Goal: Task Accomplishment & Management: Complete application form

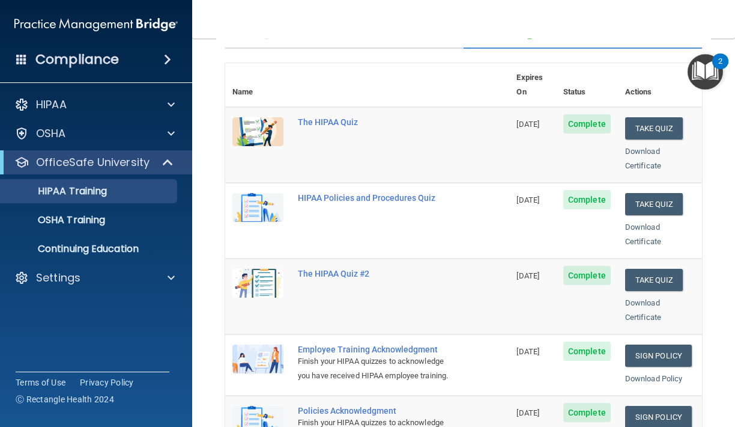
scroll to position [105, 0]
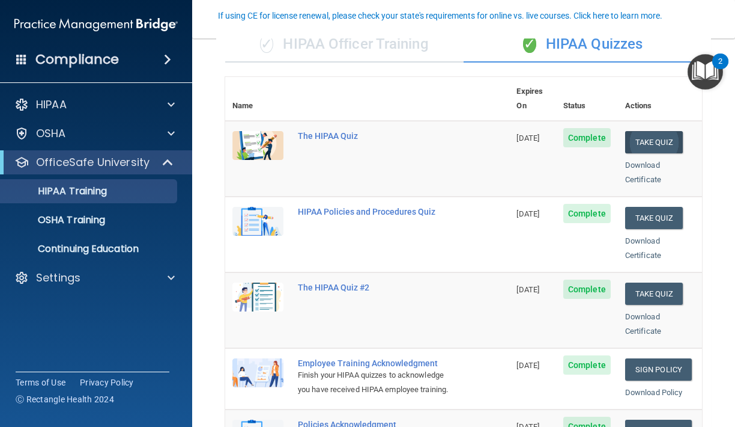
click at [655, 131] on button "Take Quiz" at bounding box center [654, 142] width 58 height 22
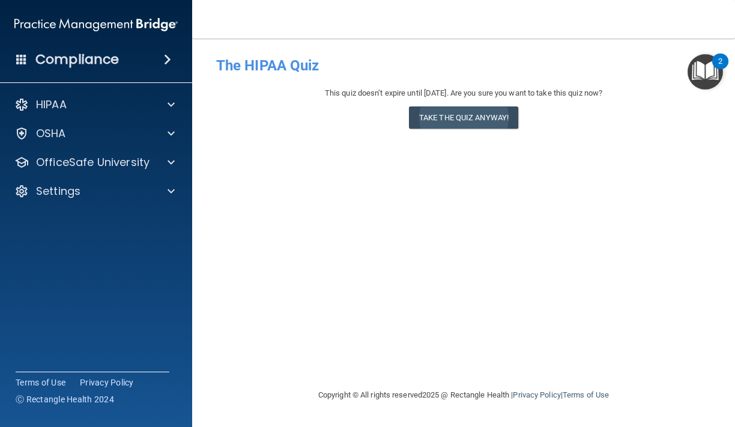
click at [500, 118] on button "Take the quiz anyway!" at bounding box center [463, 117] width 109 height 22
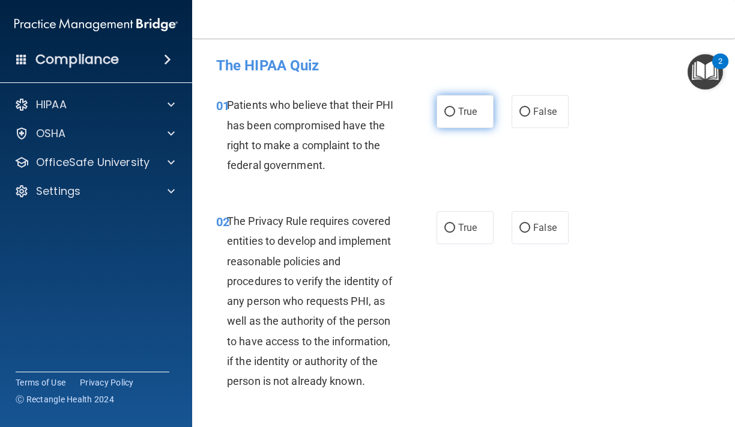
click at [460, 114] on span "True" at bounding box center [467, 111] width 19 height 11
click at [455, 114] on input "True" at bounding box center [450, 112] width 11 height 9
radio input "true"
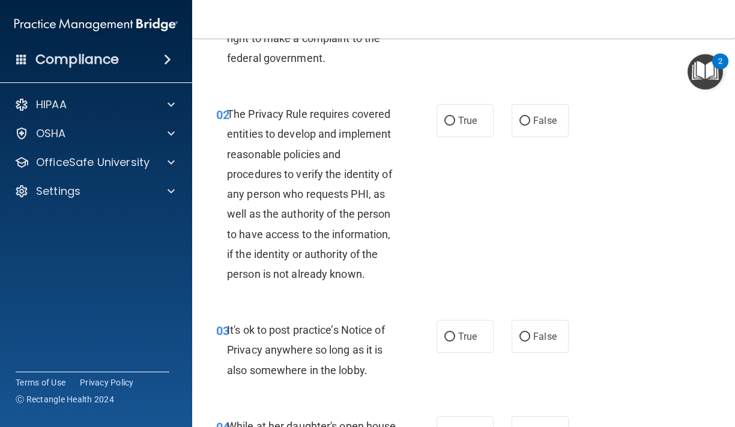
scroll to position [112, 0]
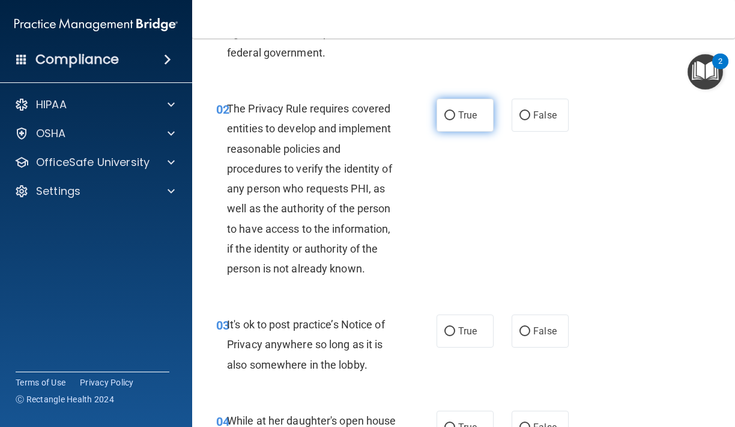
click at [452, 111] on input "True" at bounding box center [450, 115] width 11 height 9
radio input "true"
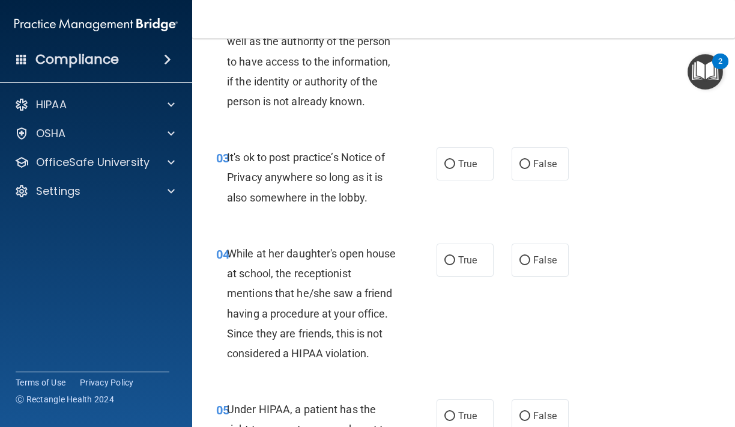
scroll to position [282, 0]
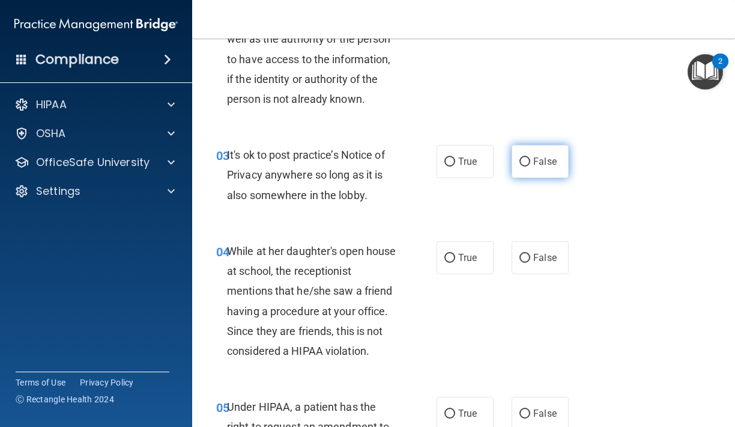
click at [522, 157] on input "False" at bounding box center [525, 161] width 11 height 9
radio input "true"
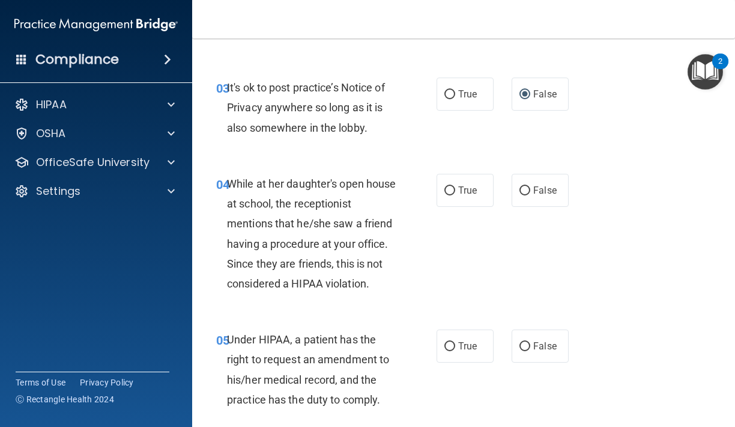
scroll to position [367, 0]
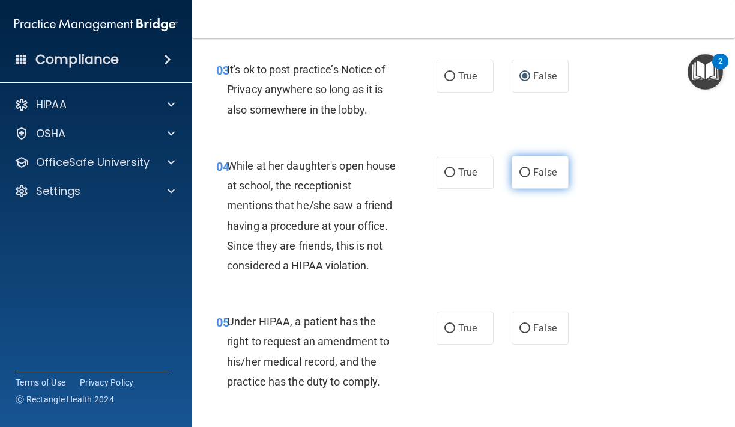
click at [532, 175] on label "False" at bounding box center [540, 172] width 57 height 33
click at [531, 175] on input "False" at bounding box center [525, 172] width 11 height 9
radio input "true"
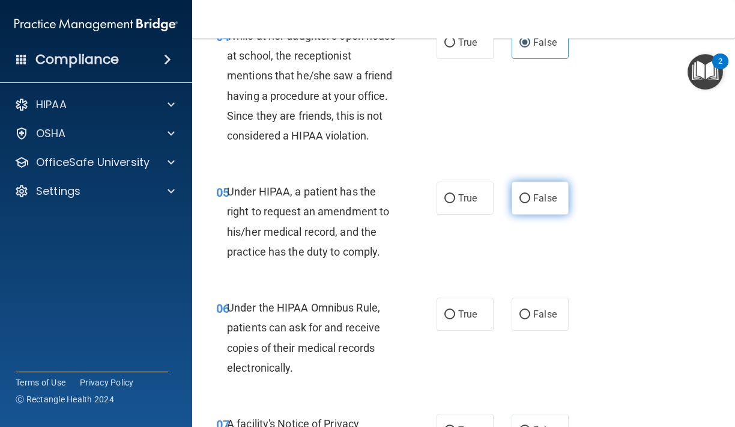
scroll to position [501, 0]
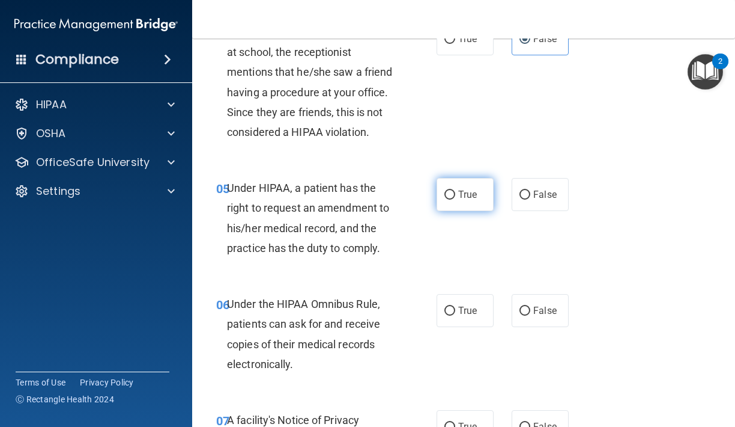
click at [468, 196] on span "True" at bounding box center [467, 194] width 19 height 11
click at [455, 196] on input "True" at bounding box center [450, 194] width 11 height 9
radio input "true"
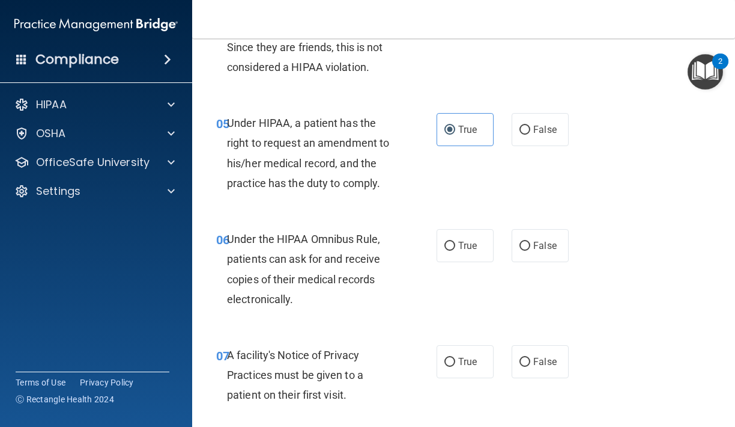
scroll to position [588, 0]
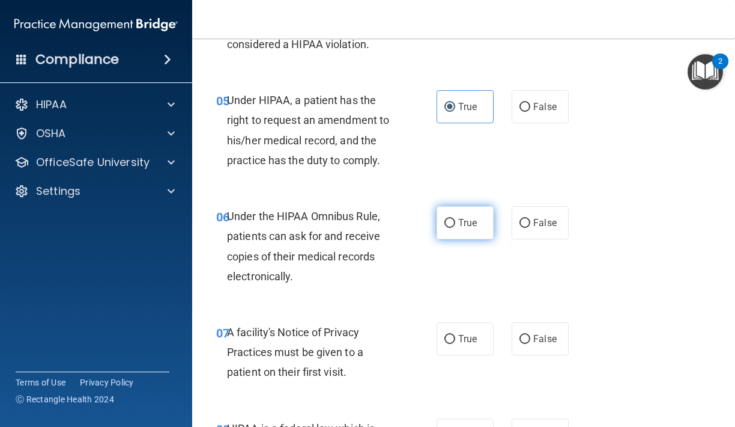
click at [455, 219] on input "True" at bounding box center [450, 223] width 11 height 9
radio input "true"
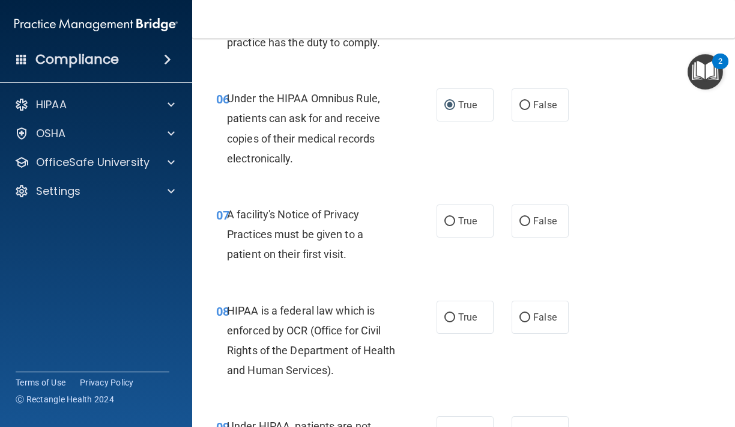
scroll to position [711, 0]
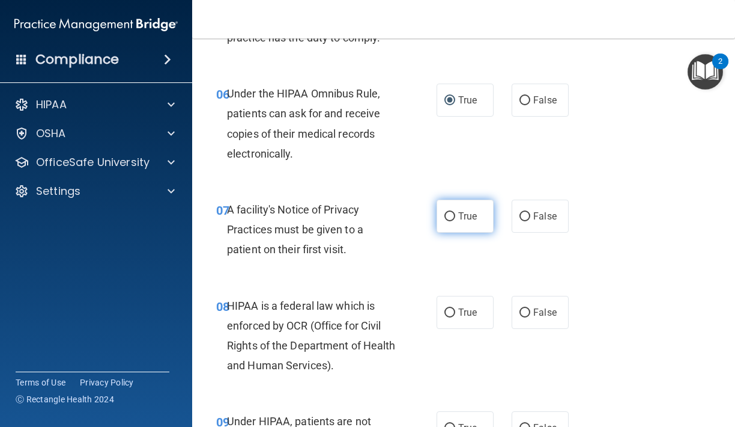
click at [477, 214] on span "True" at bounding box center [467, 215] width 19 height 11
click at [455, 214] on input "True" at bounding box center [450, 216] width 11 height 9
radio input "true"
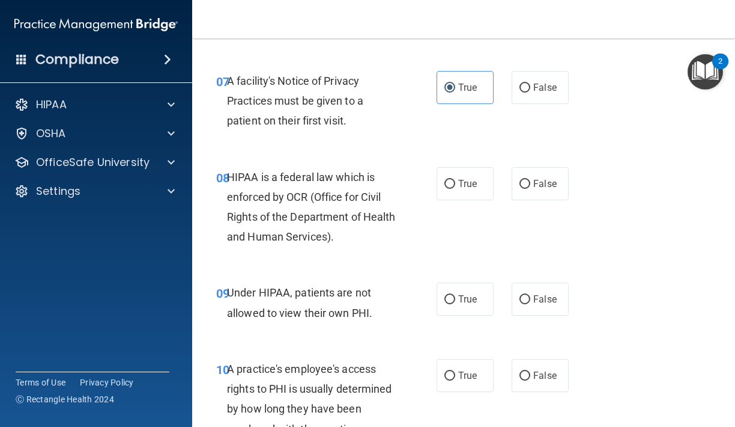
scroll to position [840, 0]
click at [479, 178] on label "True" at bounding box center [465, 182] width 57 height 33
click at [455, 179] on input "True" at bounding box center [450, 183] width 11 height 9
radio input "true"
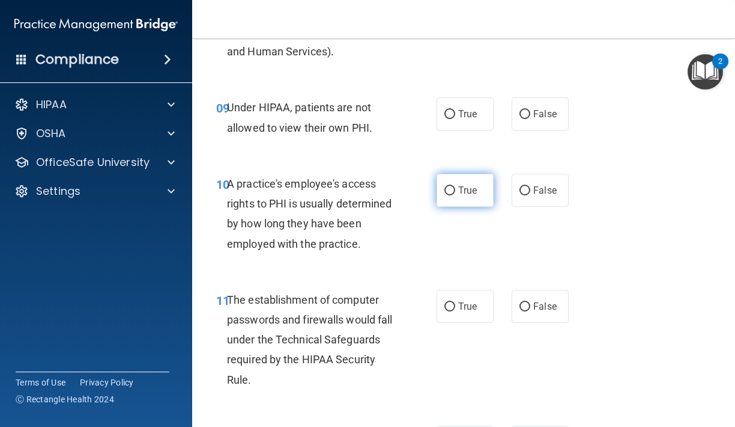
scroll to position [1031, 0]
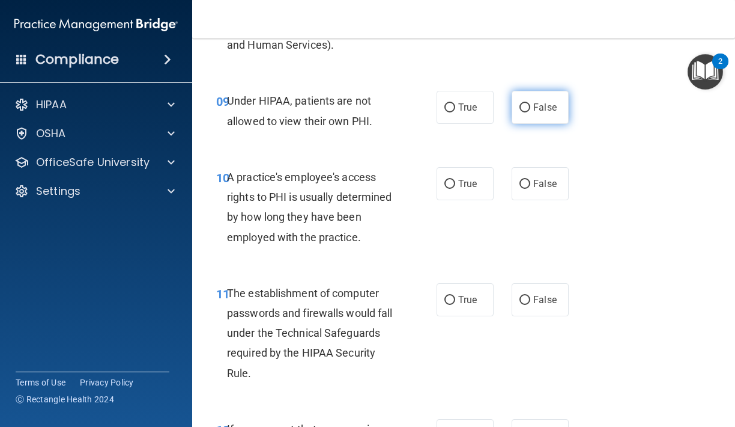
click at [532, 99] on label "False" at bounding box center [540, 107] width 57 height 33
click at [531, 103] on input "False" at bounding box center [525, 107] width 11 height 9
radio input "true"
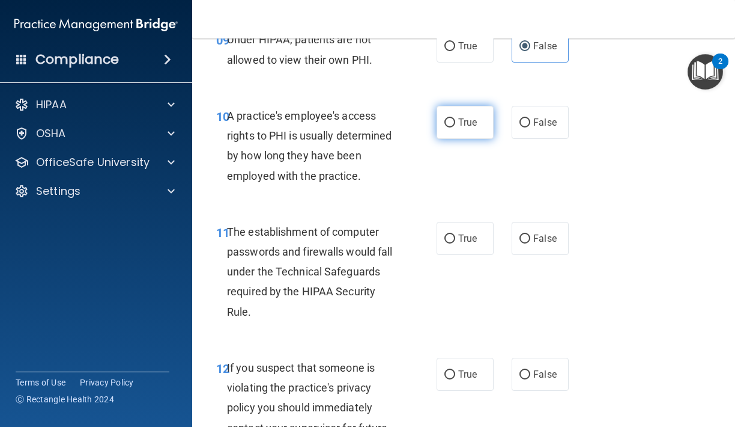
scroll to position [1093, 0]
click at [543, 116] on span "False" at bounding box center [545, 121] width 23 height 11
click at [531, 118] on input "False" at bounding box center [525, 122] width 11 height 9
radio input "true"
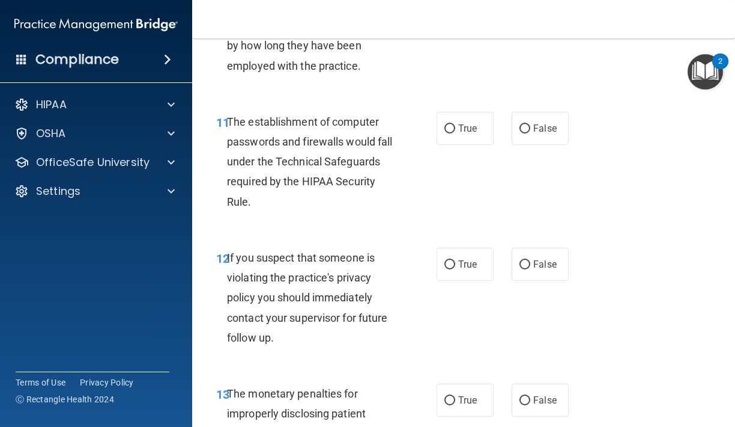
scroll to position [1208, 0]
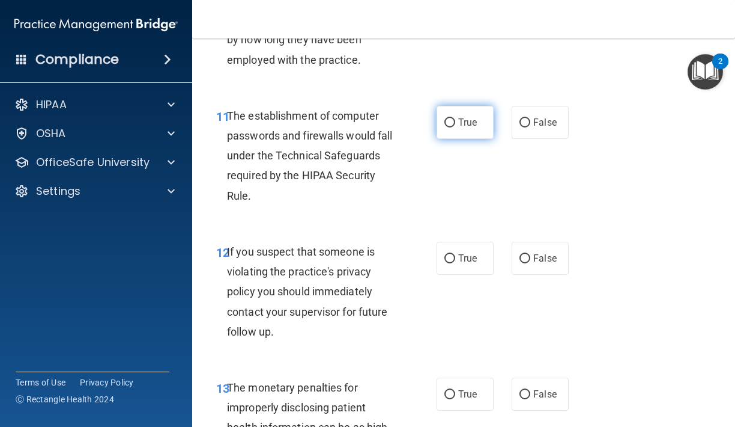
click at [464, 123] on label "True" at bounding box center [465, 122] width 57 height 33
click at [455, 123] on input "True" at bounding box center [450, 122] width 11 height 9
radio input "true"
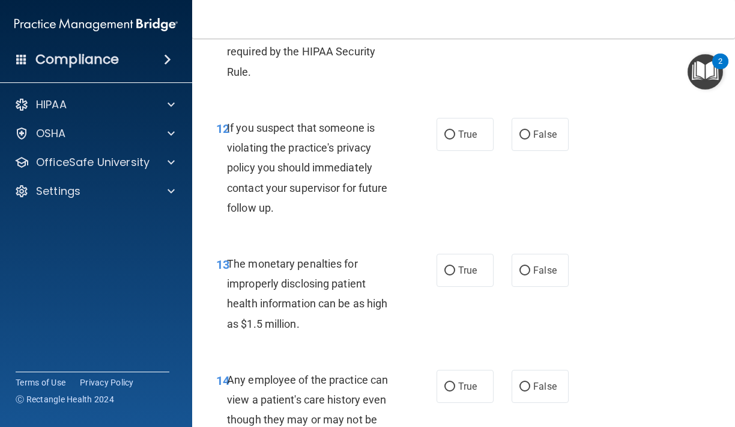
scroll to position [1335, 0]
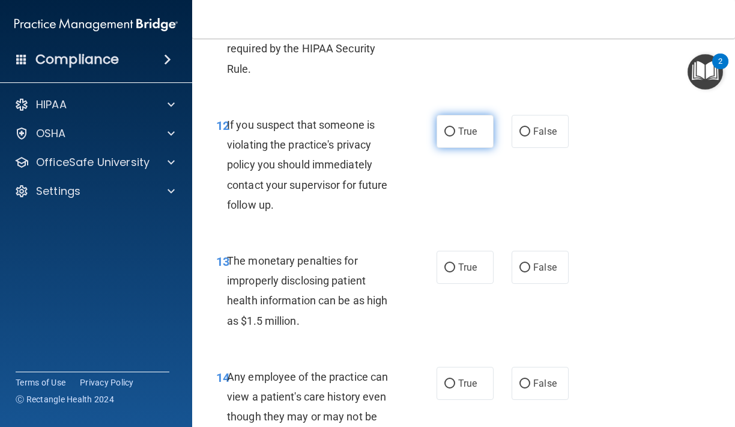
click at [443, 137] on label "True" at bounding box center [465, 131] width 57 height 33
click at [445, 136] on input "True" at bounding box center [450, 131] width 11 height 9
radio input "true"
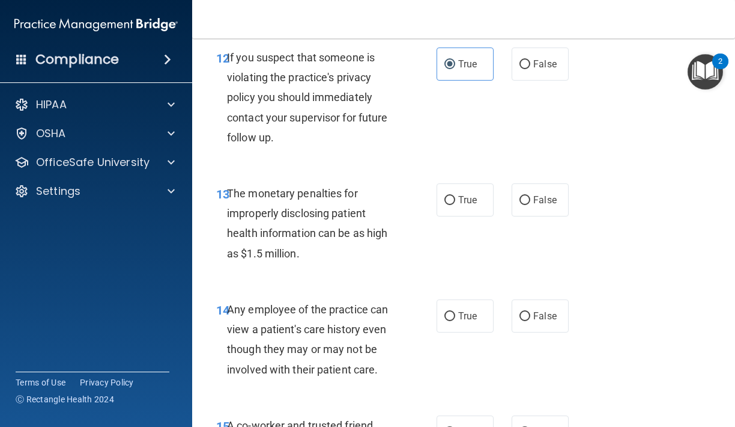
scroll to position [1410, 0]
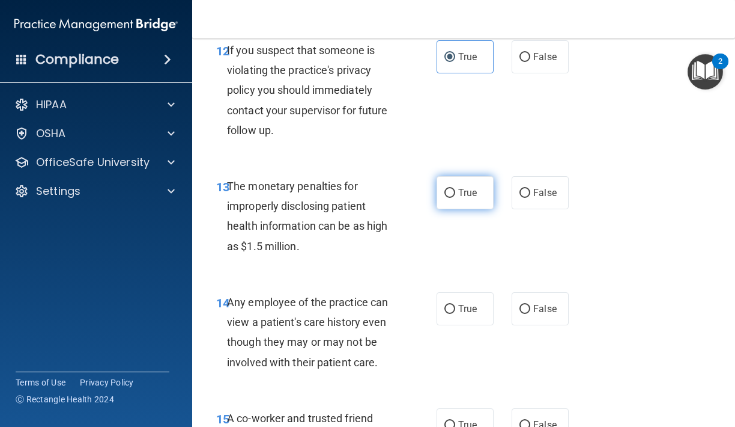
click at [451, 191] on label "True" at bounding box center [465, 192] width 57 height 33
click at [451, 191] on input "True" at bounding box center [450, 193] width 11 height 9
radio input "true"
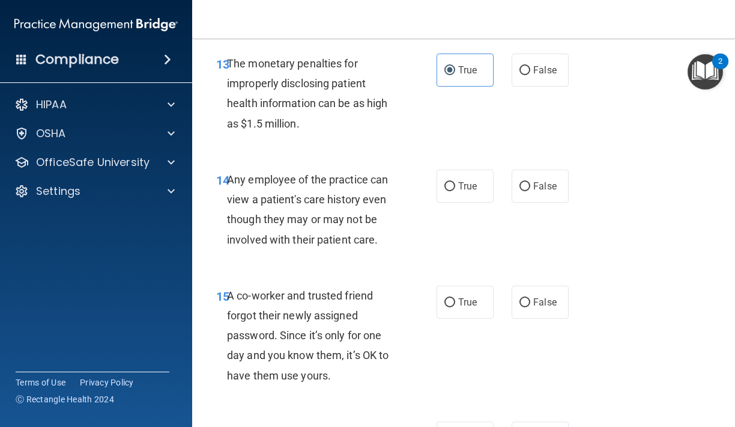
scroll to position [1531, 0]
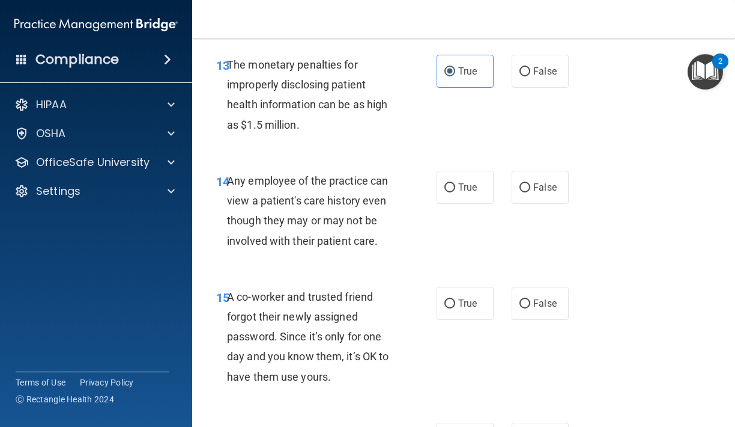
click at [576, 169] on div "14 Any employee of the practice can view a patient's care history even though t…" at bounding box center [463, 214] width 513 height 116
click at [529, 183] on input "False" at bounding box center [525, 187] width 11 height 9
radio input "true"
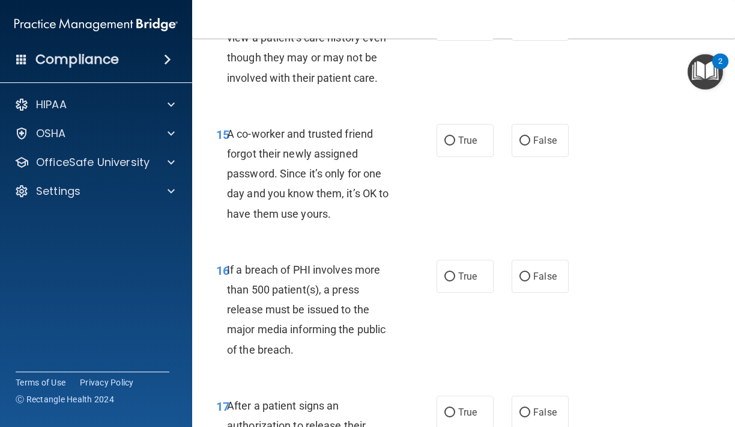
scroll to position [1696, 0]
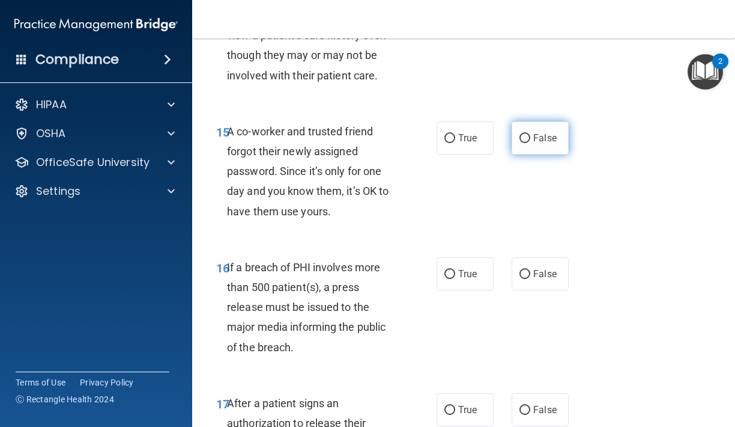
click at [535, 132] on span "False" at bounding box center [545, 137] width 23 height 11
click at [531, 134] on input "False" at bounding box center [525, 138] width 11 height 9
radio input "true"
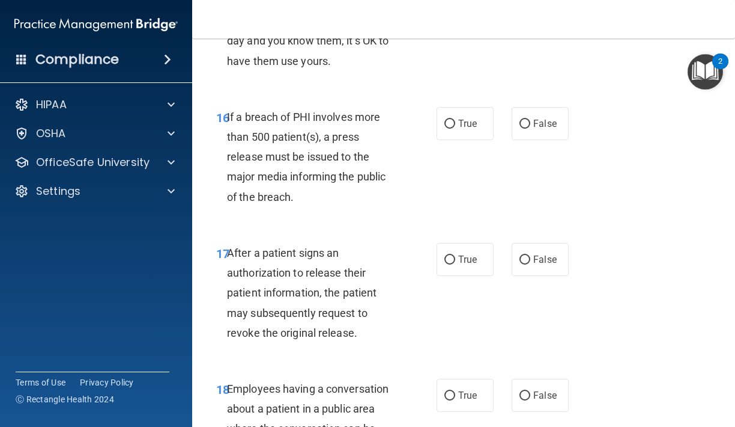
scroll to position [1845, 0]
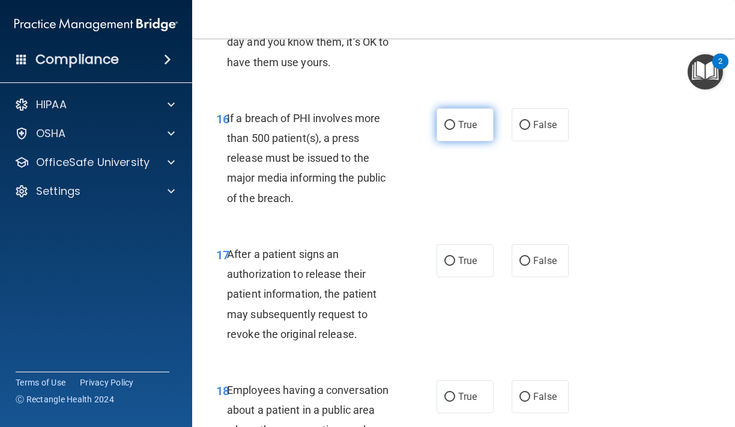
click at [462, 126] on label "True" at bounding box center [465, 124] width 57 height 33
click at [455, 126] on input "True" at bounding box center [450, 125] width 11 height 9
radio input "true"
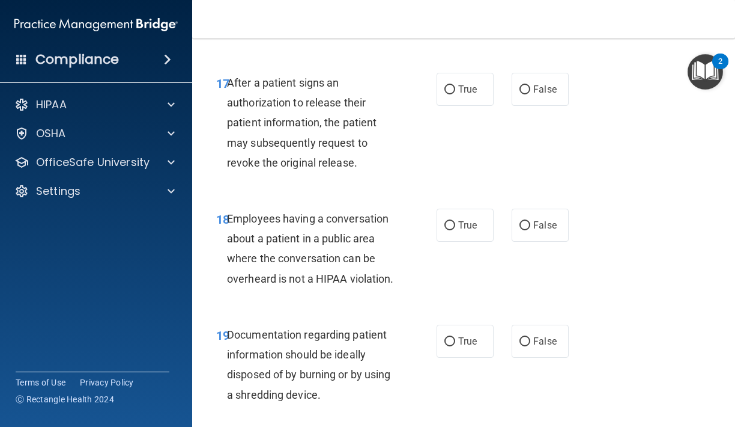
scroll to position [2017, 0]
click at [536, 219] on span "False" at bounding box center [545, 224] width 23 height 11
click at [531, 221] on input "False" at bounding box center [525, 225] width 11 height 9
radio input "true"
click at [479, 90] on label "True" at bounding box center [465, 88] width 57 height 33
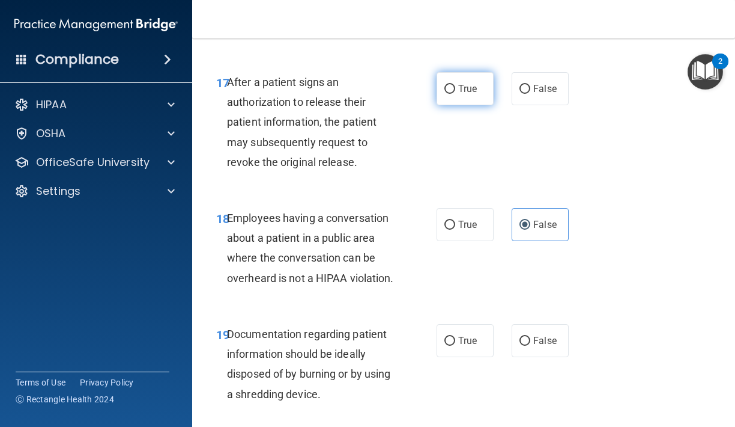
click at [455, 90] on input "True" at bounding box center [450, 89] width 11 height 9
radio input "true"
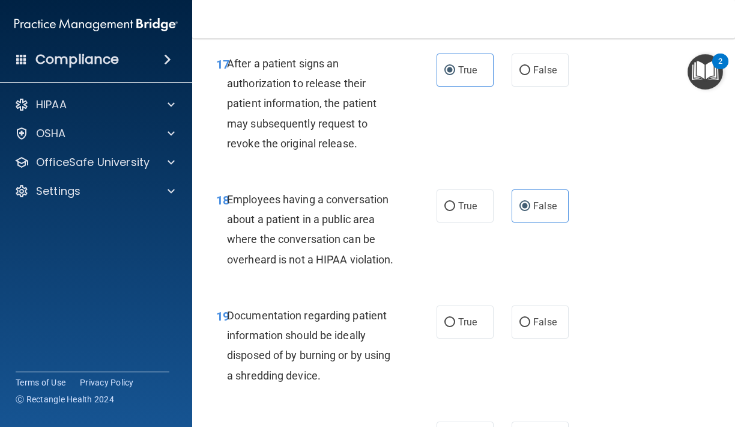
scroll to position [2026, 0]
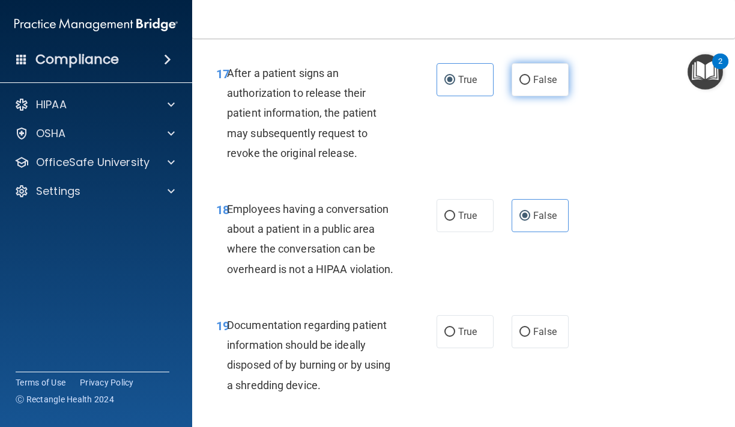
click at [522, 82] on label "False" at bounding box center [540, 79] width 57 height 33
click at [522, 82] on input "False" at bounding box center [525, 80] width 11 height 9
radio input "true"
radio input "false"
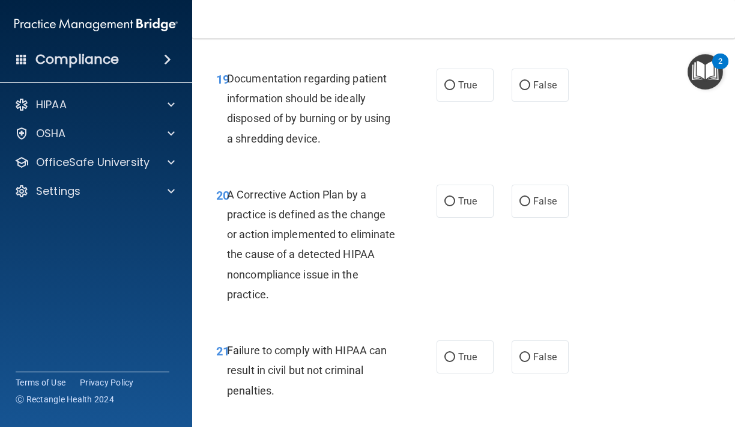
scroll to position [2269, 0]
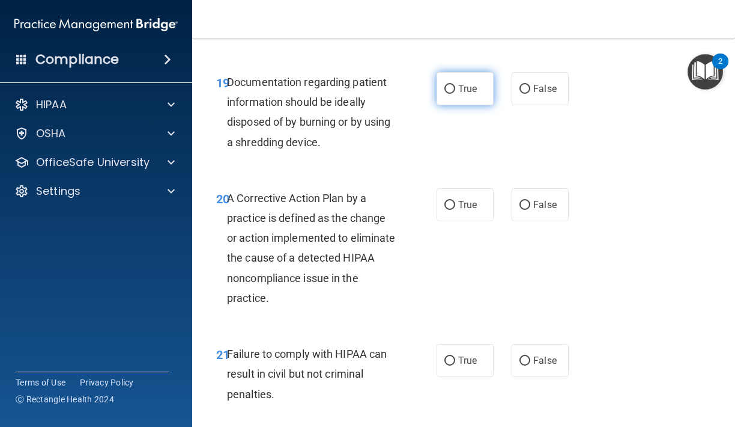
click at [454, 93] on label "True" at bounding box center [465, 88] width 57 height 33
click at [454, 93] on input "True" at bounding box center [450, 89] width 11 height 9
radio input "true"
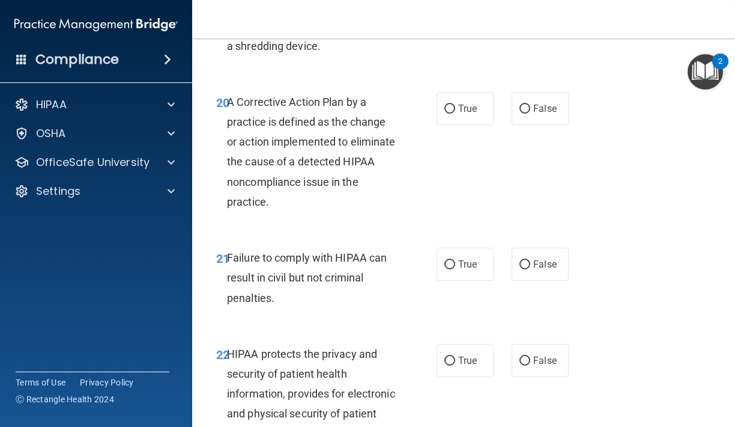
scroll to position [2373, 0]
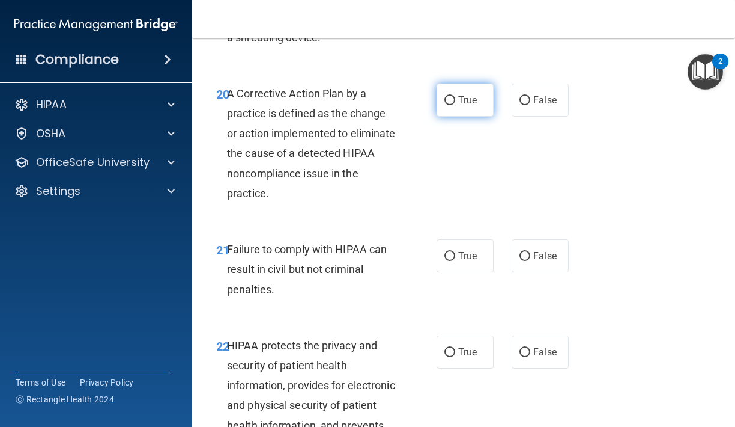
click at [460, 99] on label "True" at bounding box center [465, 100] width 57 height 33
click at [455, 99] on input "True" at bounding box center [450, 100] width 11 height 9
radio input "true"
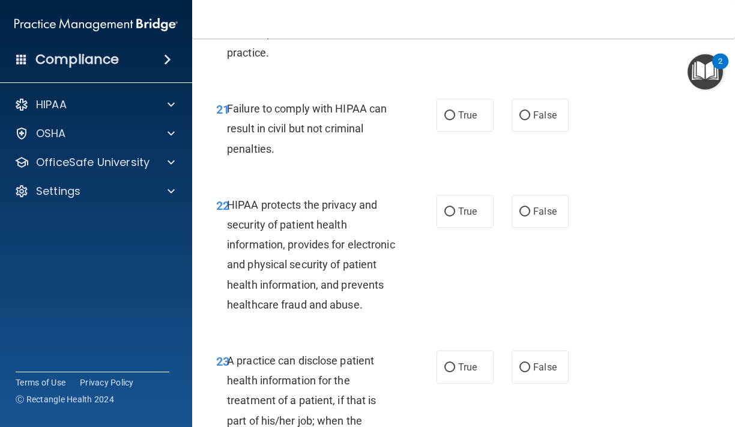
scroll to position [2525, 0]
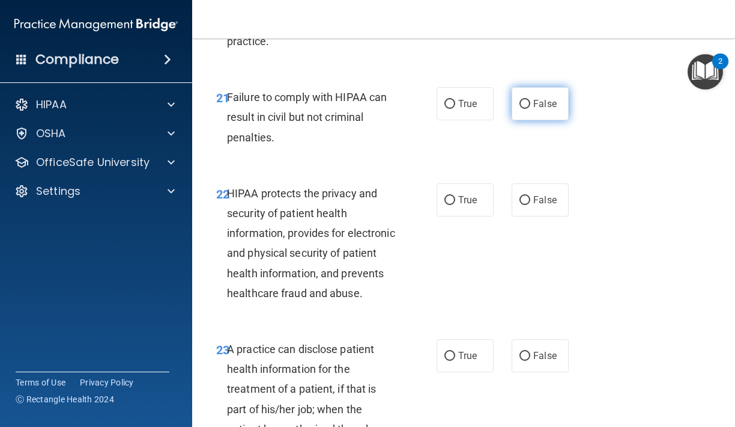
click at [526, 100] on input "False" at bounding box center [525, 104] width 11 height 9
radio input "true"
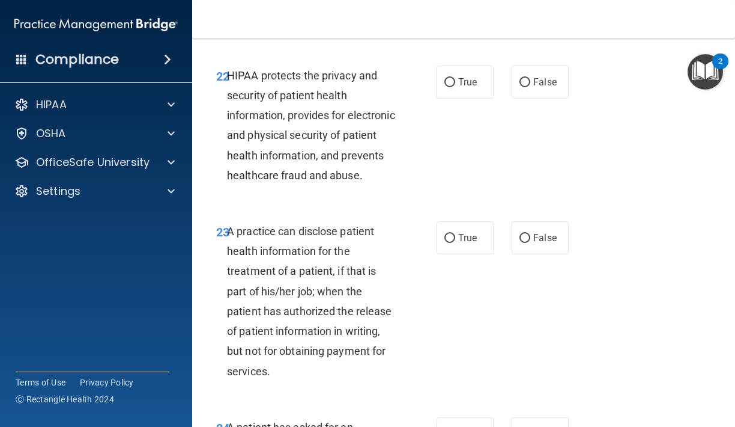
scroll to position [2642, 0]
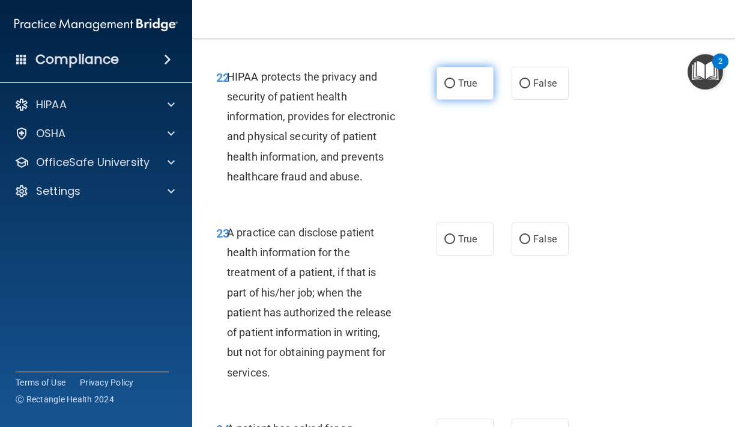
click at [443, 67] on label "True" at bounding box center [465, 83] width 57 height 33
click at [445, 79] on input "True" at bounding box center [450, 83] width 11 height 9
radio input "true"
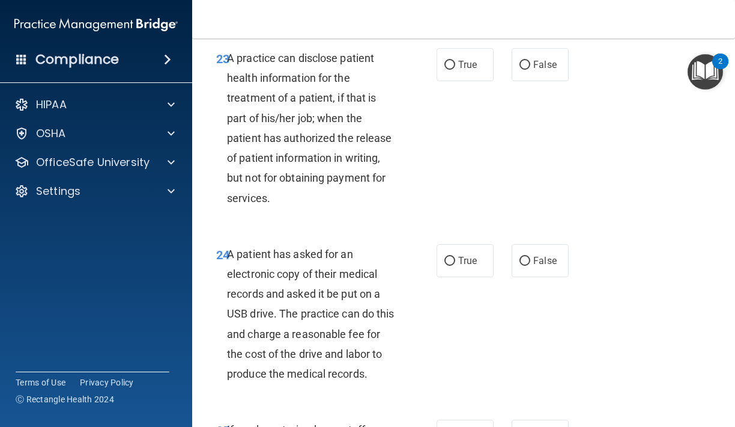
scroll to position [2820, 0]
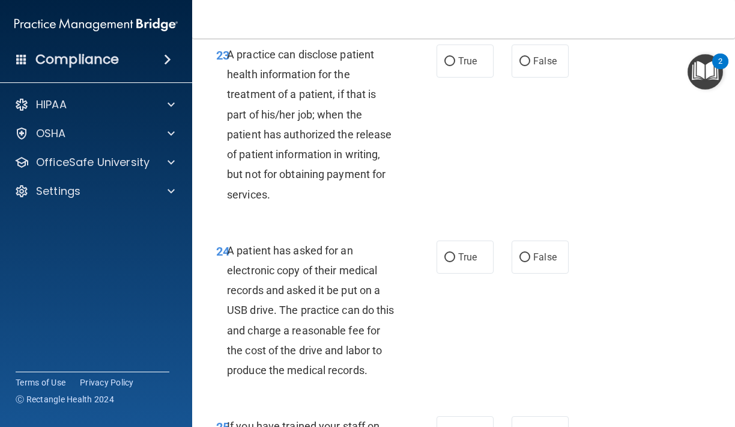
drag, startPoint x: 445, startPoint y: 100, endPoint x: 445, endPoint y: 91, distance: 9.0
click at [445, 100] on div "23 A practice can disclose patient health information for the treatment of a pa…" at bounding box center [326, 127] width 257 height 166
click at [445, 91] on div "23 A practice can disclose patient health information for the treatment of a pa…" at bounding box center [326, 127] width 257 height 166
click at [453, 62] on input "True" at bounding box center [450, 61] width 11 height 9
radio input "true"
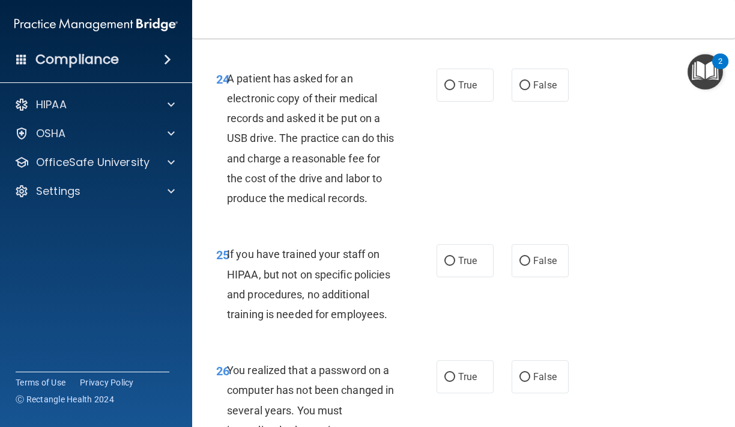
scroll to position [2995, 0]
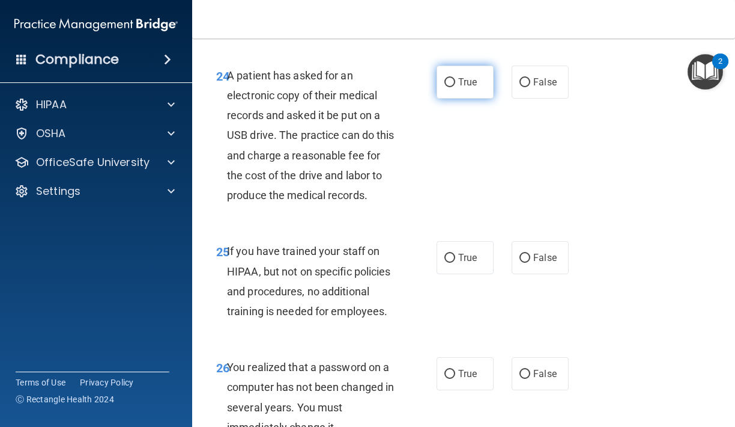
click at [475, 94] on label "True" at bounding box center [465, 81] width 57 height 33
click at [455, 87] on input "True" at bounding box center [450, 82] width 11 height 9
radio input "true"
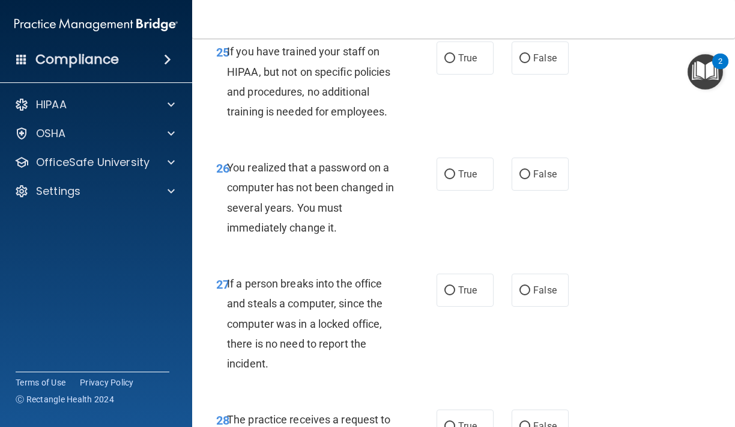
scroll to position [3191, 0]
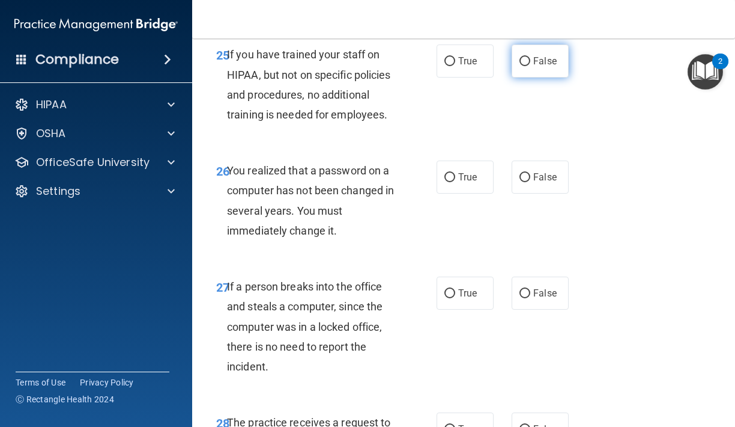
click at [542, 76] on label "False" at bounding box center [540, 60] width 57 height 33
click at [531, 66] on input "False" at bounding box center [525, 61] width 11 height 9
radio input "true"
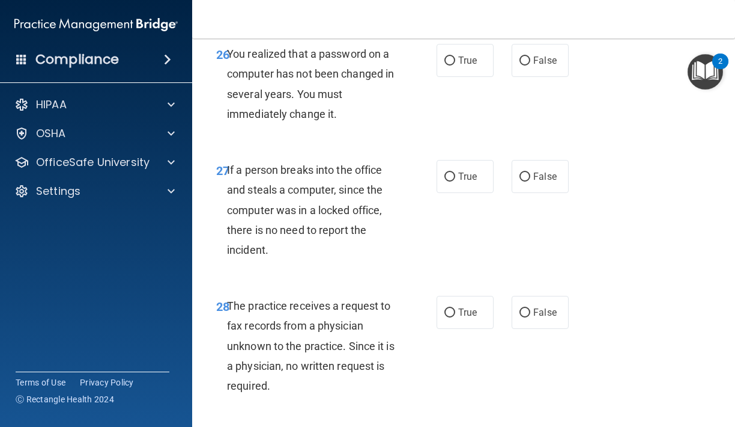
scroll to position [3309, 0]
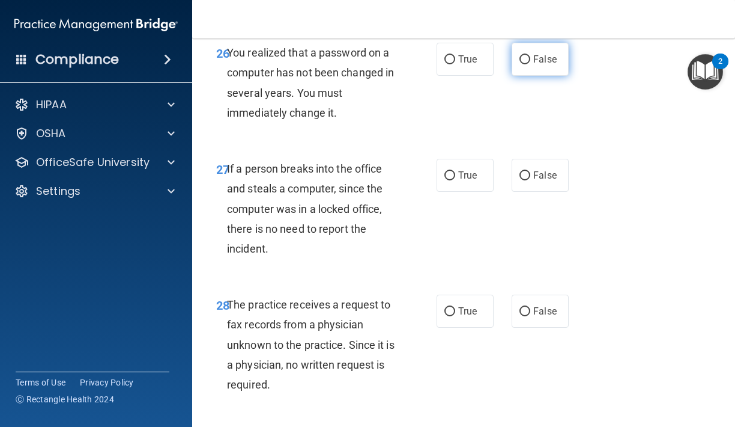
click at [521, 62] on input "False" at bounding box center [525, 59] width 11 height 9
radio input "true"
click at [547, 171] on label "False" at bounding box center [540, 175] width 57 height 33
click at [531, 171] on input "False" at bounding box center [525, 175] width 11 height 9
radio input "true"
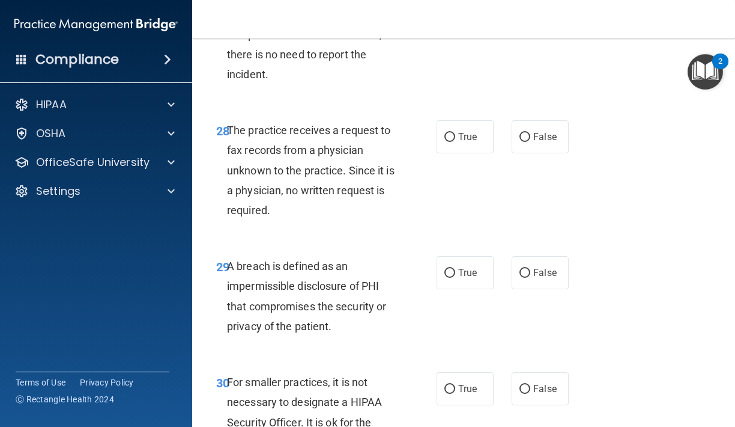
scroll to position [3486, 0]
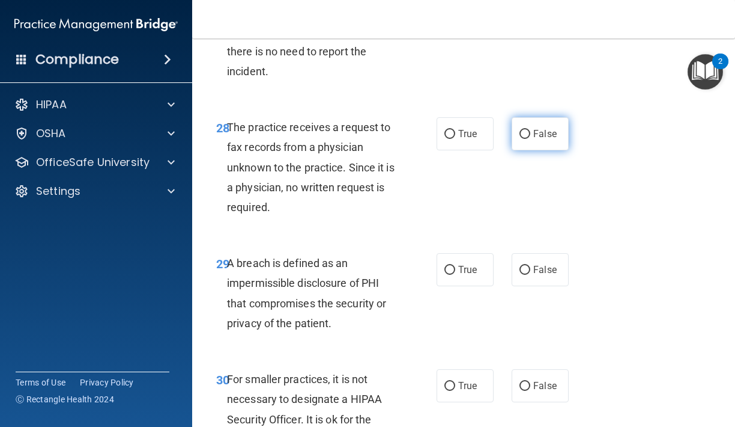
click at [525, 145] on label "False" at bounding box center [540, 133] width 57 height 33
click at [525, 139] on input "False" at bounding box center [525, 134] width 11 height 9
radio input "true"
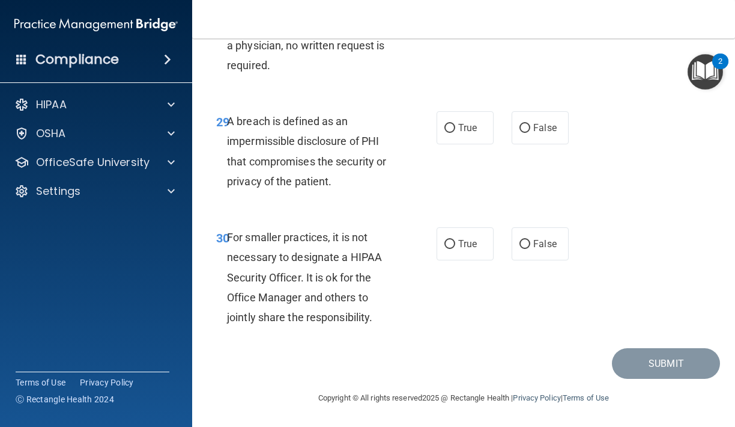
scroll to position [3629, 0]
click at [448, 127] on input "True" at bounding box center [450, 128] width 11 height 9
radio input "true"
click at [465, 245] on span "True" at bounding box center [467, 243] width 19 height 11
click at [455, 245] on input "True" at bounding box center [450, 244] width 11 height 9
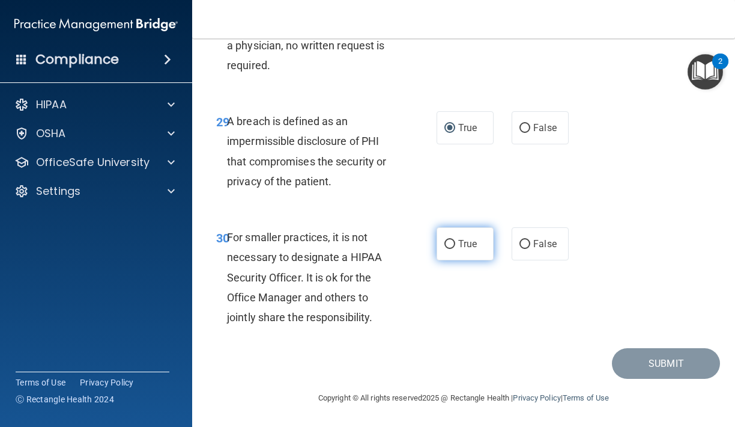
radio input "true"
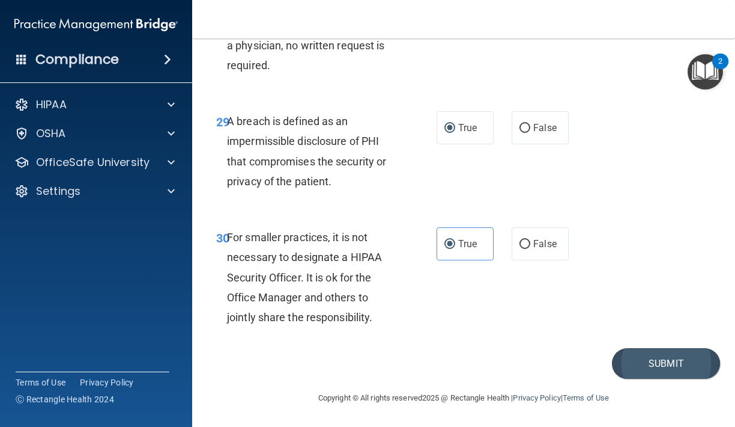
click at [684, 355] on button "Submit" at bounding box center [666, 363] width 108 height 31
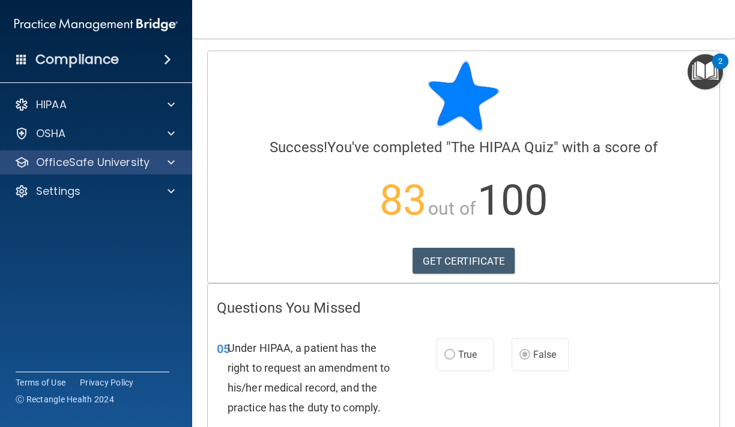
click at [158, 163] on div at bounding box center [169, 162] width 30 height 14
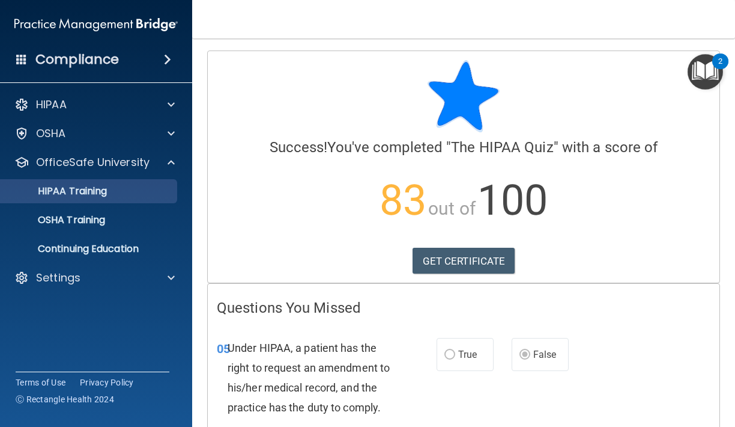
click at [107, 193] on p "HIPAA Training" at bounding box center [57, 191] width 99 height 12
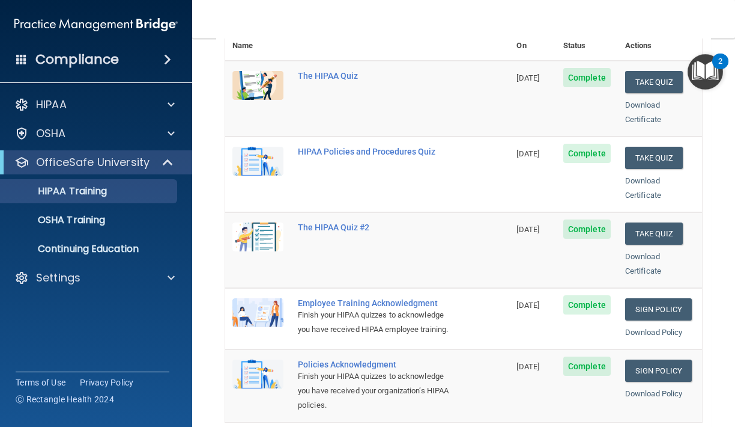
scroll to position [166, 0]
click at [648, 175] on link "Download Certificate" at bounding box center [643, 186] width 36 height 23
click at [645, 100] on link "Download Certificate" at bounding box center [643, 111] width 36 height 23
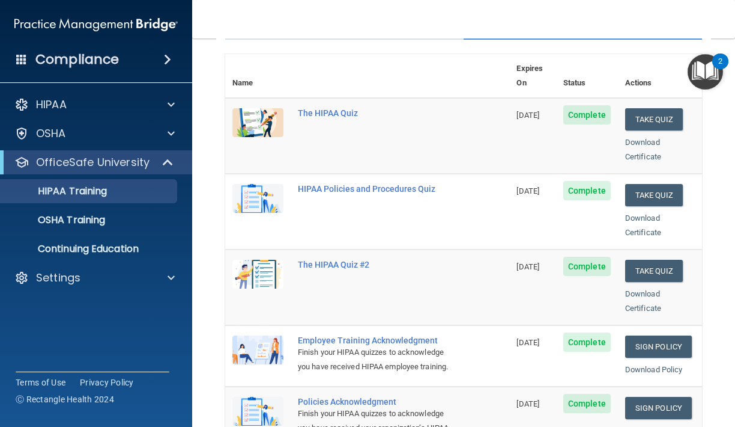
scroll to position [127, 0]
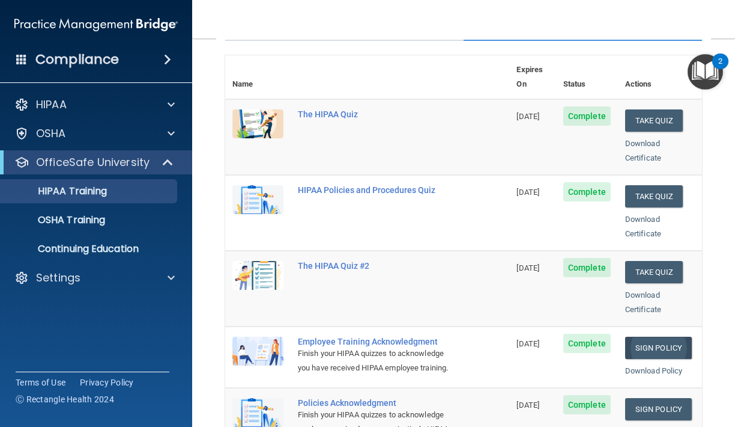
click at [674, 336] on link "Sign Policy" at bounding box center [658, 347] width 67 height 22
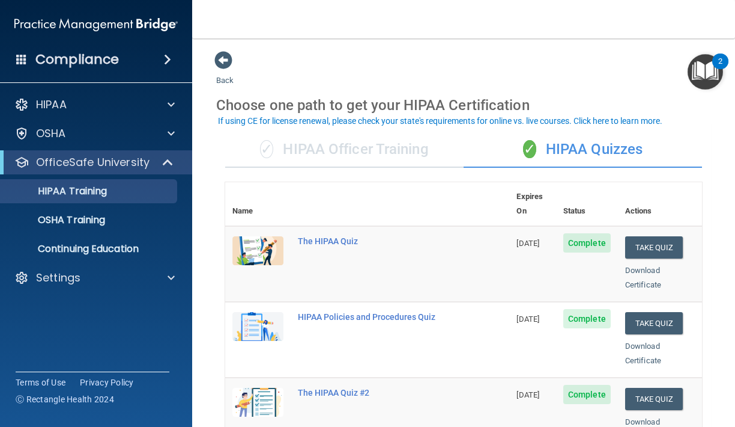
scroll to position [0, 0]
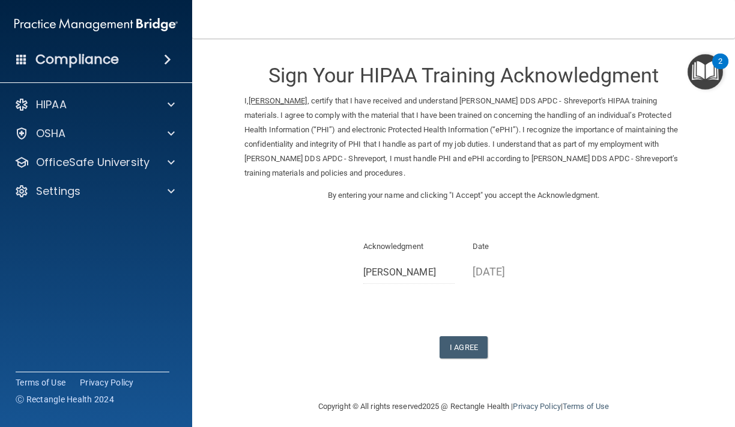
click at [516, 265] on p "09/26/2025" at bounding box center [519, 271] width 92 height 20
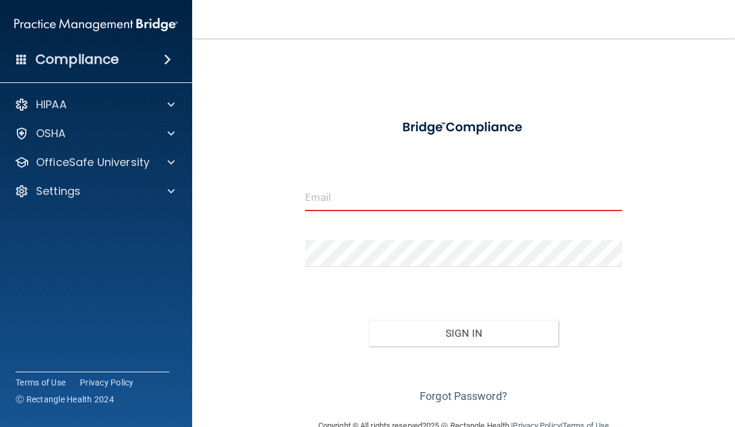
click at [324, 1] on nav "Toggle navigation [PERSON_NAME] [EMAIL_ADDRESS][DOMAIN_NAME] Manage My Enterpri…" at bounding box center [463, 19] width 543 height 38
click at [385, 204] on input "email" at bounding box center [463, 197] width 317 height 27
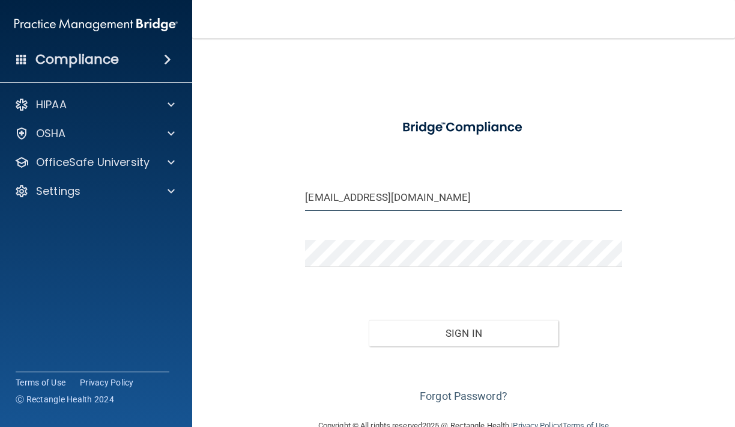
type input "[EMAIL_ADDRESS][DOMAIN_NAME]"
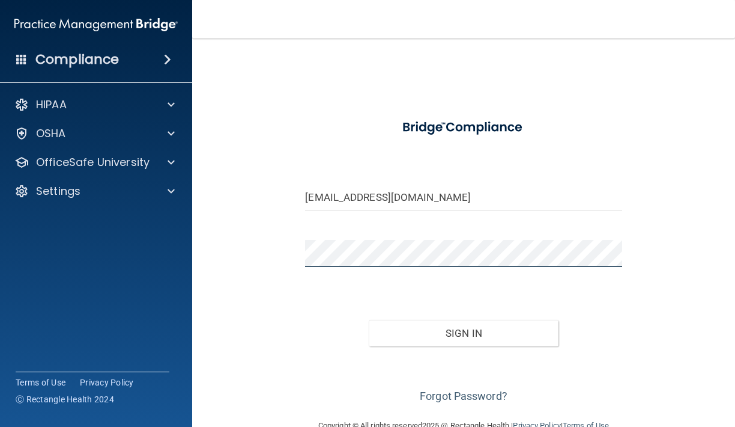
click at [463, 332] on button "Sign In" at bounding box center [464, 333] width 190 height 26
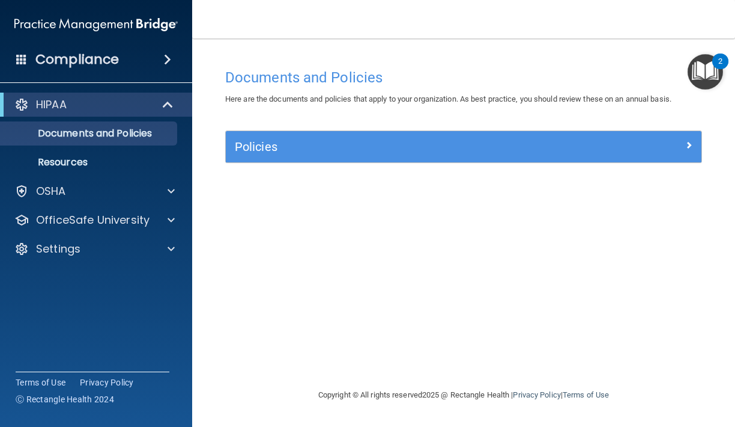
click at [288, 143] on h5 "Policies" at bounding box center [404, 146] width 339 height 13
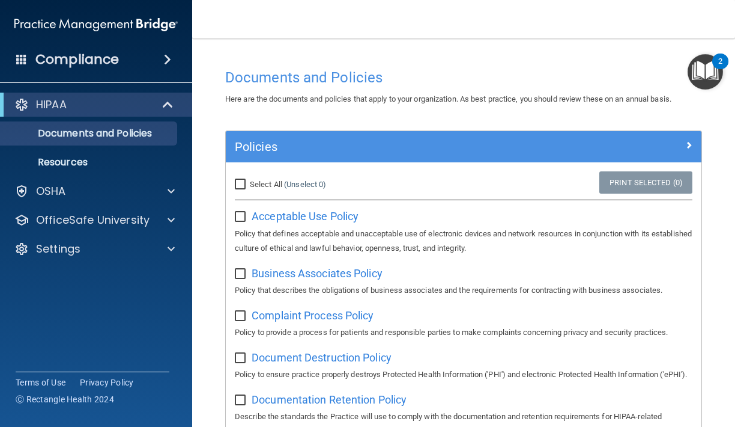
click at [235, 183] on input "Select All (Unselect 0) Unselect All" at bounding box center [242, 185] width 14 height 10
checkbox input "true"
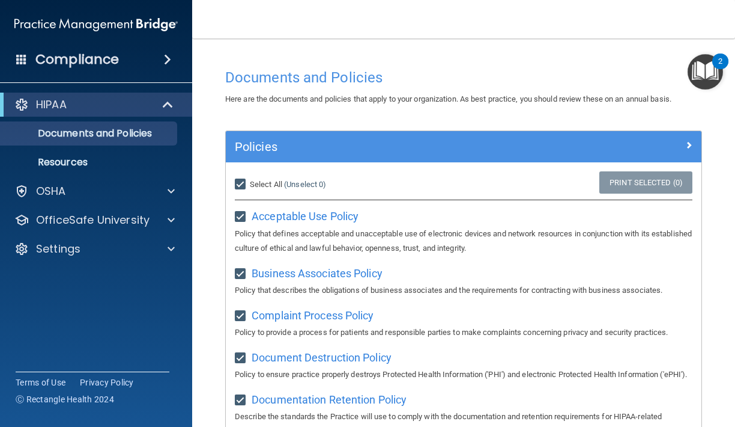
checkbox input "true"
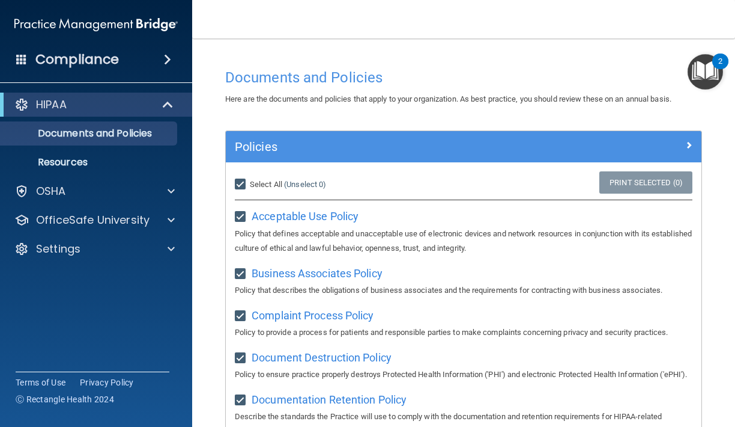
checkbox input "true"
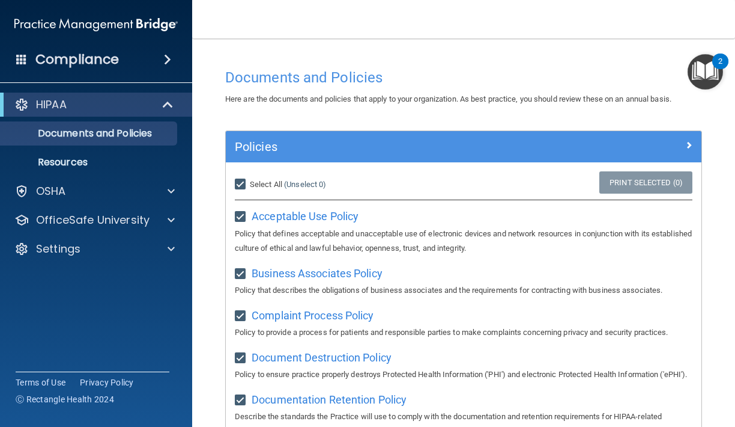
checkbox input "true"
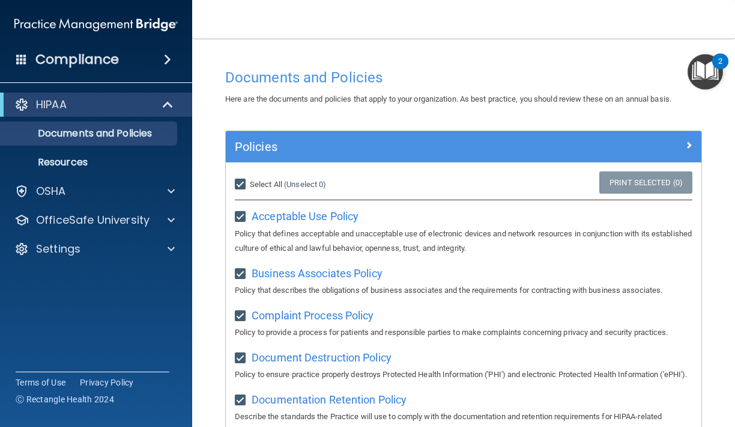
checkbox input "true"
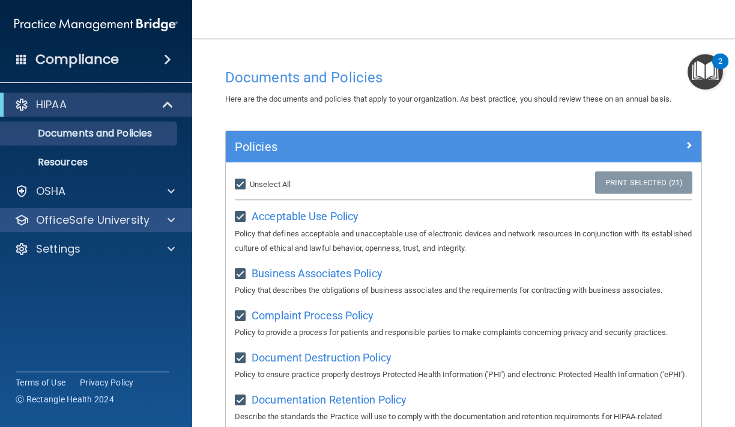
click at [100, 223] on p "OfficeSafe University" at bounding box center [93, 220] width 114 height 14
click at [176, 218] on div at bounding box center [169, 220] width 30 height 14
click at [178, 215] on div at bounding box center [169, 220] width 30 height 14
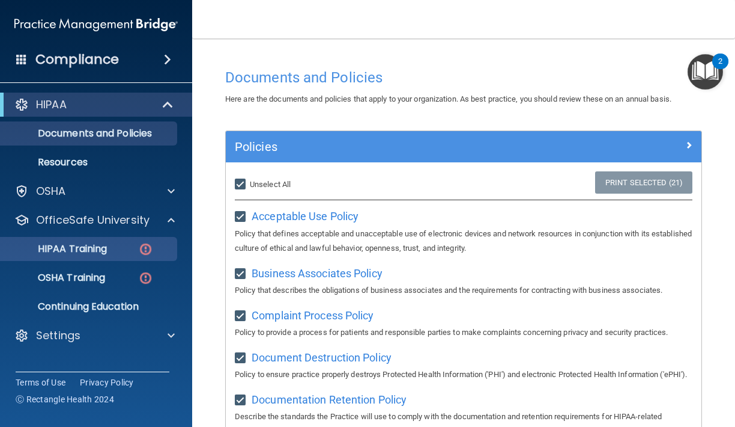
click at [107, 251] on p "HIPAA Training" at bounding box center [57, 249] width 99 height 12
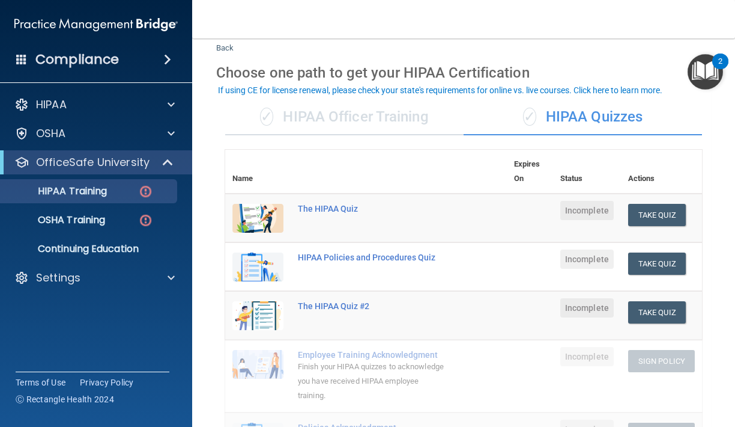
scroll to position [27, 0]
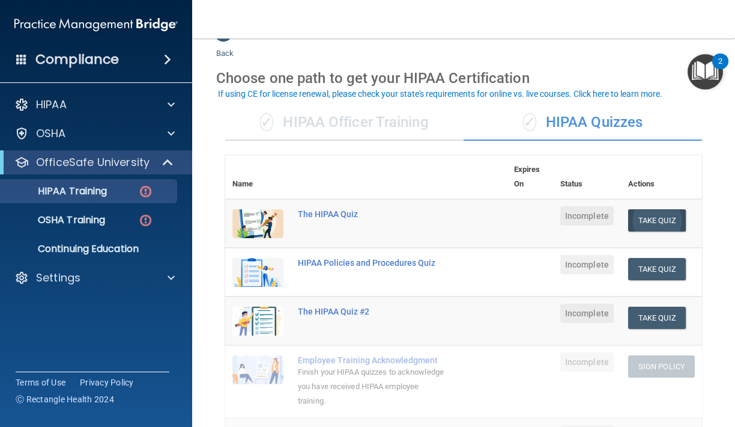
click at [641, 211] on button "Take Quiz" at bounding box center [657, 220] width 58 height 22
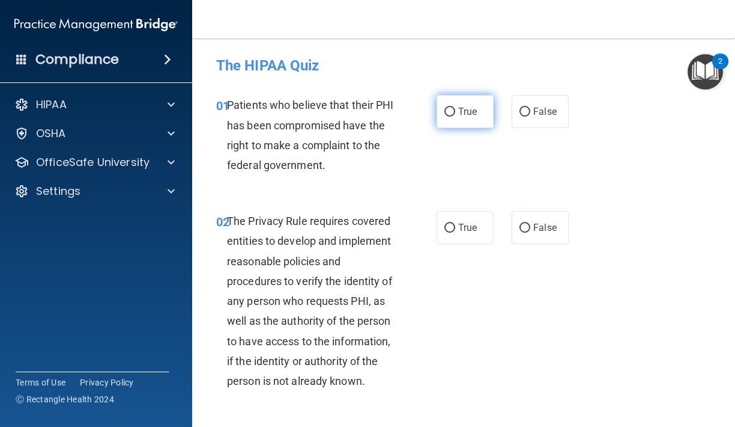
click at [443, 120] on label "True" at bounding box center [465, 111] width 57 height 33
click at [445, 117] on input "True" at bounding box center [450, 112] width 11 height 9
radio input "true"
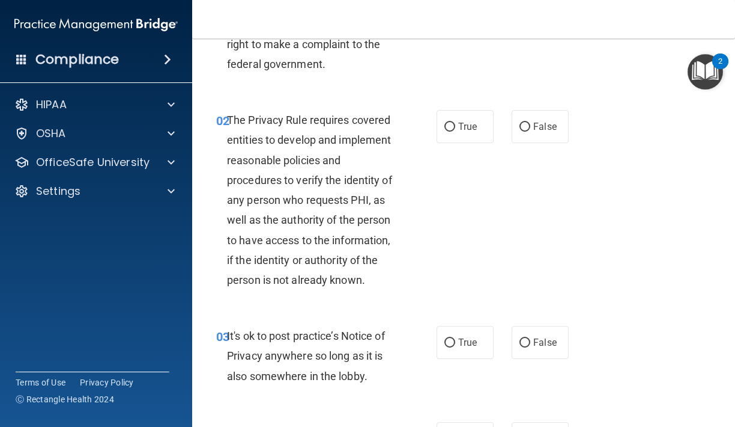
scroll to position [98, 0]
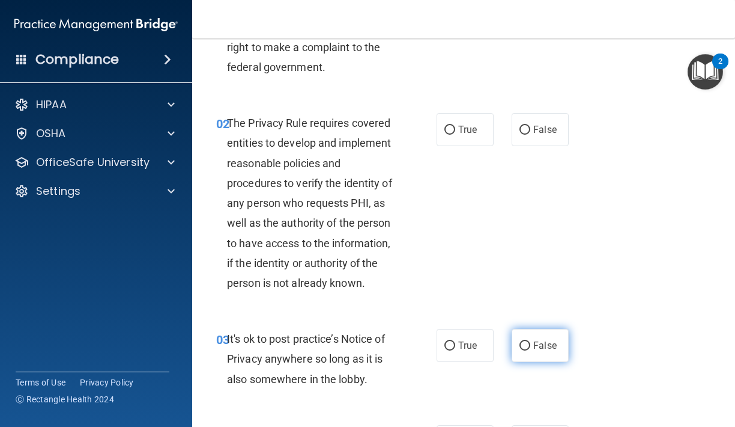
click at [551, 336] on label "False" at bounding box center [540, 345] width 57 height 33
click at [531, 341] on input "False" at bounding box center [525, 345] width 11 height 9
radio input "true"
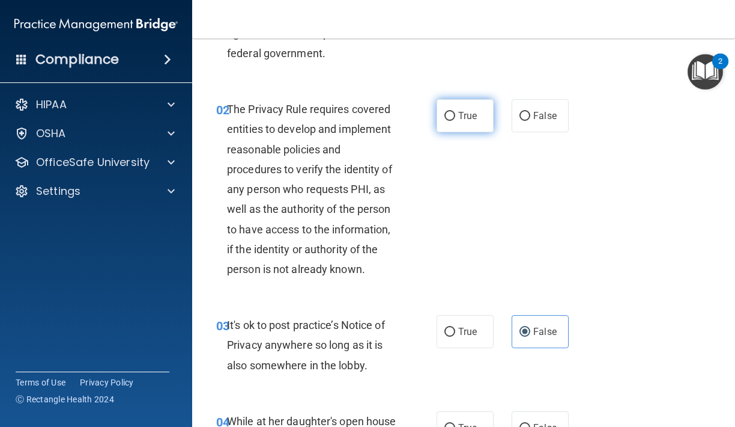
click at [461, 111] on span "True" at bounding box center [467, 115] width 19 height 11
click at [455, 112] on input "True" at bounding box center [450, 116] width 11 height 9
radio input "true"
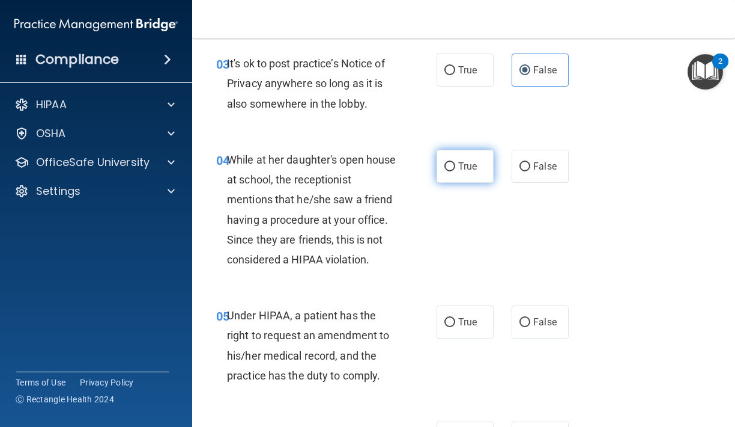
scroll to position [377, 0]
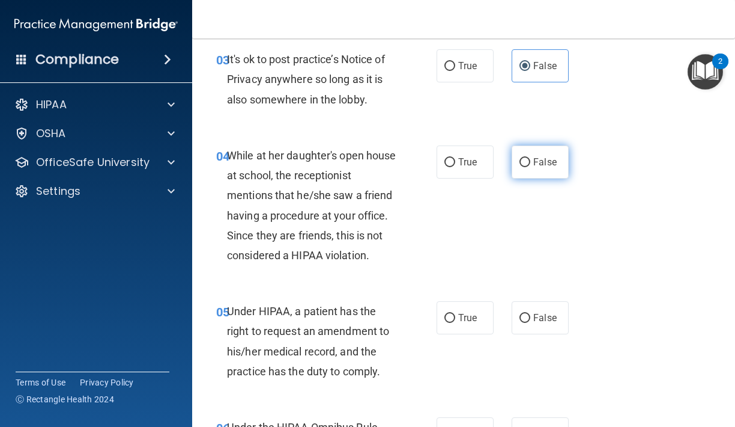
click at [530, 166] on label "False" at bounding box center [540, 161] width 57 height 33
click at [530, 166] on input "False" at bounding box center [525, 162] width 11 height 9
radio input "true"
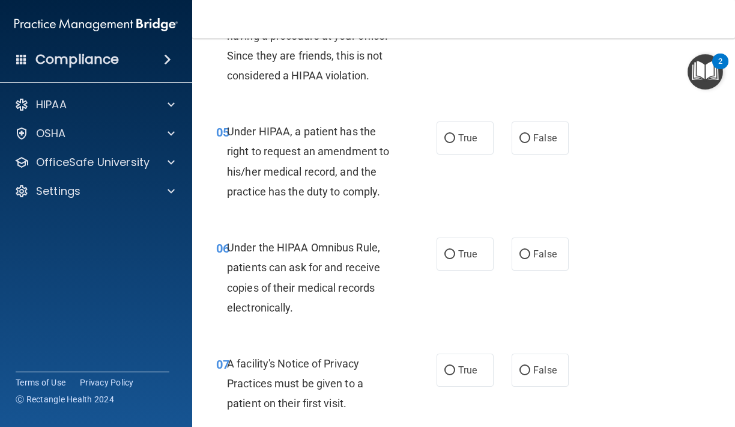
scroll to position [566, 0]
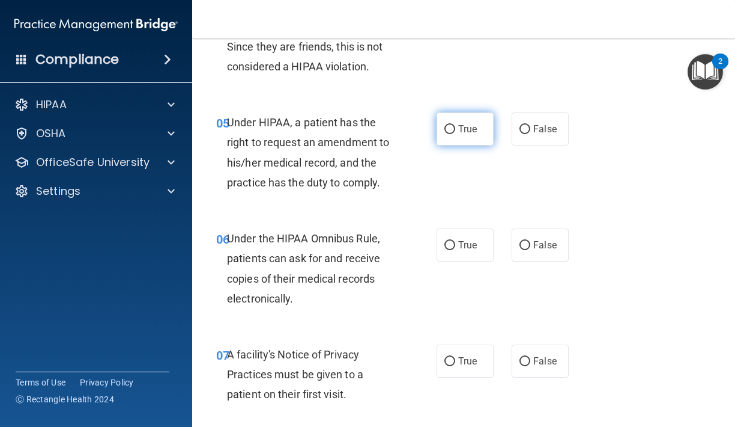
click at [449, 134] on label "True" at bounding box center [465, 128] width 57 height 33
click at [449, 134] on input "True" at bounding box center [450, 129] width 11 height 9
radio input "true"
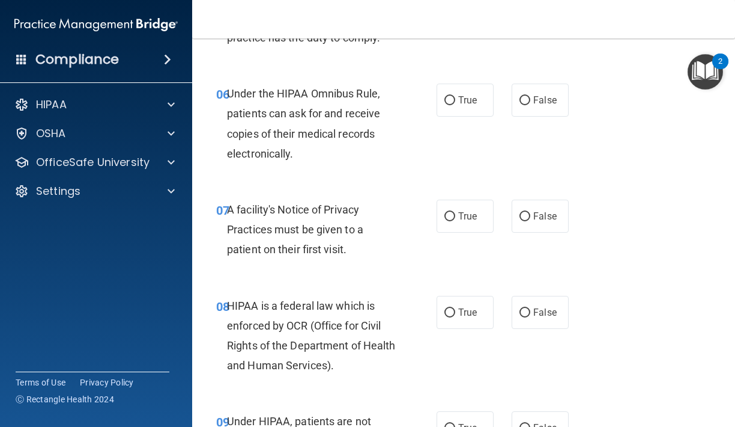
scroll to position [717, 0]
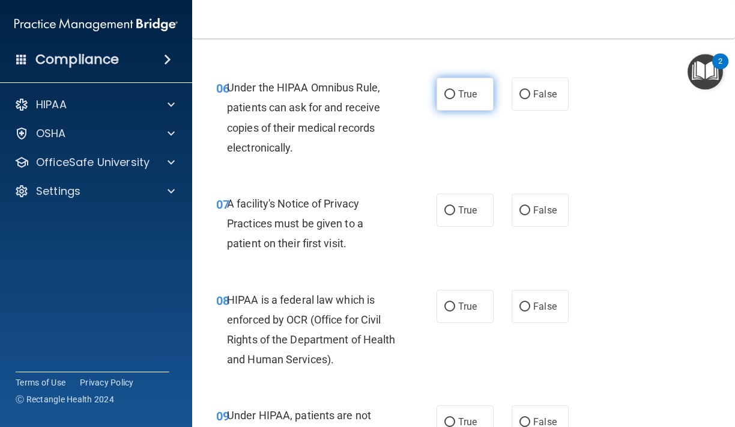
click at [451, 90] on input "True" at bounding box center [450, 94] width 11 height 9
radio input "true"
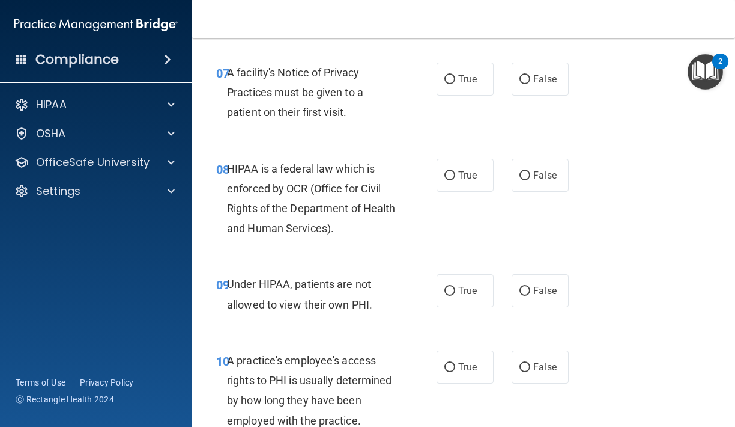
scroll to position [851, 0]
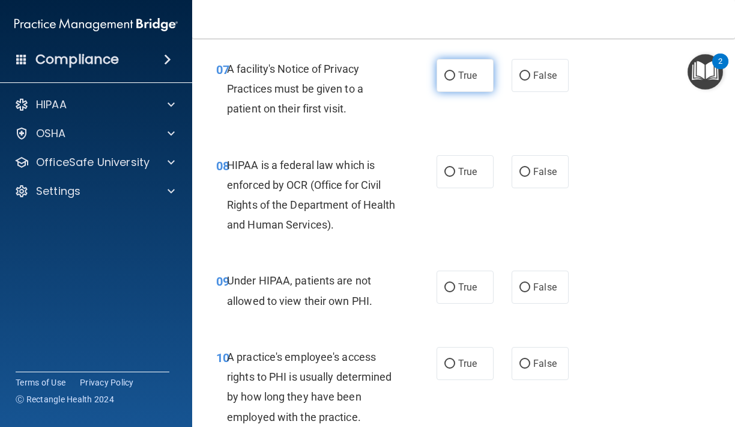
click at [460, 82] on label "True" at bounding box center [465, 75] width 57 height 33
click at [455, 81] on input "True" at bounding box center [450, 76] width 11 height 9
radio input "true"
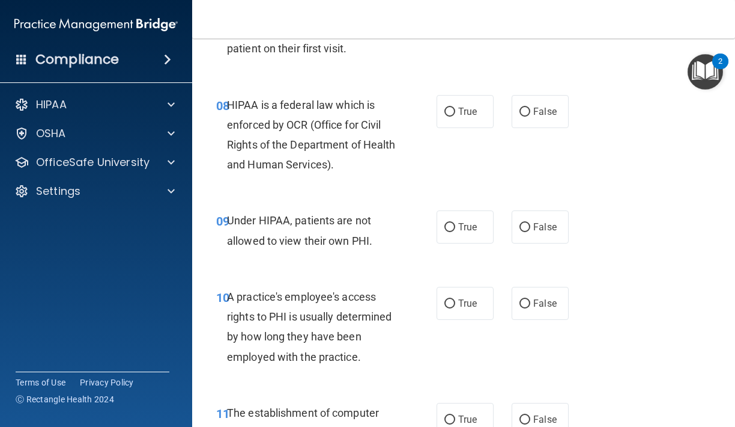
scroll to position [915, 0]
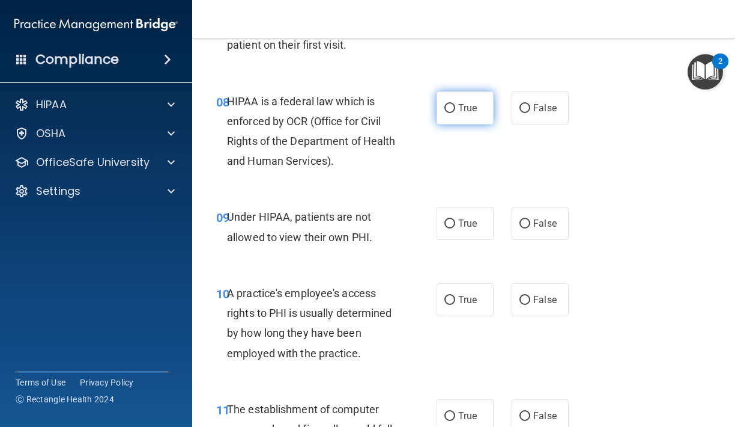
click at [446, 109] on label "True" at bounding box center [465, 107] width 57 height 33
click at [446, 109] on input "True" at bounding box center [450, 108] width 11 height 9
radio input "true"
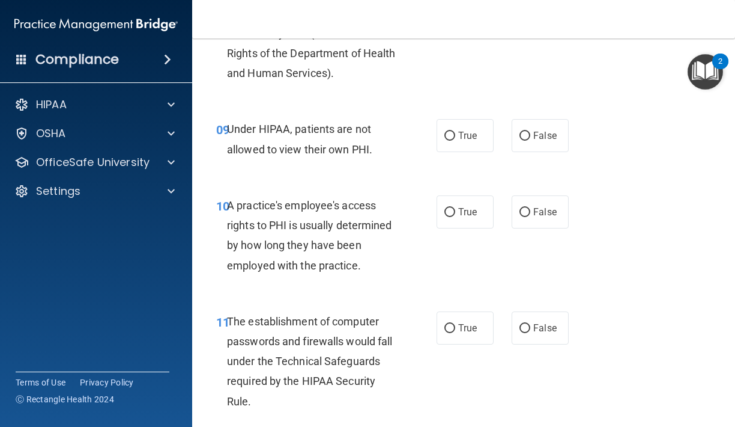
scroll to position [1003, 0]
click at [528, 133] on input "False" at bounding box center [525, 135] width 11 height 9
radio input "true"
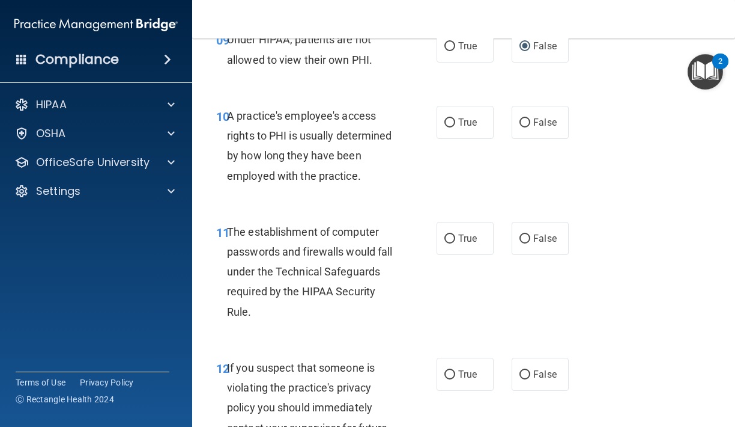
scroll to position [1100, 0]
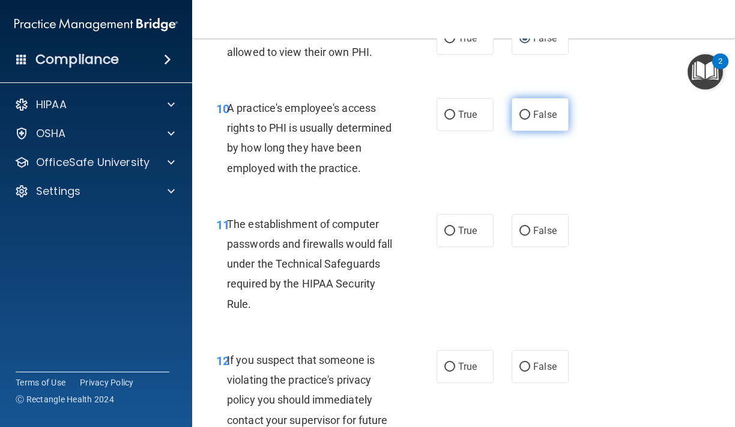
click at [516, 119] on label "False" at bounding box center [540, 114] width 57 height 33
click at [520, 119] on input "False" at bounding box center [525, 115] width 11 height 9
radio input "true"
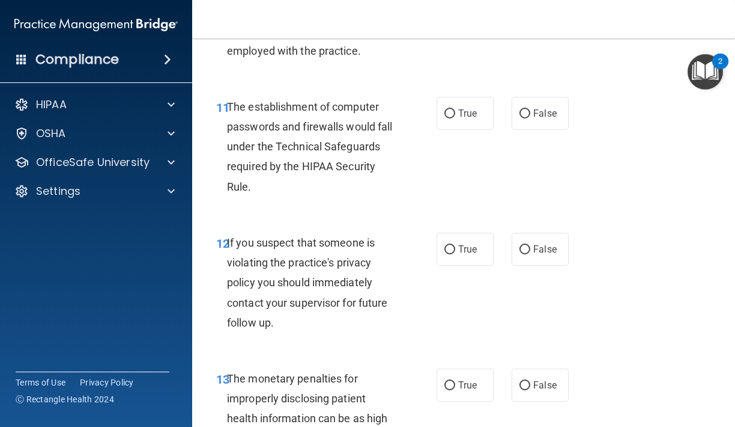
scroll to position [1216, 0]
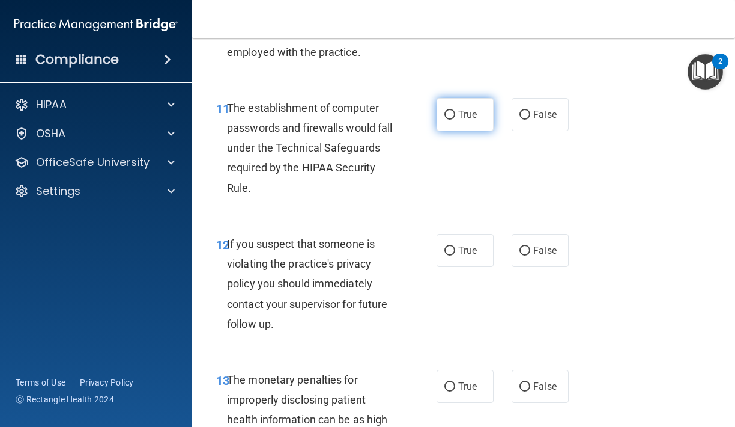
click at [448, 114] on label "True" at bounding box center [465, 114] width 57 height 33
click at [448, 114] on input "True" at bounding box center [450, 115] width 11 height 9
radio input "true"
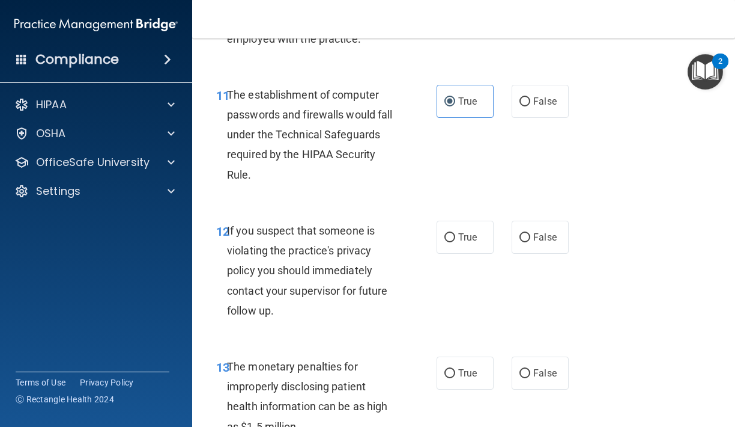
scroll to position [1241, 0]
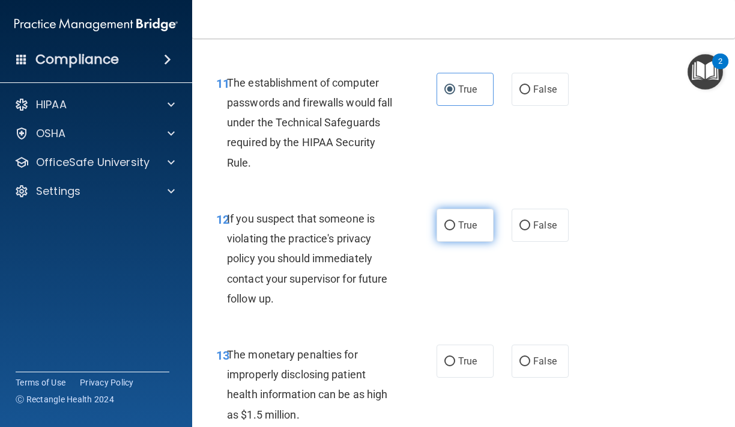
click at [449, 221] on input "True" at bounding box center [450, 225] width 11 height 9
radio input "true"
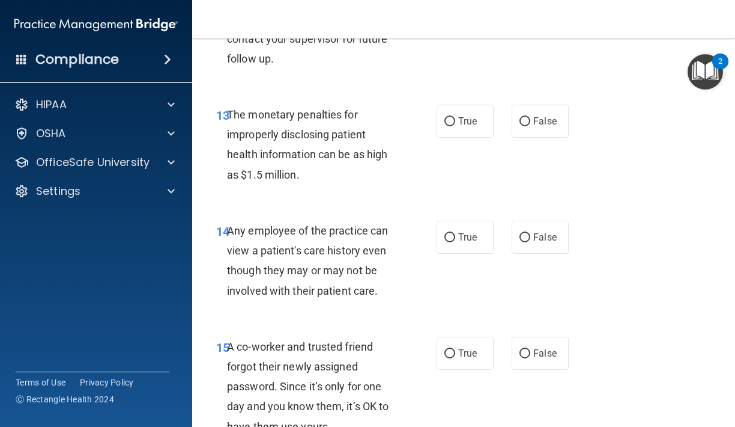
scroll to position [1482, 0]
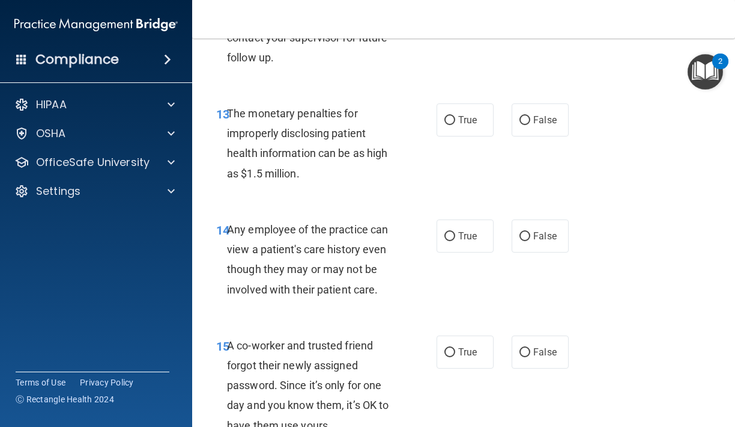
click at [459, 93] on div "13 The monetary penalties for improperly disclosing patient health information …" at bounding box center [463, 146] width 513 height 116
click at [455, 106] on label "True" at bounding box center [465, 119] width 57 height 33
click at [455, 116] on input "True" at bounding box center [450, 120] width 11 height 9
radio input "true"
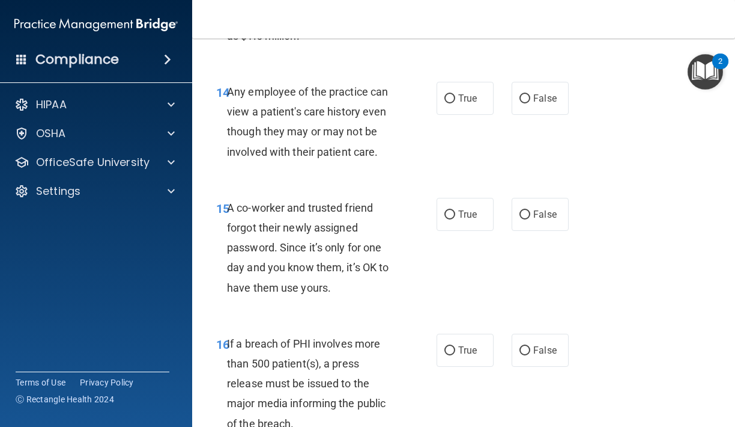
scroll to position [1624, 0]
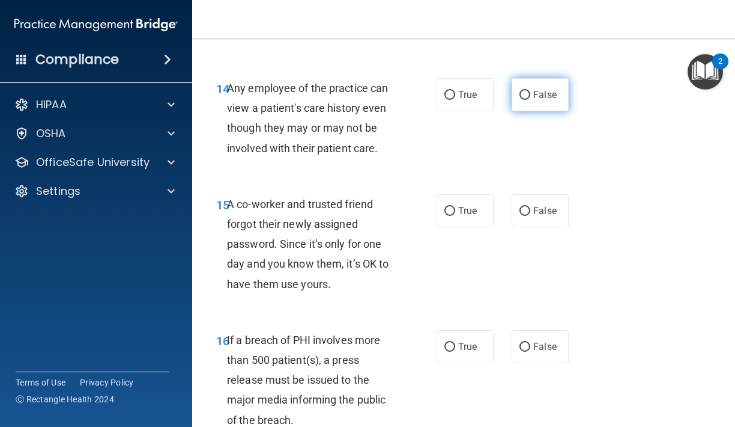
click at [537, 99] on label "False" at bounding box center [540, 94] width 57 height 33
click at [531, 99] on input "False" at bounding box center [525, 95] width 11 height 9
radio input "true"
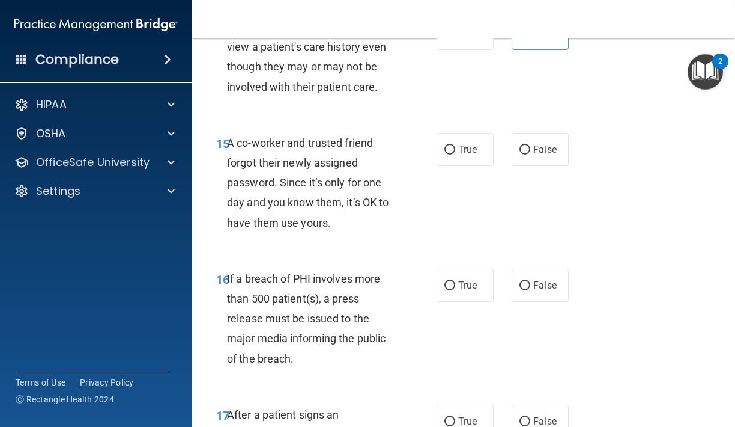
scroll to position [1690, 0]
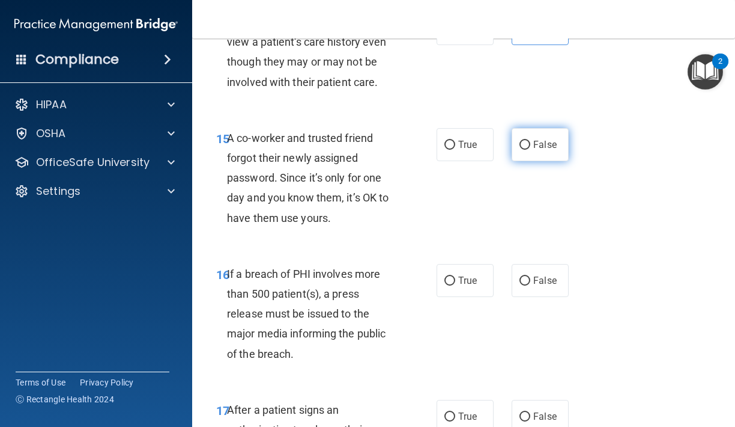
click at [519, 146] on label "False" at bounding box center [540, 144] width 57 height 33
click at [520, 146] on input "False" at bounding box center [525, 145] width 11 height 9
radio input "true"
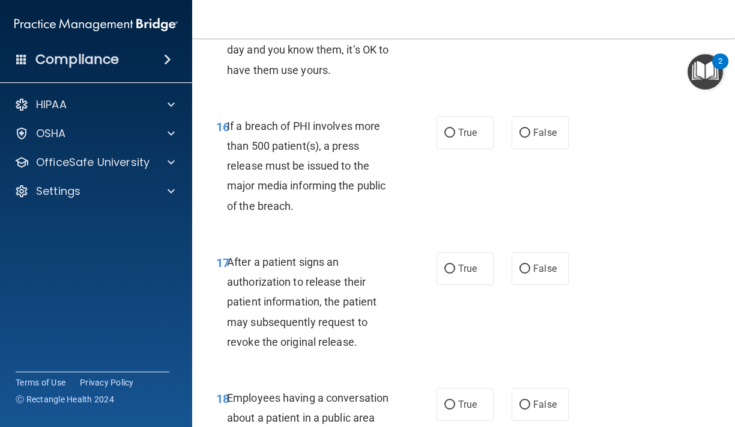
scroll to position [1848, 0]
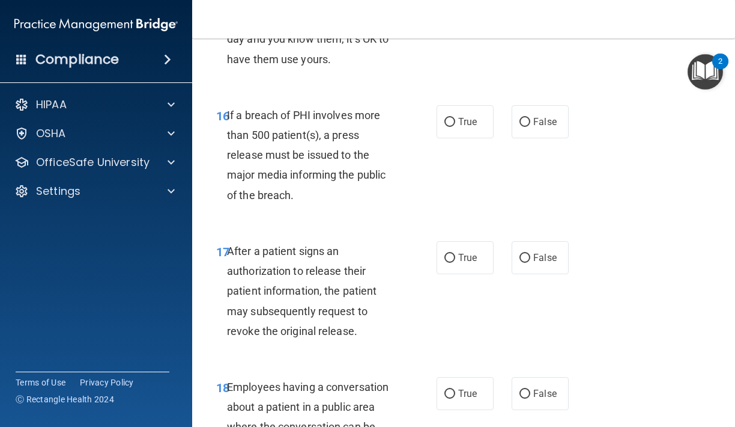
click at [469, 93] on div "16 If a breach of PHI involves more than 500 patient(s), a press release must b…" at bounding box center [463, 158] width 513 height 136
click at [462, 116] on span "True" at bounding box center [467, 121] width 19 height 11
click at [455, 118] on input "True" at bounding box center [450, 122] width 11 height 9
radio input "true"
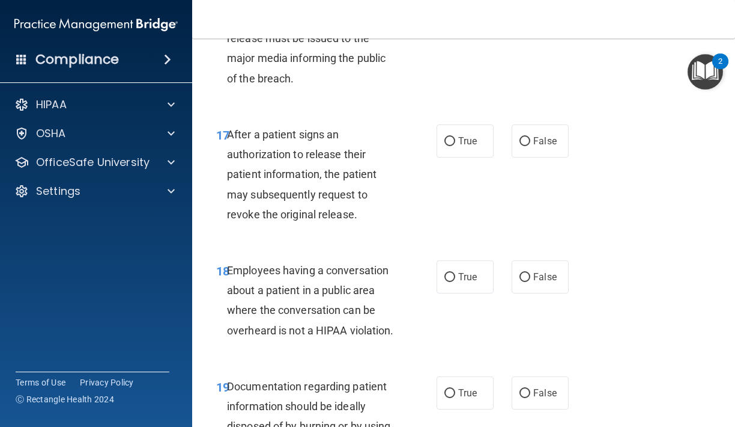
scroll to position [1970, 0]
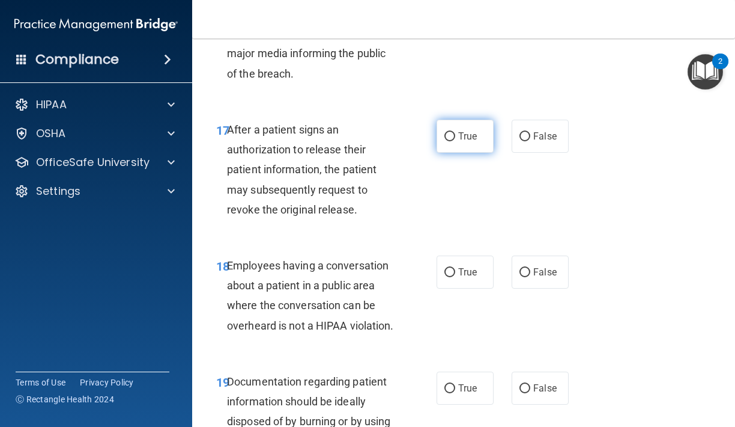
click at [483, 126] on label "True" at bounding box center [465, 136] width 57 height 33
click at [455, 132] on input "True" at bounding box center [450, 136] width 11 height 9
radio input "true"
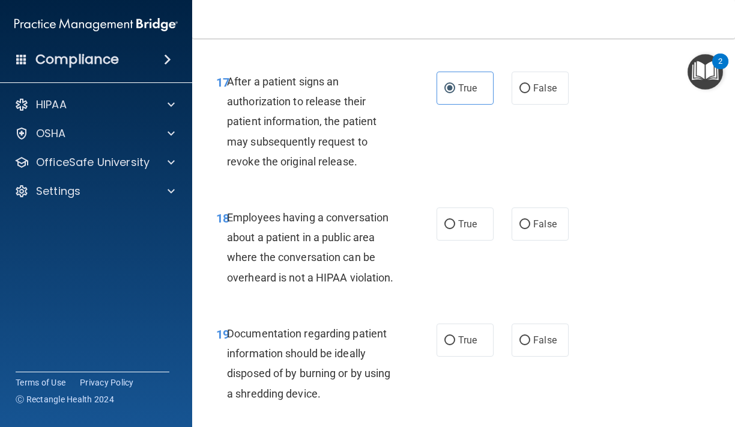
scroll to position [2027, 0]
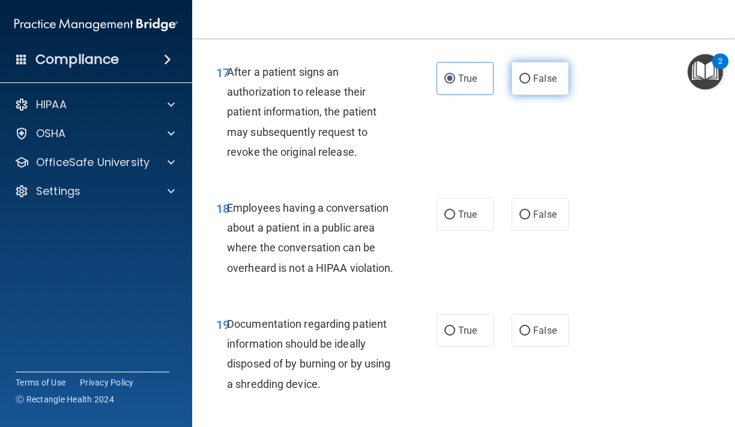
click at [550, 82] on label "False" at bounding box center [540, 78] width 57 height 33
click at [531, 82] on input "False" at bounding box center [525, 79] width 11 height 9
radio input "true"
radio input "false"
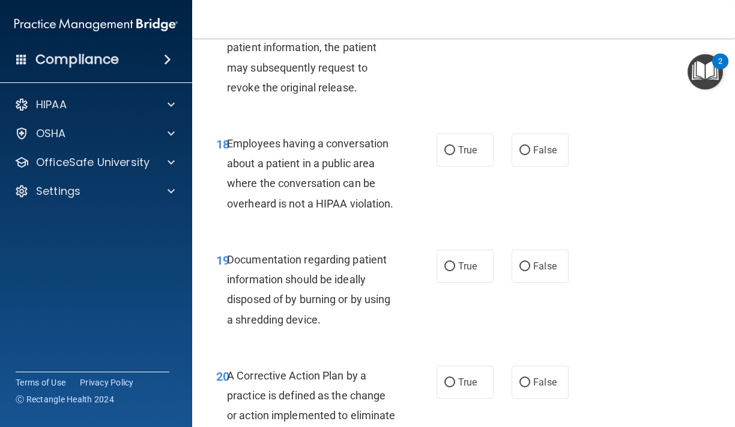
scroll to position [2093, 0]
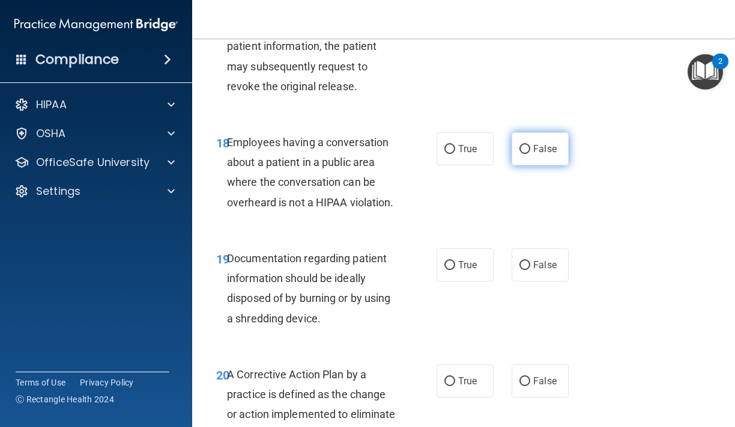
click at [523, 144] on label "False" at bounding box center [540, 148] width 57 height 33
click at [523, 145] on input "False" at bounding box center [525, 149] width 11 height 9
radio input "true"
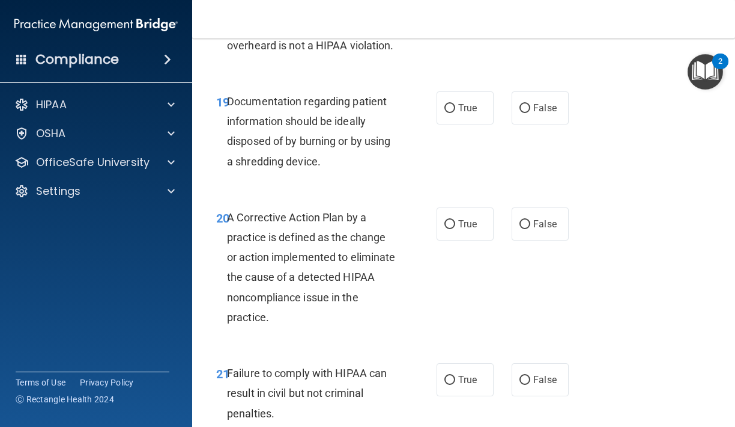
scroll to position [2251, 0]
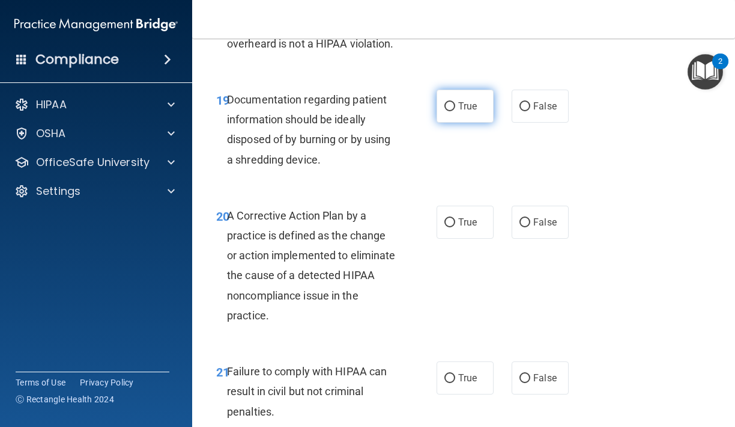
click at [450, 102] on label "True" at bounding box center [465, 106] width 57 height 33
click at [450, 102] on input "True" at bounding box center [450, 106] width 11 height 9
radio input "true"
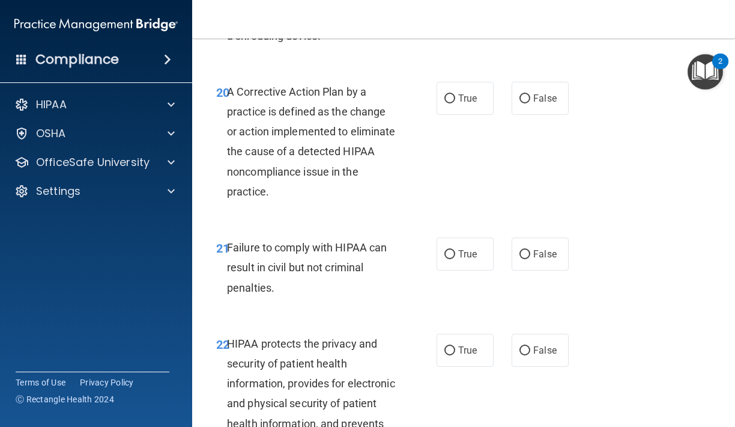
scroll to position [2375, 0]
click at [469, 93] on span "True" at bounding box center [467, 98] width 19 height 11
click at [455, 95] on input "True" at bounding box center [450, 99] width 11 height 9
radio input "true"
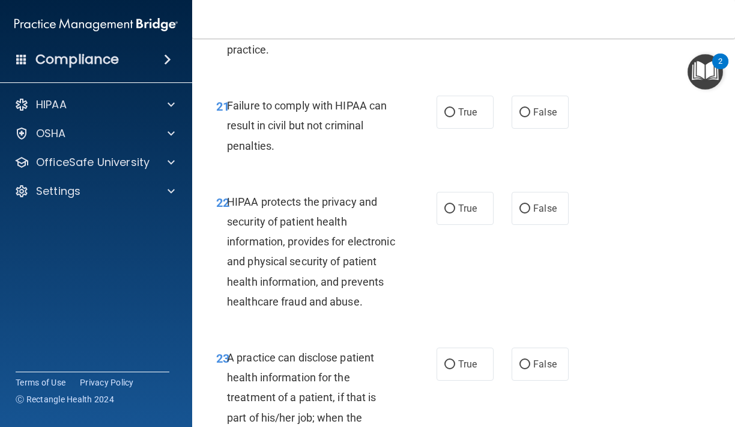
scroll to position [2529, 0]
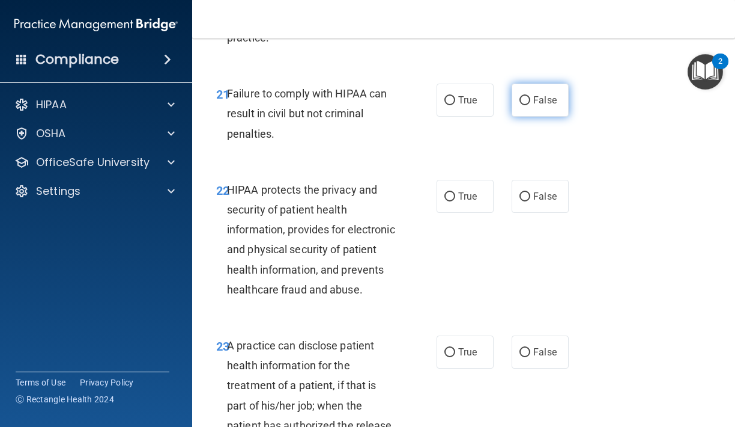
click at [514, 84] on label "False" at bounding box center [540, 100] width 57 height 33
click at [520, 96] on input "False" at bounding box center [525, 100] width 11 height 9
radio input "true"
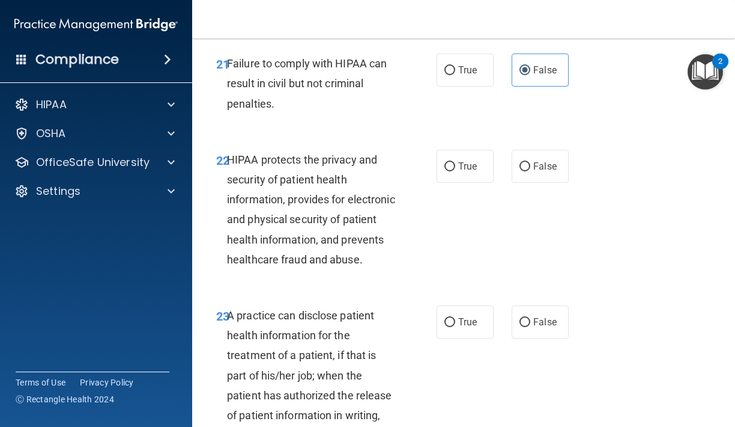
scroll to position [2579, 0]
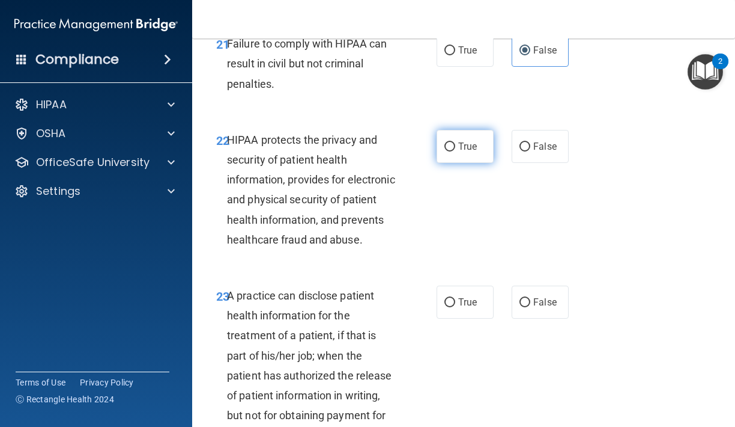
click at [455, 142] on input "True" at bounding box center [450, 146] width 11 height 9
radio input "true"
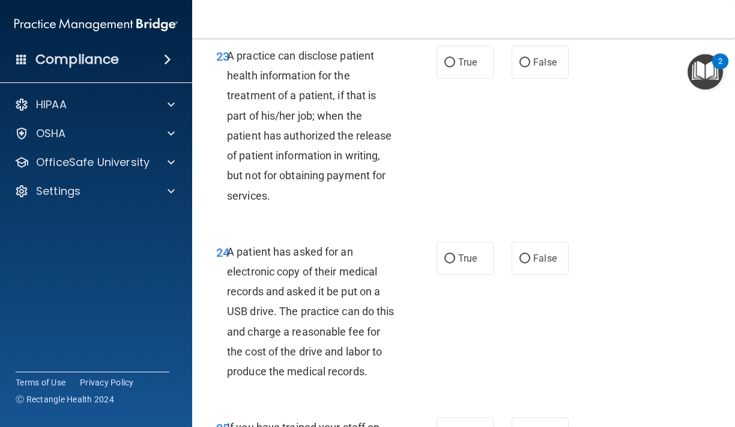
scroll to position [2822, 0]
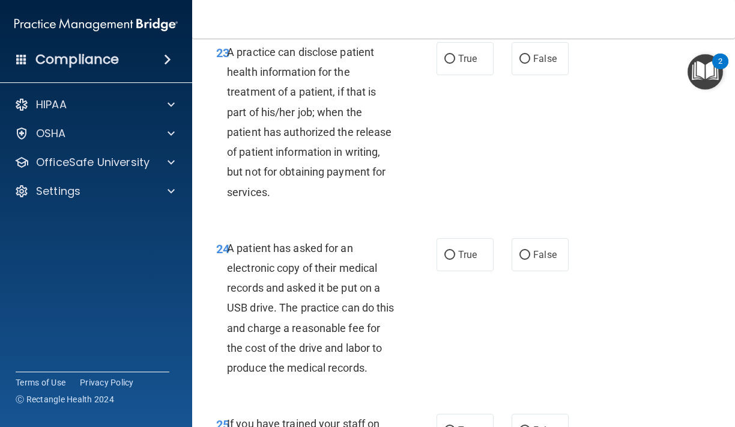
click at [459, 89] on div "23 A practice can disclose patient health information for the treatment of a pa…" at bounding box center [463, 125] width 513 height 196
click at [458, 75] on label "True" at bounding box center [465, 58] width 57 height 33
click at [455, 64] on input "True" at bounding box center [450, 59] width 11 height 9
radio input "true"
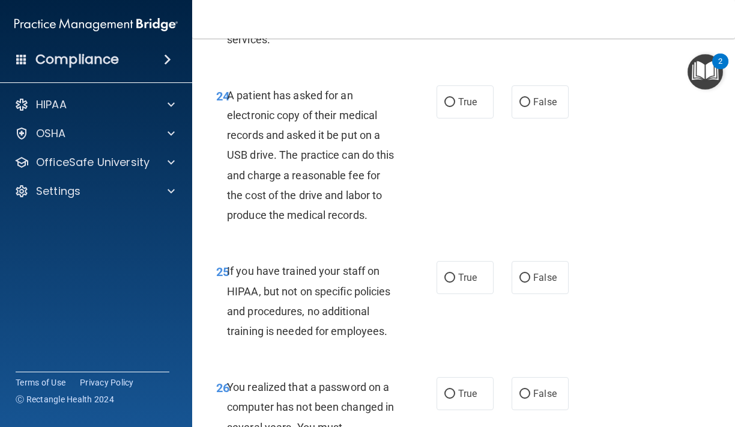
scroll to position [2978, 0]
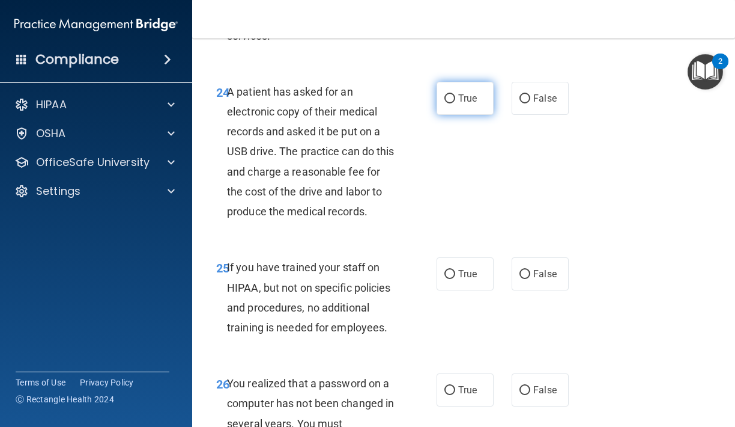
click at [463, 101] on span "True" at bounding box center [467, 98] width 19 height 11
click at [455, 101] on input "True" at bounding box center [450, 98] width 11 height 9
radio input "true"
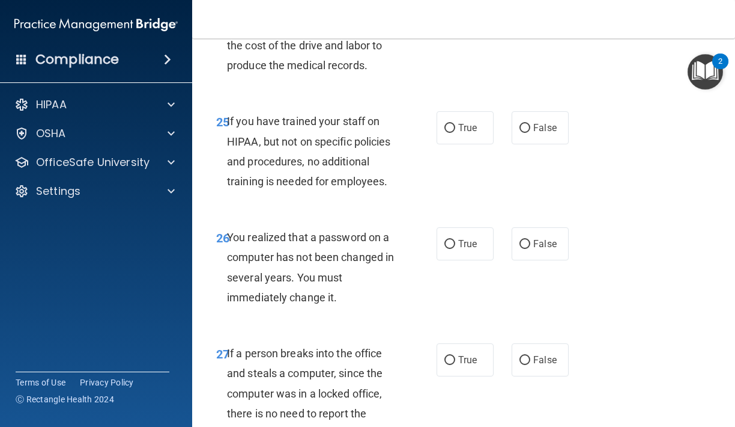
scroll to position [3135, 0]
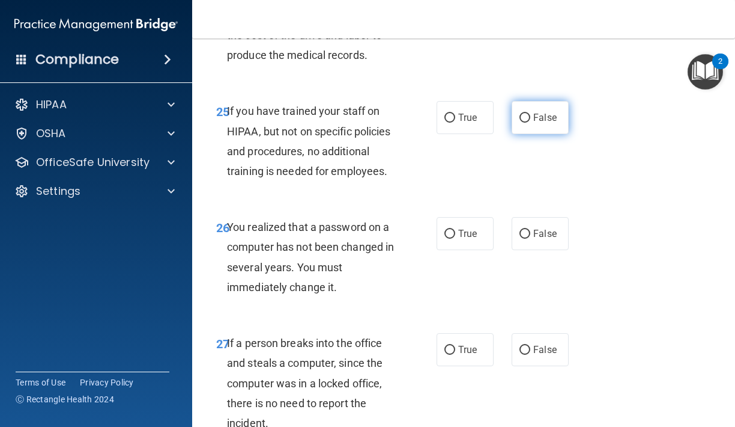
click at [540, 118] on span "False" at bounding box center [545, 117] width 23 height 11
click at [531, 118] on input "False" at bounding box center [525, 118] width 11 height 9
radio input "true"
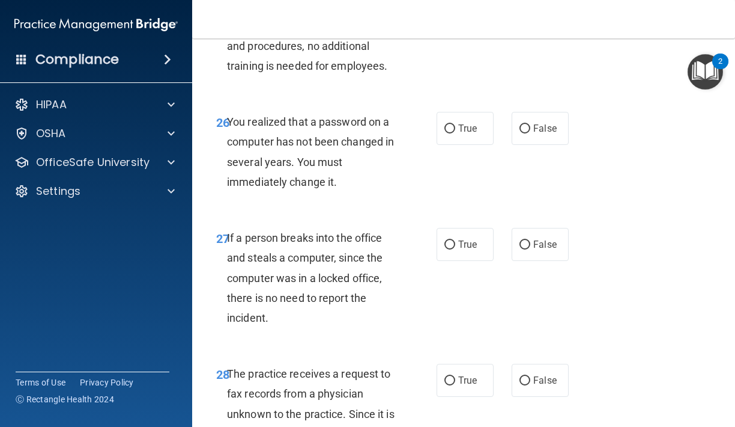
scroll to position [3246, 0]
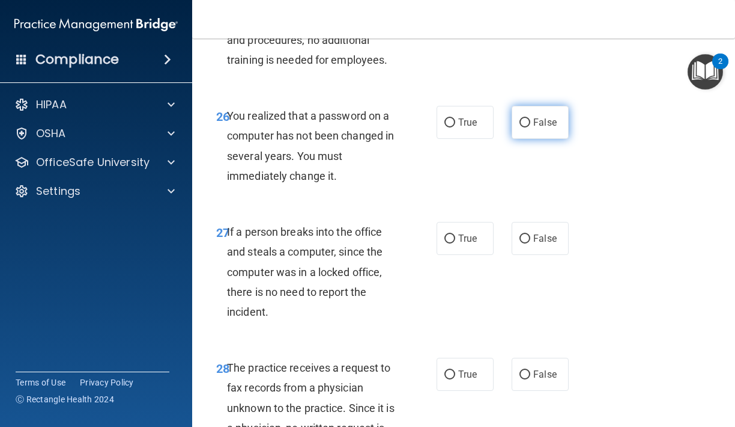
click at [529, 127] on input "False" at bounding box center [525, 122] width 11 height 9
radio input "true"
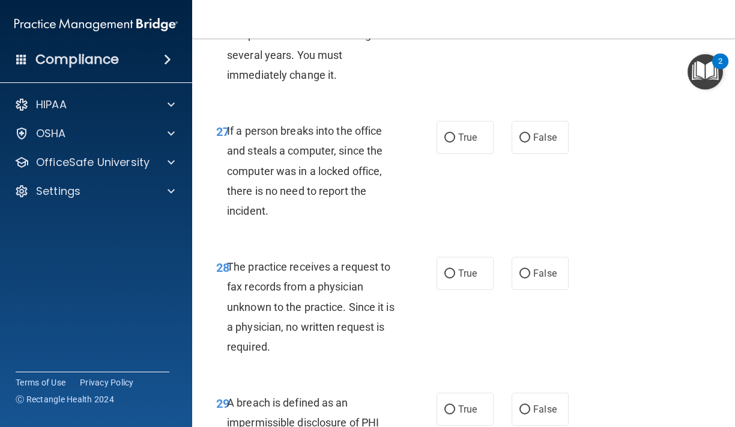
scroll to position [3362, 0]
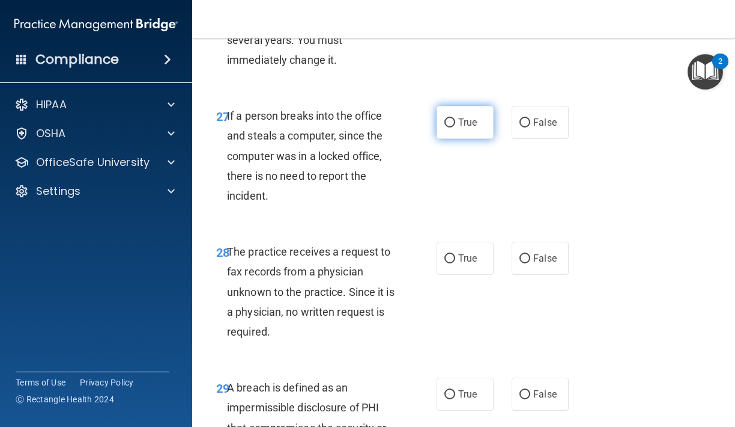
click at [481, 120] on label "True" at bounding box center [465, 122] width 57 height 33
click at [455, 120] on input "True" at bounding box center [450, 122] width 11 height 9
radio input "true"
click at [539, 119] on label "False" at bounding box center [540, 122] width 57 height 33
click at [531, 119] on input "False" at bounding box center [525, 122] width 11 height 9
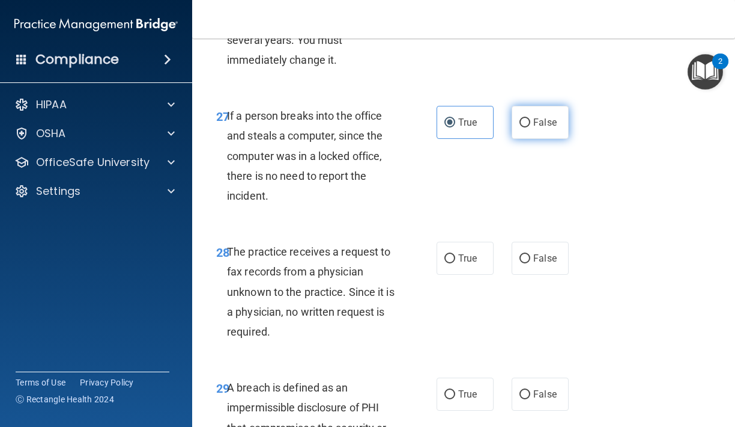
radio input "true"
radio input "false"
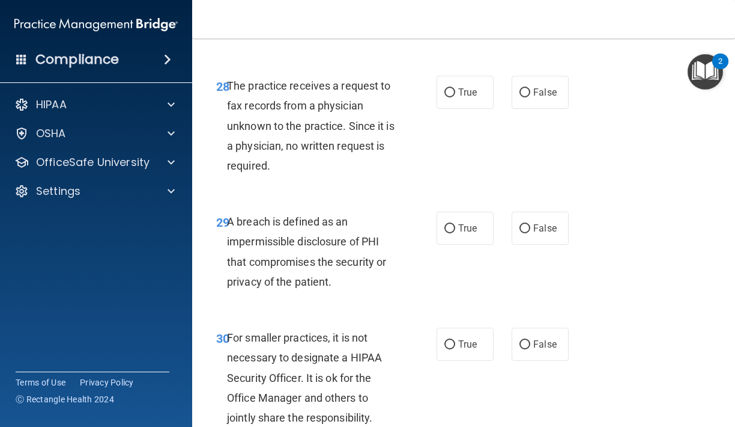
scroll to position [3529, 0]
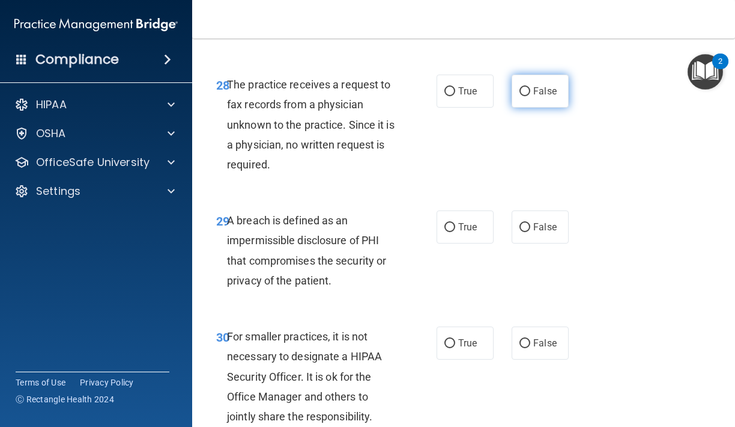
click at [539, 97] on span "False" at bounding box center [545, 90] width 23 height 11
click at [531, 96] on input "False" at bounding box center [525, 91] width 11 height 9
radio input "true"
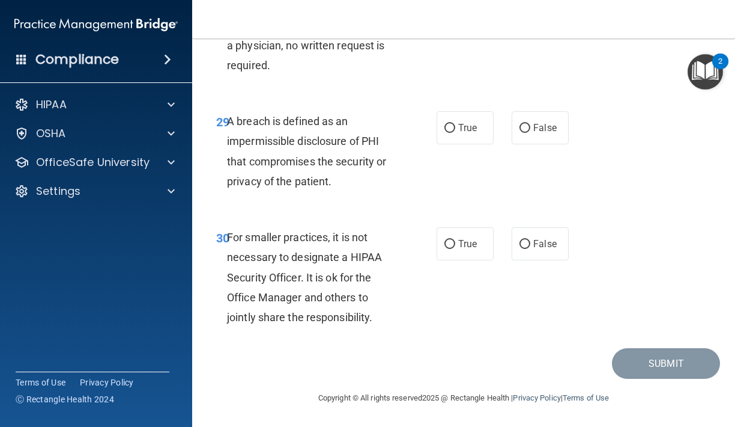
scroll to position [3629, 0]
click at [466, 140] on label "True" at bounding box center [465, 127] width 57 height 33
click at [455, 133] on input "True" at bounding box center [450, 128] width 11 height 9
radio input "true"
click at [458, 252] on label "True" at bounding box center [465, 243] width 57 height 33
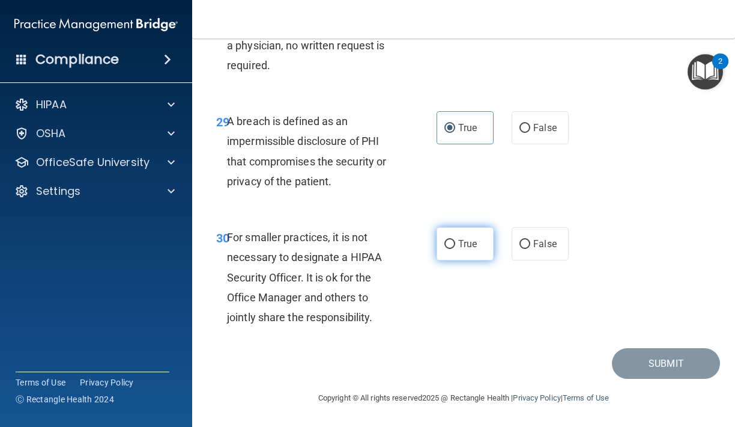
click at [455, 249] on input "True" at bounding box center [450, 244] width 11 height 9
radio input "true"
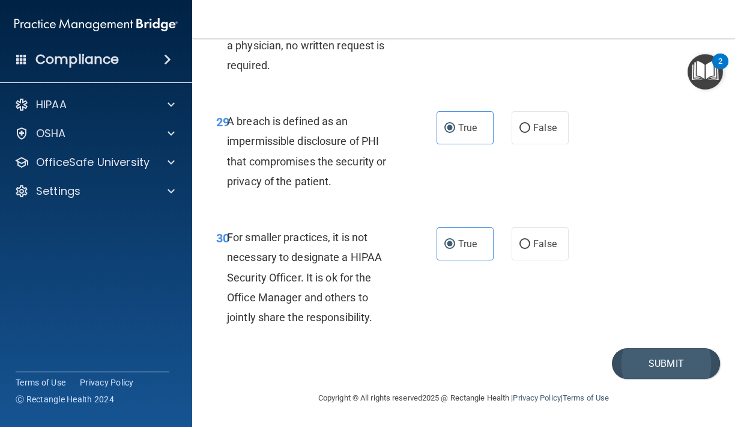
click at [629, 360] on button "Submit" at bounding box center [666, 363] width 108 height 31
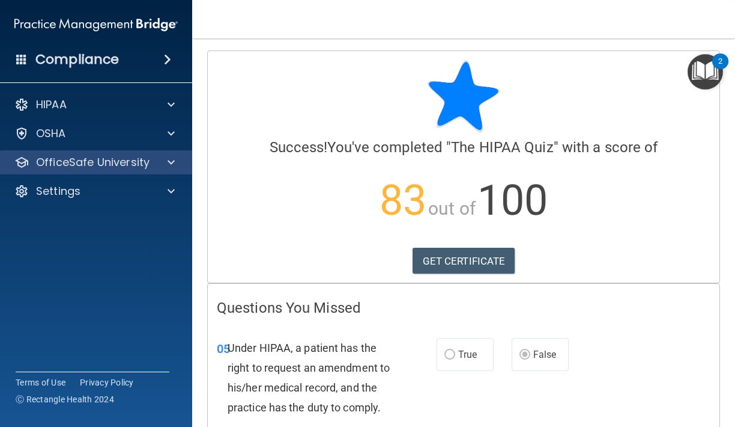
click at [112, 174] on div "OfficeSafe University" at bounding box center [96, 162] width 193 height 24
click at [141, 159] on p "OfficeSafe University" at bounding box center [93, 162] width 114 height 14
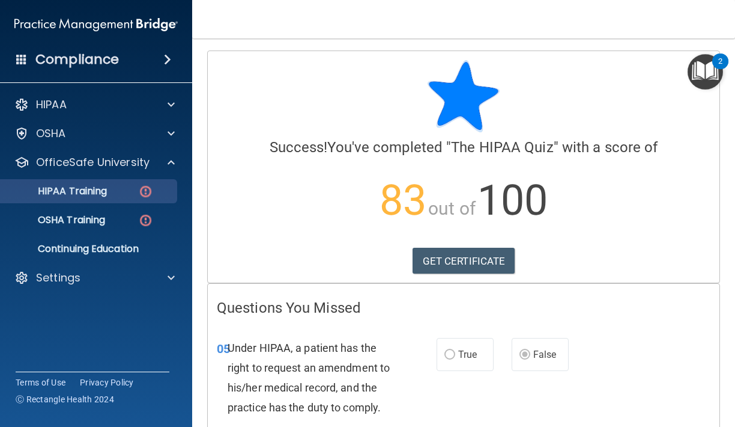
click at [130, 194] on div "HIPAA Training" at bounding box center [90, 191] width 164 height 12
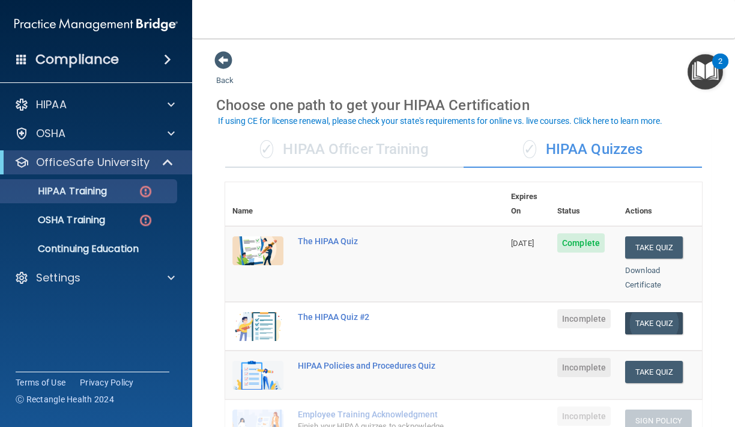
click at [663, 312] on button "Take Quiz" at bounding box center [654, 323] width 58 height 22
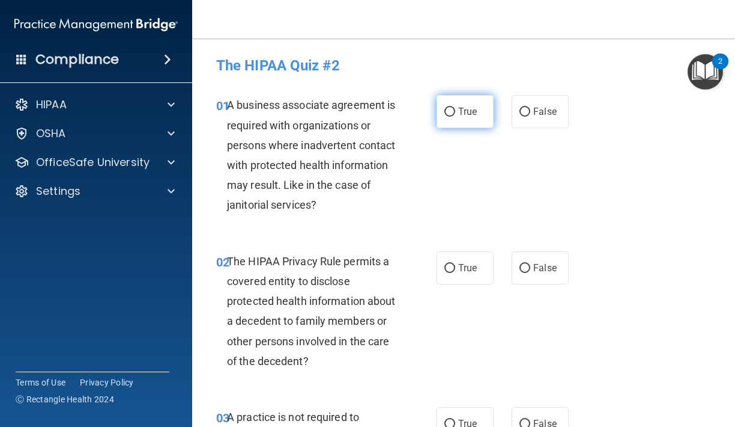
click at [487, 127] on label "True" at bounding box center [465, 111] width 57 height 33
click at [455, 117] on input "True" at bounding box center [450, 112] width 11 height 9
radio input "true"
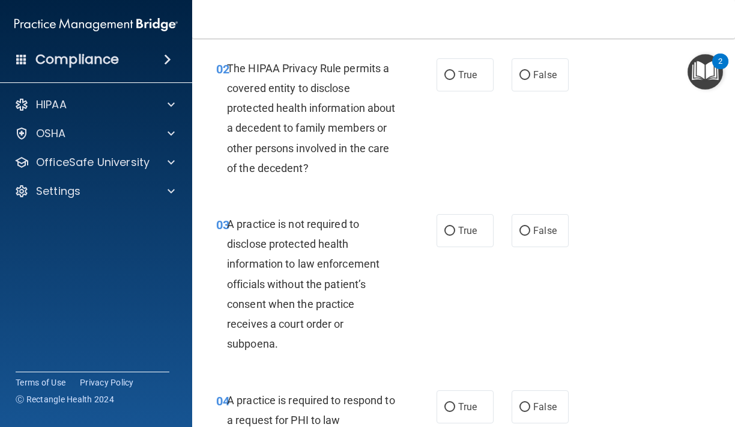
scroll to position [192, 0]
click at [473, 81] on label "True" at bounding box center [465, 75] width 57 height 33
click at [455, 81] on input "True" at bounding box center [450, 76] width 11 height 9
radio input "true"
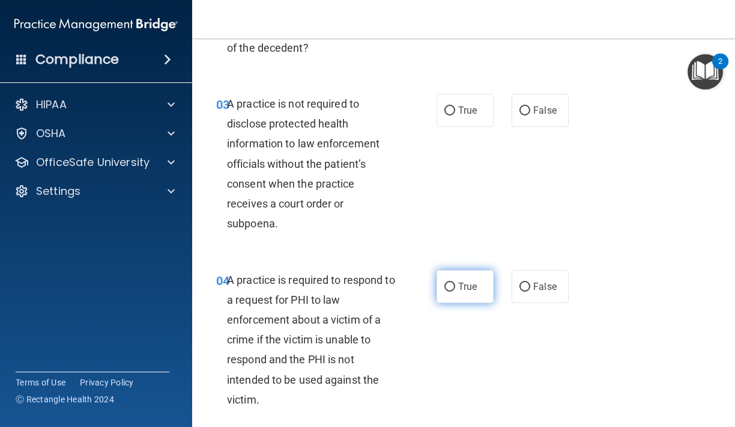
scroll to position [334, 0]
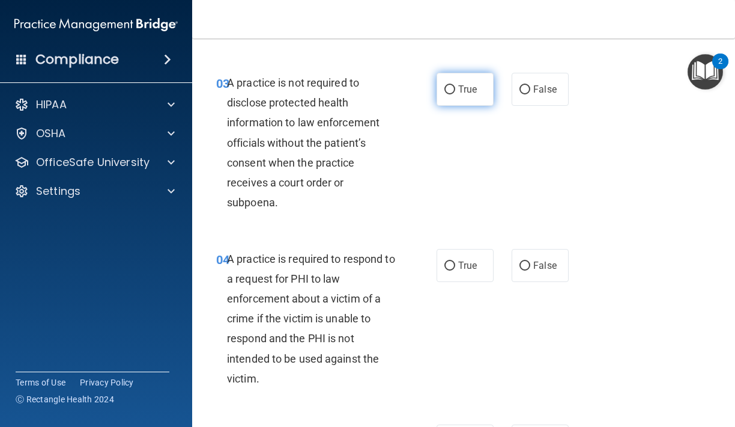
click at [449, 94] on label "True" at bounding box center [465, 89] width 57 height 33
click at [449, 94] on input "True" at bounding box center [450, 89] width 11 height 9
radio input "true"
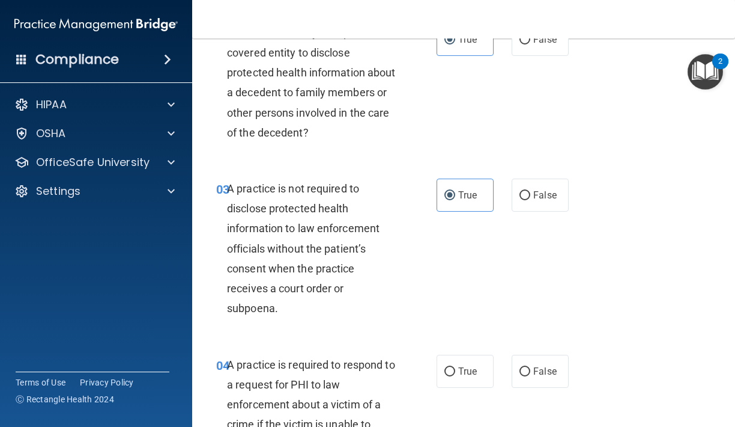
scroll to position [232, 0]
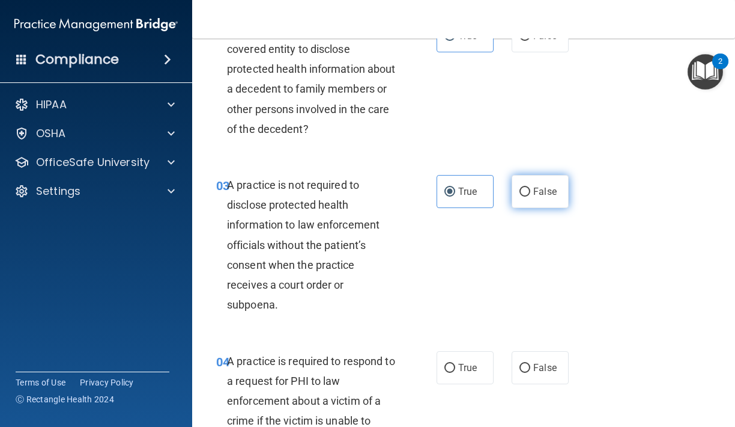
click at [538, 189] on span "False" at bounding box center [545, 191] width 23 height 11
click at [531, 189] on input "False" at bounding box center [525, 191] width 11 height 9
radio input "true"
radio input "false"
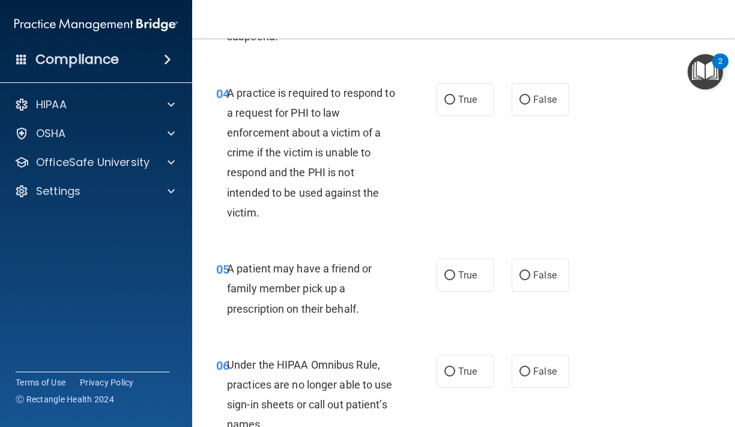
scroll to position [503, 0]
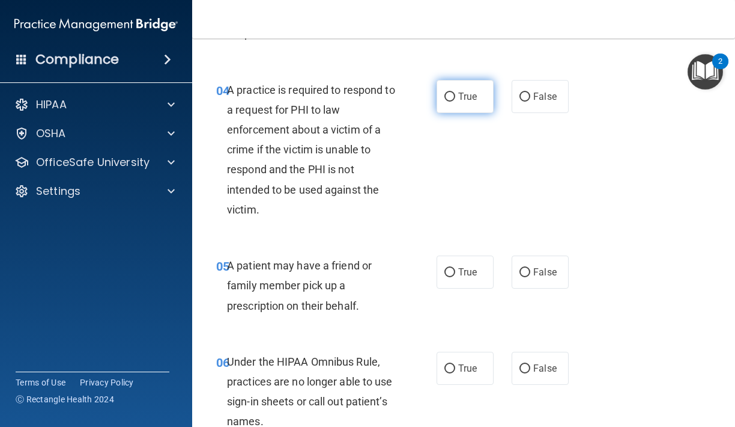
click at [457, 106] on label "True" at bounding box center [465, 96] width 57 height 33
click at [455, 102] on input "True" at bounding box center [450, 97] width 11 height 9
radio input "true"
click at [523, 86] on label "False" at bounding box center [540, 96] width 57 height 33
click at [523, 93] on input "False" at bounding box center [525, 97] width 11 height 9
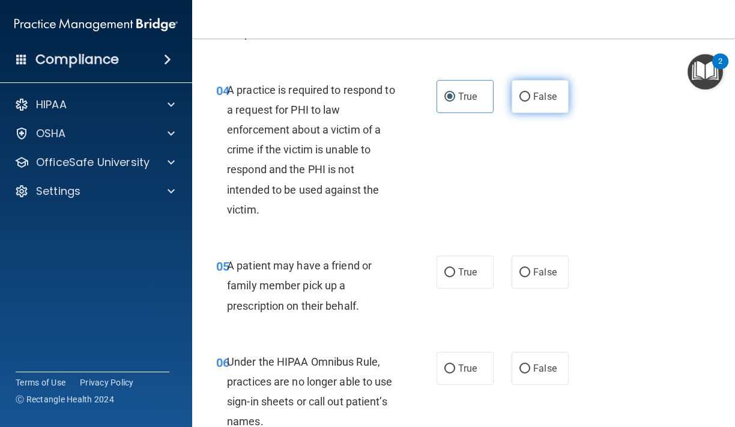
radio input "true"
radio input "false"
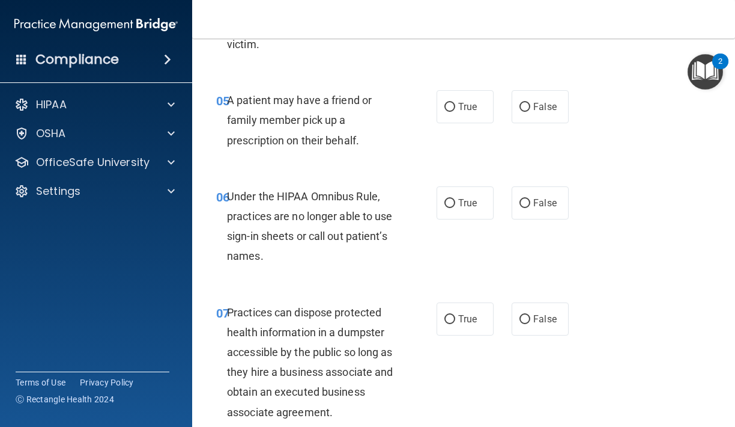
scroll to position [673, 0]
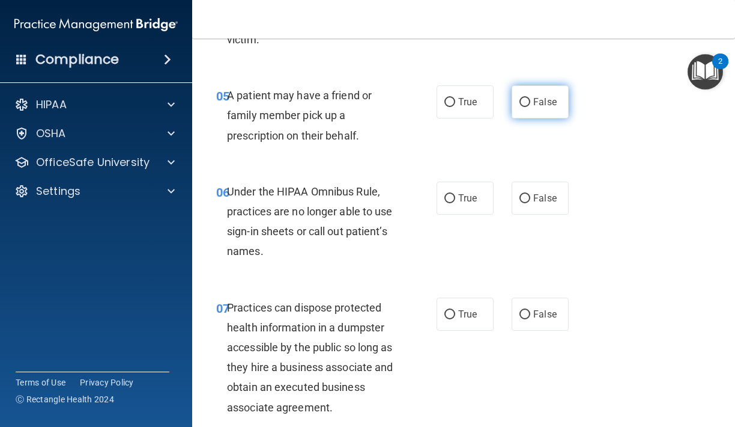
click at [523, 101] on input "False" at bounding box center [525, 102] width 11 height 9
radio input "true"
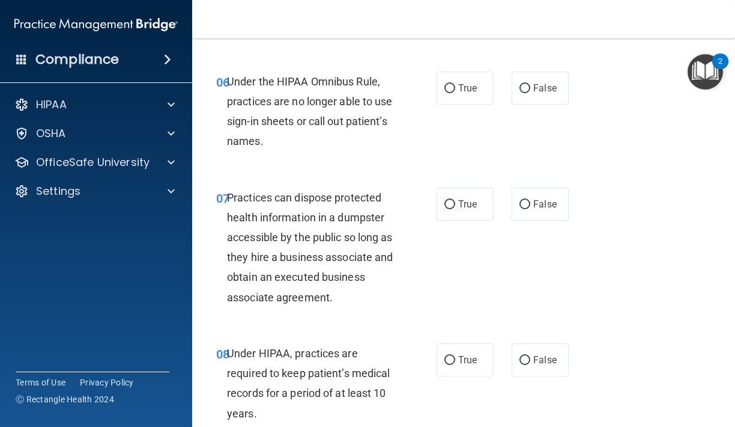
scroll to position [784, 0]
click at [526, 90] on label "False" at bounding box center [540, 87] width 57 height 33
click at [526, 90] on input "False" at bounding box center [525, 88] width 11 height 9
radio input "true"
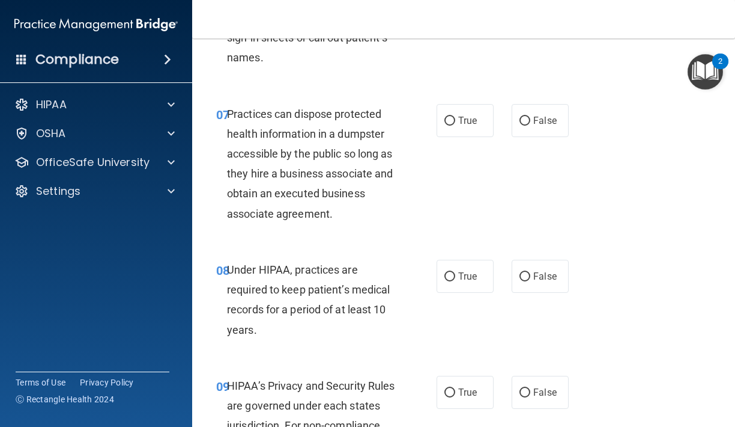
scroll to position [868, 0]
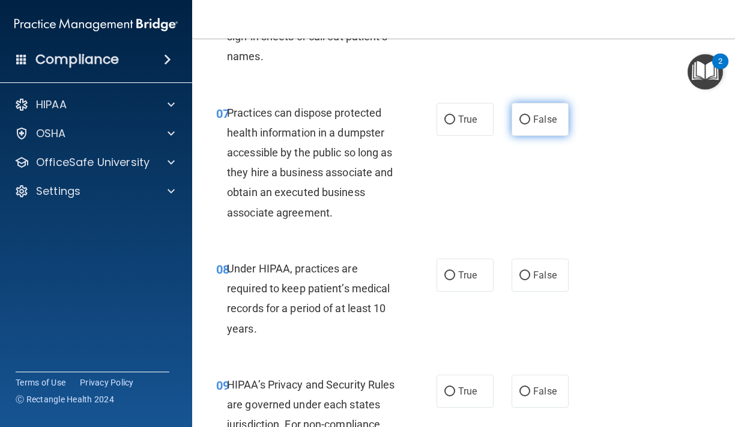
click at [535, 106] on label "False" at bounding box center [540, 119] width 57 height 33
click at [531, 115] on input "False" at bounding box center [525, 119] width 11 height 9
radio input "true"
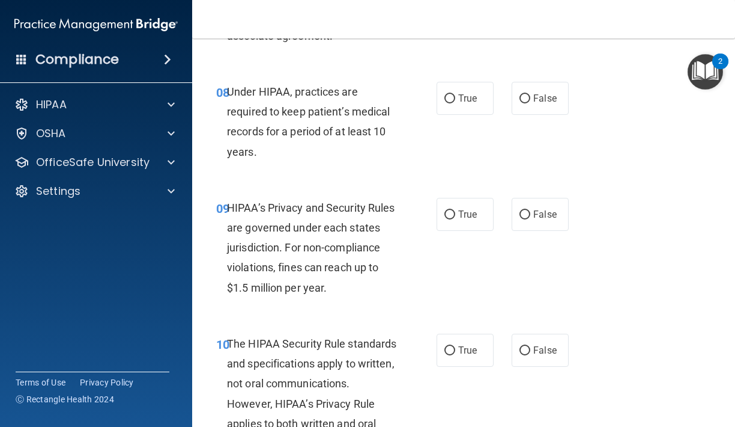
scroll to position [1047, 0]
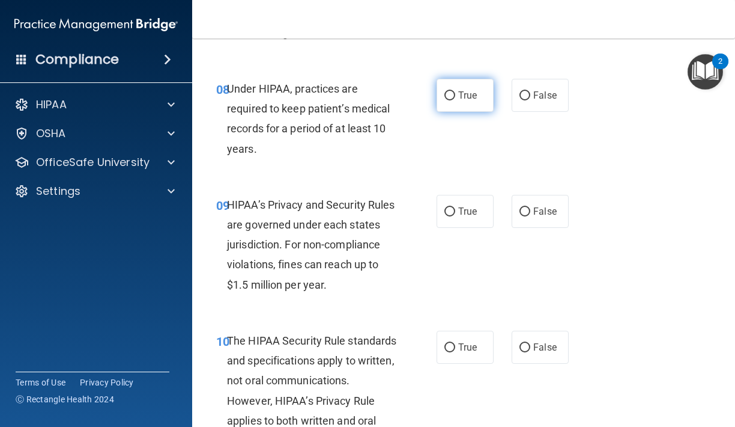
click at [485, 100] on label "True" at bounding box center [465, 95] width 57 height 33
click at [455, 100] on input "True" at bounding box center [450, 95] width 11 height 9
radio input "true"
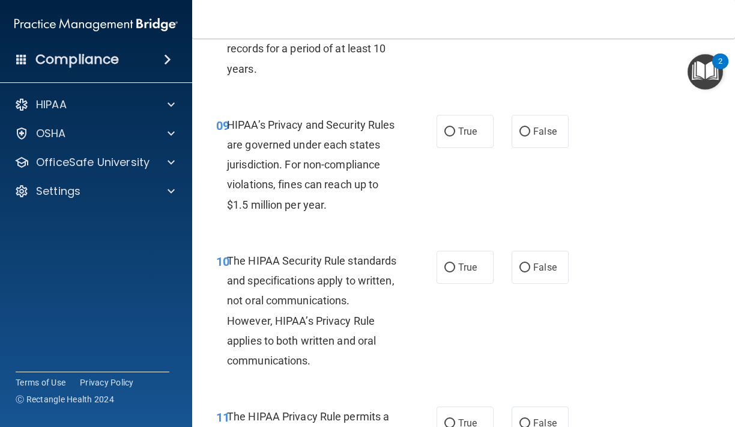
scroll to position [1144, 0]
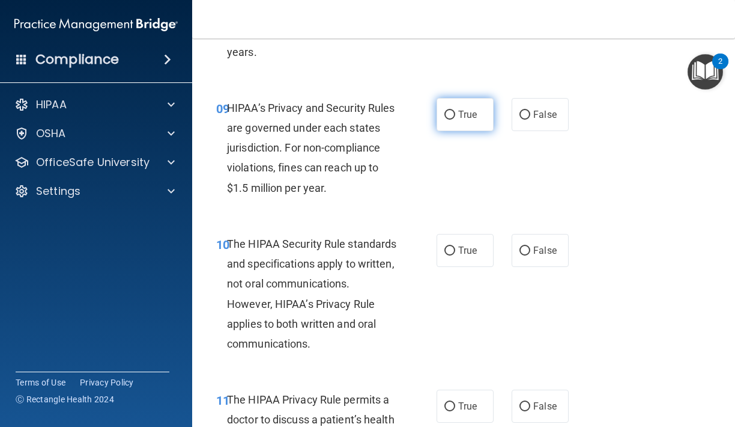
click at [449, 111] on input "True" at bounding box center [450, 115] width 11 height 9
radio input "true"
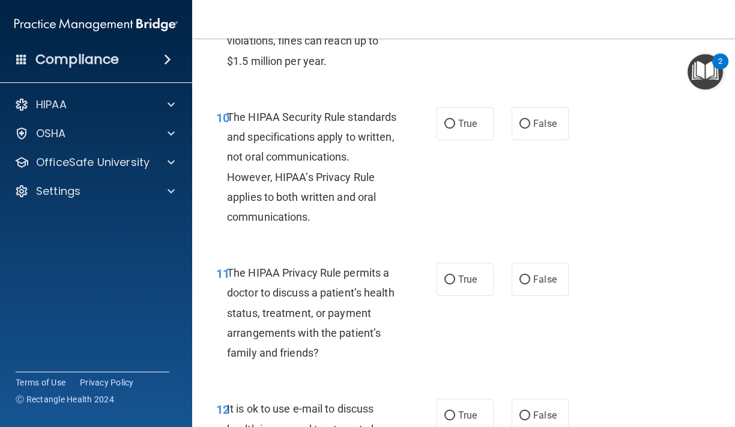
scroll to position [1278, 0]
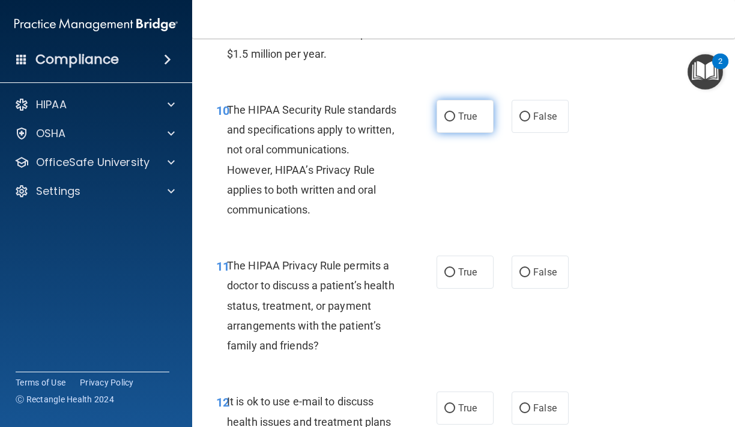
click at [463, 111] on span "True" at bounding box center [467, 116] width 19 height 11
click at [455, 112] on input "True" at bounding box center [450, 116] width 11 height 9
radio input "true"
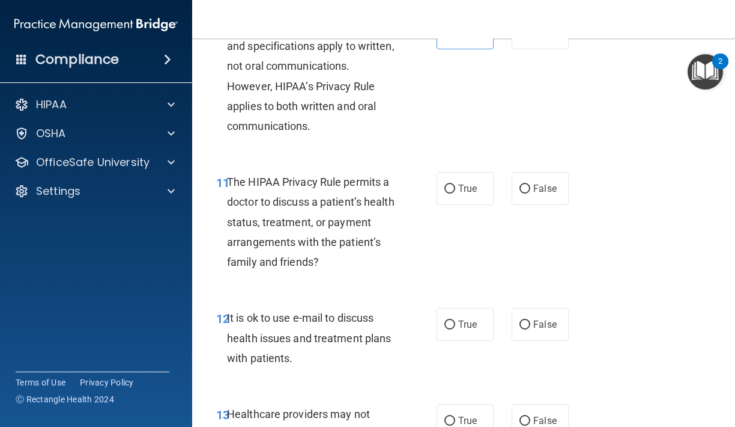
scroll to position [1370, 0]
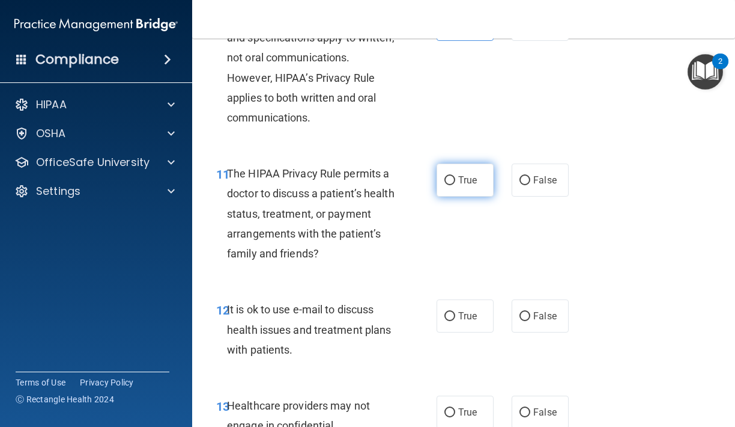
click at [469, 174] on span "True" at bounding box center [467, 179] width 19 height 11
click at [455, 176] on input "True" at bounding box center [450, 180] width 11 height 9
radio input "true"
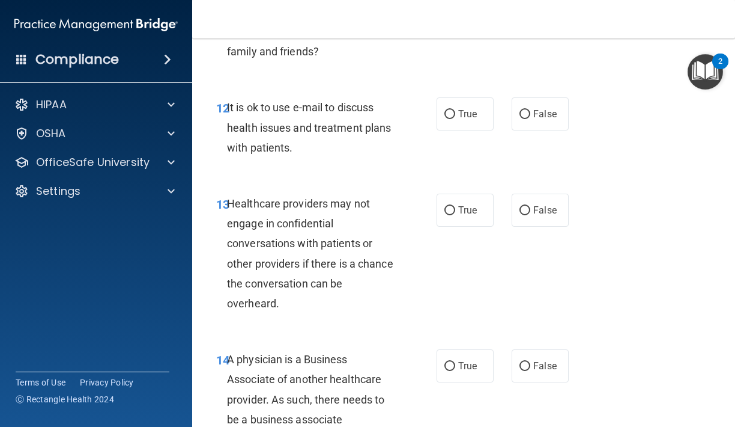
scroll to position [1572, 0]
click at [522, 109] on input "False" at bounding box center [525, 113] width 11 height 9
radio input "true"
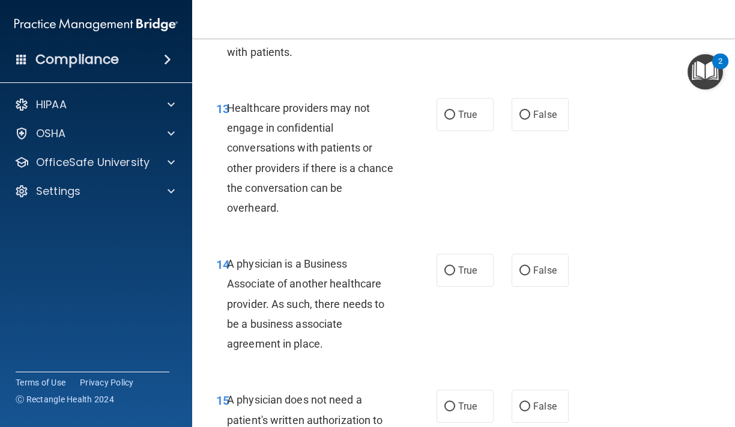
scroll to position [1669, 0]
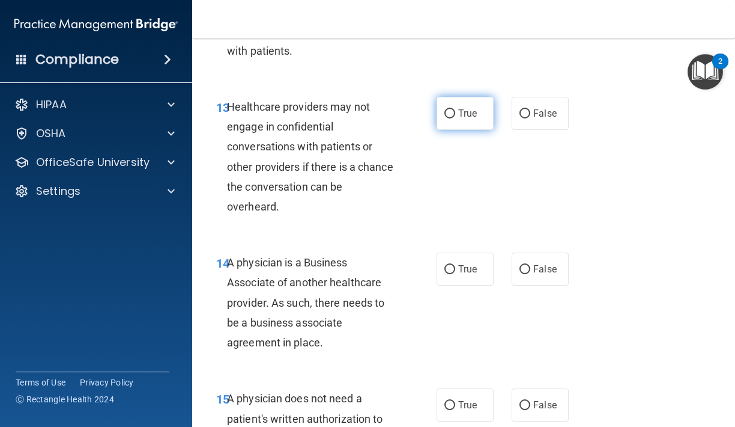
click at [474, 108] on span "True" at bounding box center [467, 113] width 19 height 11
click at [455, 109] on input "True" at bounding box center [450, 113] width 11 height 9
radio input "true"
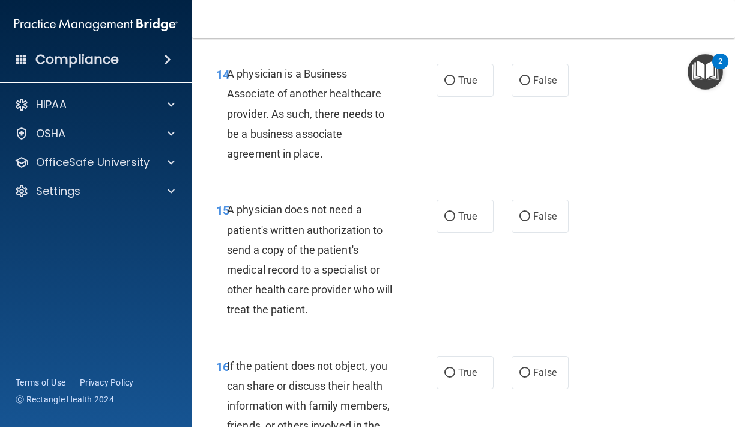
scroll to position [1856, 0]
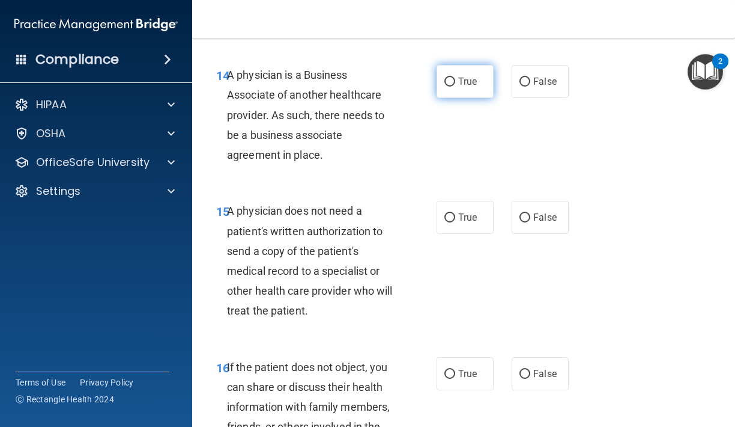
click at [458, 84] on label "True" at bounding box center [465, 81] width 57 height 33
click at [455, 84] on input "True" at bounding box center [450, 82] width 11 height 9
radio input "true"
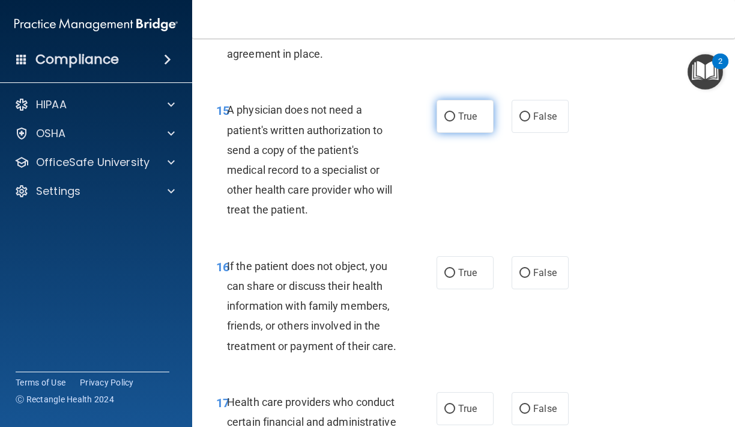
scroll to position [1962, 0]
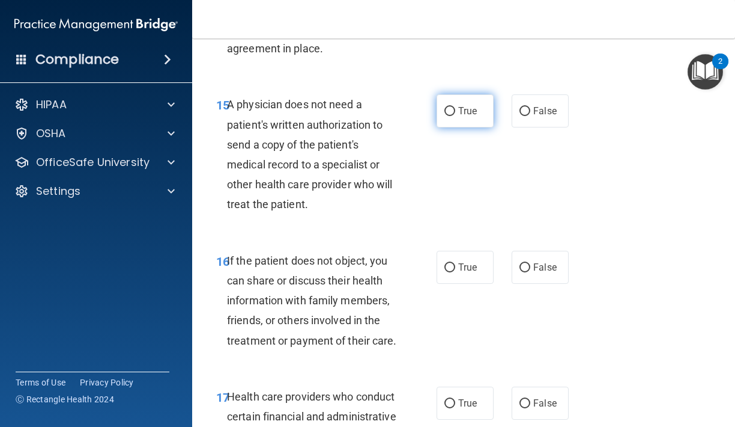
click at [457, 109] on label "True" at bounding box center [465, 110] width 57 height 33
click at [455, 109] on input "True" at bounding box center [450, 111] width 11 height 9
radio input "true"
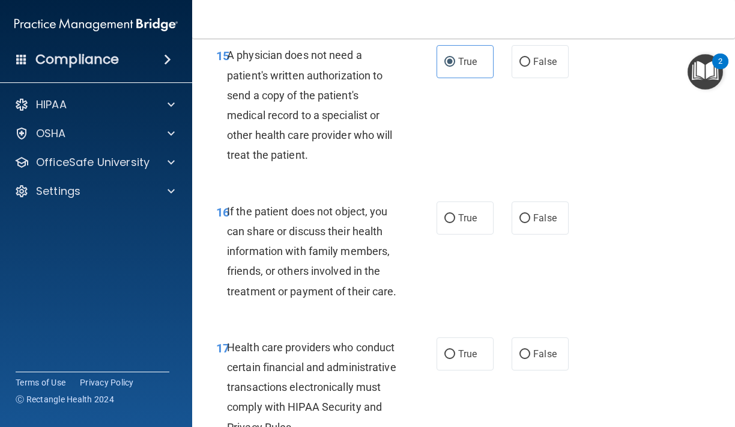
scroll to position [2013, 0]
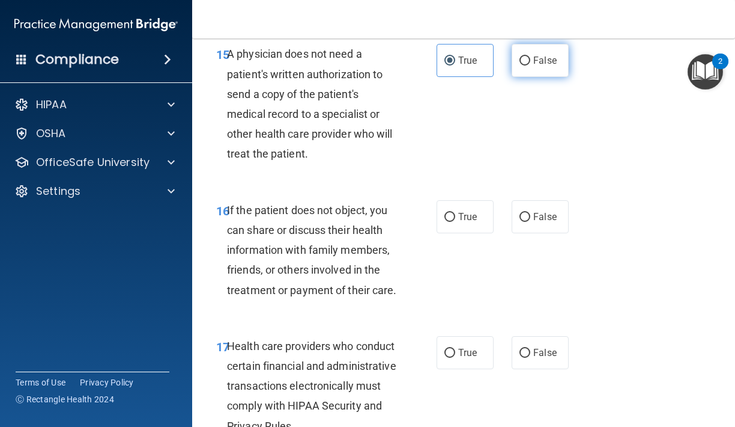
click at [528, 56] on input "False" at bounding box center [525, 60] width 11 height 9
radio input "true"
radio input "false"
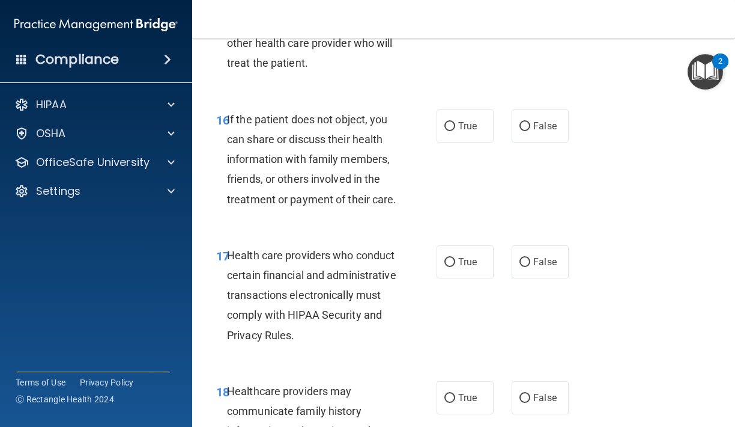
scroll to position [2104, 0]
click at [457, 128] on label "True" at bounding box center [465, 125] width 57 height 33
click at [455, 128] on input "True" at bounding box center [450, 125] width 11 height 9
radio input "true"
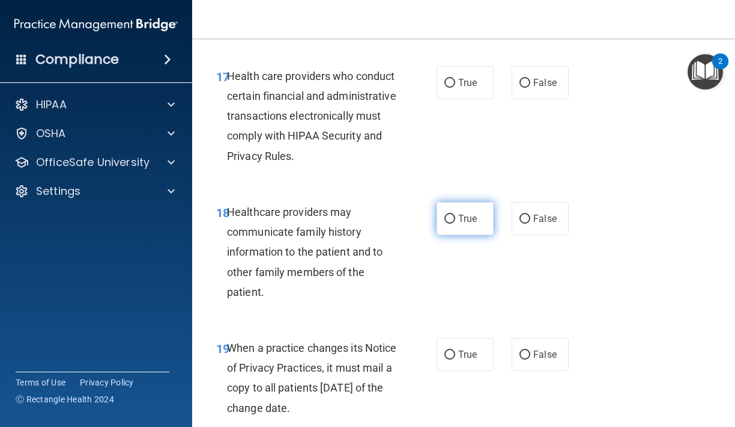
scroll to position [2286, 0]
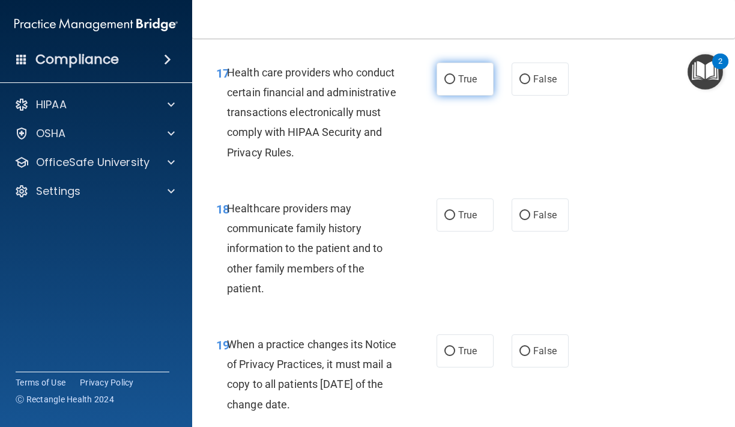
click at [451, 75] on input "True" at bounding box center [450, 79] width 11 height 9
radio input "true"
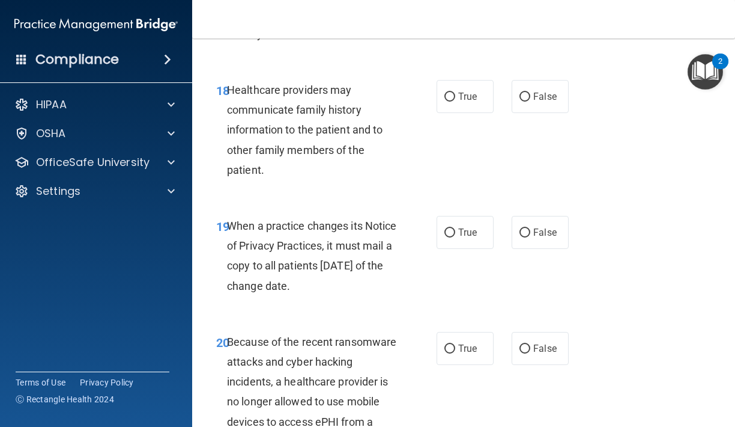
scroll to position [2404, 0]
click at [558, 86] on label "False" at bounding box center [540, 97] width 57 height 33
click at [531, 93] on input "False" at bounding box center [525, 97] width 11 height 9
radio input "true"
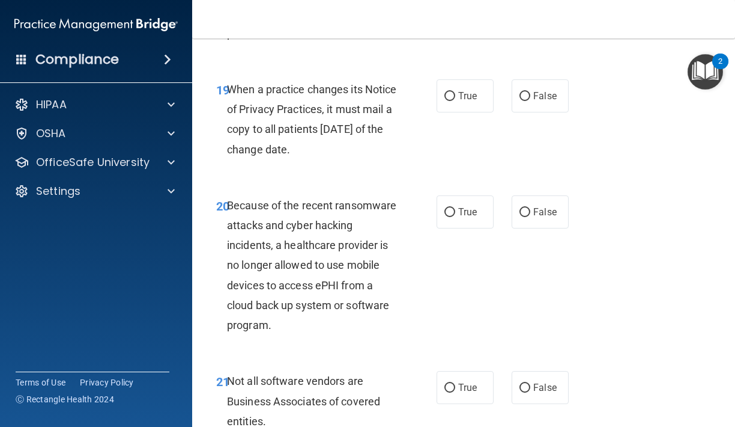
scroll to position [2542, 0]
click at [454, 88] on label "True" at bounding box center [465, 95] width 57 height 33
click at [454, 91] on input "True" at bounding box center [450, 95] width 11 height 9
radio input "true"
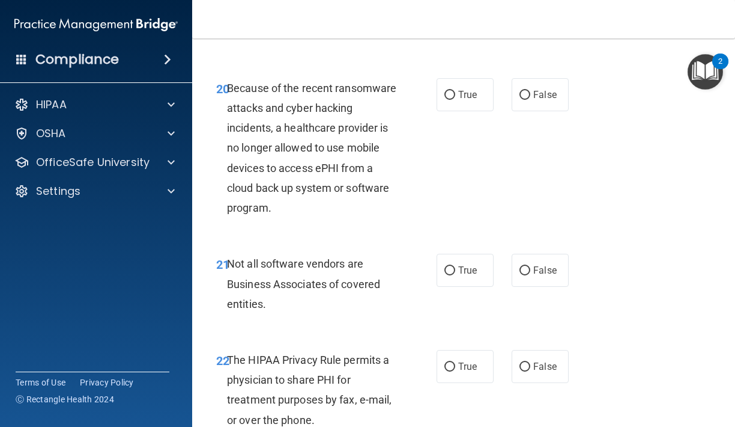
scroll to position [2667, 0]
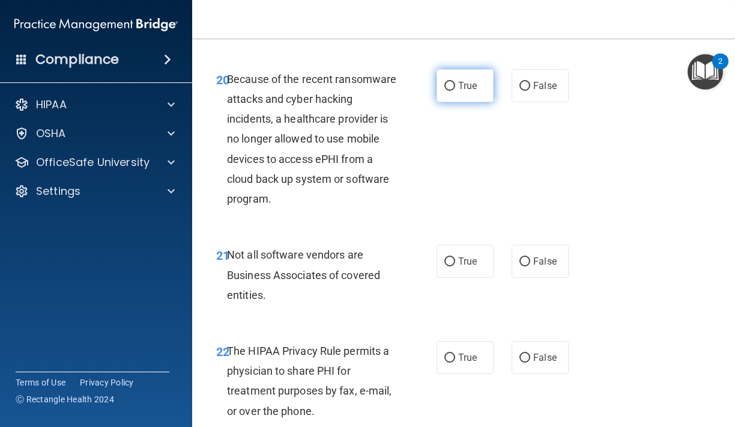
click at [487, 73] on label "True" at bounding box center [465, 85] width 57 height 33
click at [455, 82] on input "True" at bounding box center [450, 86] width 11 height 9
radio input "true"
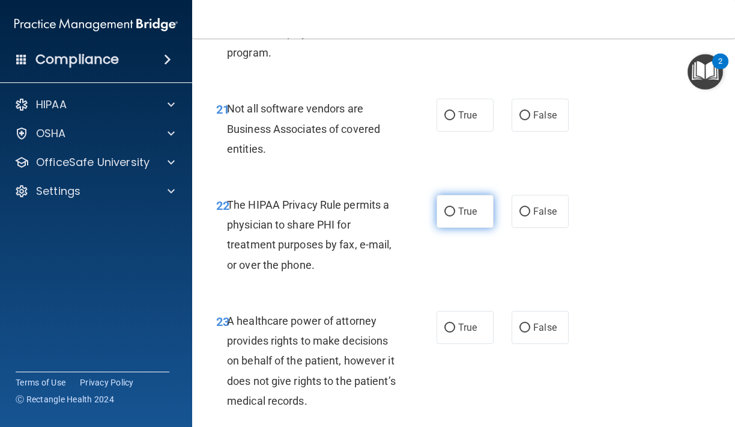
scroll to position [2819, 0]
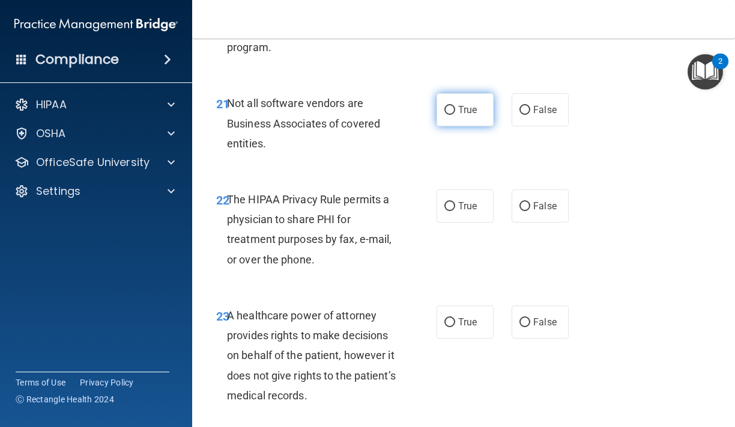
click at [475, 101] on label "True" at bounding box center [465, 109] width 57 height 33
click at [455, 106] on input "True" at bounding box center [450, 110] width 11 height 9
radio input "true"
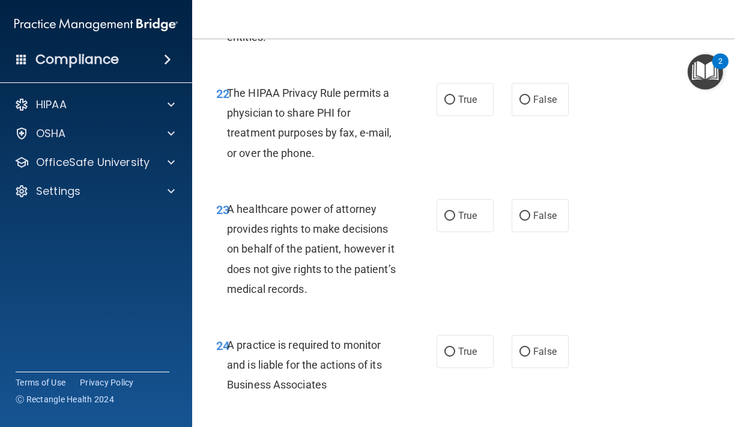
scroll to position [2928, 0]
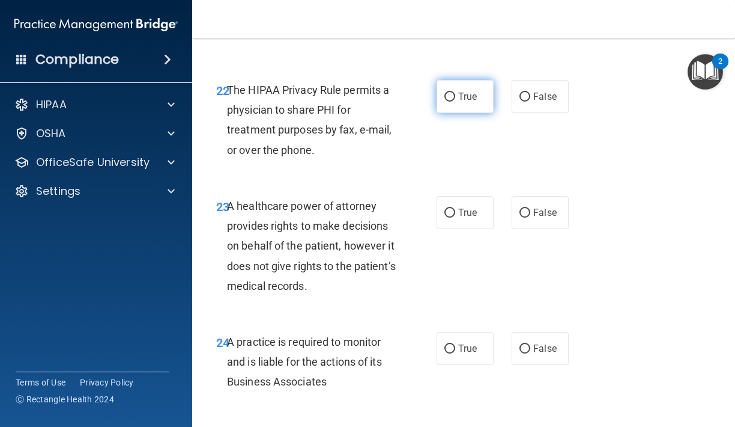
click at [474, 90] on label "True" at bounding box center [465, 96] width 57 height 33
click at [455, 93] on input "True" at bounding box center [450, 97] width 11 height 9
radio input "true"
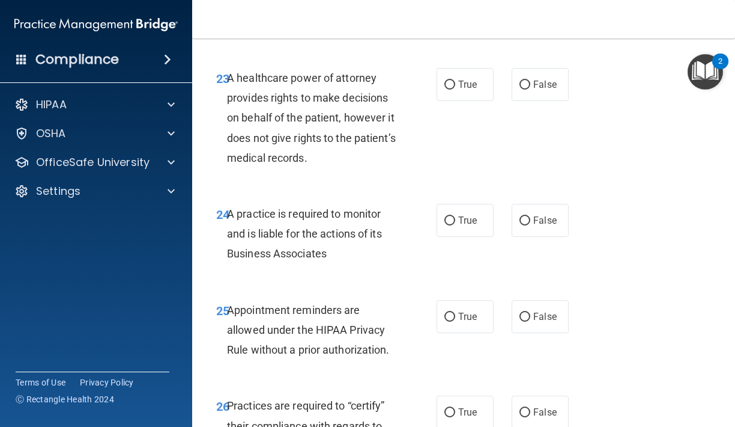
scroll to position [3054, 0]
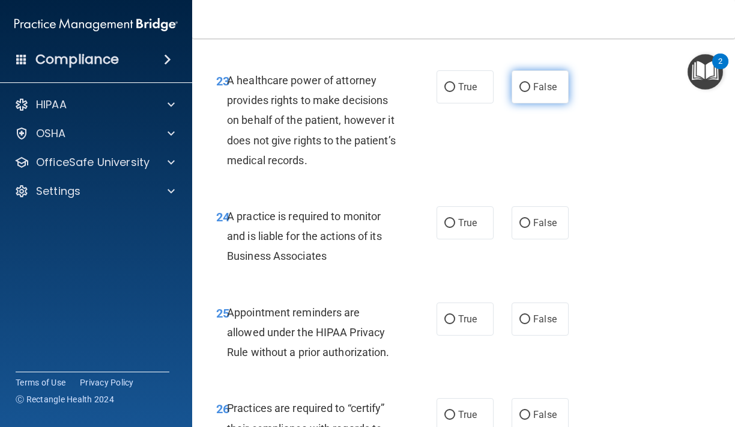
click at [520, 83] on input "False" at bounding box center [525, 87] width 11 height 9
radio input "true"
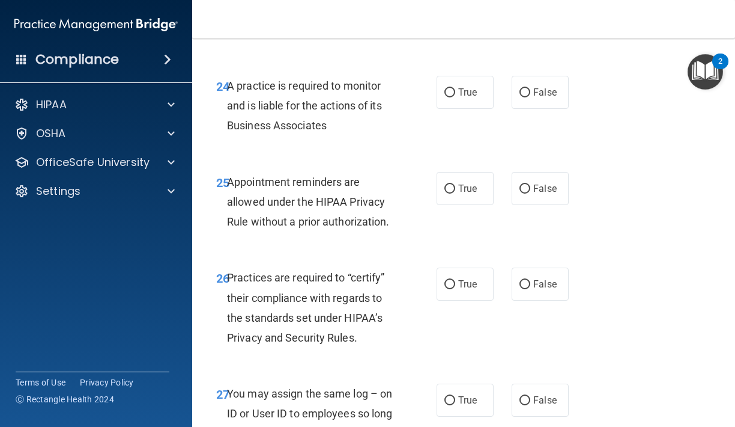
scroll to position [3185, 0]
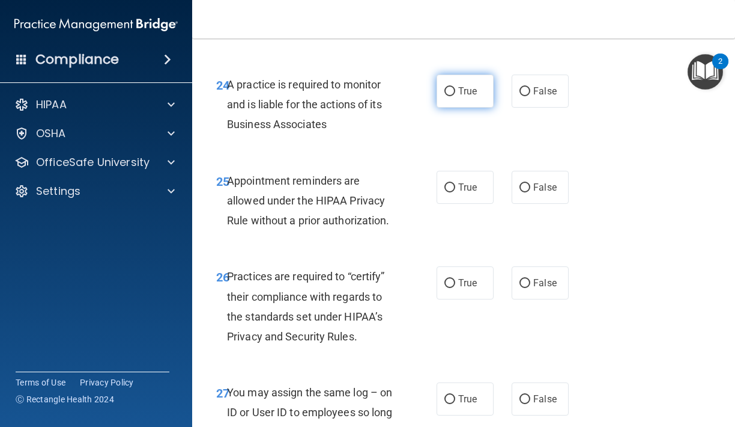
click at [465, 85] on span "True" at bounding box center [467, 90] width 19 height 11
click at [455, 87] on input "True" at bounding box center [450, 91] width 11 height 9
radio input "true"
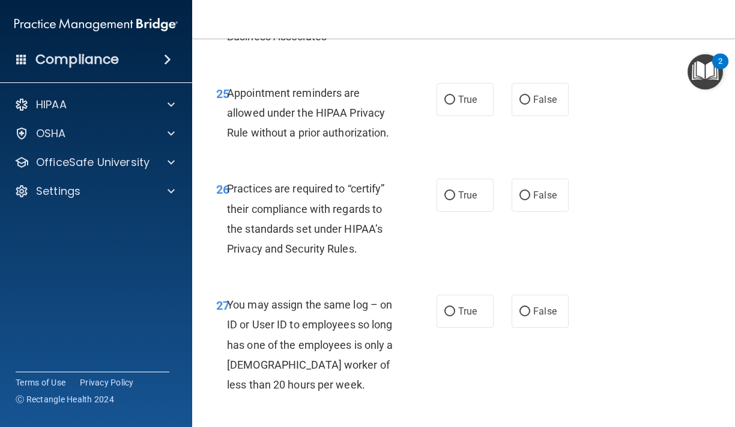
scroll to position [3278, 0]
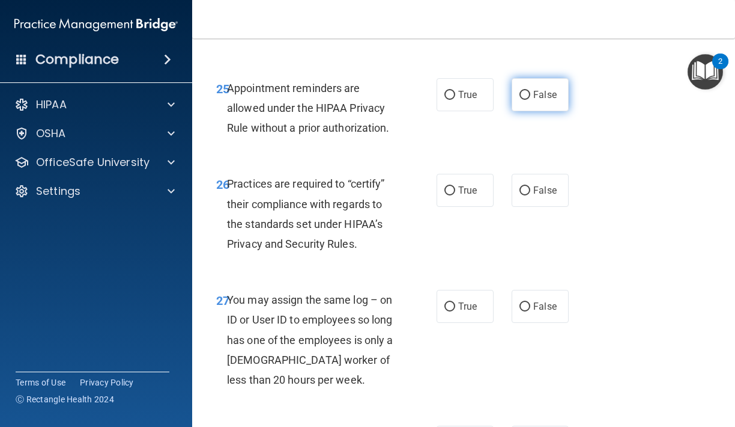
click at [540, 89] on span "False" at bounding box center [545, 94] width 23 height 11
click at [531, 91] on input "False" at bounding box center [525, 95] width 11 height 9
radio input "true"
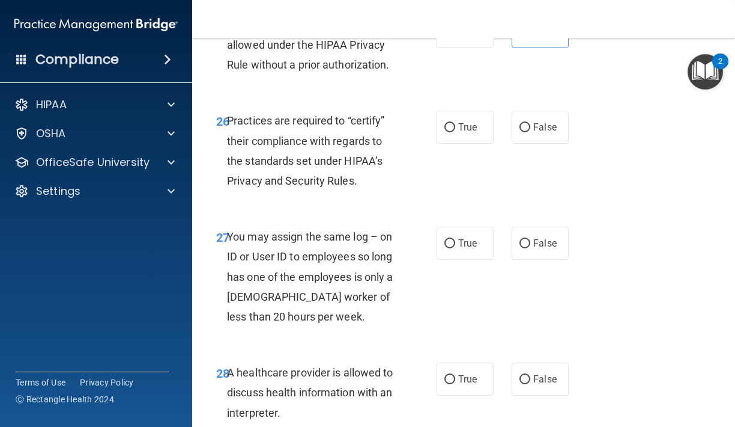
scroll to position [3345, 0]
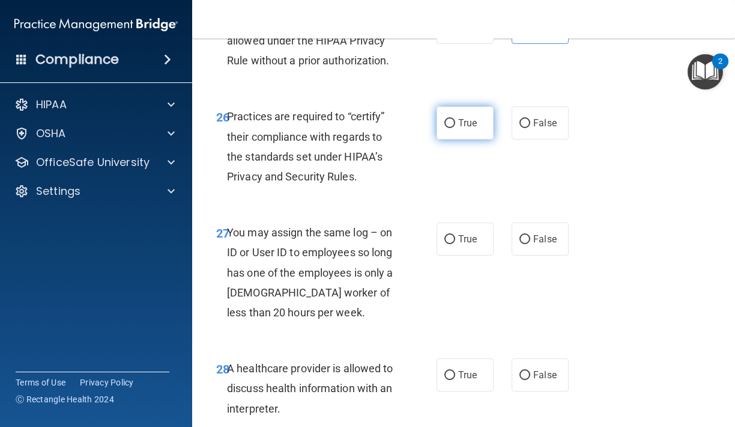
click at [461, 118] on label "True" at bounding box center [465, 122] width 57 height 33
click at [455, 119] on input "True" at bounding box center [450, 123] width 11 height 9
radio input "true"
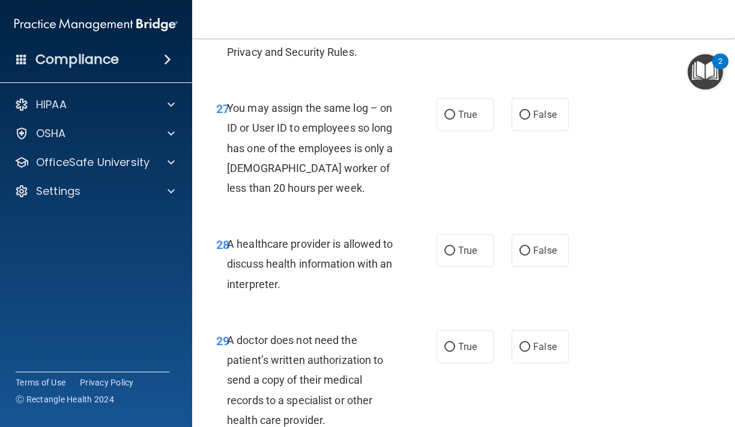
scroll to position [3472, 0]
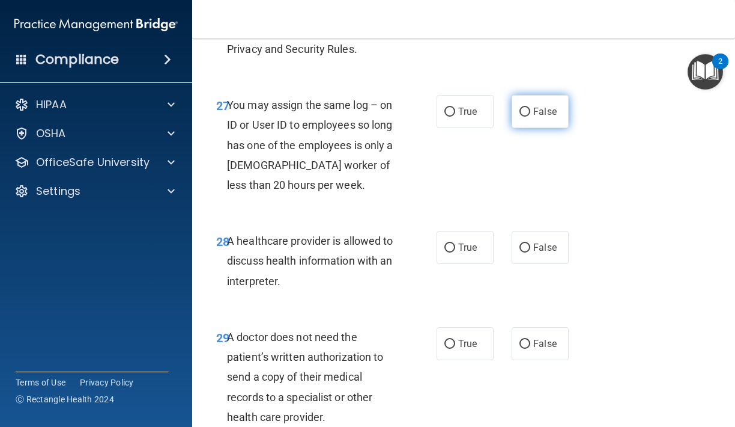
click at [530, 108] on input "False" at bounding box center [525, 112] width 11 height 9
radio input "true"
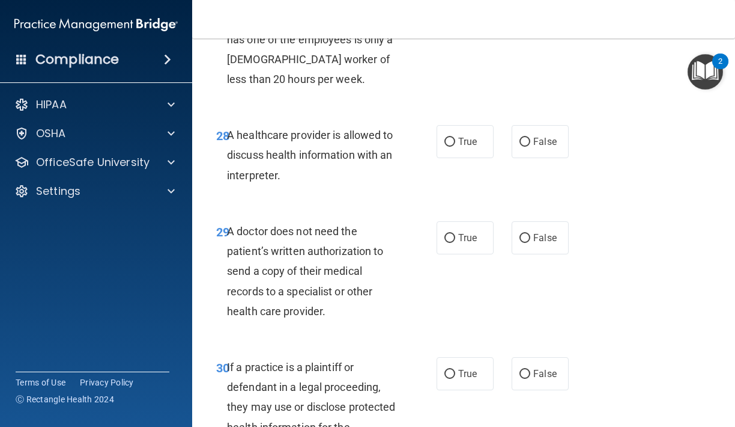
scroll to position [3606, 0]
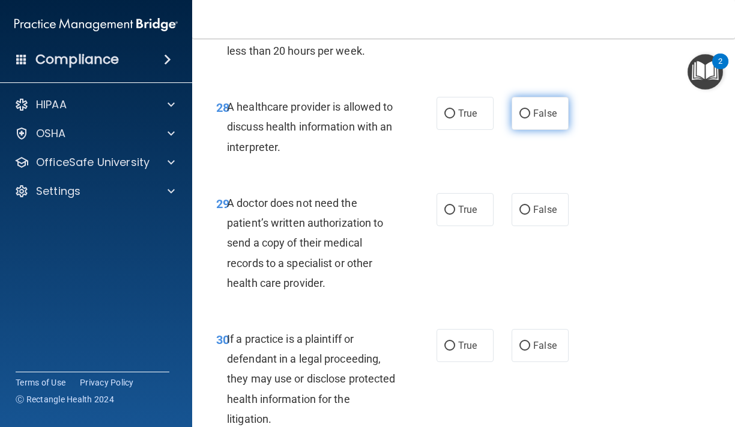
click at [526, 109] on input "False" at bounding box center [525, 113] width 11 height 9
radio input "true"
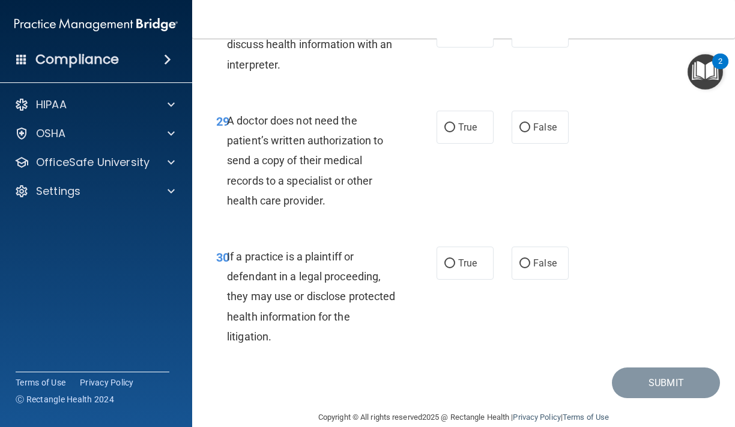
scroll to position [3688, 0]
click at [534, 111] on label "False" at bounding box center [540, 127] width 57 height 33
click at [531, 124] on input "False" at bounding box center [525, 128] width 11 height 9
radio input "true"
click at [528, 260] on input "False" at bounding box center [525, 264] width 11 height 9
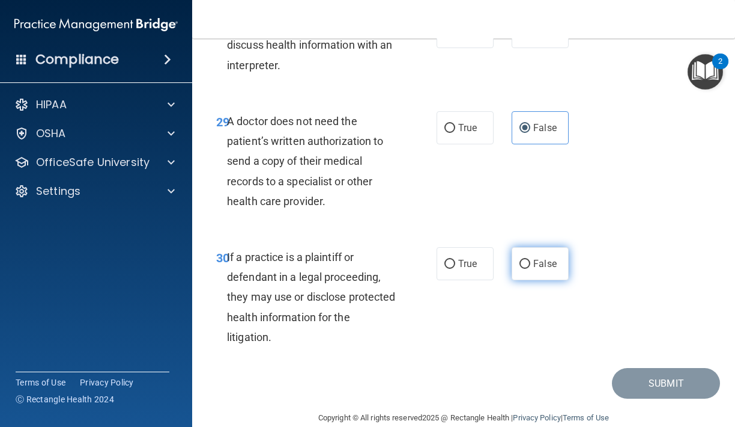
radio input "true"
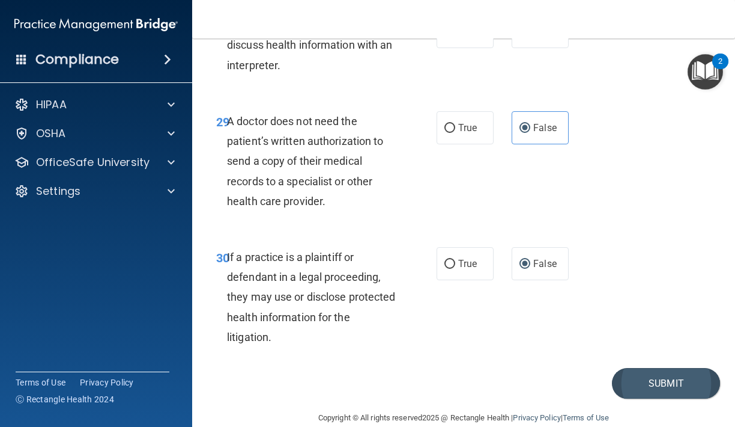
click at [650, 368] on button "Submit" at bounding box center [666, 383] width 108 height 31
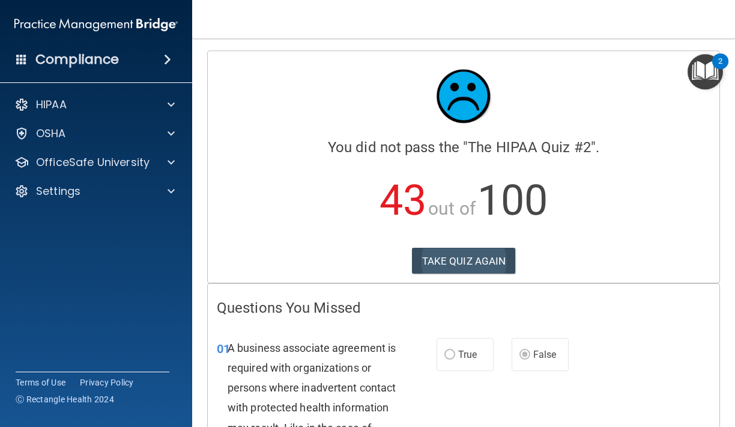
click at [495, 248] on button "TAKE QUIZ AGAIN" at bounding box center [464, 261] width 104 height 26
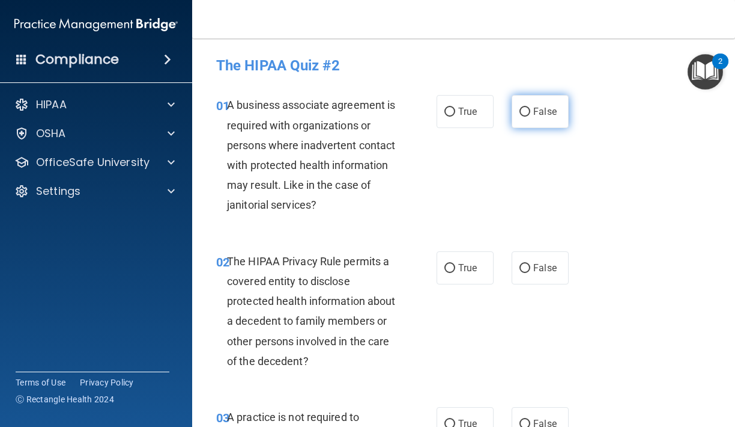
click at [537, 115] on span "False" at bounding box center [545, 111] width 23 height 11
click at [531, 115] on input "False" at bounding box center [525, 112] width 11 height 9
radio input "true"
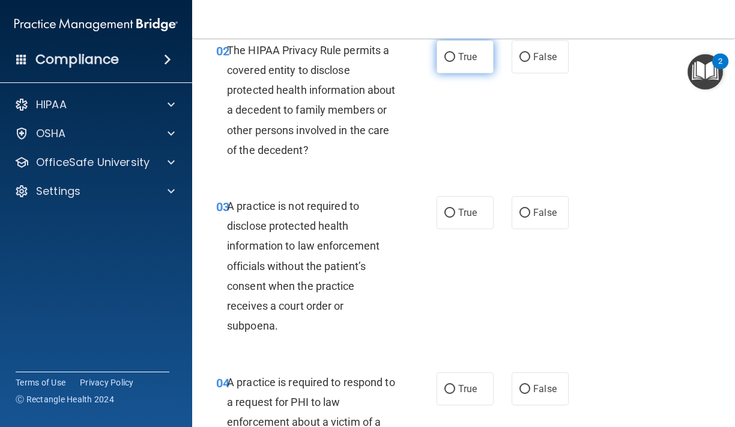
scroll to position [213, 0]
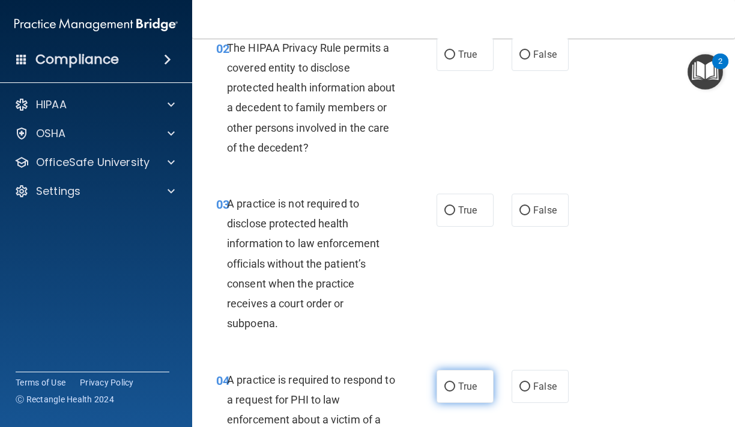
click at [461, 385] on span "True" at bounding box center [467, 385] width 19 height 11
click at [455, 385] on input "True" at bounding box center [450, 386] width 11 height 9
radio input "true"
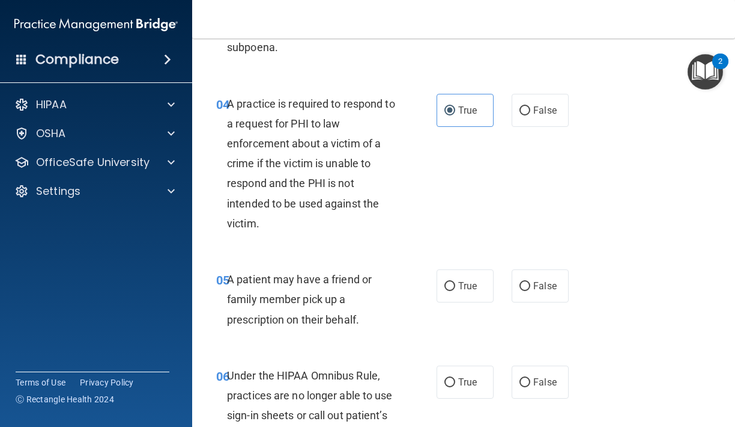
scroll to position [519, 0]
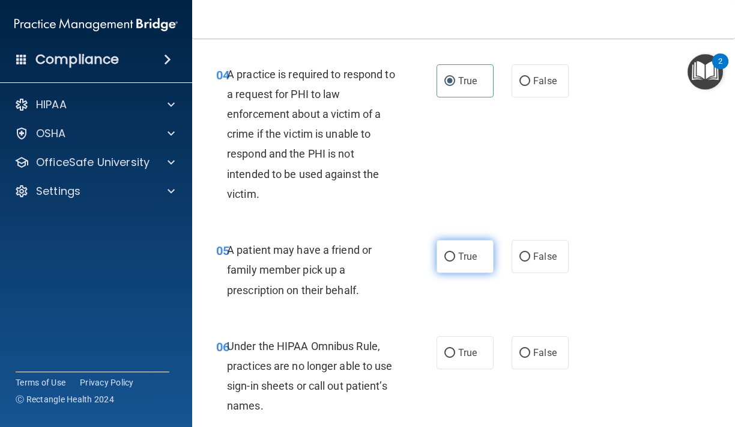
click at [453, 252] on input "True" at bounding box center [450, 256] width 11 height 9
radio input "true"
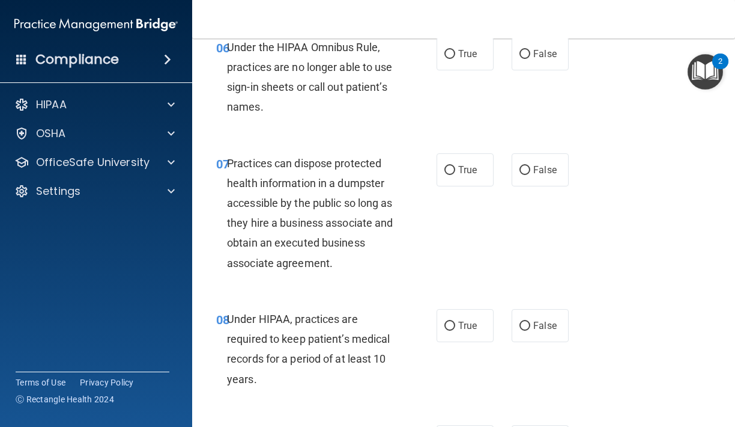
scroll to position [831, 0]
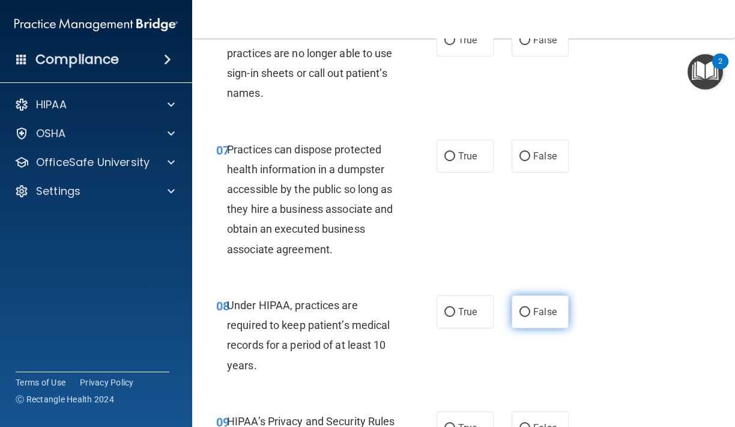
click at [562, 314] on label "False" at bounding box center [540, 311] width 57 height 33
click at [531, 314] on input "False" at bounding box center [525, 312] width 11 height 9
radio input "true"
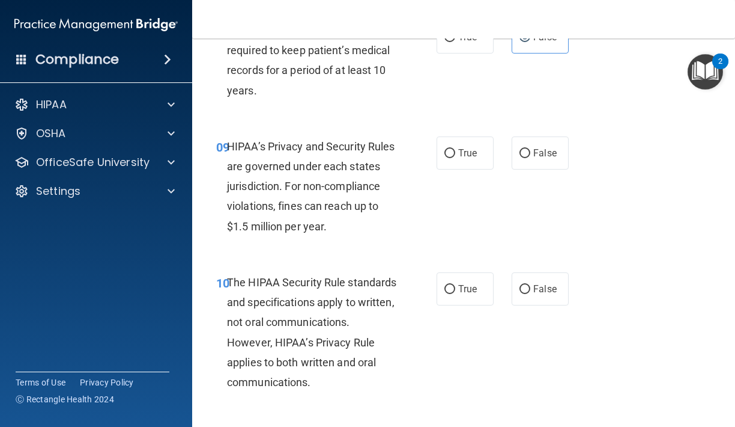
scroll to position [1120, 0]
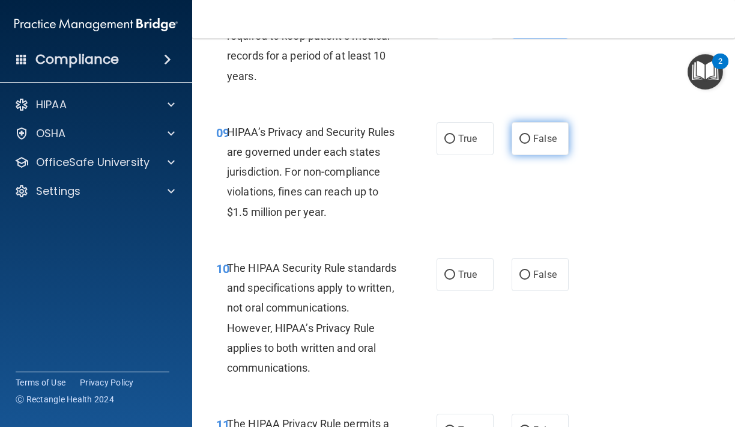
click at [517, 130] on label "False" at bounding box center [540, 138] width 57 height 33
click at [520, 135] on input "False" at bounding box center [525, 139] width 11 height 9
radio input "true"
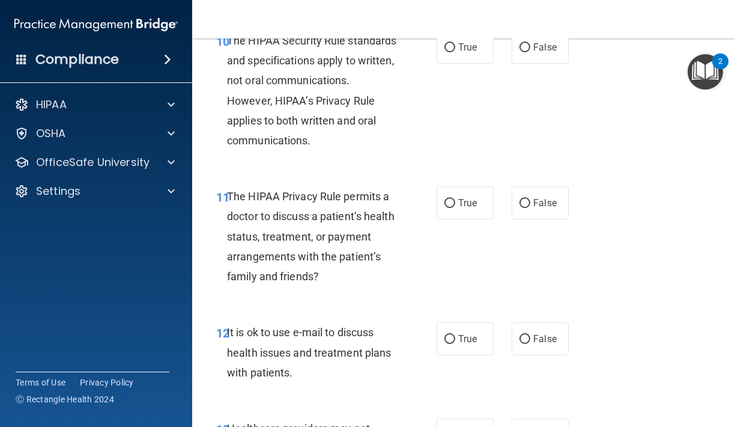
scroll to position [1355, 0]
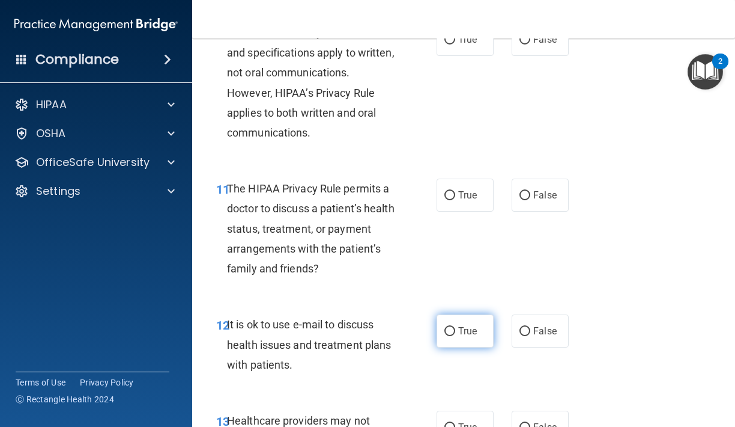
click at [439, 320] on label "True" at bounding box center [465, 330] width 57 height 33
click at [445, 327] on input "True" at bounding box center [450, 331] width 11 height 9
radio input "true"
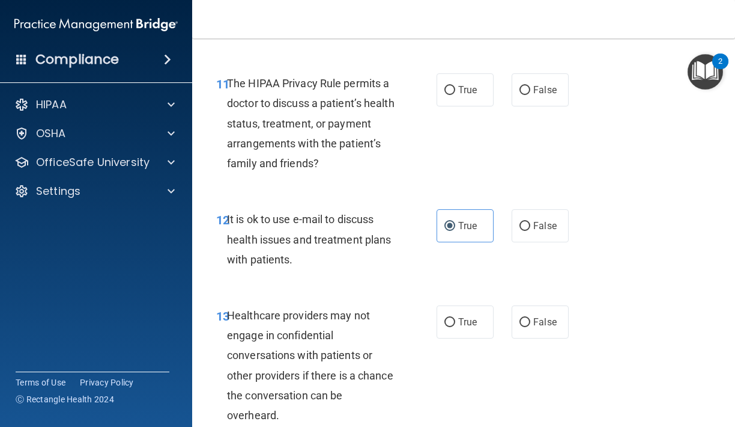
scroll to position [1511, 0]
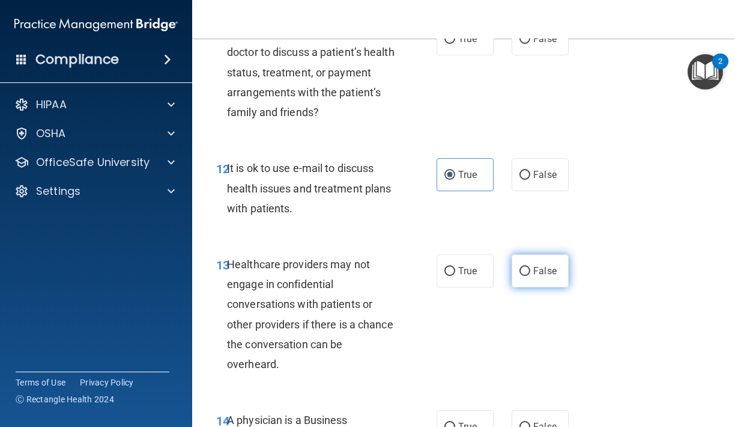
click at [551, 265] on span "False" at bounding box center [545, 270] width 23 height 11
click at [531, 267] on input "False" at bounding box center [525, 271] width 11 height 9
radio input "true"
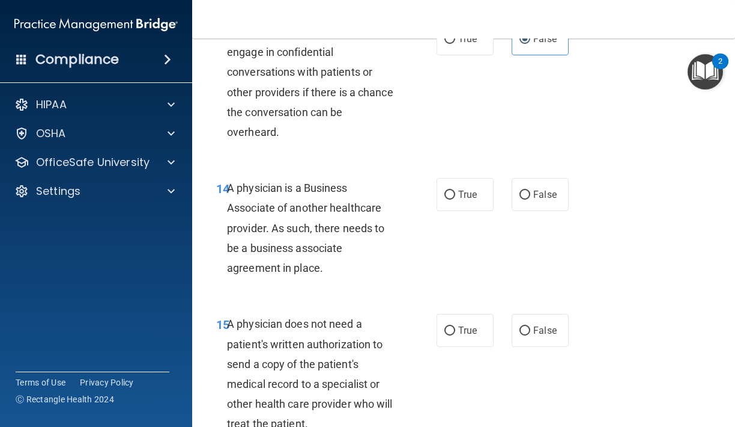
scroll to position [1748, 0]
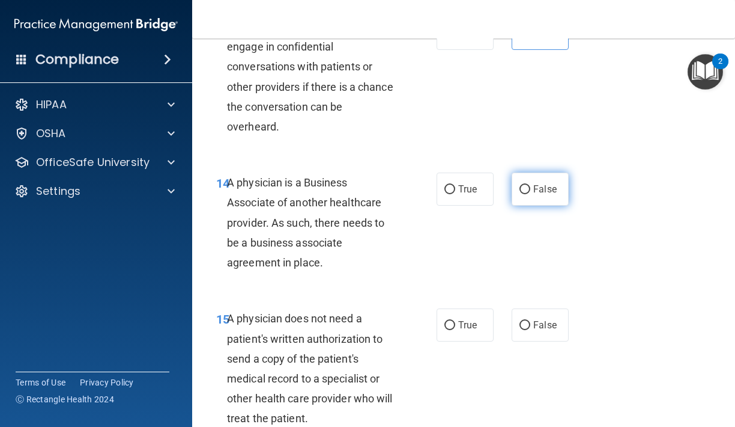
click at [525, 185] on input "False" at bounding box center [525, 189] width 11 height 9
radio input "true"
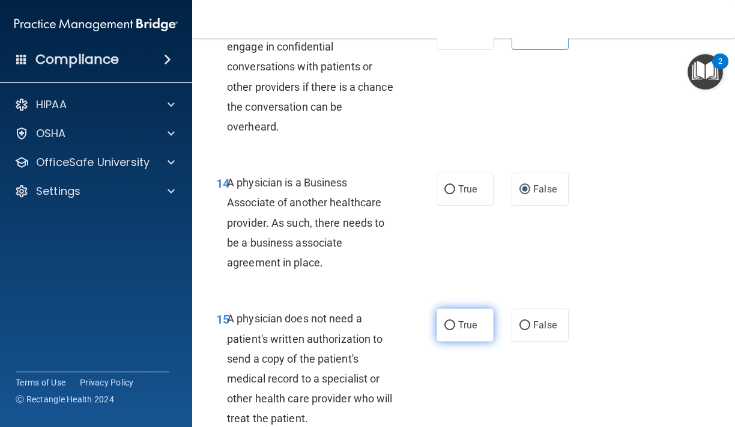
click at [450, 321] on input "True" at bounding box center [450, 325] width 11 height 9
radio input "true"
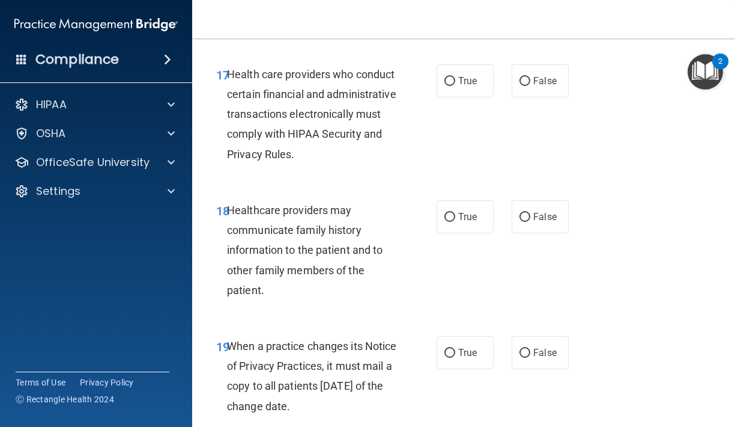
scroll to position [2293, 0]
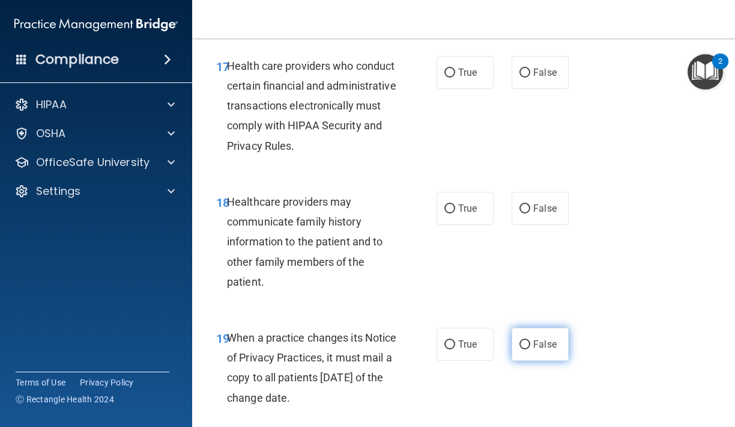
click at [531, 340] on input "False" at bounding box center [525, 344] width 11 height 9
radio input "true"
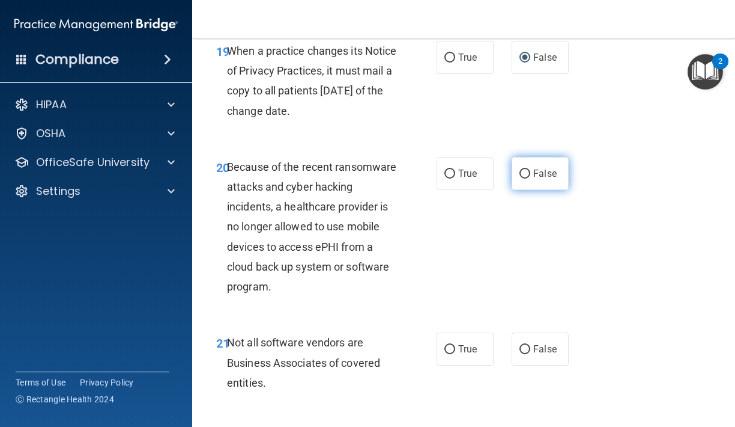
scroll to position [2584, 0]
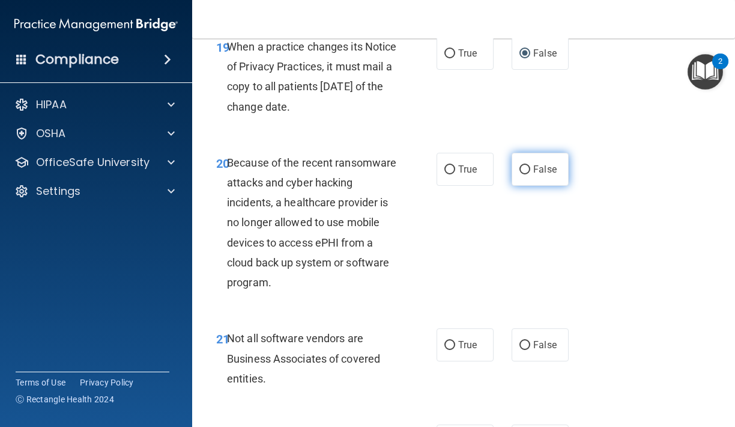
click at [561, 163] on label "False" at bounding box center [540, 169] width 57 height 33
click at [531, 165] on input "False" at bounding box center [525, 169] width 11 height 9
radio input "true"
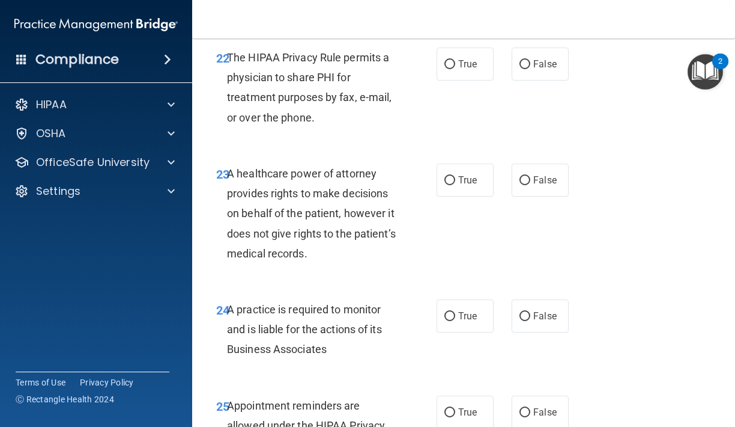
scroll to position [3010, 0]
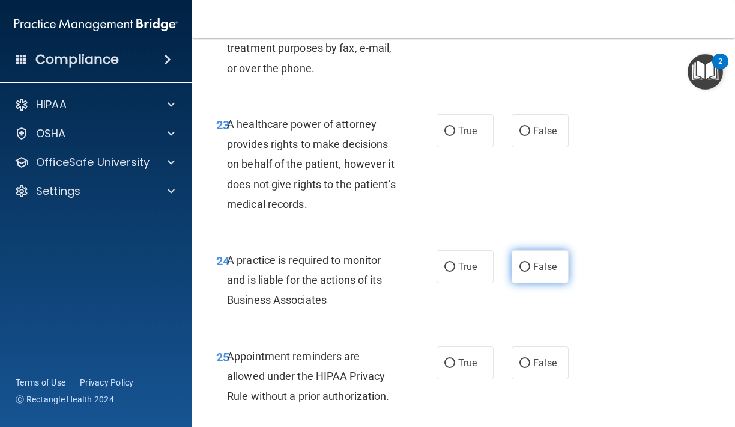
click at [530, 259] on label "False" at bounding box center [540, 266] width 57 height 33
click at [530, 263] on input "False" at bounding box center [525, 267] width 11 height 9
radio input "true"
click at [461, 357] on span "True" at bounding box center [467, 362] width 19 height 11
click at [455, 359] on input "True" at bounding box center [450, 363] width 11 height 9
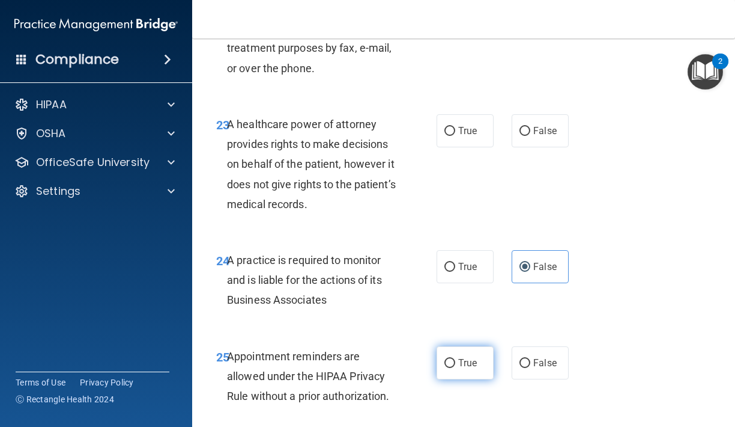
radio input "true"
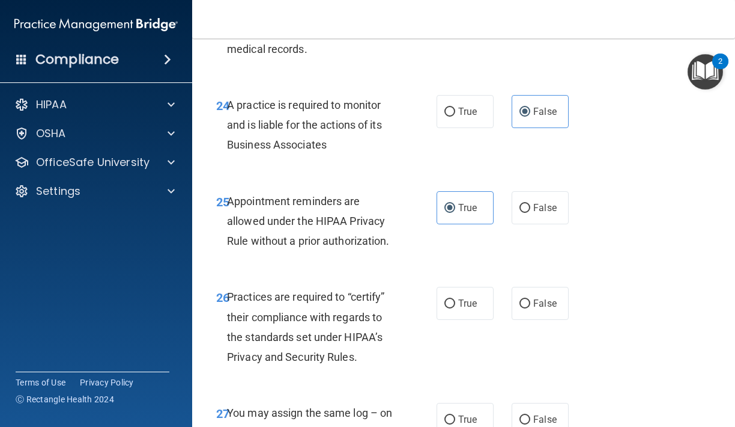
scroll to position [3260, 0]
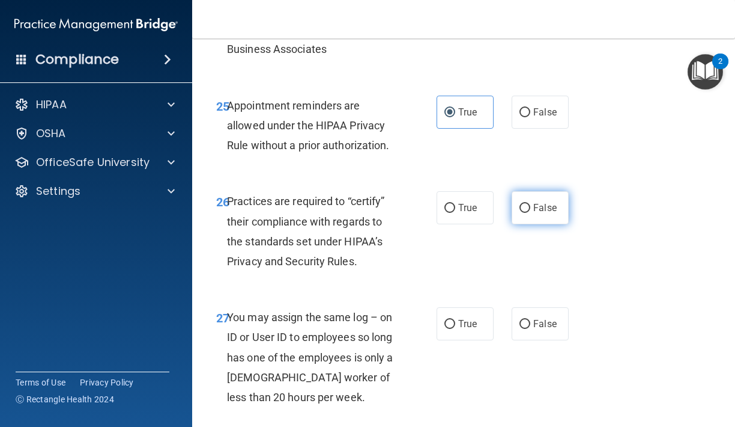
click at [534, 197] on label "False" at bounding box center [540, 207] width 57 height 33
click at [531, 204] on input "False" at bounding box center [525, 208] width 11 height 9
radio input "true"
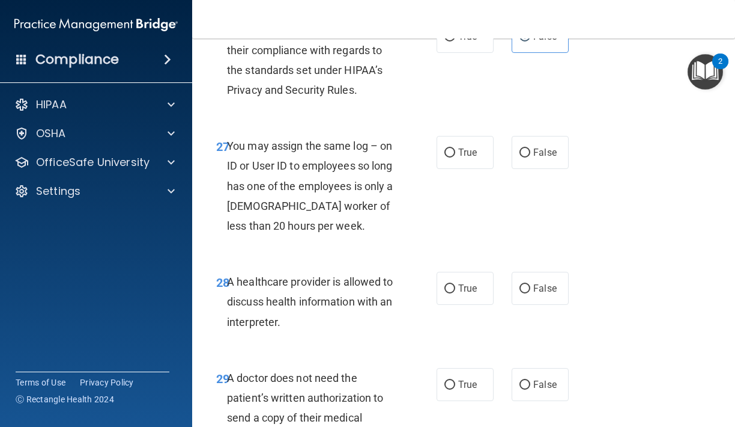
scroll to position [3448, 0]
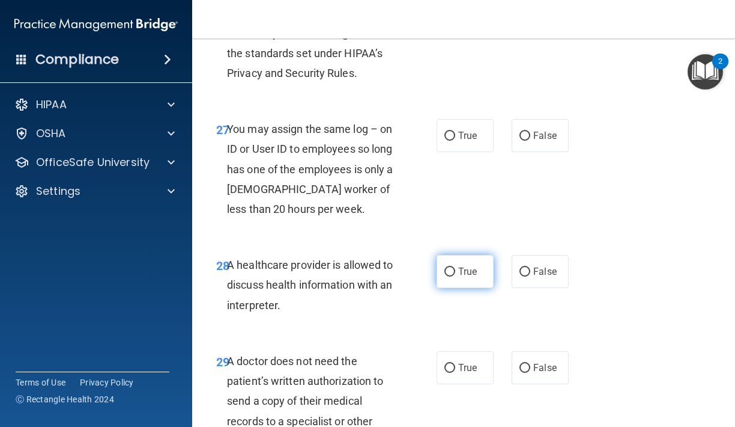
click at [472, 260] on label "True" at bounding box center [465, 271] width 57 height 33
click at [455, 267] on input "True" at bounding box center [450, 271] width 11 height 9
radio input "true"
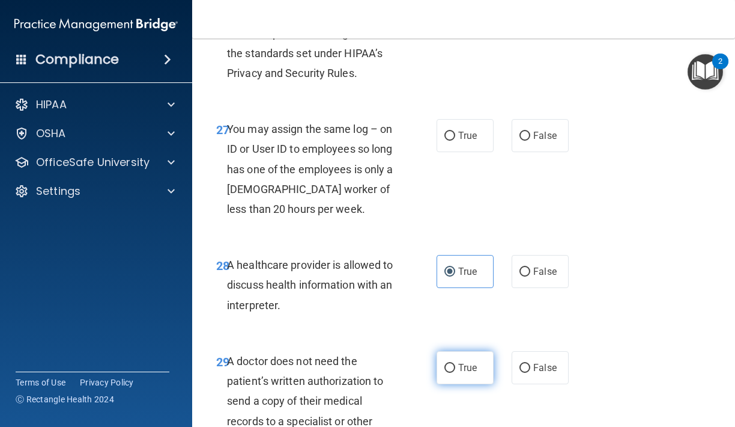
click at [460, 362] on span "True" at bounding box center [467, 367] width 19 height 11
click at [455, 364] on input "True" at bounding box center [450, 368] width 11 height 9
radio input "true"
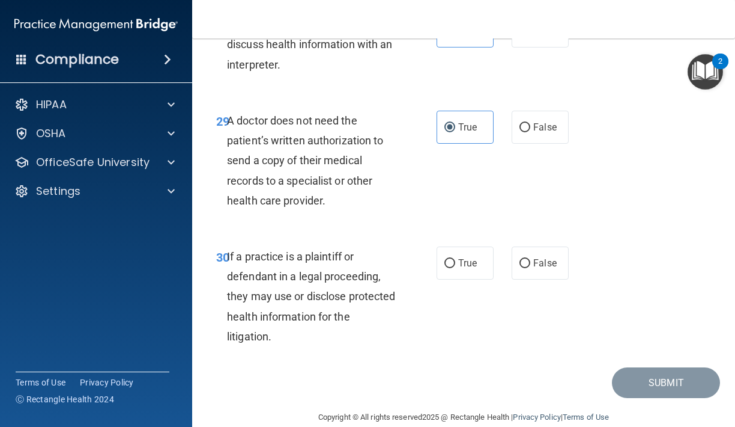
scroll to position [3688, 0]
click at [472, 247] on label "True" at bounding box center [465, 263] width 57 height 33
click at [455, 260] on input "True" at bounding box center [450, 264] width 11 height 9
radio input "true"
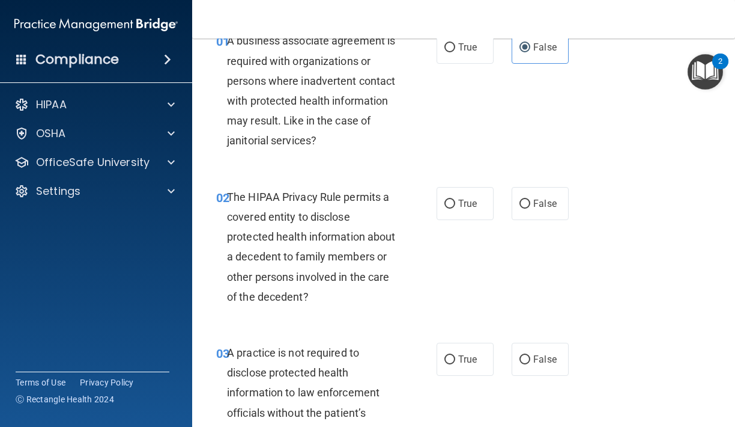
scroll to position [65, 0]
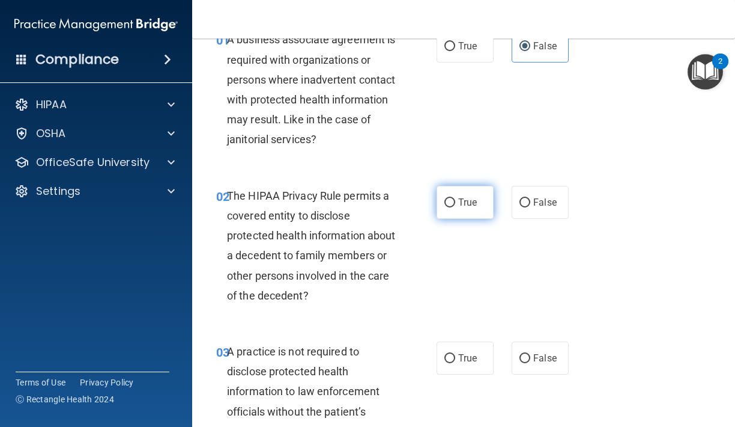
click at [481, 204] on label "True" at bounding box center [465, 202] width 57 height 33
click at [455, 204] on input "True" at bounding box center [450, 202] width 11 height 9
radio input "true"
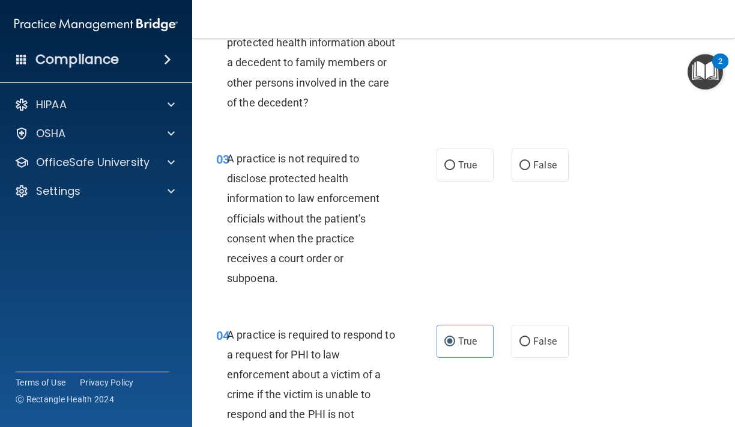
scroll to position [259, 0]
click at [477, 162] on span "True" at bounding box center [467, 164] width 19 height 11
click at [455, 162] on input "True" at bounding box center [450, 164] width 11 height 9
radio input "true"
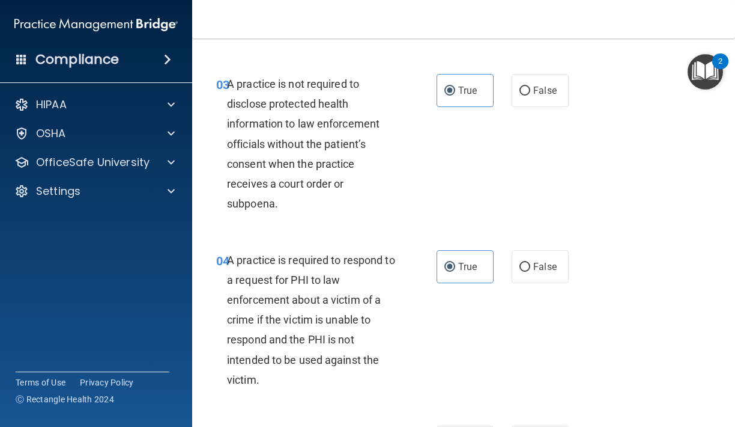
scroll to position [335, 0]
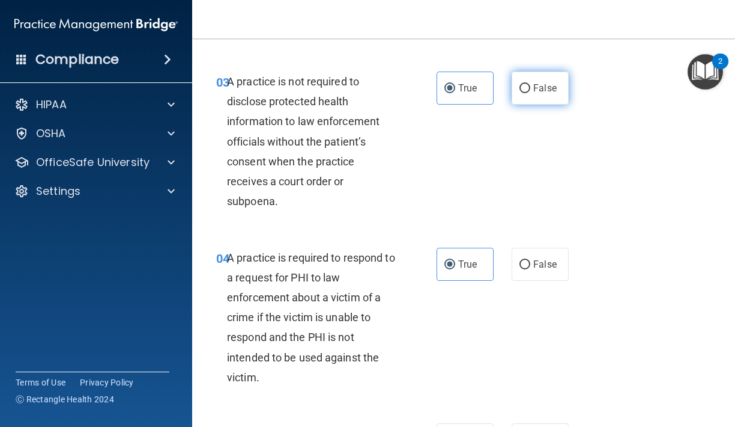
click at [544, 84] on span "False" at bounding box center [545, 87] width 23 height 11
click at [531, 84] on input "False" at bounding box center [525, 88] width 11 height 9
radio input "true"
radio input "false"
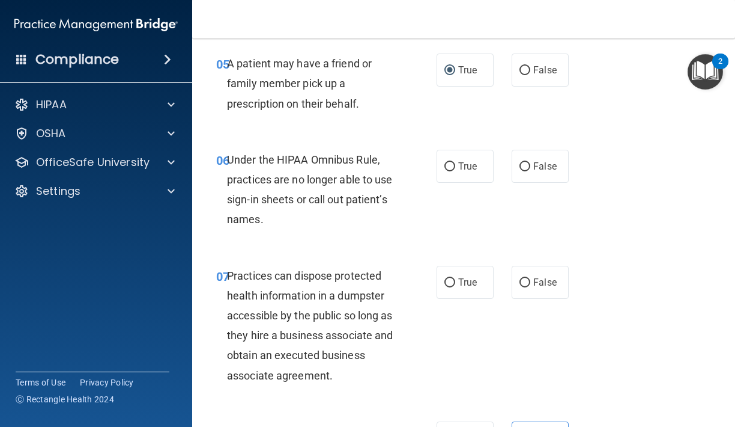
scroll to position [706, 0]
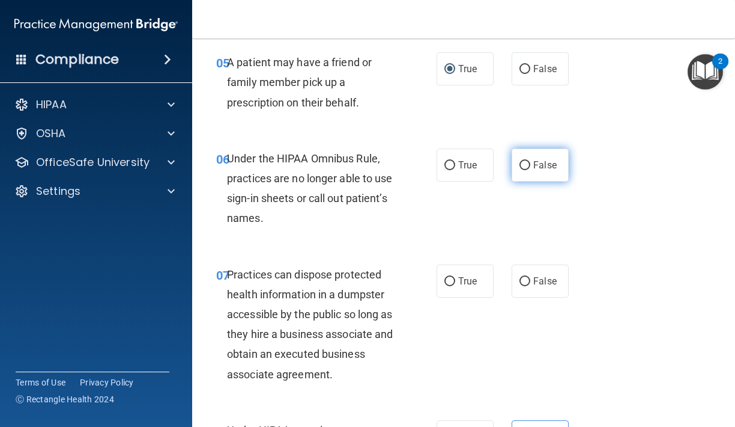
click at [539, 167] on label "False" at bounding box center [540, 164] width 57 height 33
click at [531, 167] on input "False" at bounding box center [525, 165] width 11 height 9
radio input "true"
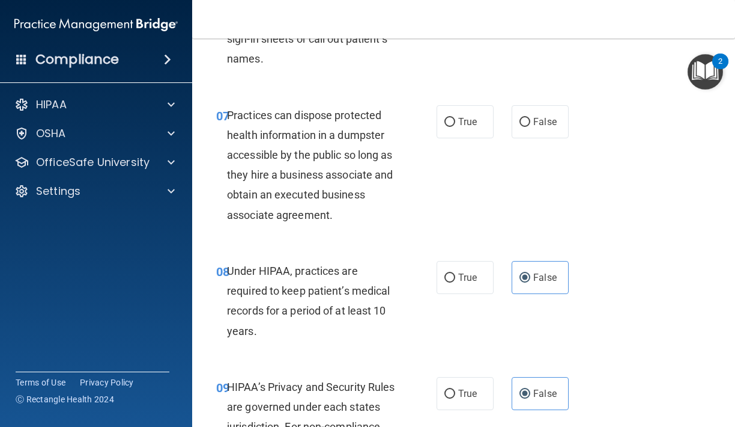
scroll to position [866, 0]
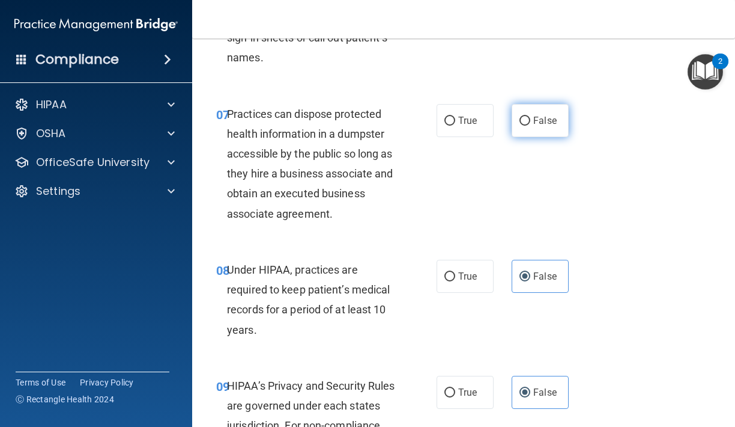
click at [521, 125] on label "False" at bounding box center [540, 120] width 57 height 33
click at [521, 125] on input "False" at bounding box center [525, 121] width 11 height 9
radio input "true"
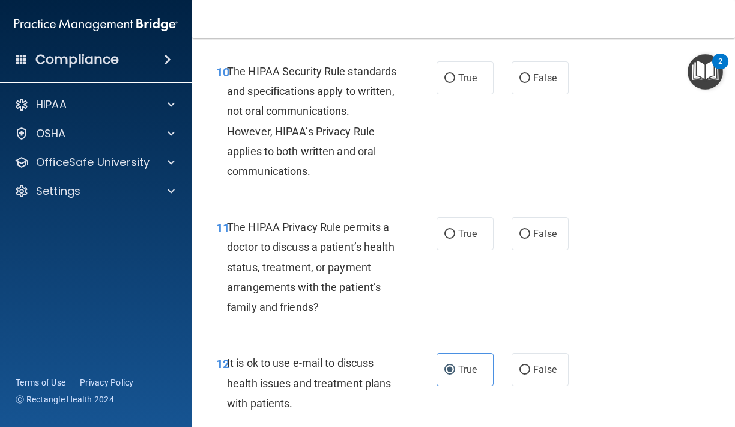
scroll to position [1297, 0]
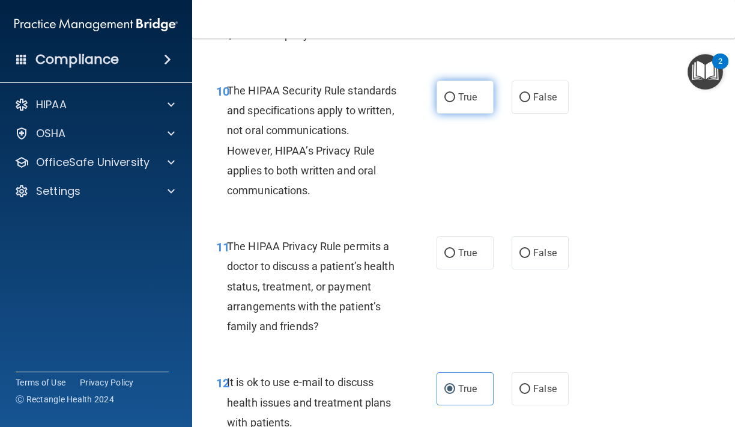
click at [464, 94] on span "True" at bounding box center [467, 96] width 19 height 11
click at [455, 94] on input "True" at bounding box center [450, 97] width 11 height 9
radio input "true"
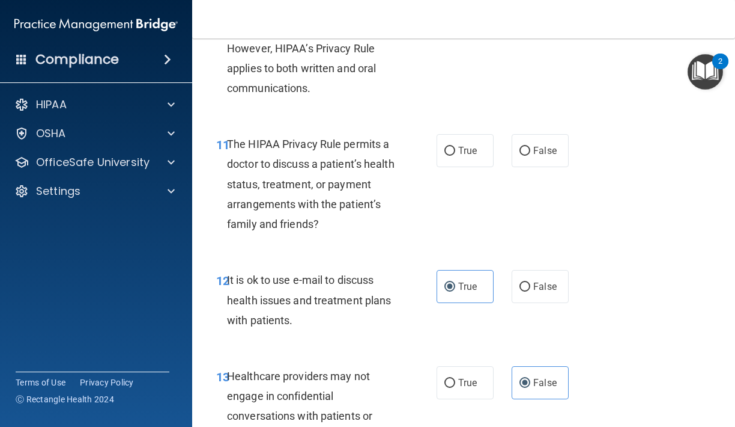
scroll to position [1401, 0]
click at [484, 144] on label "True" at bounding box center [465, 149] width 57 height 33
click at [455, 145] on input "True" at bounding box center [450, 149] width 11 height 9
radio input "true"
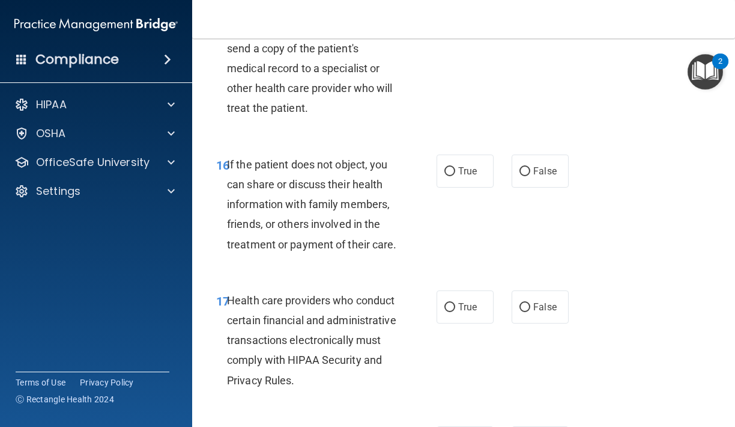
scroll to position [2063, 0]
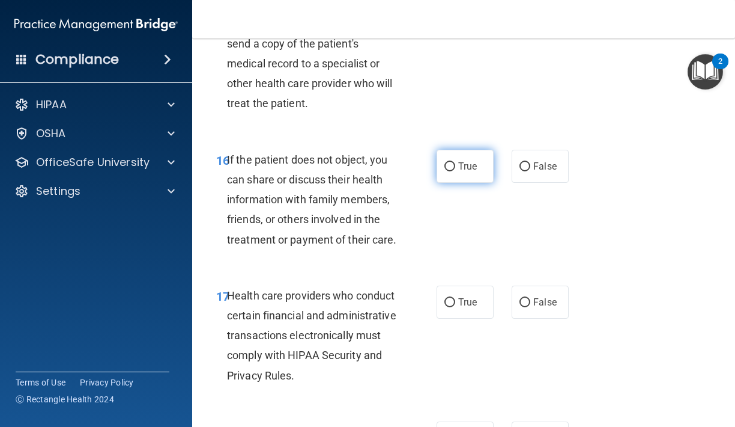
click at [451, 162] on input "True" at bounding box center [450, 166] width 11 height 9
radio input "true"
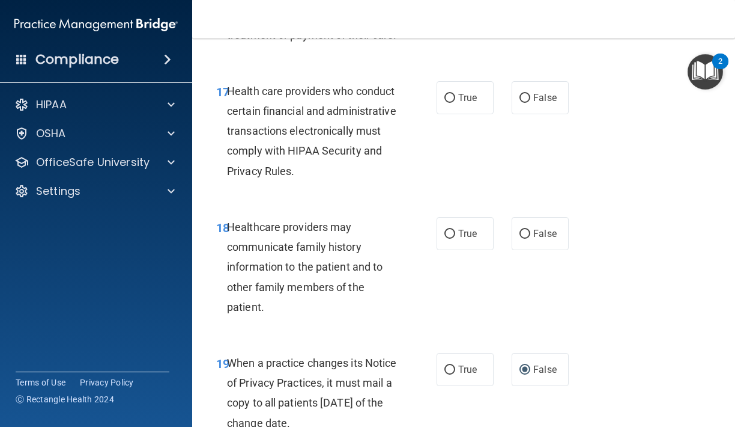
scroll to position [2270, 0]
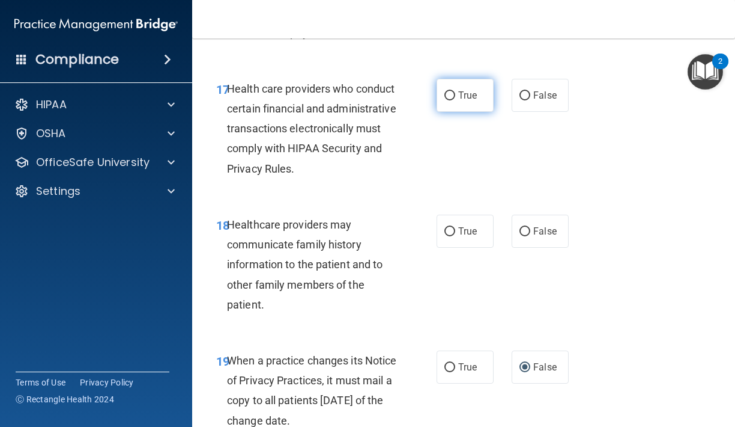
click at [465, 91] on label "True" at bounding box center [465, 95] width 57 height 33
click at [455, 91] on input "True" at bounding box center [450, 95] width 11 height 9
radio input "true"
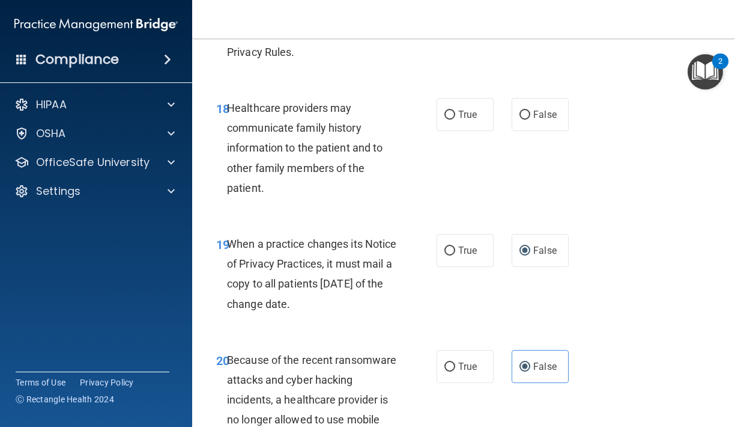
scroll to position [2398, 0]
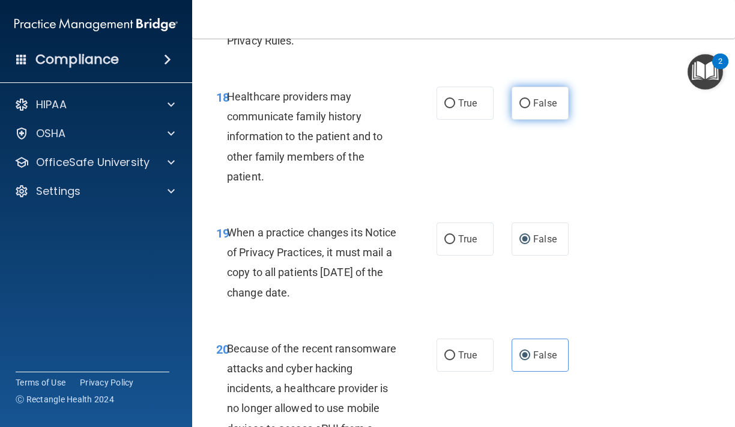
click at [531, 103] on label "False" at bounding box center [540, 103] width 57 height 33
click at [531, 103] on input "False" at bounding box center [525, 103] width 11 height 9
radio input "true"
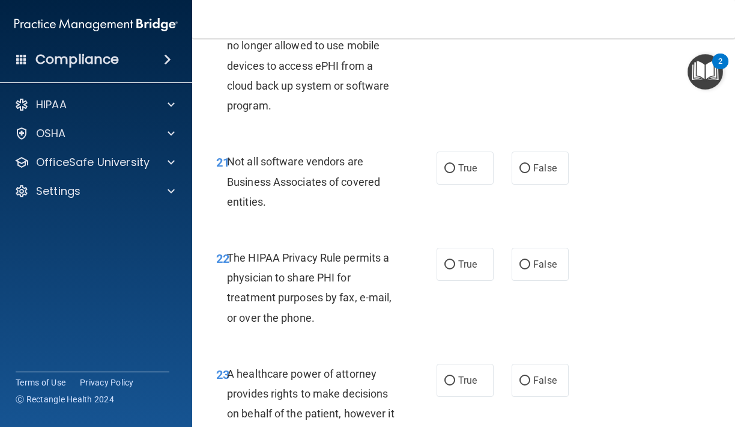
scroll to position [2761, 0]
click at [471, 162] on span "True" at bounding box center [467, 167] width 19 height 11
click at [455, 163] on input "True" at bounding box center [450, 167] width 11 height 9
radio input "true"
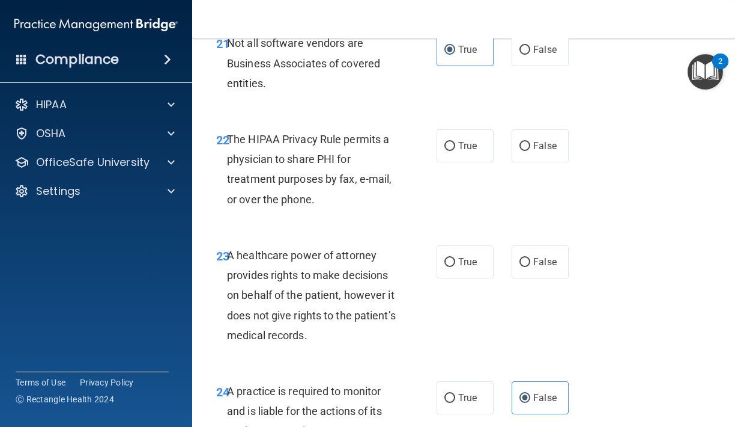
scroll to position [2882, 0]
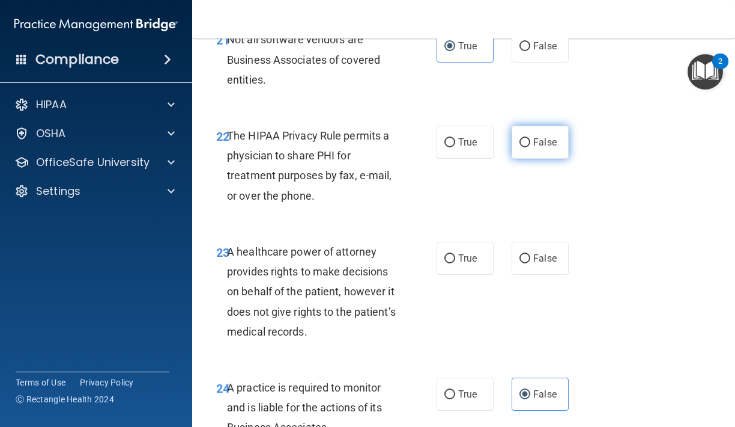
click at [520, 138] on input "False" at bounding box center [525, 142] width 11 height 9
radio input "true"
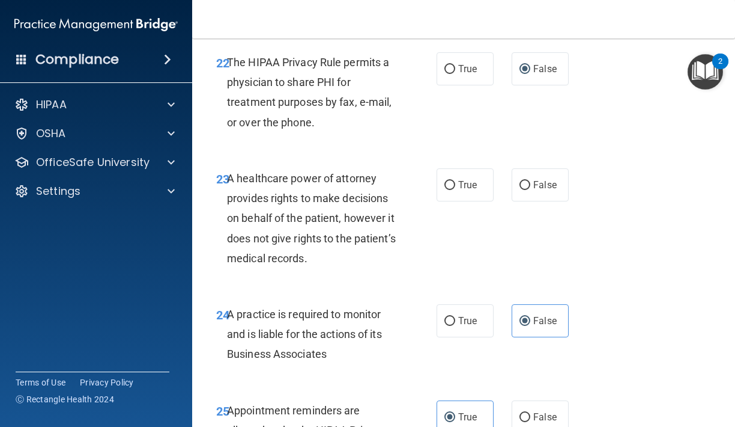
scroll to position [2965, 0]
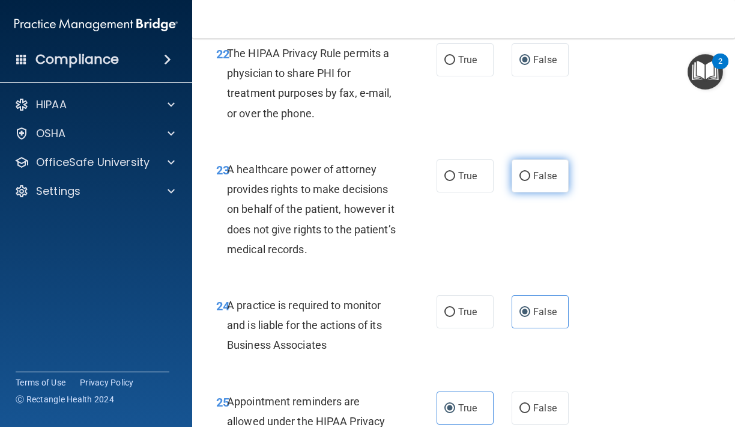
click at [536, 170] on span "False" at bounding box center [545, 175] width 23 height 11
click at [531, 172] on input "False" at bounding box center [525, 176] width 11 height 9
radio input "true"
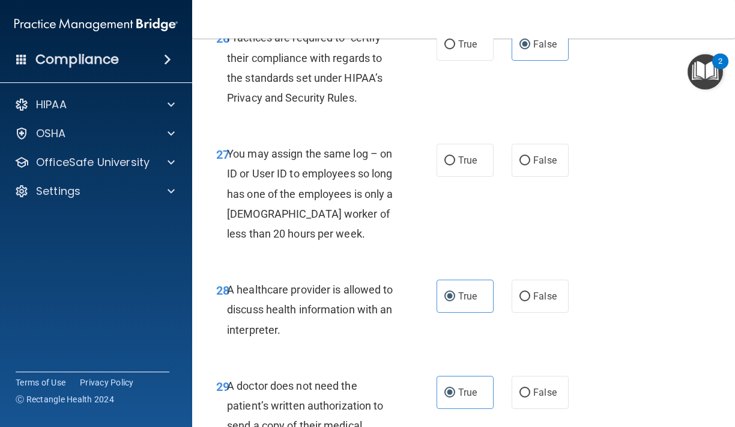
scroll to position [3424, 0]
click at [540, 154] on span "False" at bounding box center [545, 159] width 23 height 11
click at [531, 156] on input "False" at bounding box center [525, 160] width 11 height 9
radio input "true"
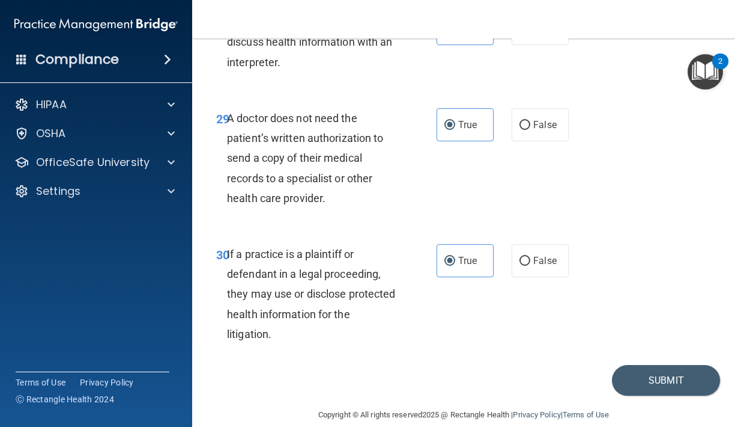
scroll to position [3688, 0]
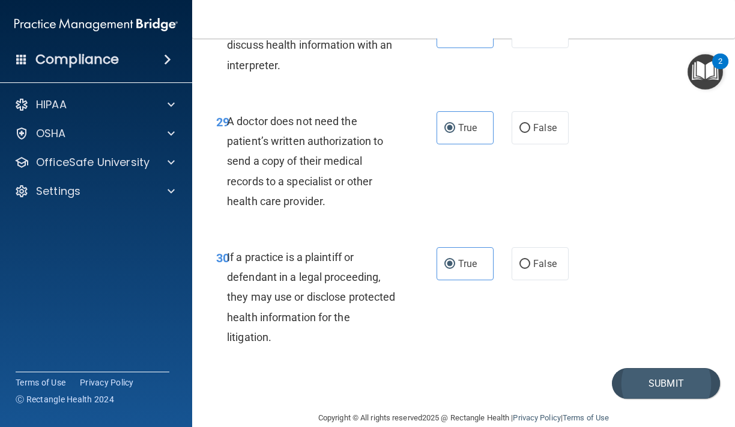
click at [666, 368] on button "Submit" at bounding box center [666, 383] width 108 height 31
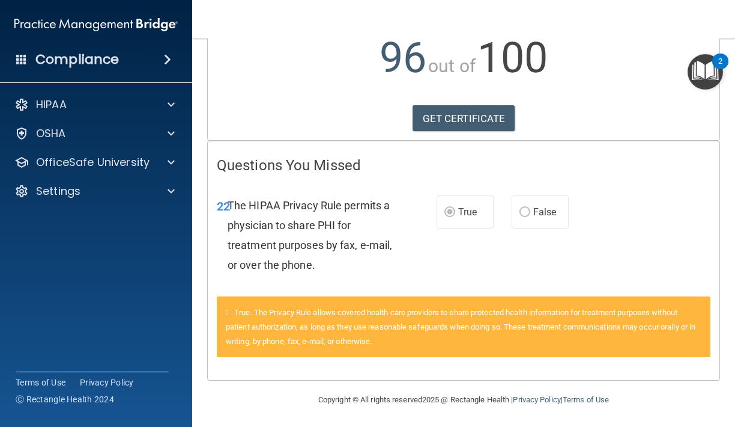
scroll to position [141, 0]
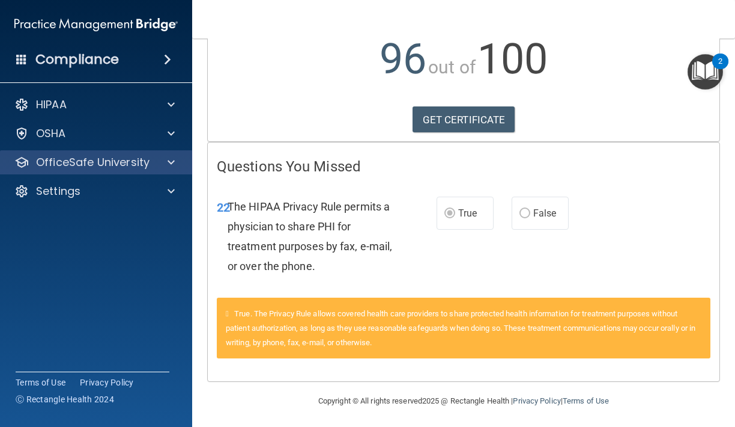
click at [114, 166] on p "OfficeSafe University" at bounding box center [93, 162] width 114 height 14
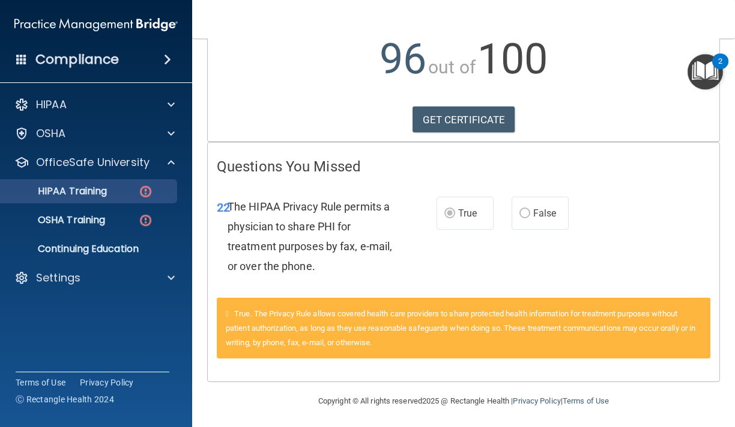
click at [107, 194] on p "HIPAA Training" at bounding box center [57, 191] width 99 height 12
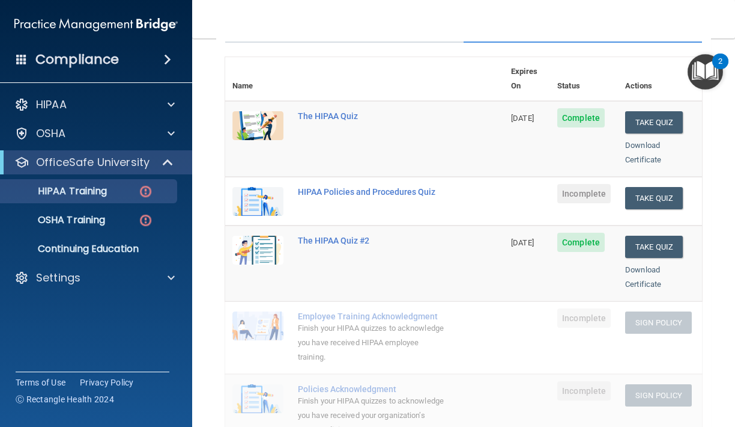
scroll to position [124, 0]
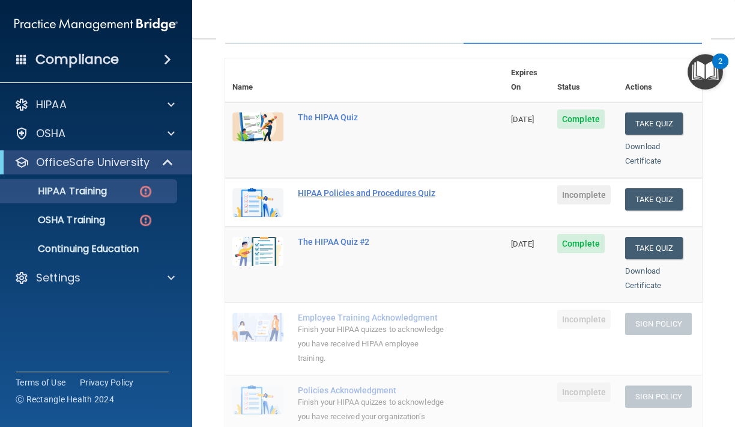
click at [389, 188] on div "HIPAA Policies and Procedures Quiz" at bounding box center [371, 193] width 146 height 10
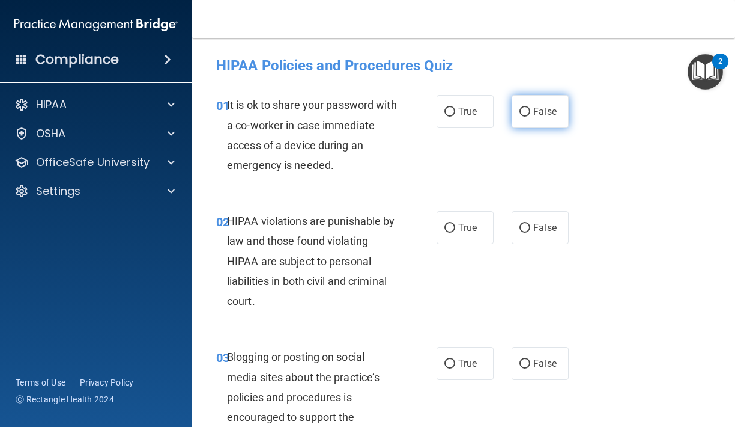
click at [525, 111] on input "False" at bounding box center [525, 112] width 11 height 9
radio input "true"
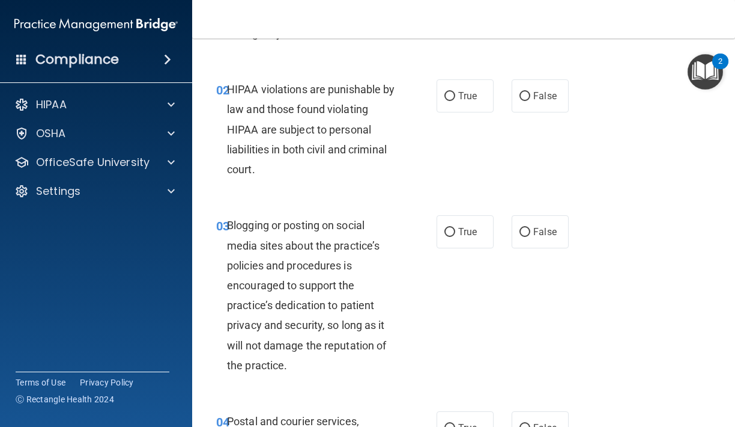
scroll to position [133, 0]
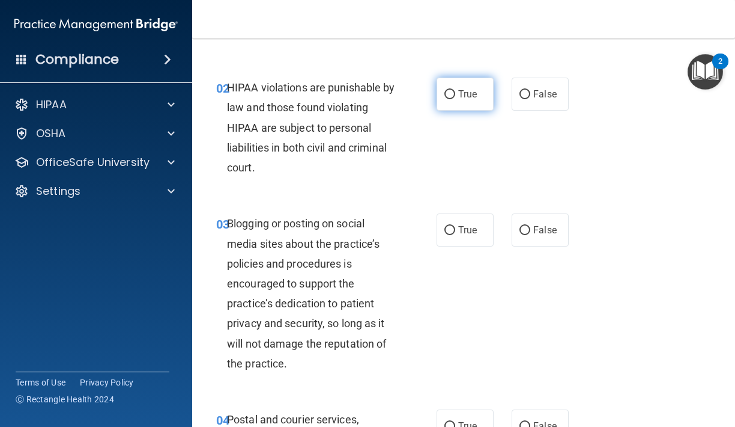
click at [451, 99] on label "True" at bounding box center [465, 94] width 57 height 33
click at [451, 99] on input "True" at bounding box center [450, 94] width 11 height 9
radio input "true"
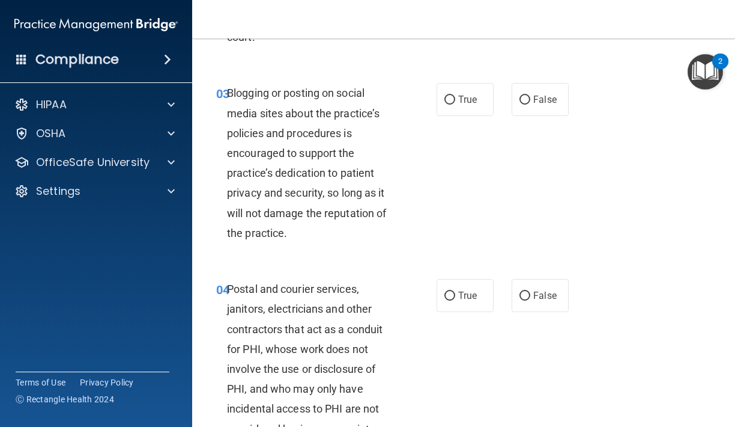
scroll to position [266, 0]
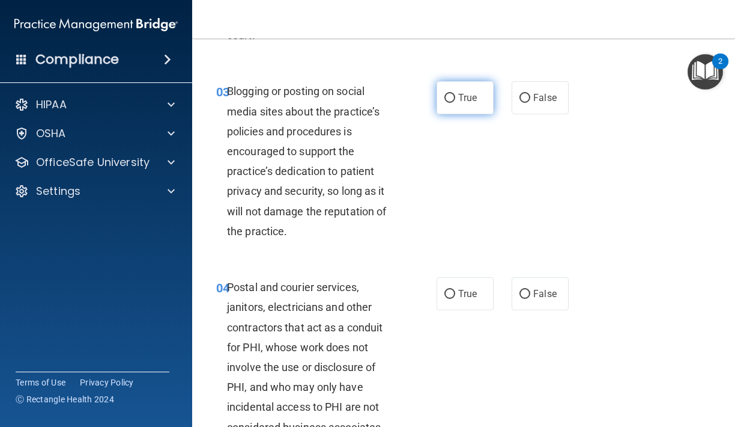
click at [439, 107] on label "True" at bounding box center [465, 97] width 57 height 33
click at [445, 103] on input "True" at bounding box center [450, 98] width 11 height 9
radio input "true"
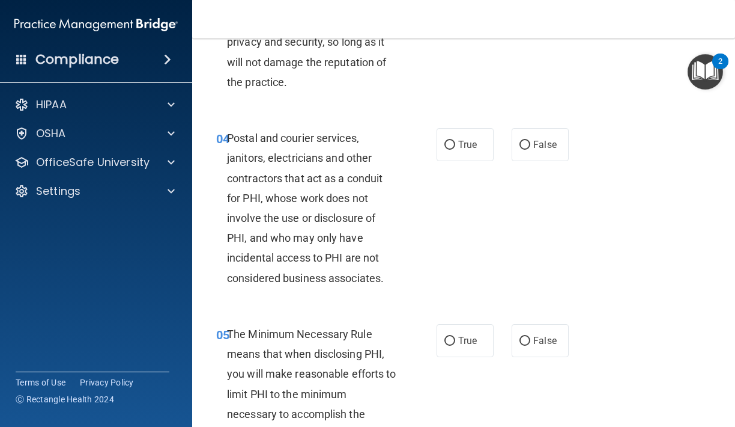
scroll to position [419, 0]
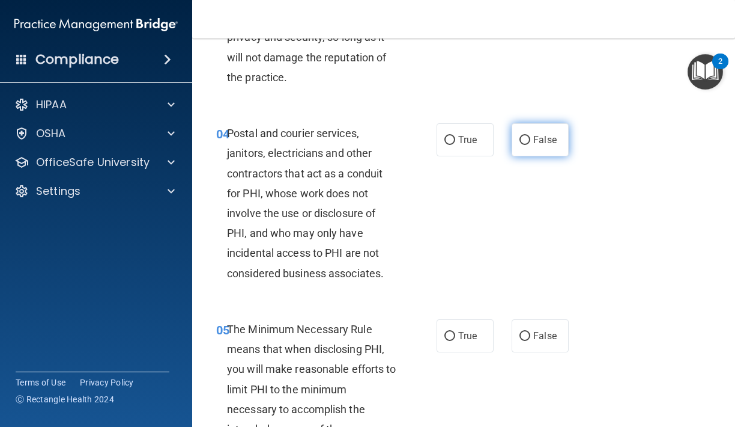
click at [524, 143] on label "False" at bounding box center [540, 139] width 57 height 33
click at [524, 143] on input "False" at bounding box center [525, 140] width 11 height 9
radio input "true"
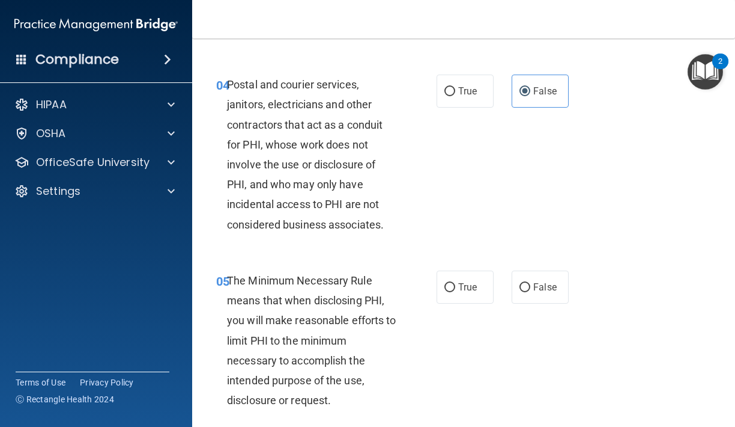
scroll to position [483, 0]
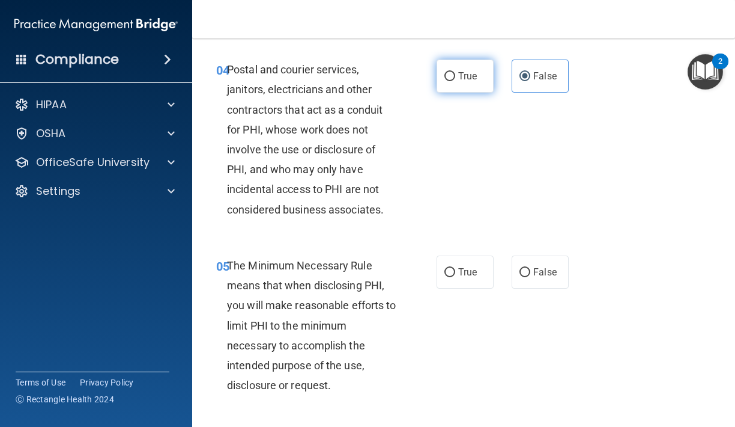
click at [465, 67] on label "True" at bounding box center [465, 75] width 57 height 33
click at [455, 72] on input "True" at bounding box center [450, 76] width 11 height 9
radio input "true"
radio input "false"
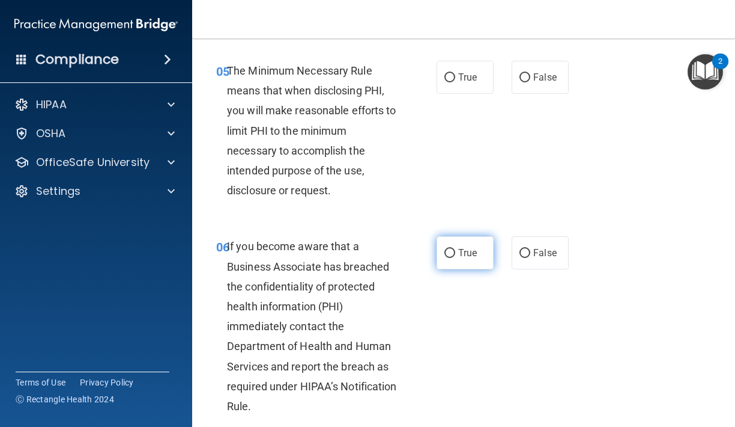
scroll to position [675, 0]
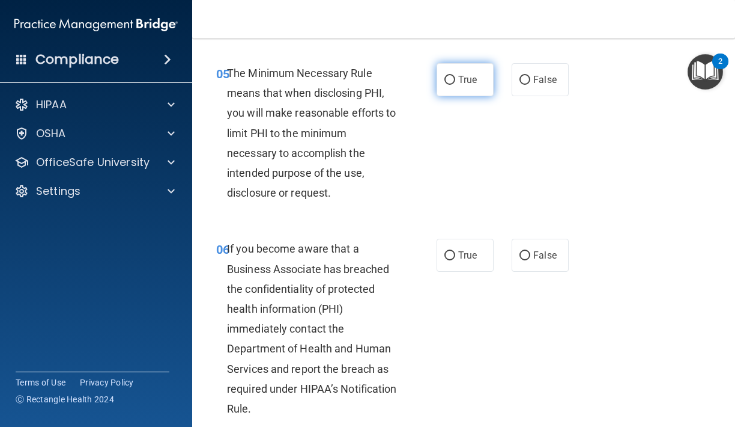
click at [462, 87] on label "True" at bounding box center [465, 79] width 57 height 33
click at [455, 85] on input "True" at bounding box center [450, 80] width 11 height 9
radio input "true"
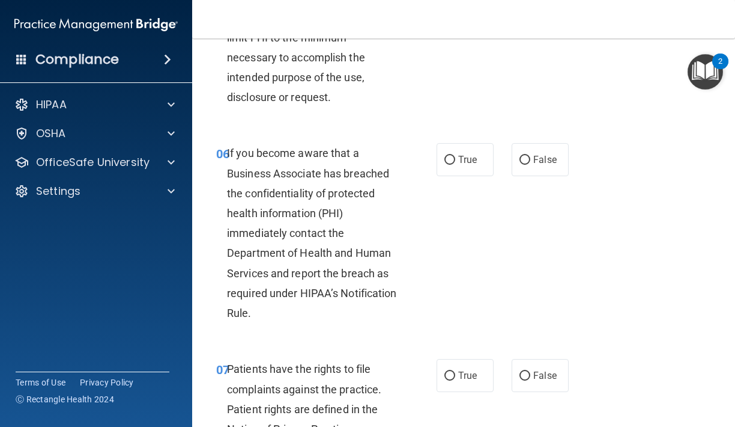
scroll to position [814, 0]
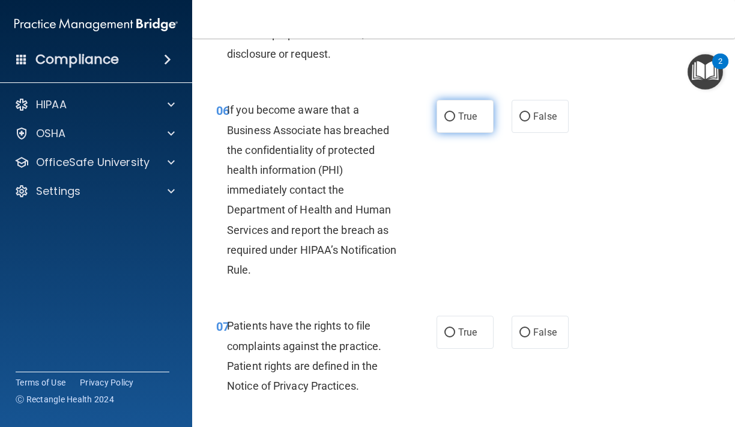
click at [449, 124] on label "True" at bounding box center [465, 116] width 57 height 33
click at [449, 121] on input "True" at bounding box center [450, 116] width 11 height 9
radio input "true"
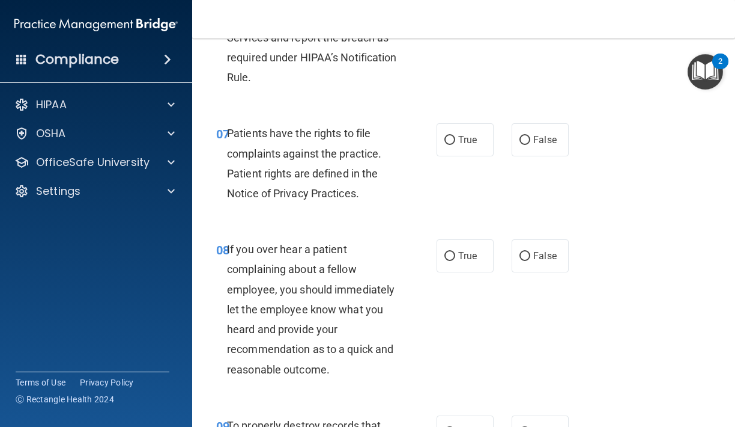
scroll to position [1008, 0]
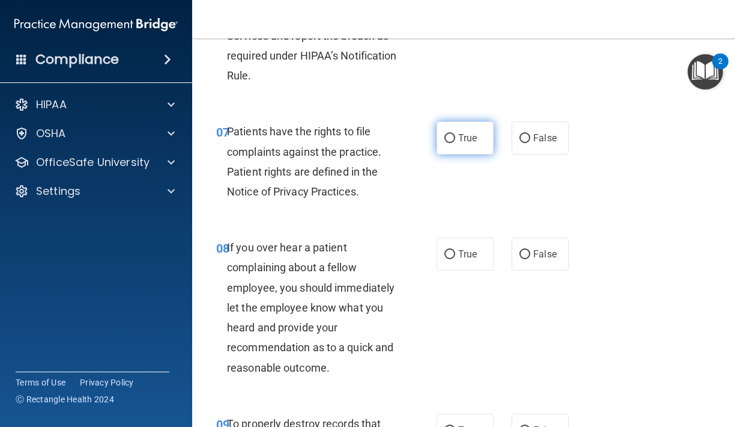
click at [481, 141] on label "True" at bounding box center [465, 137] width 57 height 33
click at [455, 141] on input "True" at bounding box center [450, 138] width 11 height 9
radio input "true"
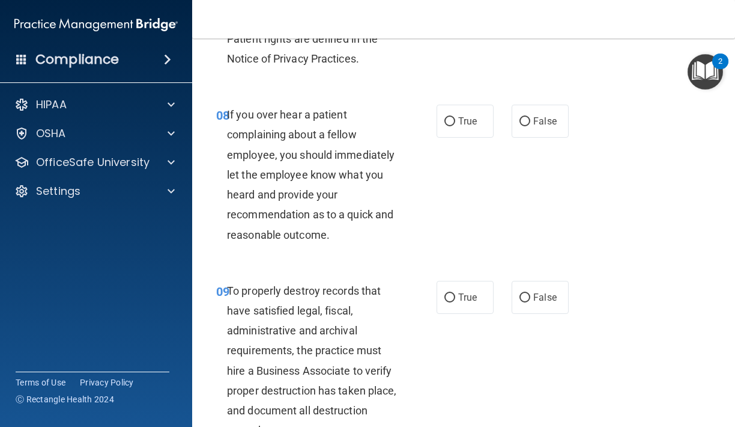
scroll to position [1151, 0]
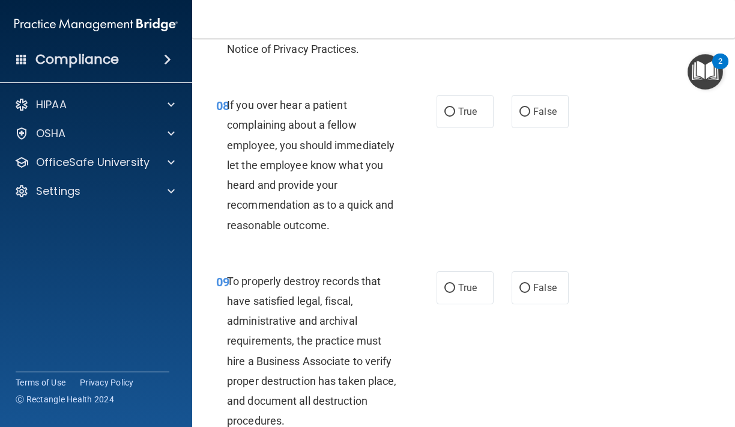
click at [556, 88] on div "08 If you over hear a patient complaining about a fellow employee, you should i…" at bounding box center [463, 168] width 513 height 176
click at [555, 95] on label "False" at bounding box center [540, 111] width 57 height 33
click at [531, 108] on input "False" at bounding box center [525, 112] width 11 height 9
radio input "true"
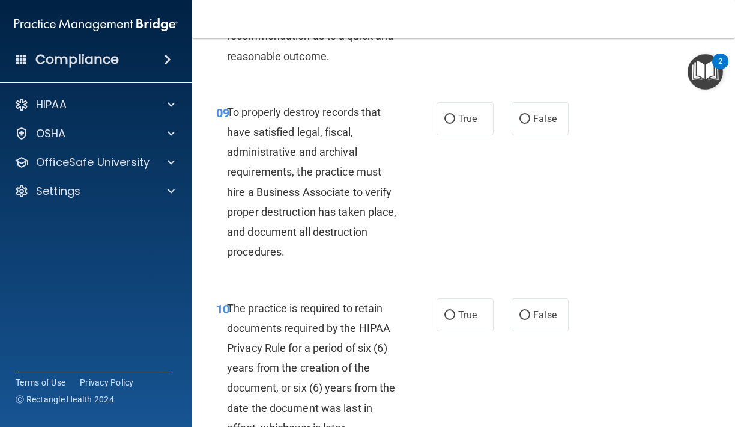
scroll to position [1320, 0]
click at [449, 114] on input "True" at bounding box center [450, 118] width 11 height 9
radio input "true"
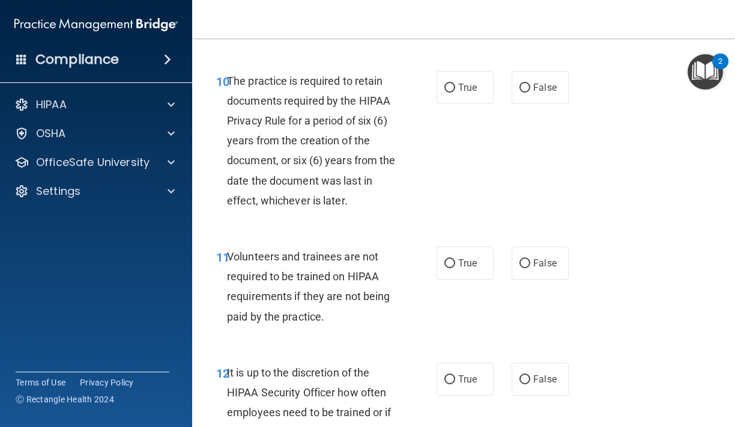
scroll to position [1543, 0]
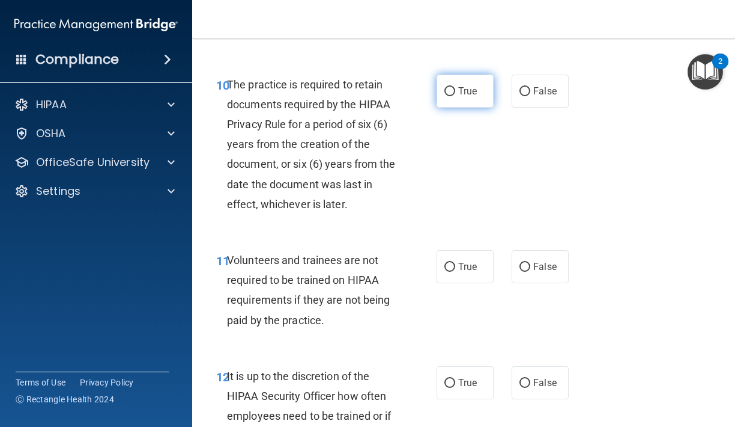
click at [470, 85] on span "True" at bounding box center [467, 90] width 19 height 11
click at [455, 87] on input "True" at bounding box center [450, 91] width 11 height 9
radio input "true"
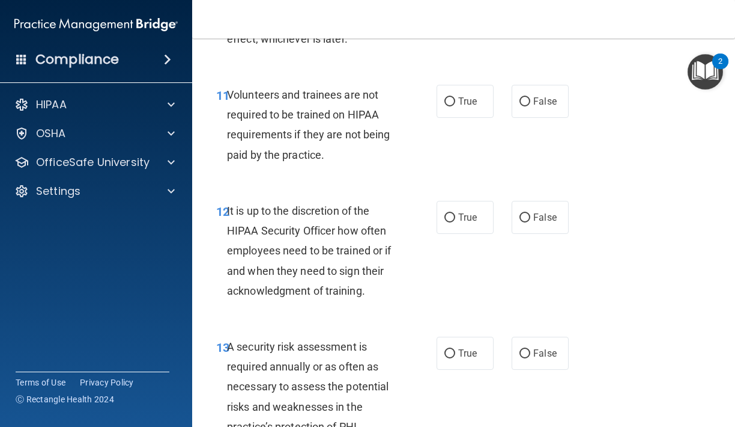
scroll to position [1713, 0]
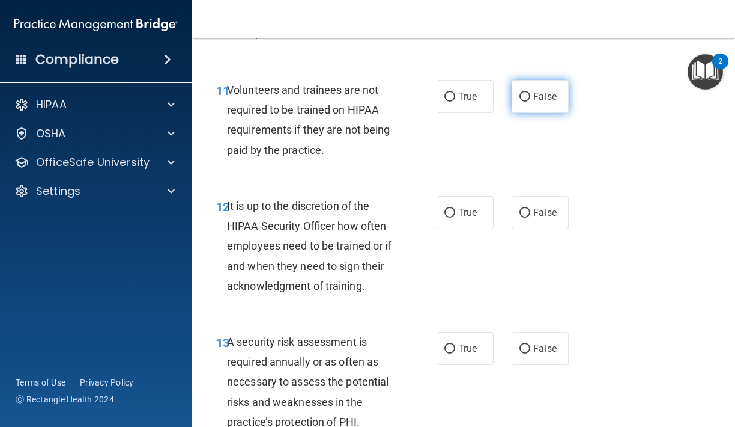
click at [523, 93] on input "False" at bounding box center [525, 97] width 11 height 9
radio input "true"
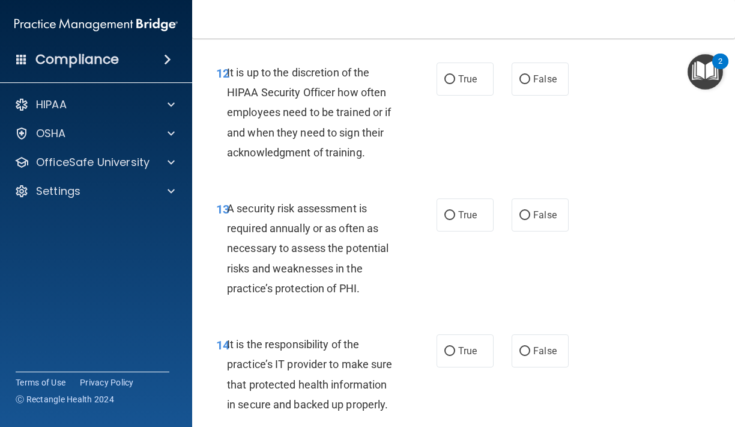
scroll to position [1847, 0]
click at [457, 84] on label "True" at bounding box center [465, 78] width 57 height 33
click at [455, 84] on input "True" at bounding box center [450, 79] width 11 height 9
radio input "true"
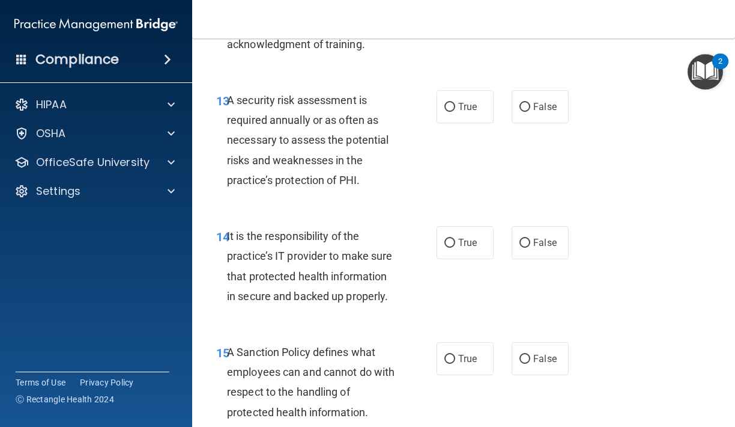
scroll to position [1953, 0]
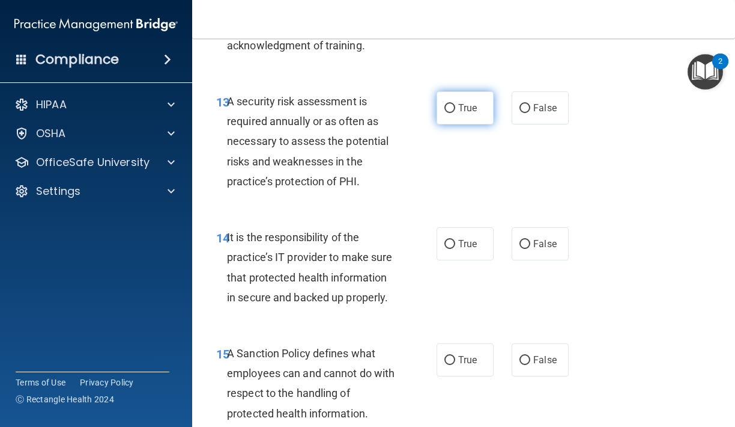
click at [464, 109] on label "True" at bounding box center [465, 107] width 57 height 33
click at [455, 109] on input "True" at bounding box center [450, 108] width 11 height 9
radio input "true"
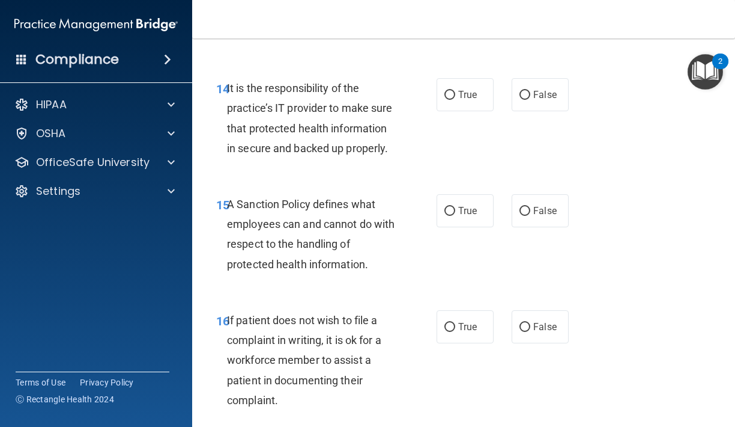
scroll to position [2103, 0]
click at [451, 90] on input "True" at bounding box center [450, 94] width 11 height 9
radio input "true"
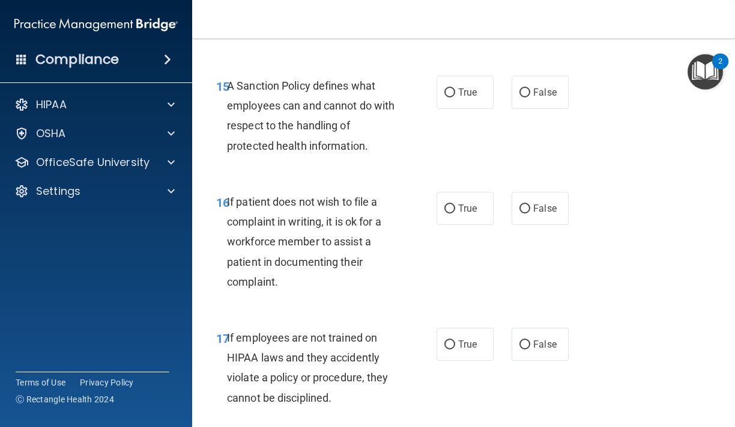
scroll to position [2223, 0]
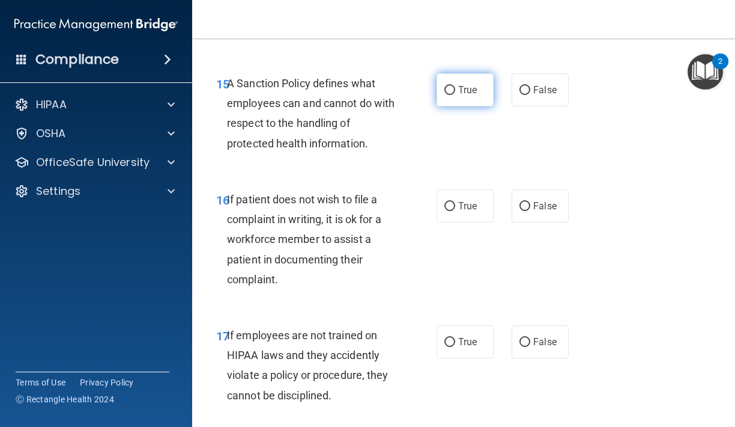
click at [470, 85] on label "True" at bounding box center [465, 89] width 57 height 33
click at [455, 86] on input "True" at bounding box center [450, 90] width 11 height 9
radio input "true"
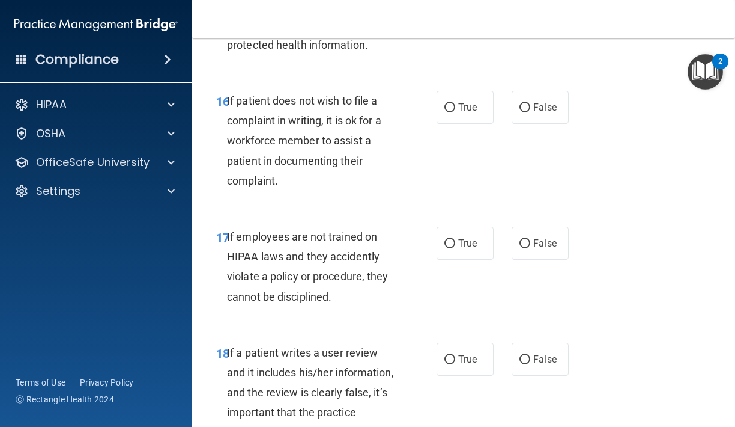
scroll to position [2331, 0]
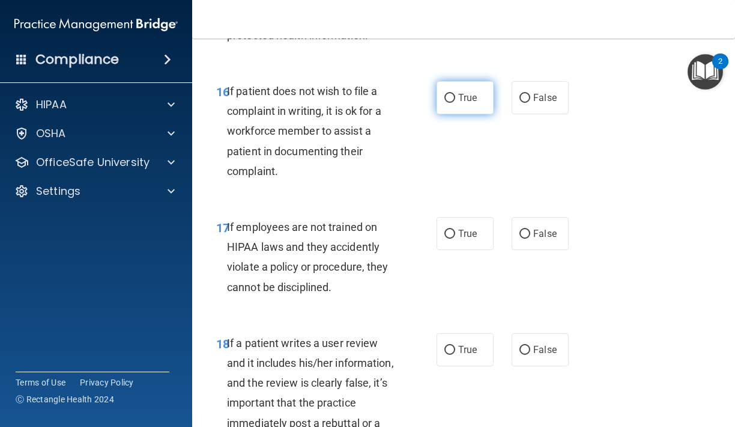
click at [459, 91] on label "True" at bounding box center [465, 97] width 57 height 33
click at [455, 94] on input "True" at bounding box center [450, 98] width 11 height 9
radio input "true"
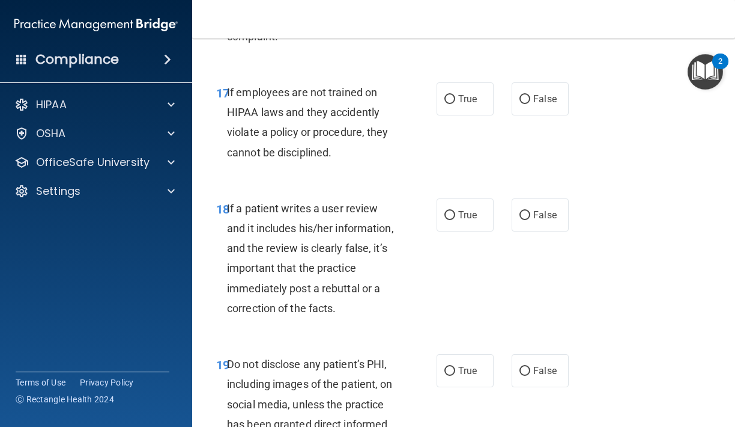
scroll to position [2470, 0]
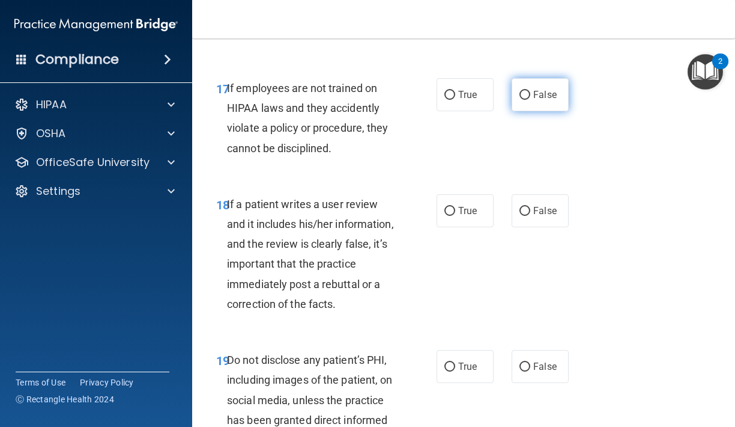
click at [523, 91] on input "False" at bounding box center [525, 95] width 11 height 9
radio input "true"
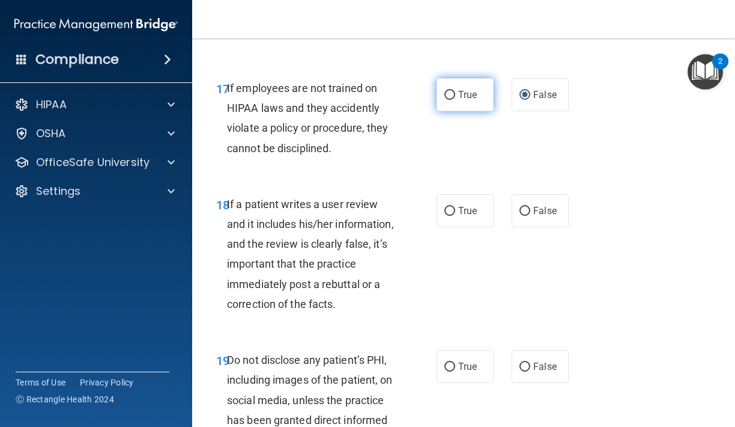
click at [476, 93] on label "True" at bounding box center [465, 94] width 57 height 33
click at [455, 93] on input "True" at bounding box center [450, 95] width 11 height 9
radio input "true"
radio input "false"
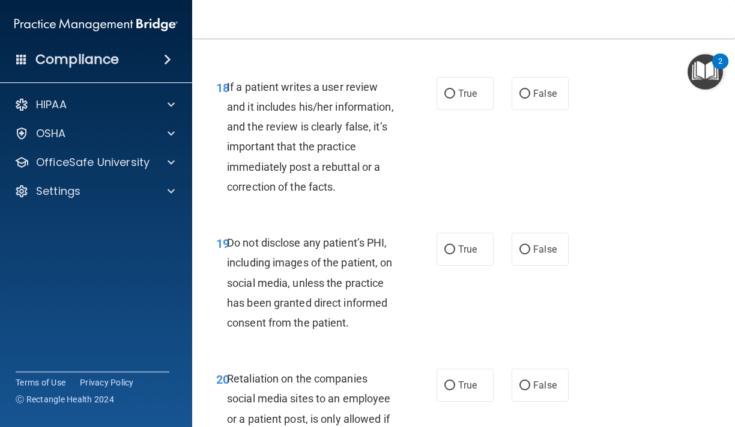
scroll to position [2595, 0]
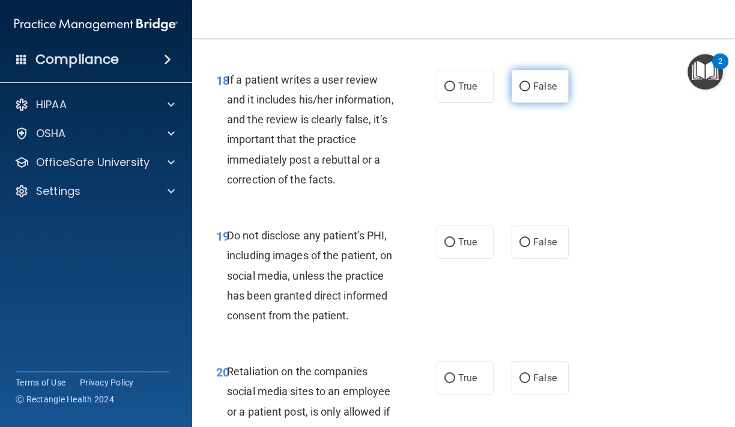
click at [537, 81] on span "False" at bounding box center [545, 86] width 23 height 11
click at [531, 82] on input "False" at bounding box center [525, 86] width 11 height 9
radio input "true"
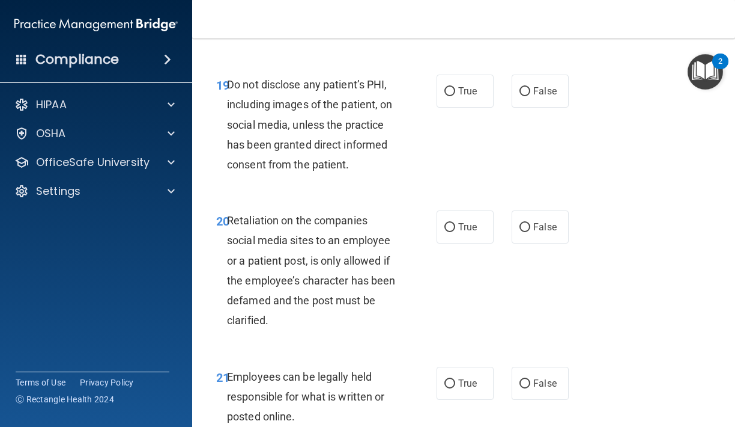
scroll to position [2747, 0]
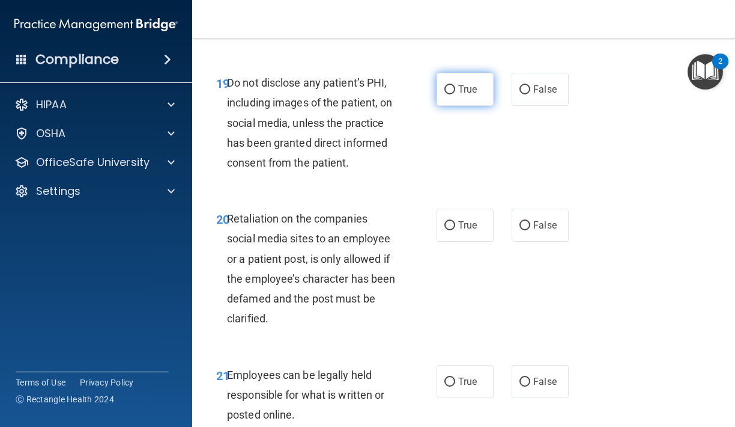
click at [447, 85] on label "True" at bounding box center [465, 89] width 57 height 33
click at [447, 85] on input "True" at bounding box center [450, 89] width 11 height 9
radio input "true"
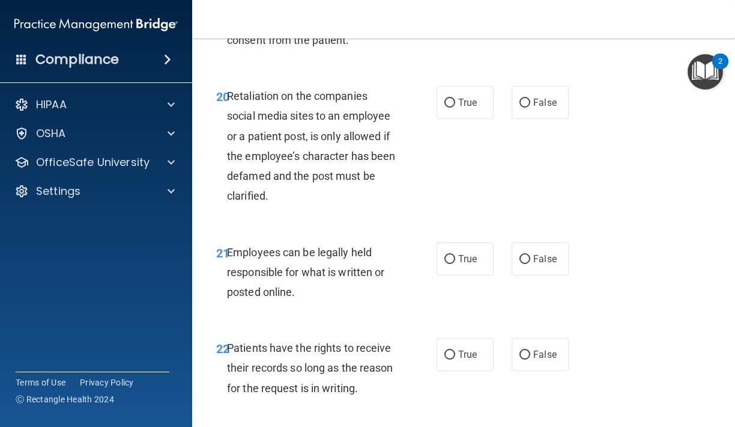
scroll to position [2872, 0]
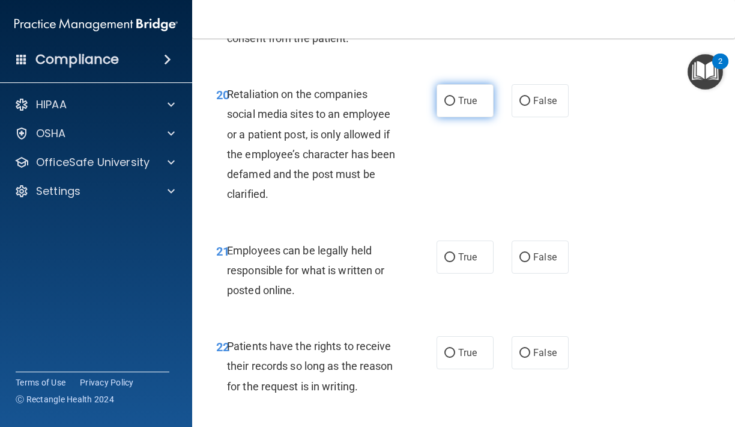
click at [458, 97] on label "True" at bounding box center [465, 100] width 57 height 33
click at [455, 97] on input "True" at bounding box center [450, 101] width 11 height 9
radio input "true"
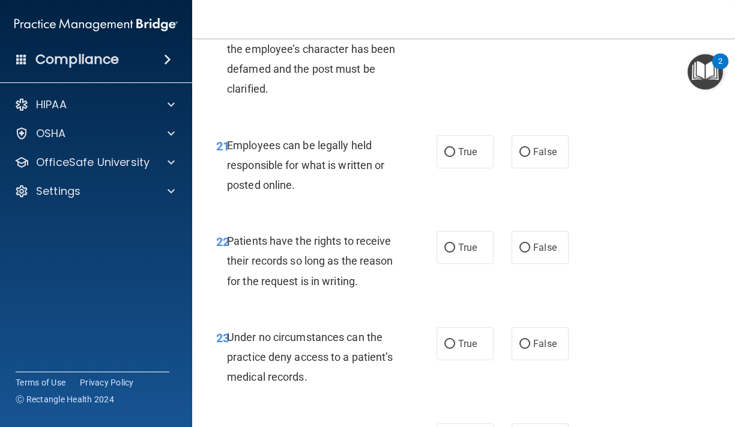
scroll to position [2990, 0]
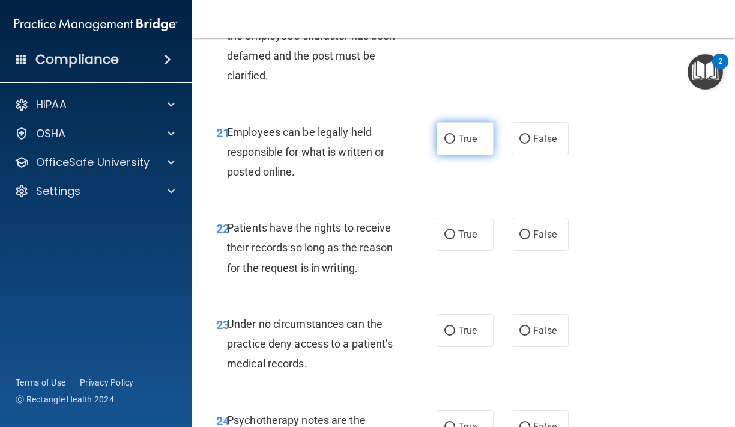
click at [455, 124] on label "True" at bounding box center [465, 138] width 57 height 33
click at [455, 135] on input "True" at bounding box center [450, 139] width 11 height 9
radio input "true"
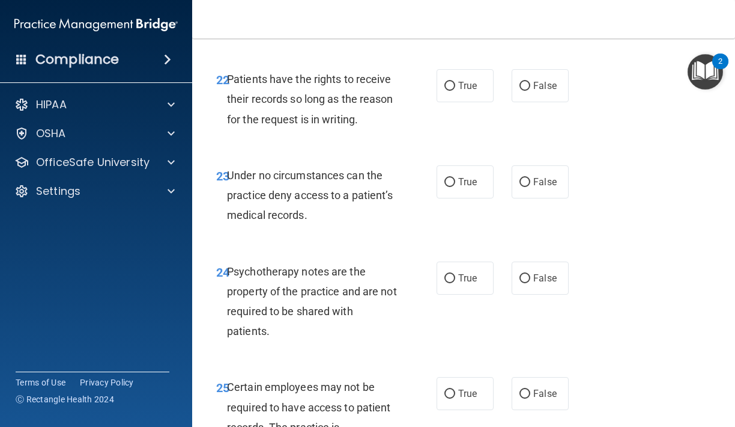
scroll to position [3139, 0]
click at [467, 79] on label "True" at bounding box center [465, 84] width 57 height 33
click at [455, 81] on input "True" at bounding box center [450, 85] width 11 height 9
radio input "true"
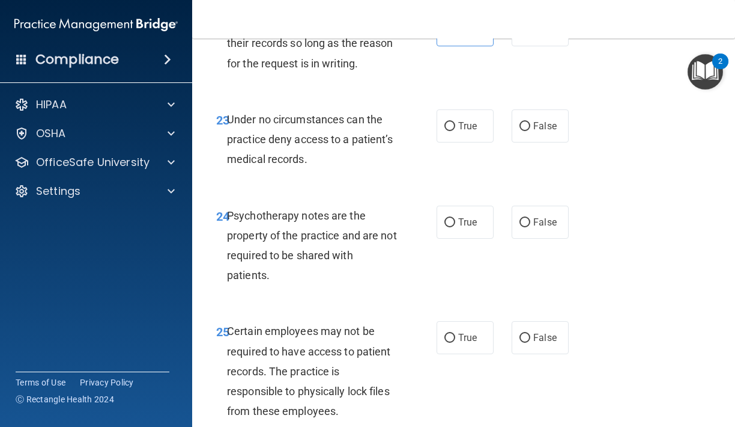
scroll to position [3191, 0]
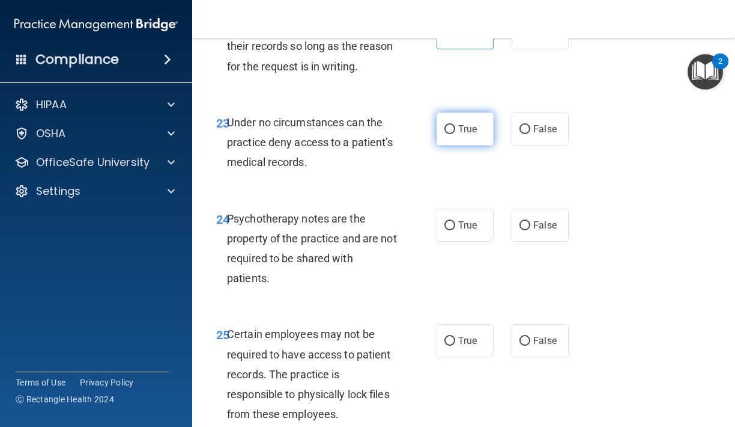
click at [448, 123] on label "True" at bounding box center [465, 128] width 57 height 33
click at [448, 125] on input "True" at bounding box center [450, 129] width 11 height 9
radio input "true"
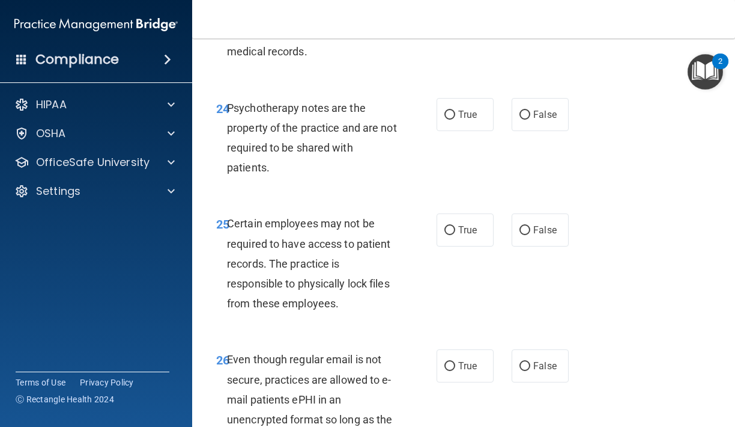
scroll to position [3305, 0]
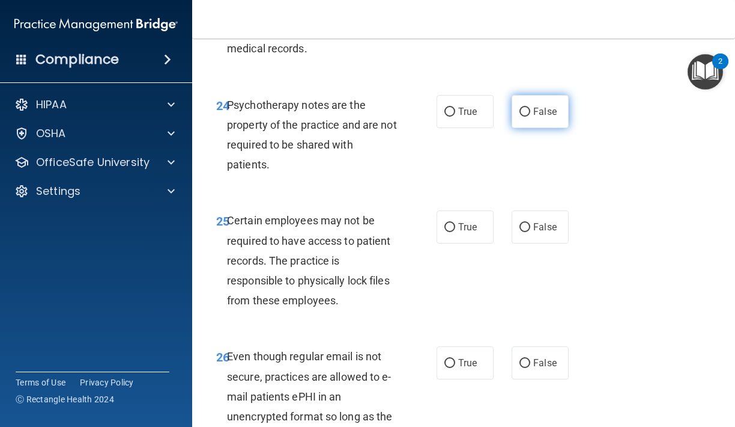
click at [517, 96] on label "False" at bounding box center [540, 111] width 57 height 33
click at [520, 108] on input "False" at bounding box center [525, 112] width 11 height 9
radio input "true"
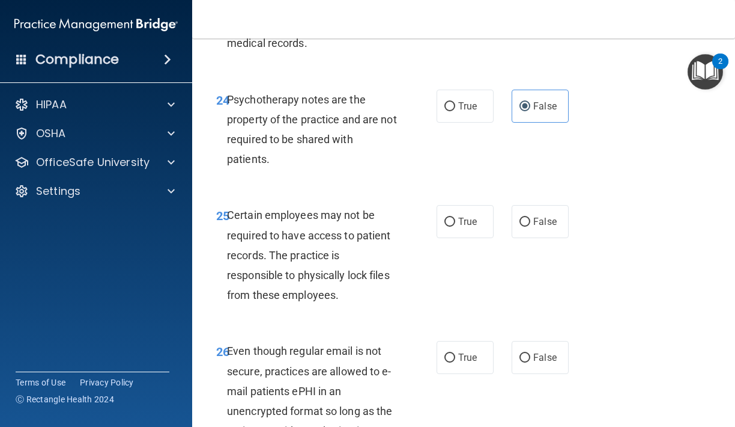
scroll to position [3310, 0]
click at [457, 101] on label "True" at bounding box center [465, 106] width 57 height 33
click at [455, 103] on input "True" at bounding box center [450, 107] width 11 height 9
radio input "true"
radio input "false"
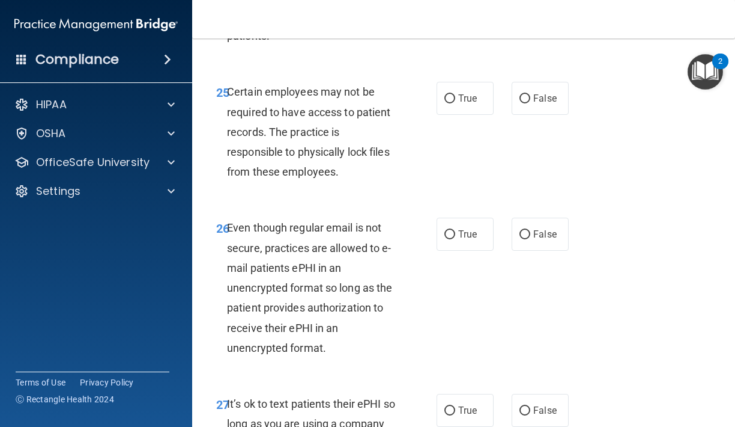
scroll to position [3433, 0]
click at [454, 89] on label "True" at bounding box center [465, 98] width 57 height 33
click at [454, 95] on input "True" at bounding box center [450, 99] width 11 height 9
radio input "true"
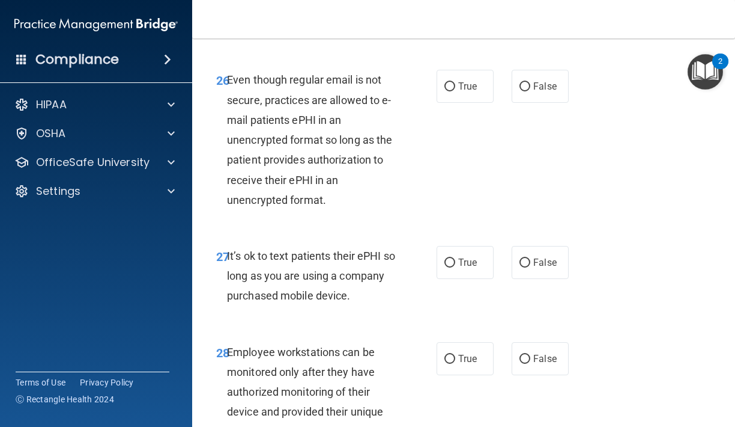
scroll to position [3582, 0]
click at [513, 75] on label "False" at bounding box center [540, 85] width 57 height 33
click at [520, 82] on input "False" at bounding box center [525, 86] width 11 height 9
radio input "true"
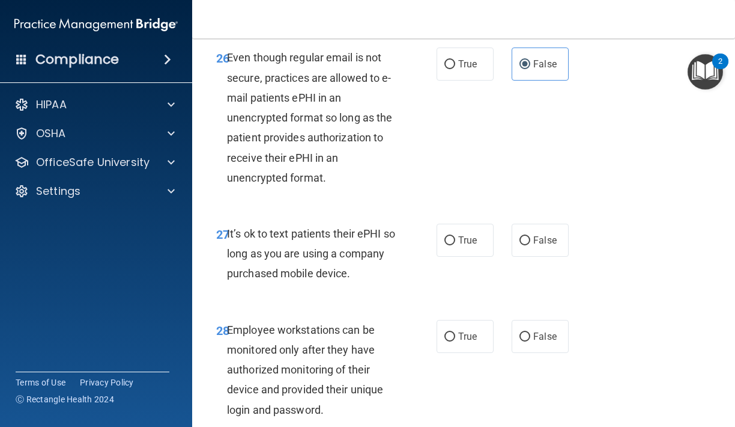
scroll to position [3568, 0]
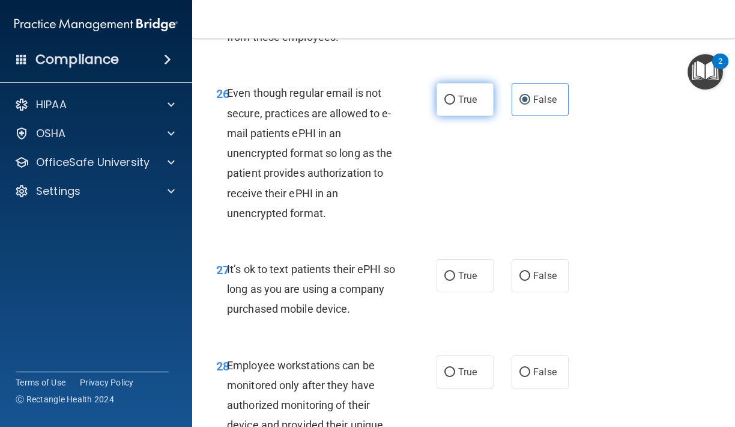
click at [464, 94] on span "True" at bounding box center [467, 99] width 19 height 11
click at [455, 96] on input "True" at bounding box center [450, 100] width 11 height 9
radio input "true"
radio input "false"
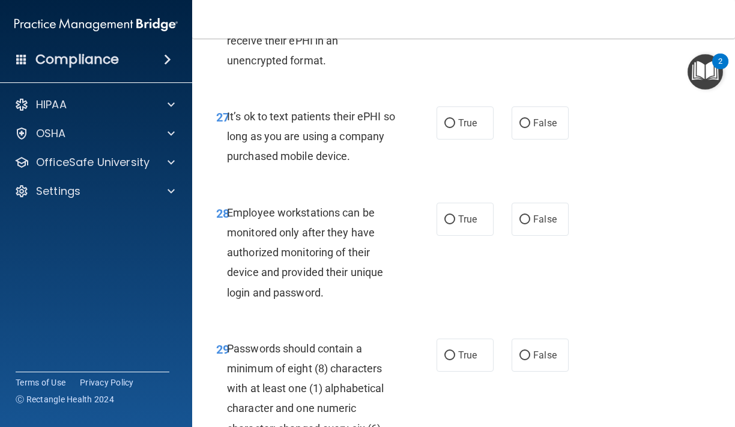
scroll to position [3721, 0]
click at [523, 112] on label "False" at bounding box center [540, 122] width 57 height 33
click at [523, 118] on input "False" at bounding box center [525, 122] width 11 height 9
radio input "true"
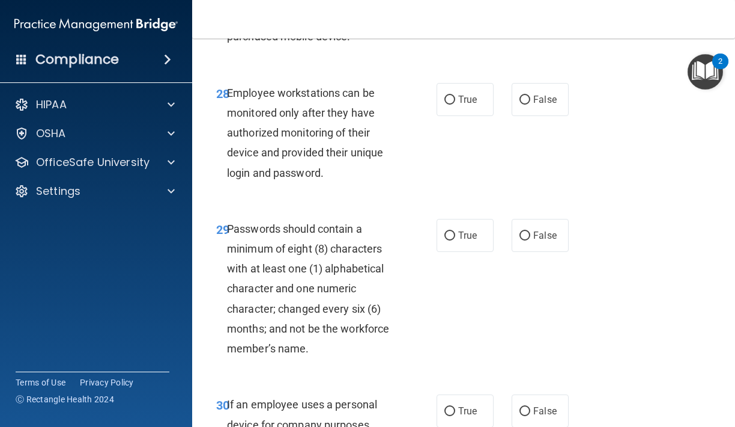
scroll to position [3847, 0]
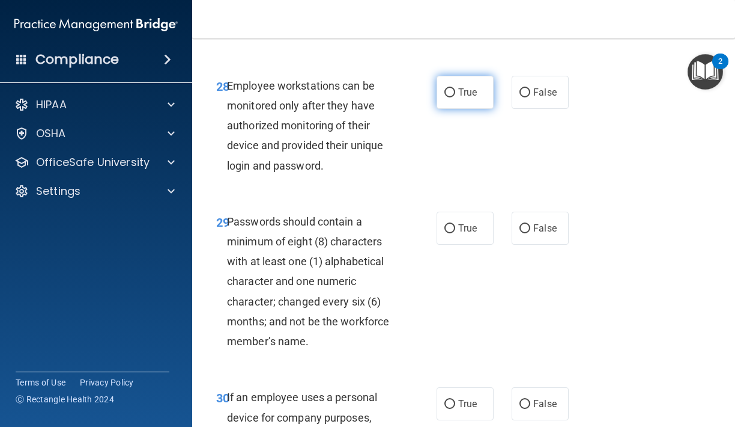
click at [477, 87] on span "True" at bounding box center [467, 92] width 19 height 11
click at [455, 88] on input "True" at bounding box center [450, 92] width 11 height 9
radio input "true"
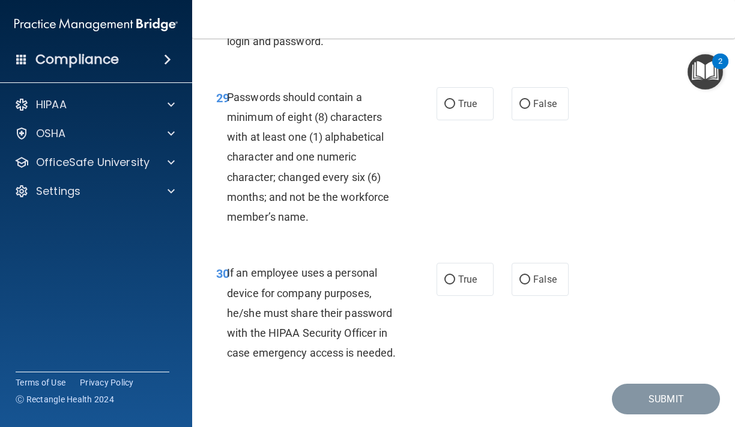
scroll to position [3972, 0]
click at [458, 97] on span "True" at bounding box center [467, 102] width 19 height 11
click at [455, 99] on input "True" at bounding box center [450, 103] width 11 height 9
radio input "true"
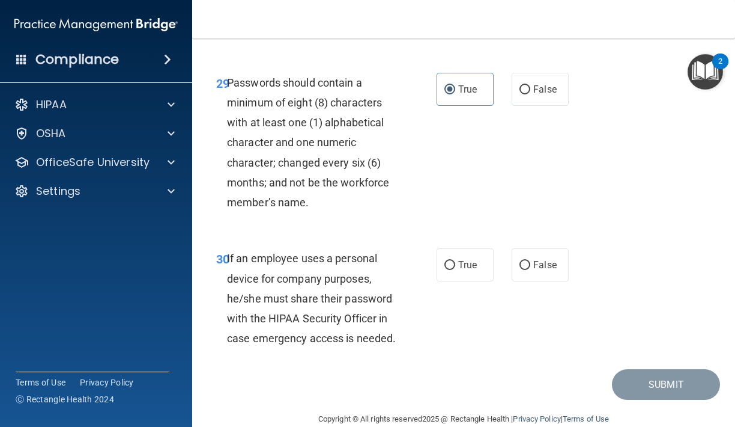
scroll to position [3985, 0]
click at [451, 249] on label "True" at bounding box center [465, 265] width 57 height 33
click at [451, 261] on input "True" at bounding box center [450, 265] width 11 height 9
radio input "true"
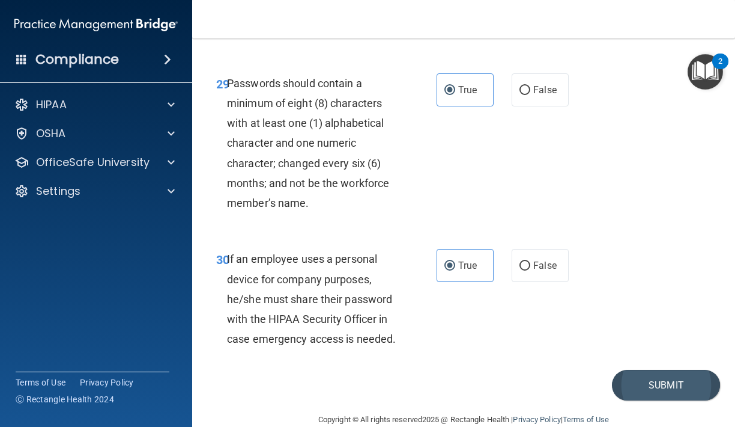
click at [652, 370] on button "Submit" at bounding box center [666, 385] width 108 height 31
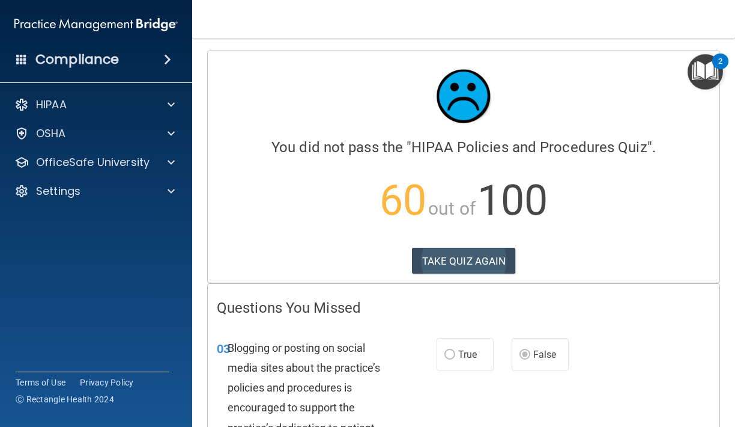
click at [510, 267] on button "TAKE QUIZ AGAIN" at bounding box center [464, 261] width 104 height 26
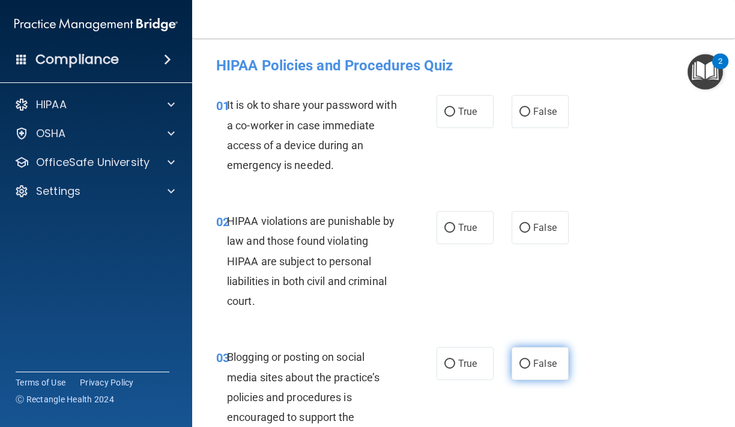
click at [512, 354] on div "True False" at bounding box center [506, 363] width 138 height 33
click at [529, 361] on input "False" at bounding box center [525, 363] width 11 height 9
radio input "true"
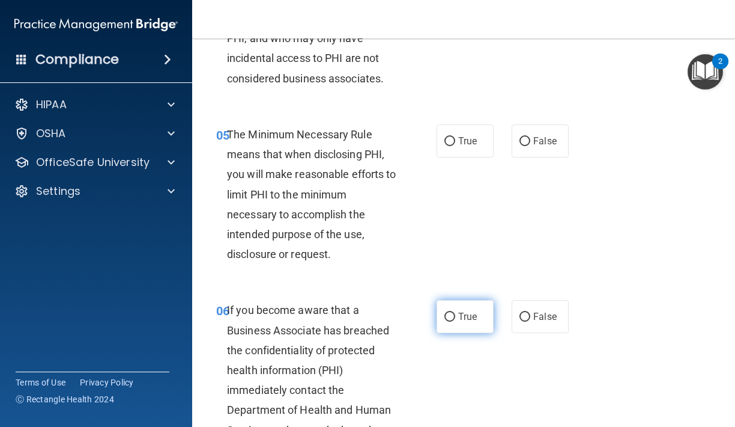
scroll to position [618, 0]
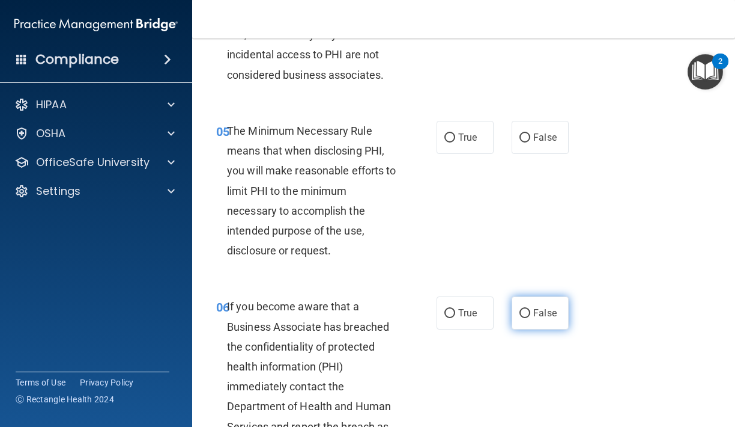
click at [522, 310] on input "False" at bounding box center [525, 313] width 11 height 9
radio input "true"
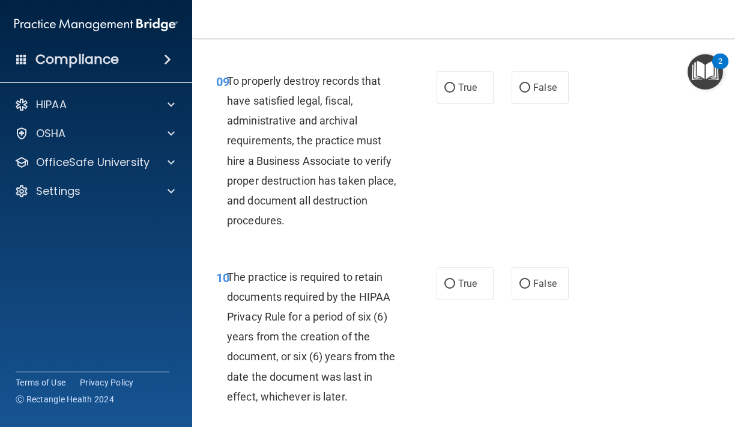
scroll to position [1350, 0]
click at [540, 85] on span "False" at bounding box center [545, 87] width 23 height 11
click at [531, 85] on input "False" at bounding box center [525, 88] width 11 height 9
radio input "true"
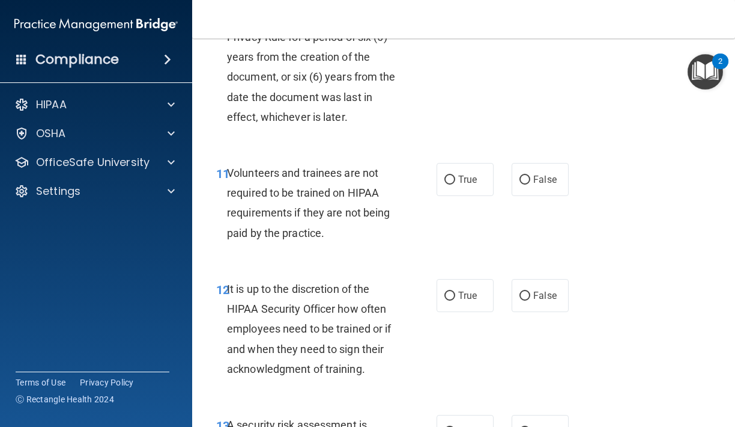
scroll to position [1652, 0]
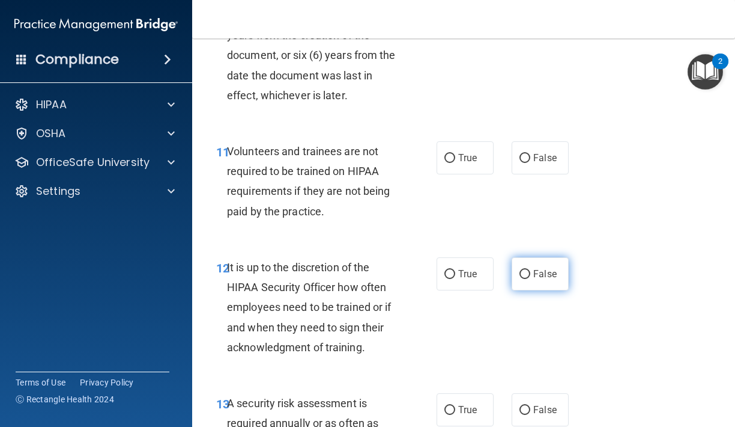
click at [538, 278] on label "False" at bounding box center [540, 273] width 57 height 33
click at [531, 278] on input "False" at bounding box center [525, 274] width 11 height 9
radio input "true"
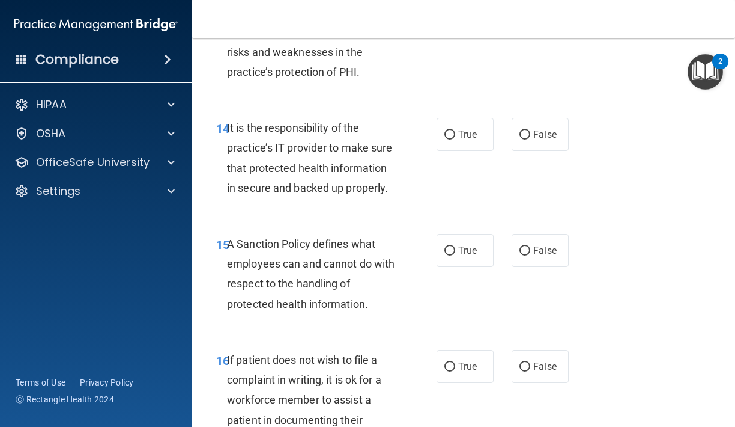
scroll to position [2059, 0]
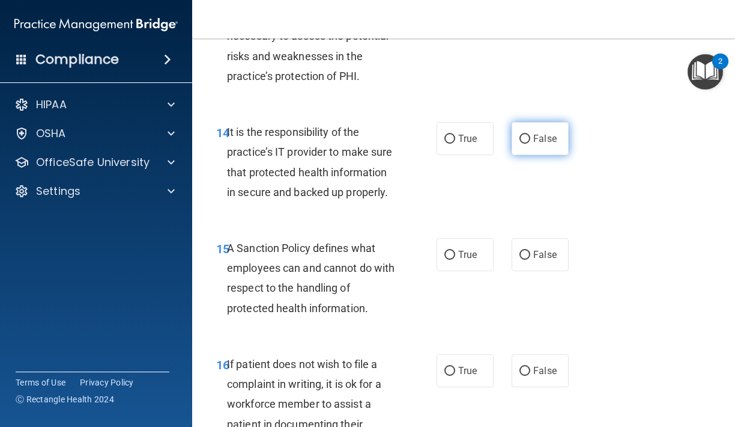
click at [529, 135] on input "False" at bounding box center [525, 139] width 11 height 9
radio input "true"
click at [534, 255] on label "False" at bounding box center [540, 254] width 57 height 33
click at [531, 255] on input "False" at bounding box center [525, 255] width 11 height 9
radio input "true"
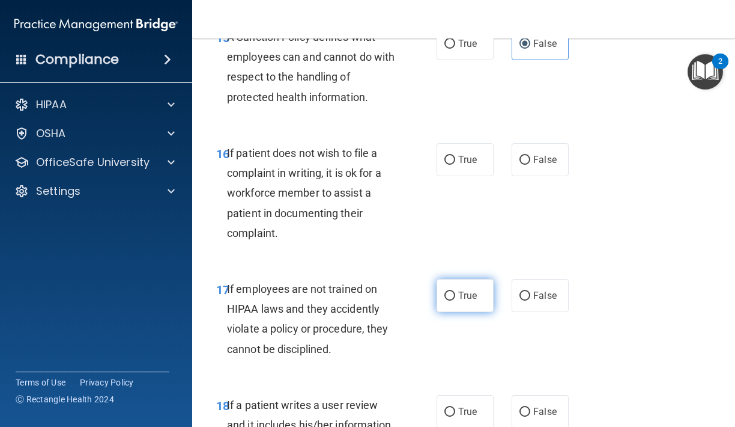
scroll to position [2270, 0]
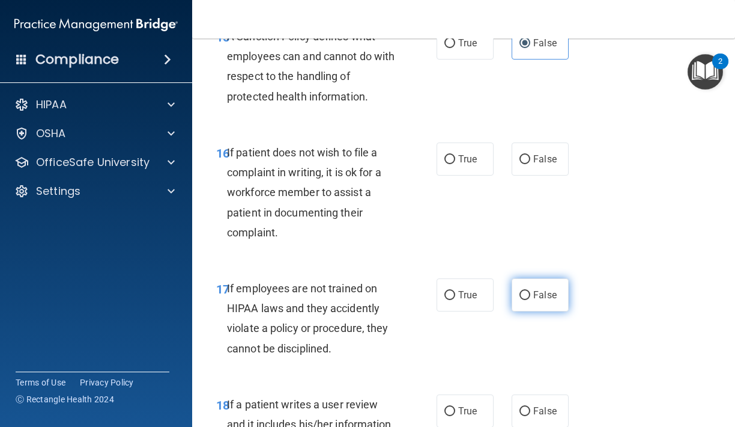
click at [531, 291] on input "False" at bounding box center [525, 295] width 11 height 9
radio input "true"
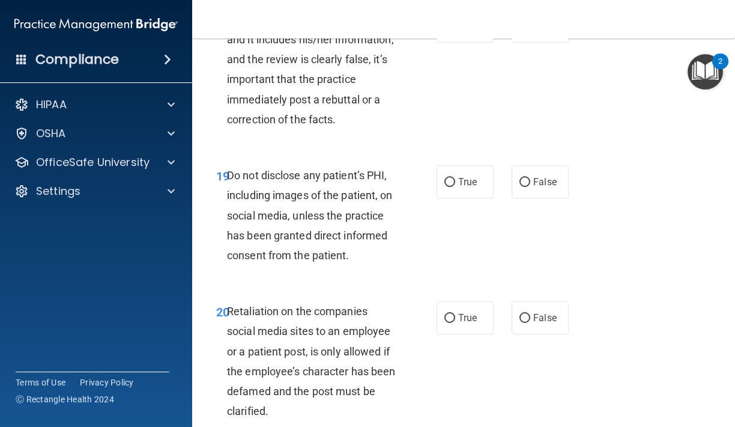
scroll to position [2658, 0]
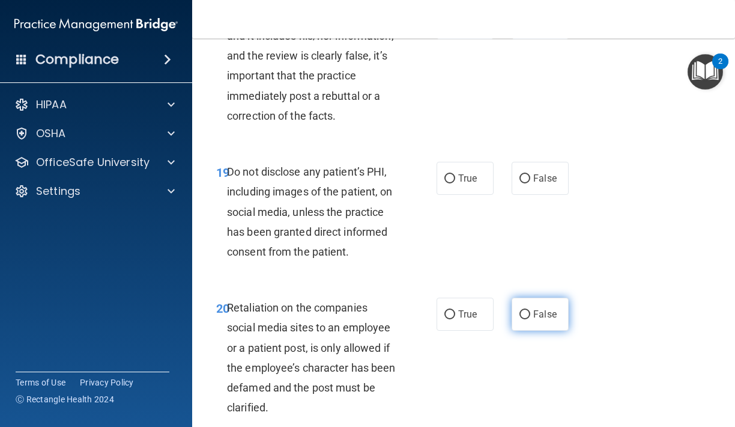
click at [536, 308] on span "False" at bounding box center [545, 313] width 23 height 11
click at [531, 310] on input "False" at bounding box center [525, 314] width 11 height 9
radio input "true"
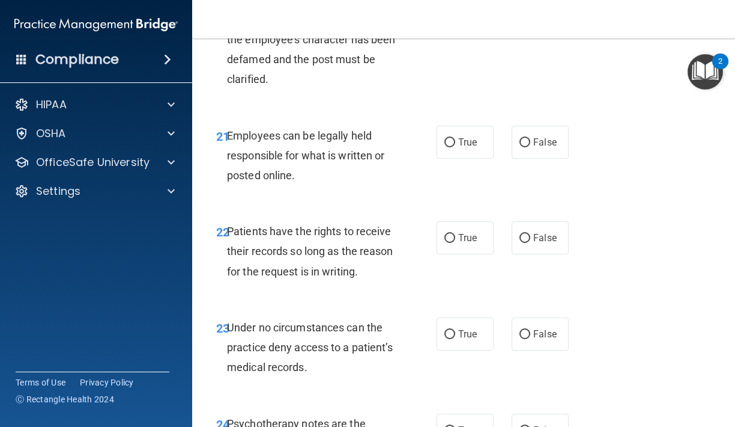
scroll to position [2998, 0]
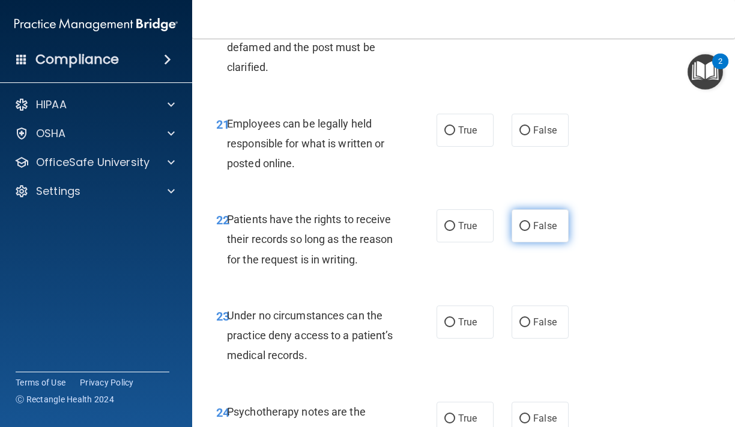
click at [555, 209] on label "False" at bounding box center [540, 225] width 57 height 33
click at [531, 222] on input "False" at bounding box center [525, 226] width 11 height 9
radio input "true"
click at [531, 318] on input "False" at bounding box center [525, 322] width 11 height 9
radio input "true"
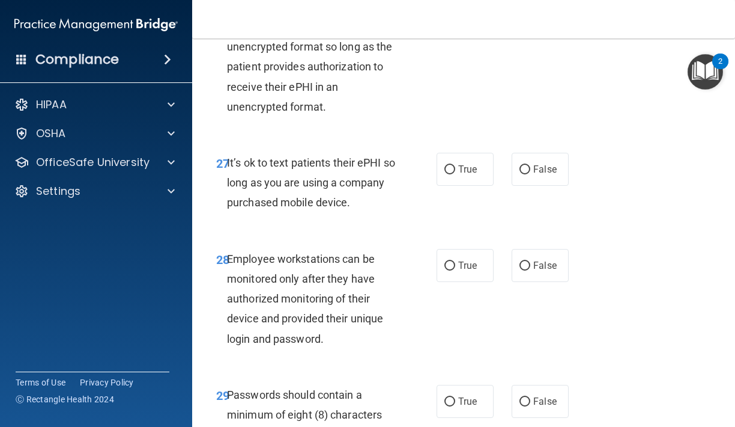
scroll to position [3675, 0]
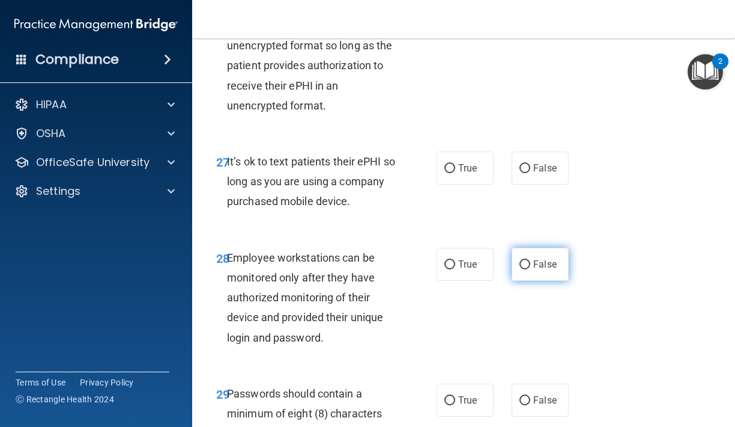
click at [546, 258] on span "False" at bounding box center [545, 263] width 23 height 11
click at [531, 260] on input "False" at bounding box center [525, 264] width 11 height 9
radio input "true"
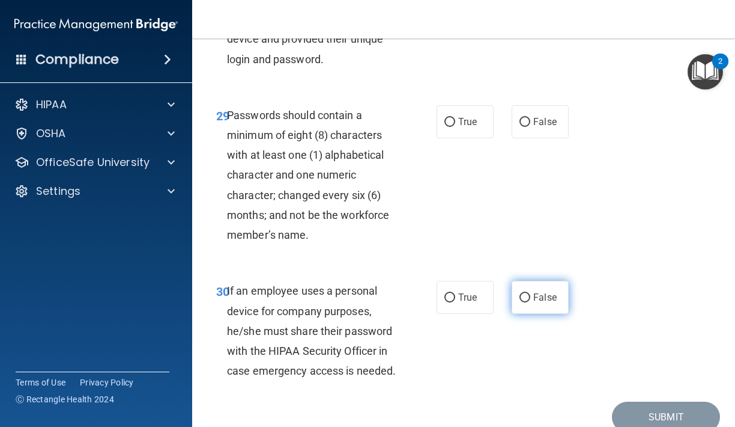
scroll to position [3960, 0]
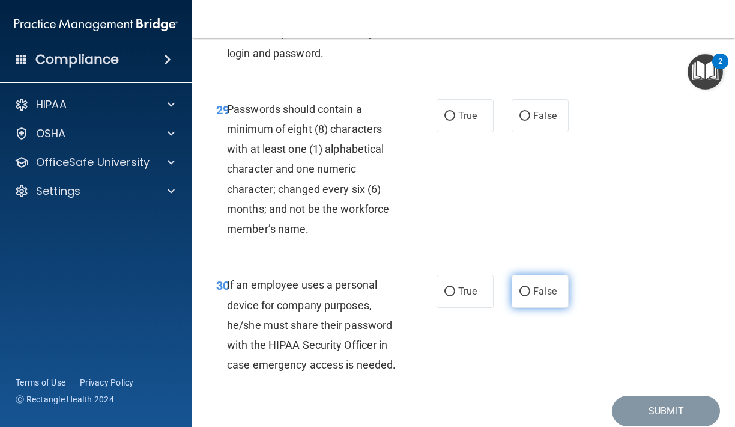
click at [548, 285] on span "False" at bounding box center [545, 290] width 23 height 11
click at [531, 287] on input "False" at bounding box center [525, 291] width 11 height 9
radio input "true"
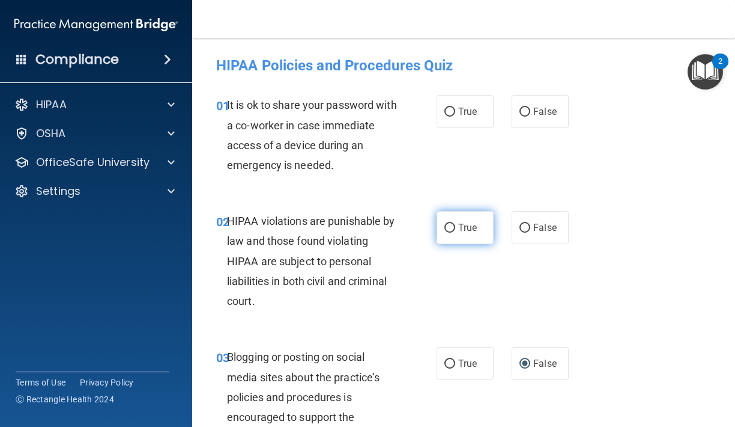
scroll to position [0, 0]
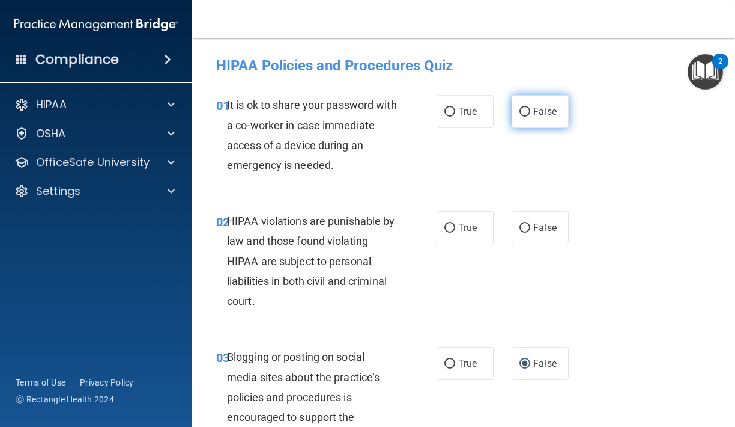
click at [527, 108] on input "False" at bounding box center [525, 112] width 11 height 9
radio input "true"
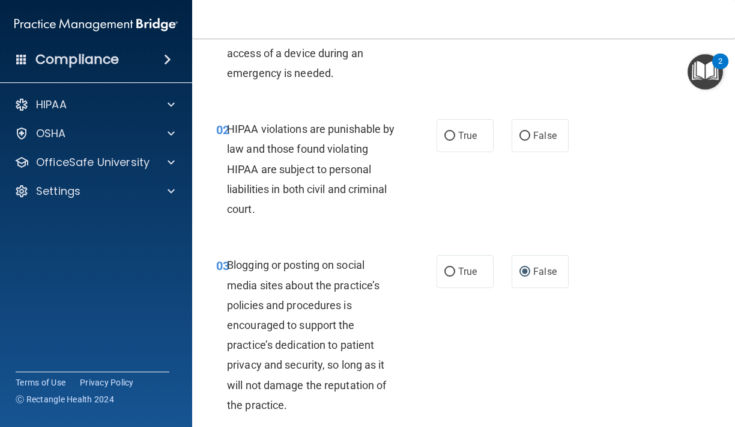
scroll to position [93, 0]
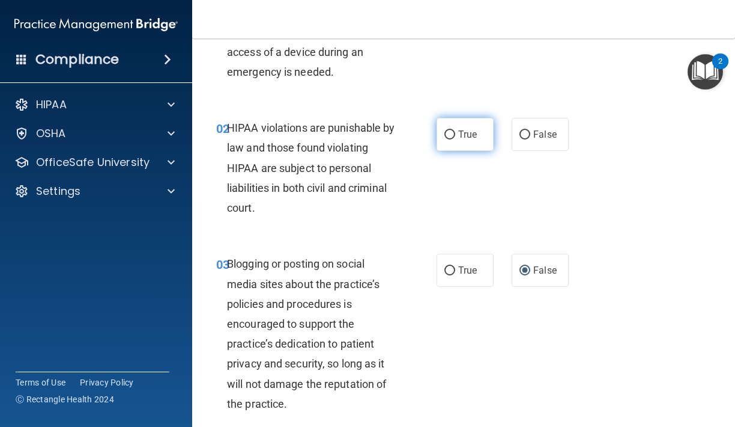
click at [441, 136] on label "True" at bounding box center [465, 134] width 57 height 33
click at [445, 136] on input "True" at bounding box center [450, 134] width 11 height 9
radio input "true"
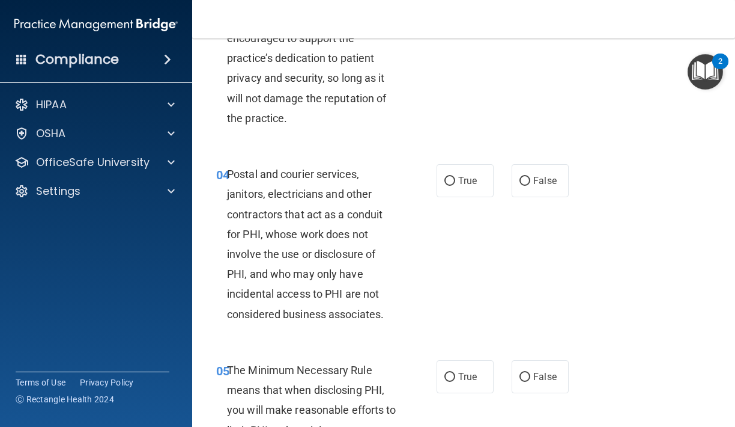
scroll to position [381, 0]
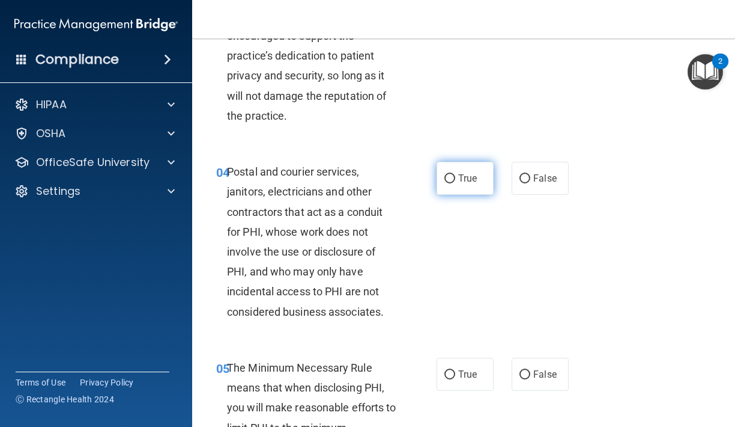
click at [490, 179] on label "True" at bounding box center [465, 178] width 57 height 33
click at [455, 179] on input "True" at bounding box center [450, 178] width 11 height 9
radio input "true"
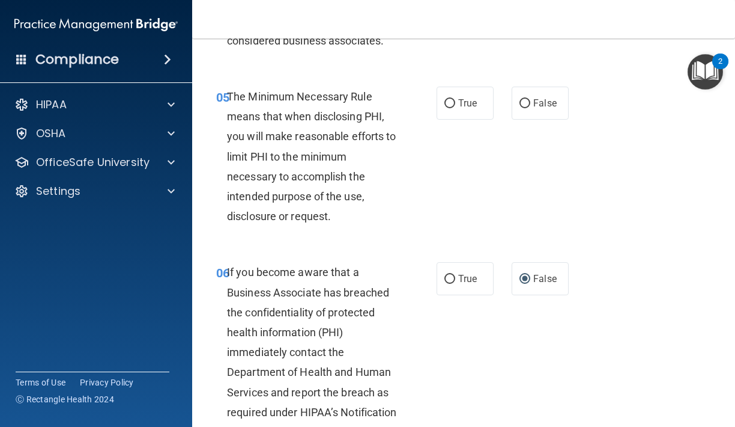
scroll to position [653, 0]
click at [463, 97] on span "True" at bounding box center [467, 102] width 19 height 11
click at [455, 99] on input "True" at bounding box center [450, 103] width 11 height 9
radio input "true"
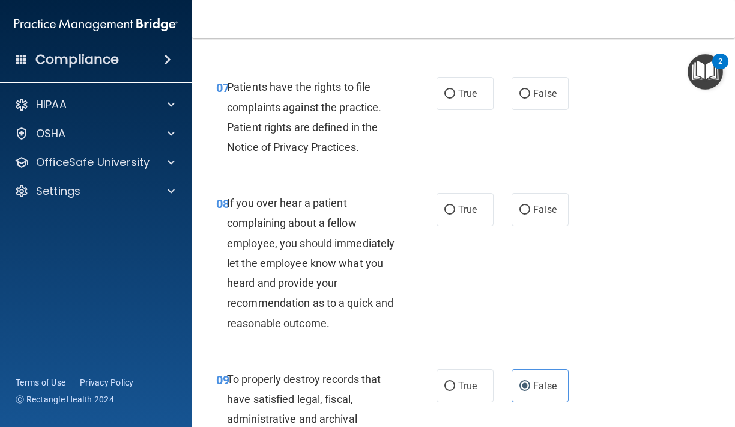
scroll to position [1055, 0]
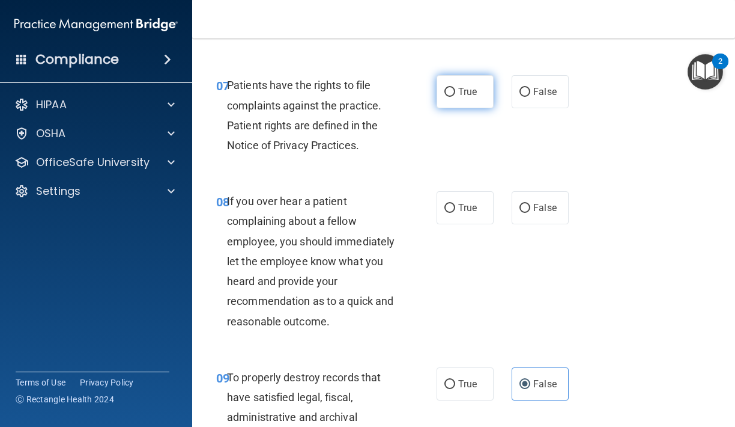
click at [469, 97] on label "True" at bounding box center [465, 91] width 57 height 33
click at [455, 97] on input "True" at bounding box center [450, 92] width 11 height 9
radio input "true"
click at [516, 201] on label "False" at bounding box center [540, 207] width 57 height 33
click at [520, 204] on input "False" at bounding box center [525, 208] width 11 height 9
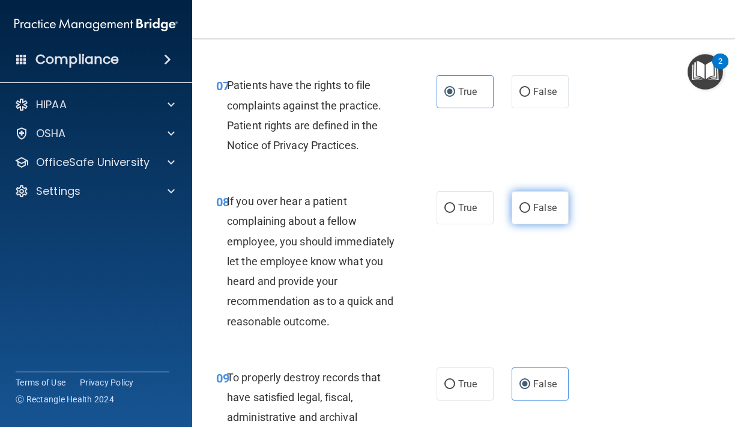
radio input "true"
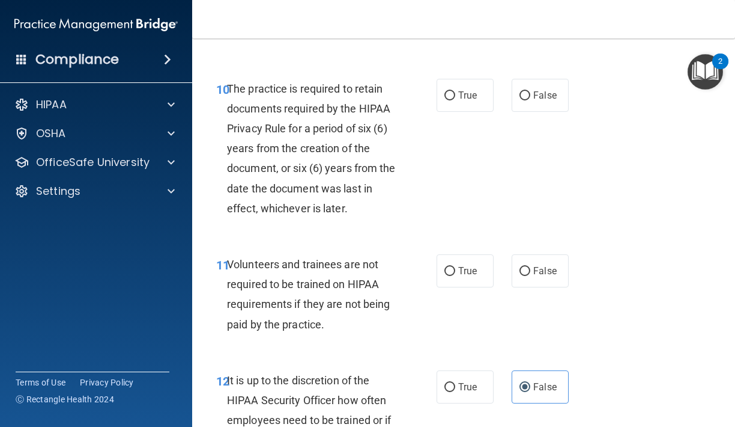
scroll to position [1541, 0]
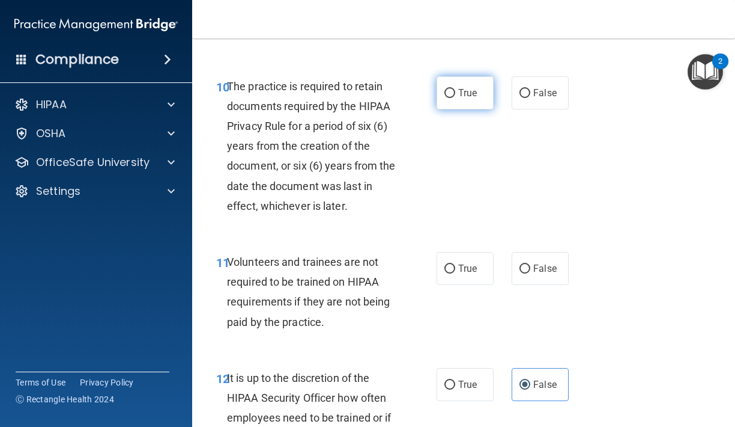
click at [465, 92] on label "True" at bounding box center [465, 92] width 57 height 33
click at [455, 92] on input "True" at bounding box center [450, 93] width 11 height 9
radio input "true"
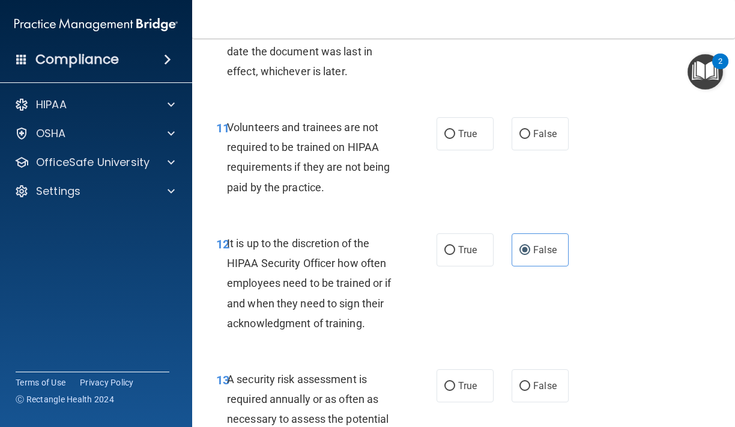
scroll to position [1687, 0]
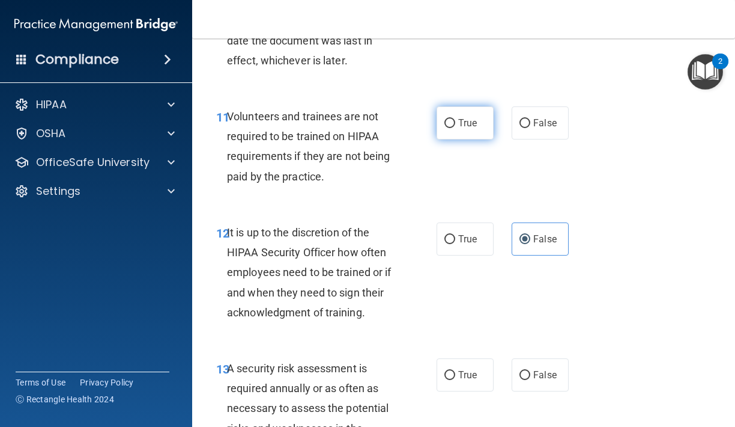
click at [482, 126] on label "True" at bounding box center [465, 122] width 57 height 33
click at [455, 126] on input "True" at bounding box center [450, 123] width 11 height 9
radio input "true"
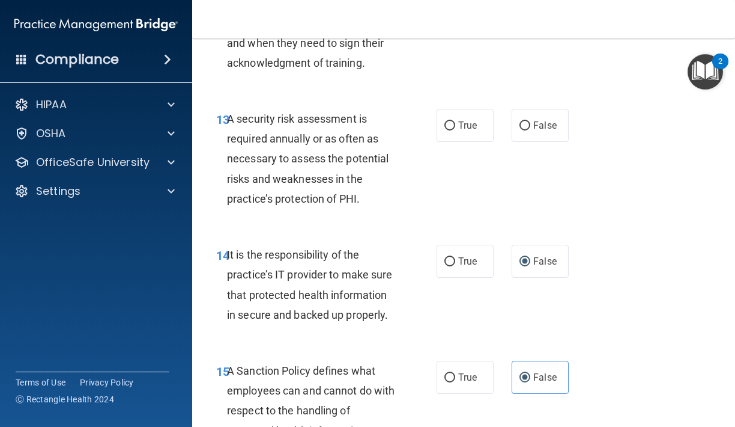
scroll to position [1937, 0]
click at [469, 121] on label "True" at bounding box center [465, 124] width 57 height 33
click at [455, 121] on input "True" at bounding box center [450, 125] width 11 height 9
radio input "true"
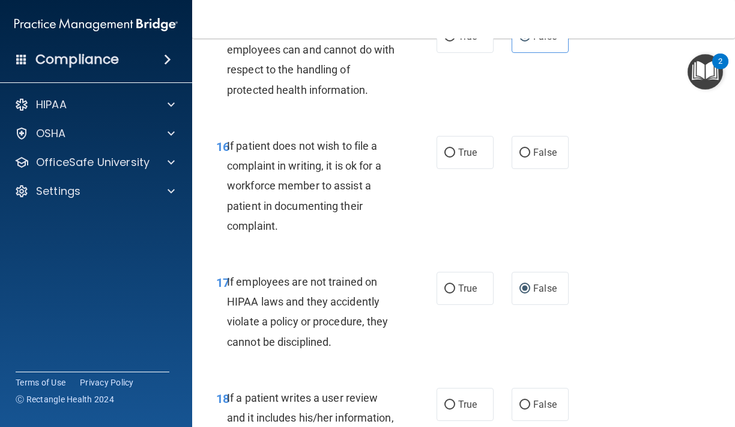
scroll to position [2282, 0]
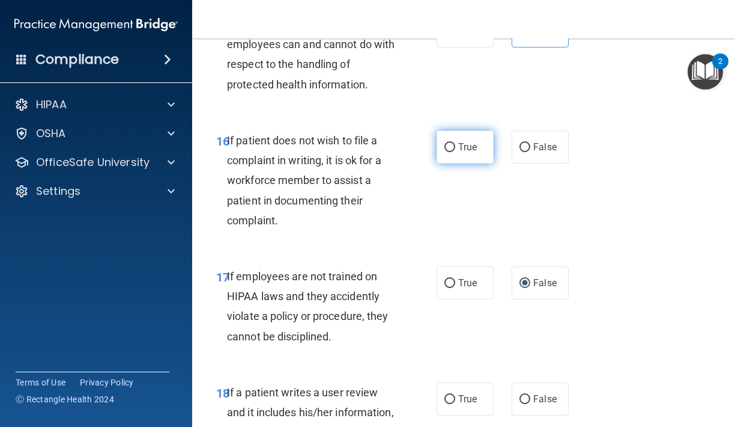
click at [466, 141] on span "True" at bounding box center [467, 146] width 19 height 11
click at [455, 143] on input "True" at bounding box center [450, 147] width 11 height 9
radio input "true"
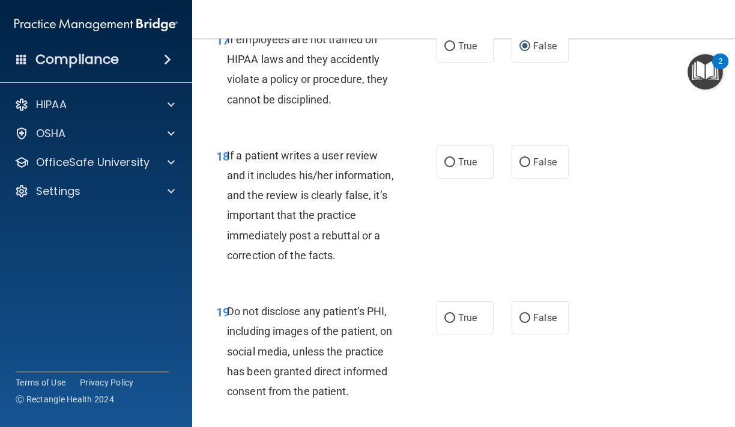
scroll to position [2521, 0]
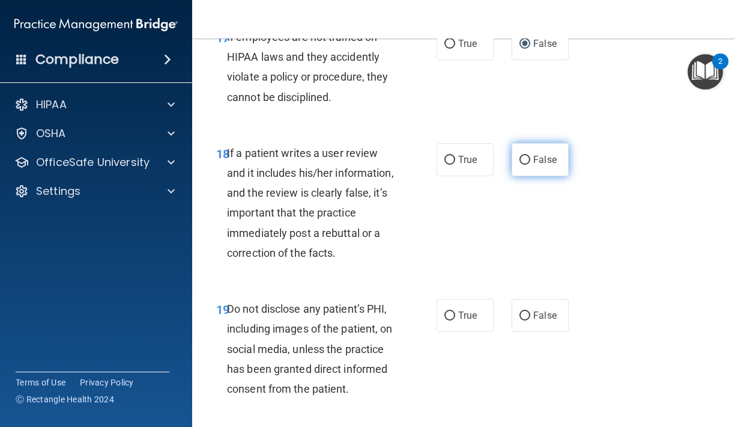
click at [529, 156] on input "False" at bounding box center [525, 160] width 11 height 9
radio input "true"
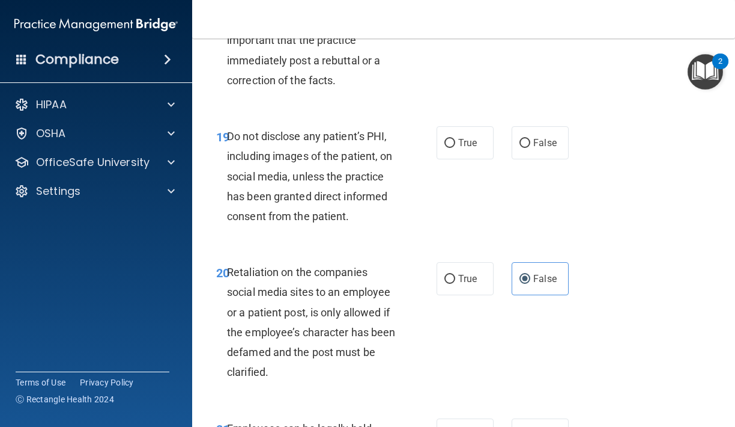
scroll to position [2695, 0]
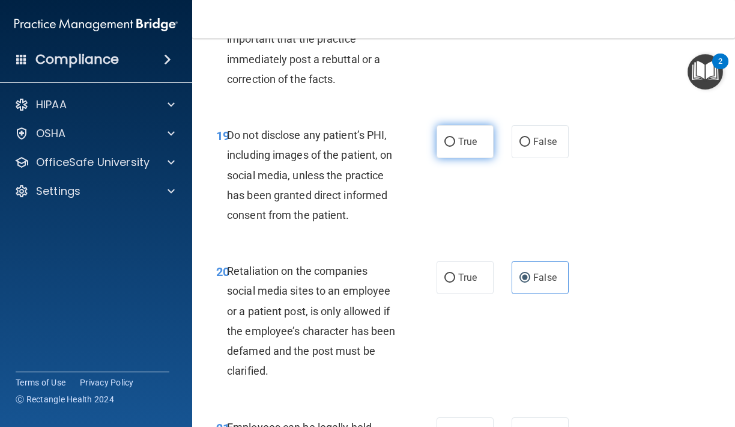
click at [464, 138] on label "True" at bounding box center [465, 141] width 57 height 33
click at [455, 138] on input "True" at bounding box center [450, 142] width 11 height 9
radio input "true"
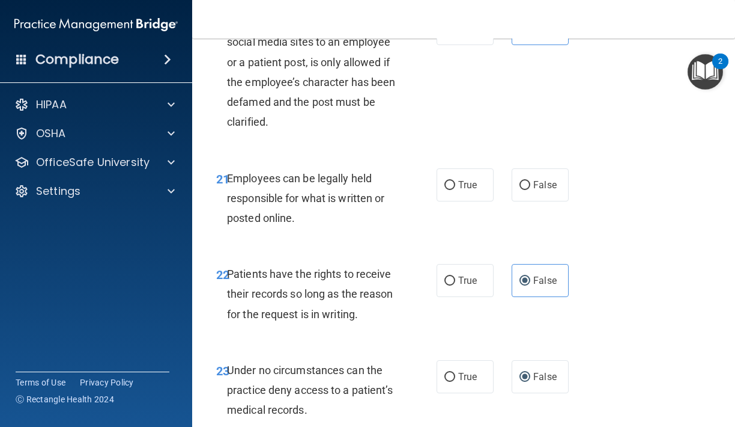
scroll to position [2963, 0]
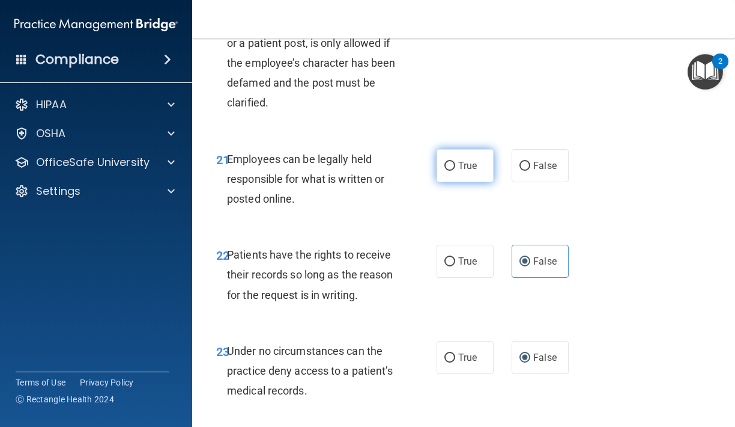
click at [480, 159] on label "True" at bounding box center [465, 165] width 57 height 33
click at [455, 162] on input "True" at bounding box center [450, 166] width 11 height 9
radio input "true"
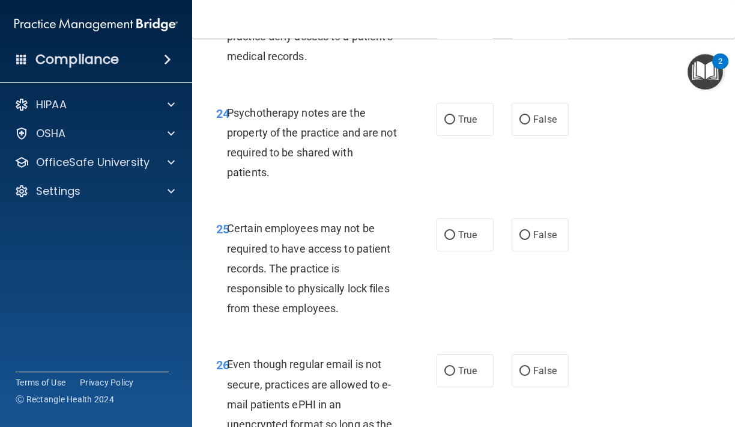
scroll to position [3300, 0]
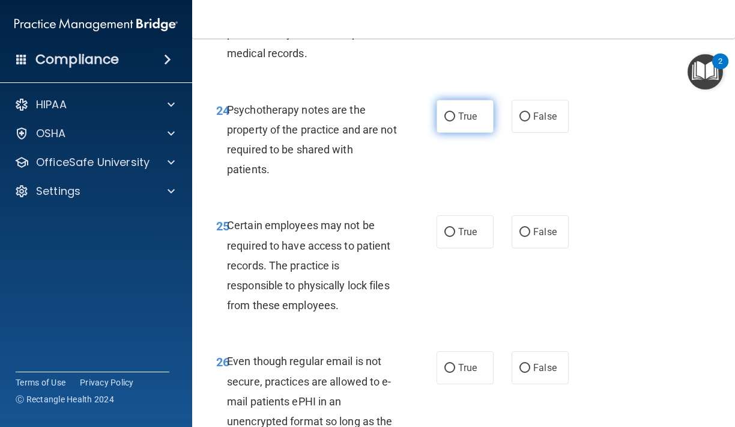
click at [475, 111] on span "True" at bounding box center [467, 116] width 19 height 11
click at [455, 112] on input "True" at bounding box center [450, 116] width 11 height 9
radio input "true"
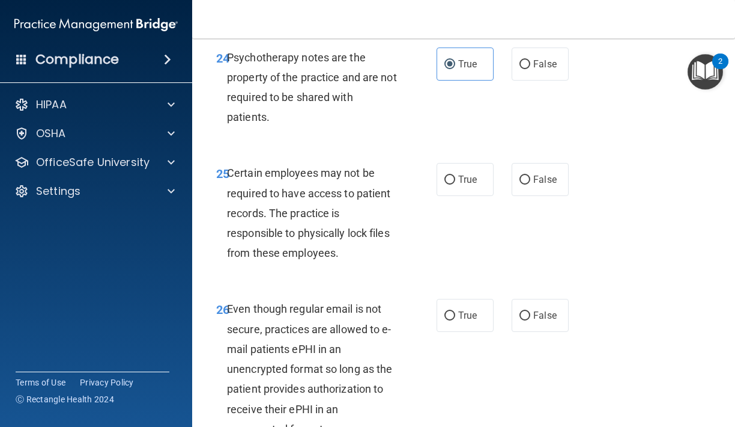
scroll to position [3355, 0]
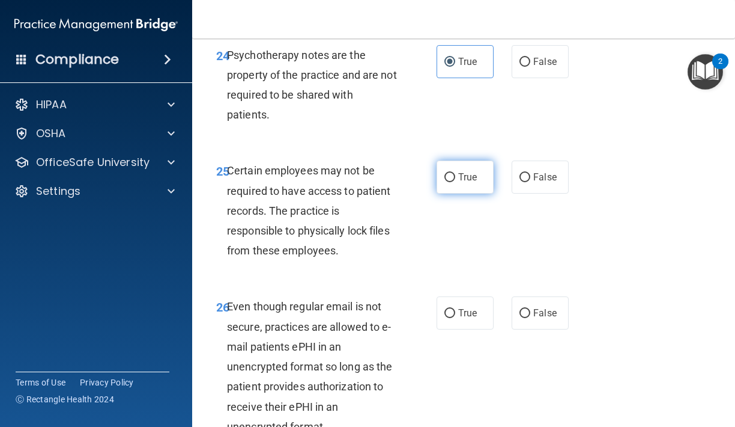
click at [476, 171] on span "True" at bounding box center [467, 176] width 19 height 11
click at [455, 173] on input "True" at bounding box center [450, 177] width 11 height 9
radio input "true"
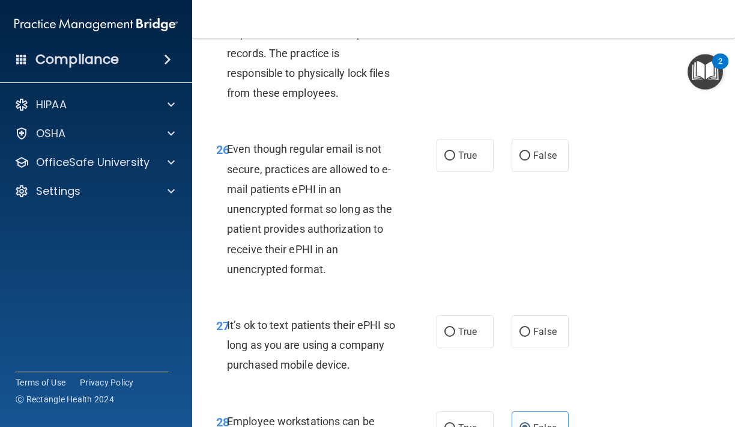
scroll to position [3549, 0]
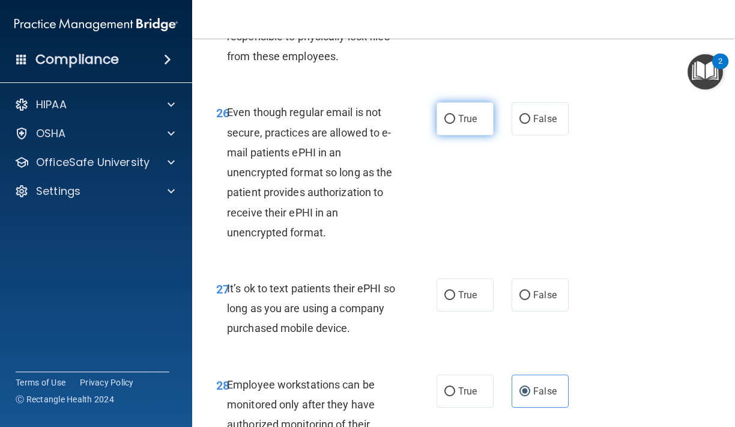
click at [446, 110] on label "True" at bounding box center [465, 118] width 57 height 33
click at [446, 115] on input "True" at bounding box center [450, 119] width 11 height 9
radio input "true"
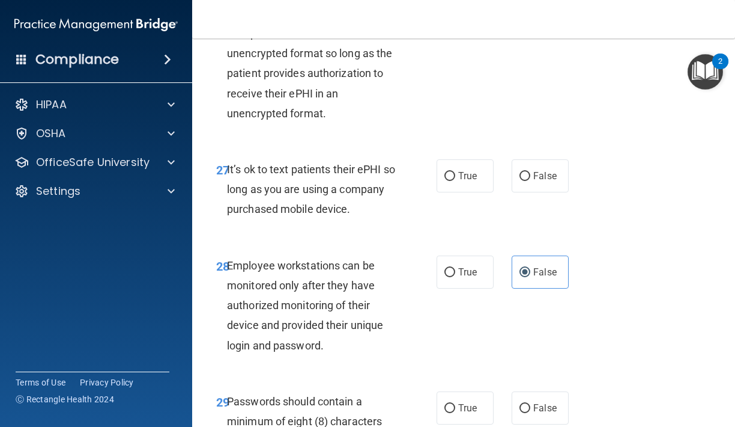
scroll to position [3670, 0]
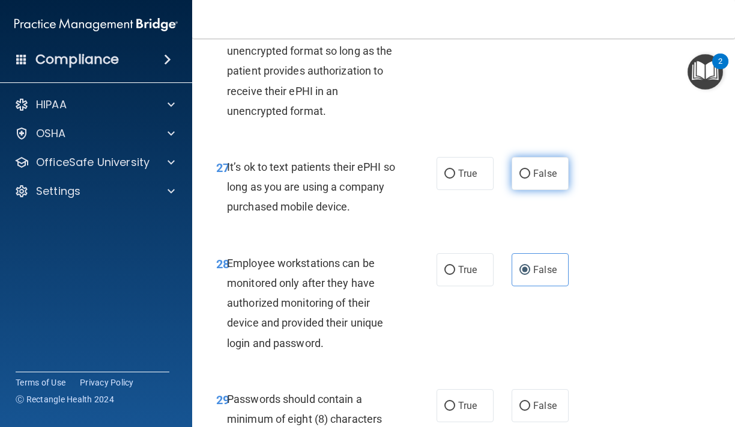
click at [522, 169] on input "False" at bounding box center [525, 173] width 11 height 9
radio input "true"
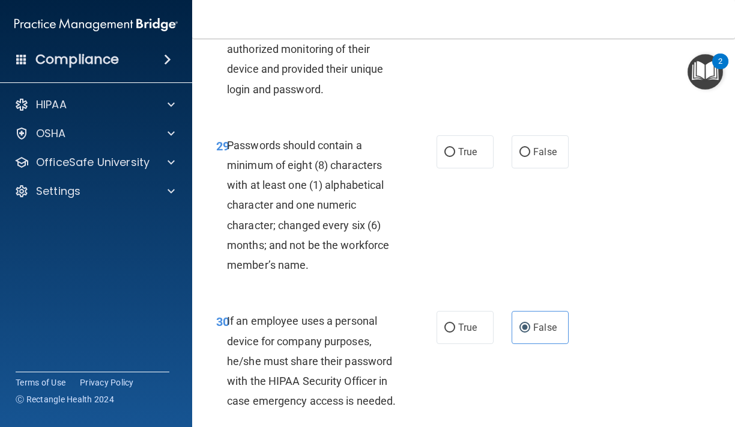
scroll to position [3926, 0]
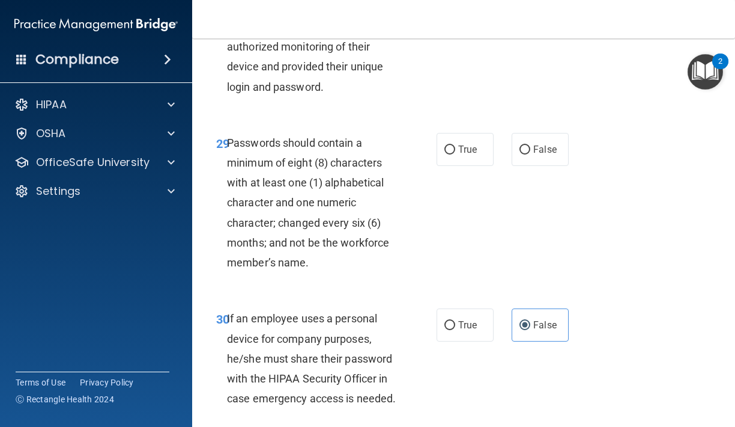
click at [467, 118] on div "29 Passwords should contain a minimum of eight (8) characters with at least one…" at bounding box center [463, 206] width 513 height 176
click at [467, 138] on label "True" at bounding box center [465, 149] width 57 height 33
click at [455, 145] on input "True" at bounding box center [450, 149] width 11 height 9
radio input "true"
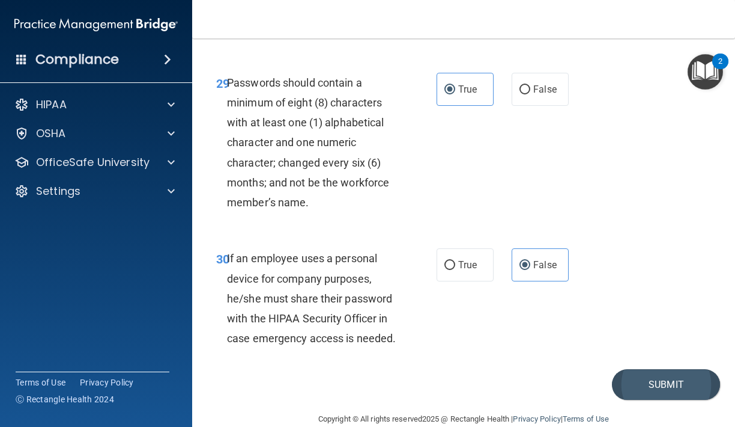
scroll to position [3985, 0]
click at [715, 370] on button "Submit" at bounding box center [666, 385] width 108 height 31
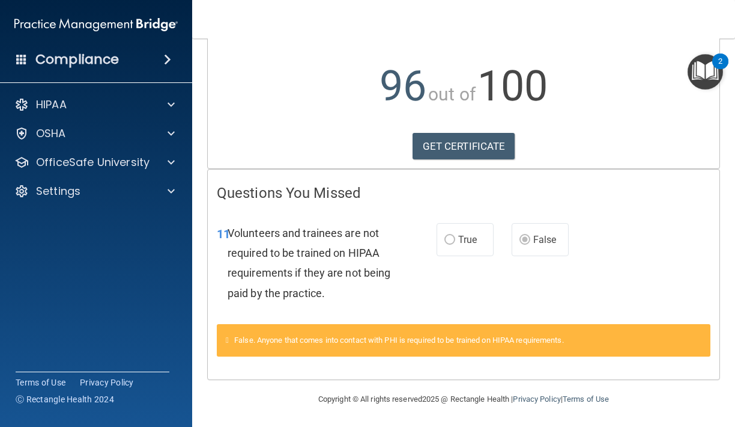
scroll to position [129, 0]
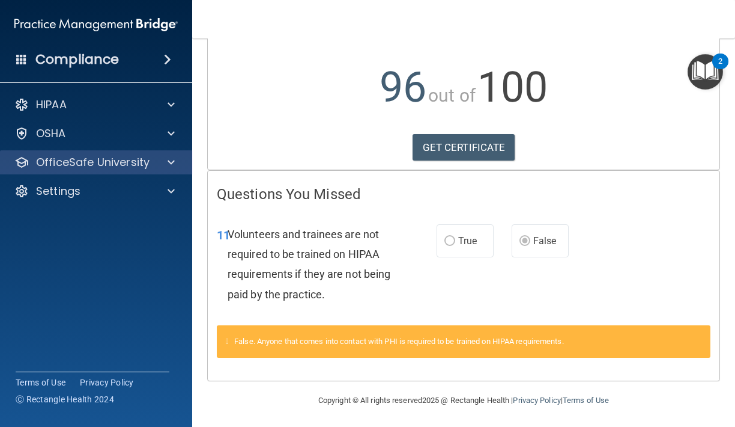
click at [137, 164] on p "OfficeSafe University" at bounding box center [93, 162] width 114 height 14
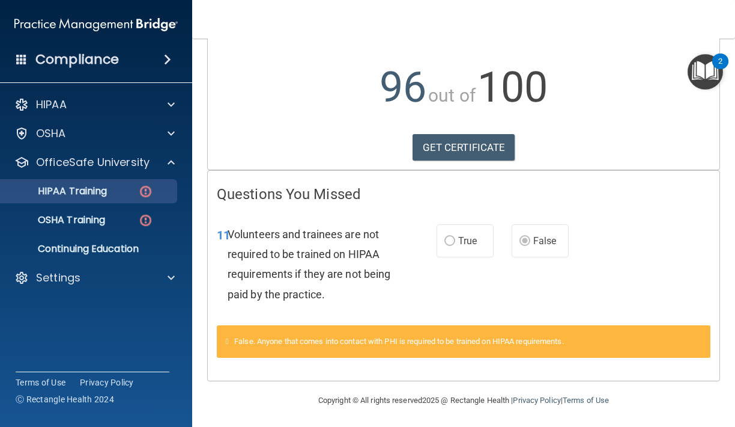
click at [145, 194] on img at bounding box center [145, 191] width 15 height 15
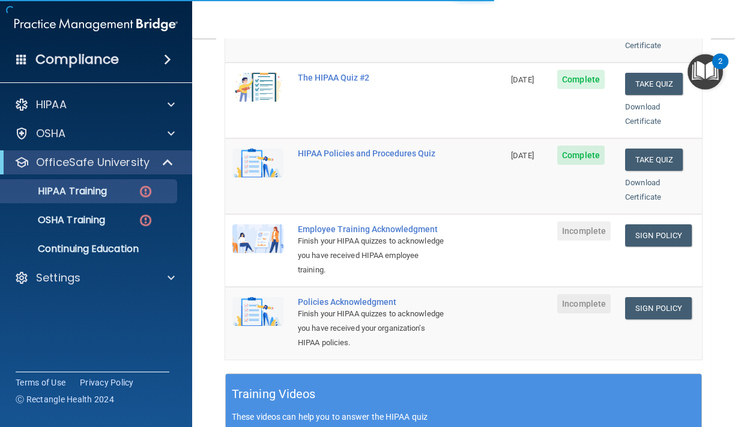
scroll to position [278, 0]
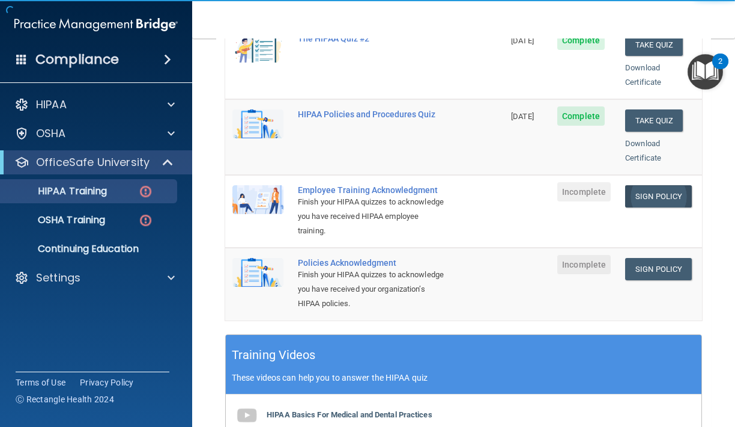
click at [648, 185] on link "Sign Policy" at bounding box center [658, 196] width 67 height 22
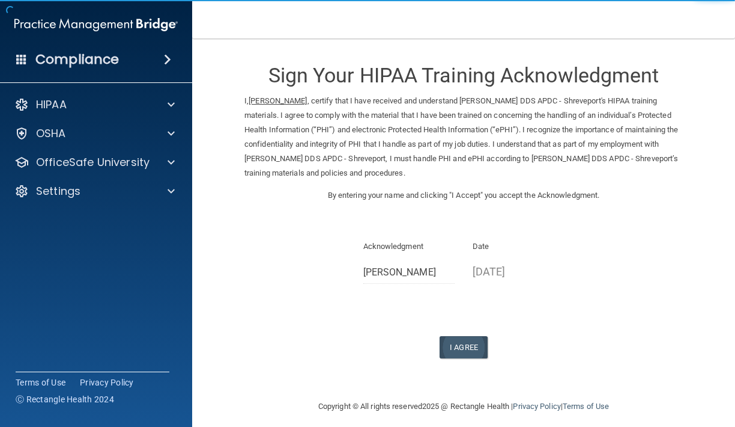
click at [459, 347] on button "I Agree" at bounding box center [464, 347] width 48 height 22
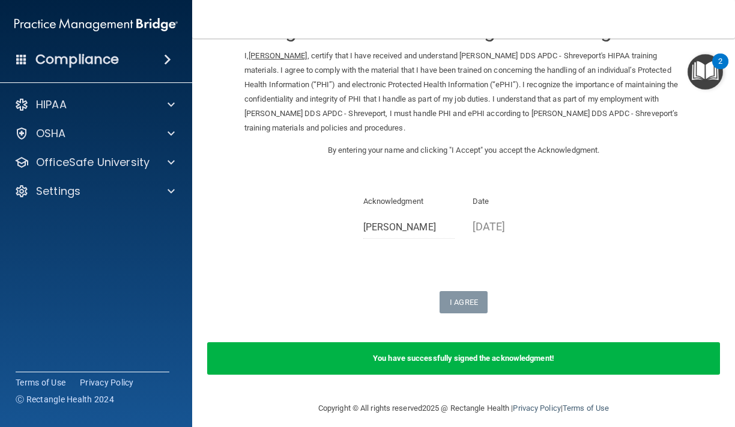
scroll to position [45, 0]
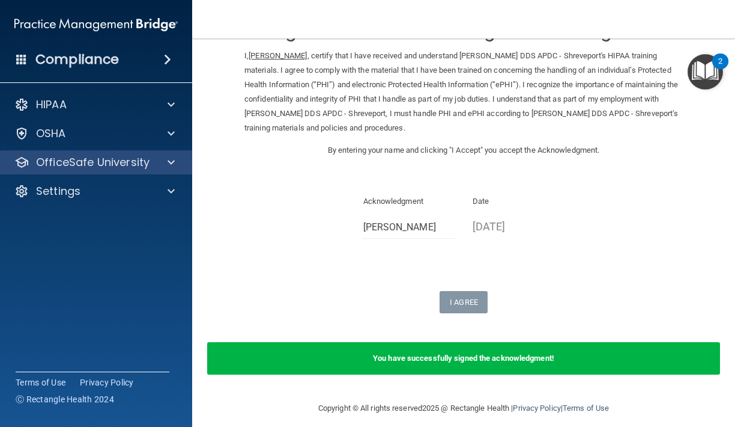
click at [89, 164] on p "OfficeSafe University" at bounding box center [93, 162] width 114 height 14
click at [96, 163] on p "OfficeSafe University" at bounding box center [93, 162] width 114 height 14
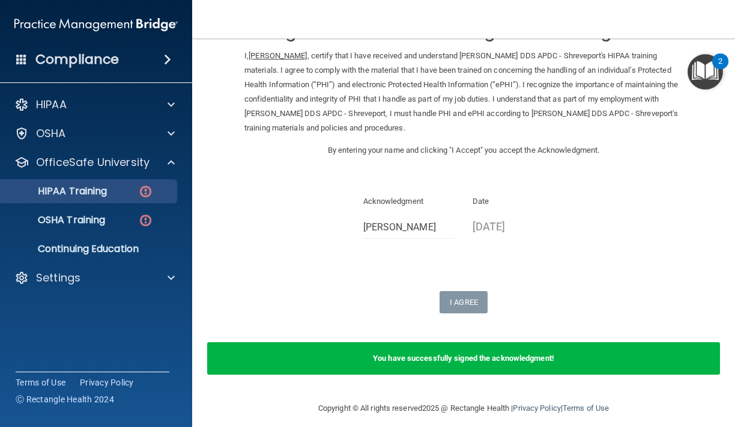
click at [107, 195] on p "HIPAA Training" at bounding box center [57, 191] width 99 height 12
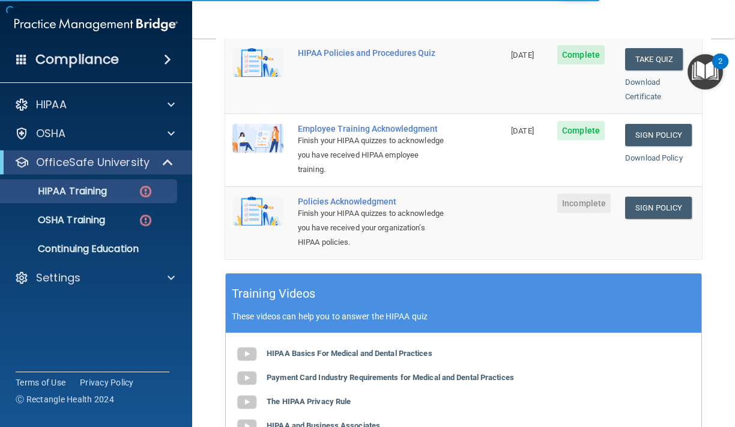
scroll to position [371, 0]
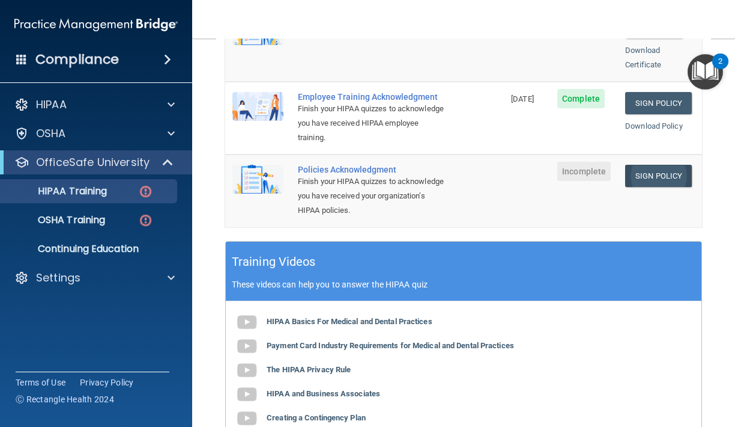
click at [635, 165] on link "Sign Policy" at bounding box center [658, 176] width 67 height 22
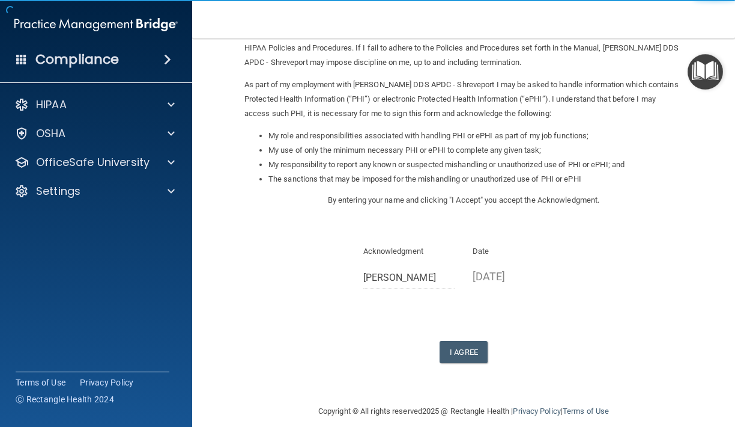
scroll to position [110, 0]
click at [469, 351] on form "Sign Your HIPAA Policies Acknowledgment I, [PERSON_NAME] , have been given the …" at bounding box center [463, 167] width 495 height 452
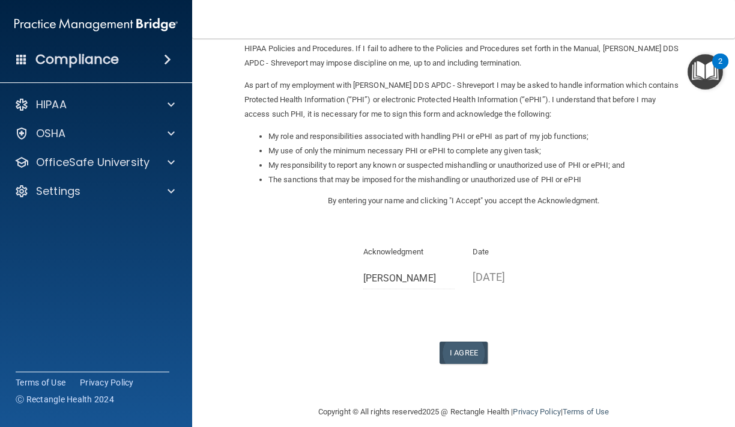
click at [469, 342] on button "I Agree" at bounding box center [464, 352] width 48 height 22
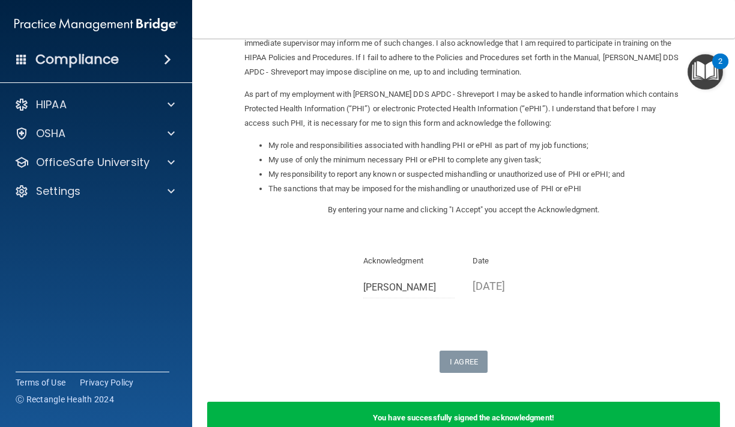
scroll to position [106, 0]
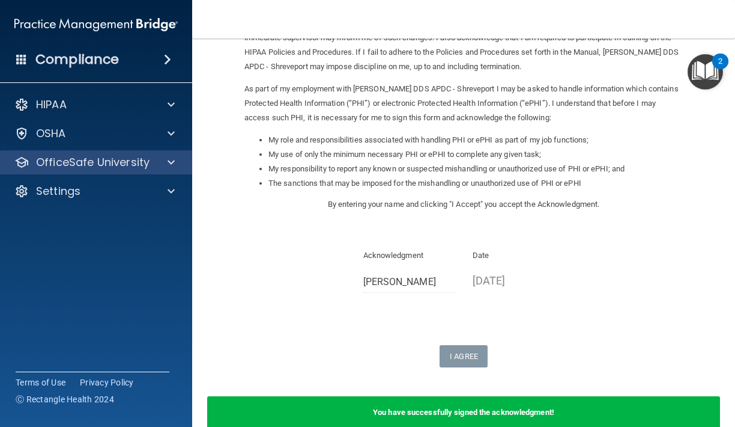
click at [159, 166] on div at bounding box center [169, 162] width 30 height 14
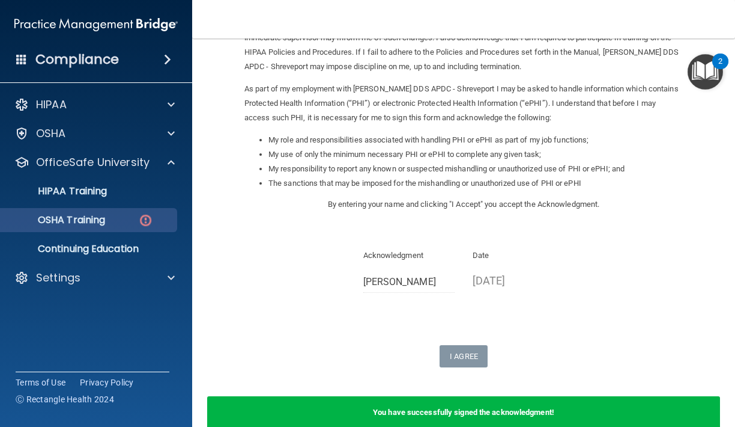
click at [120, 222] on div "OSHA Training" at bounding box center [90, 220] width 164 height 12
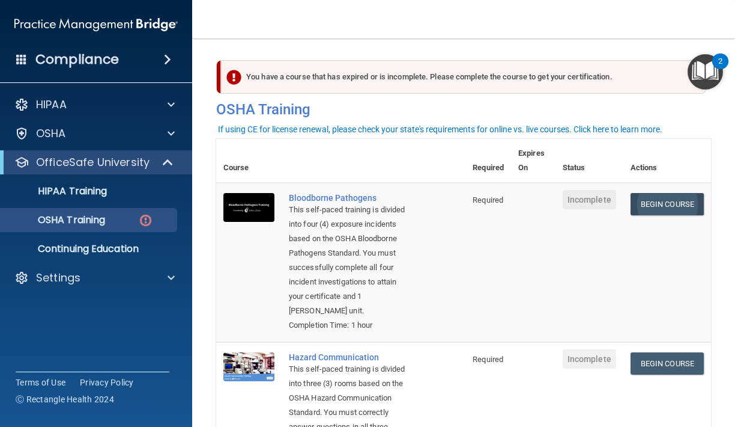
click at [672, 202] on link "Begin Course" at bounding box center [667, 204] width 73 height 22
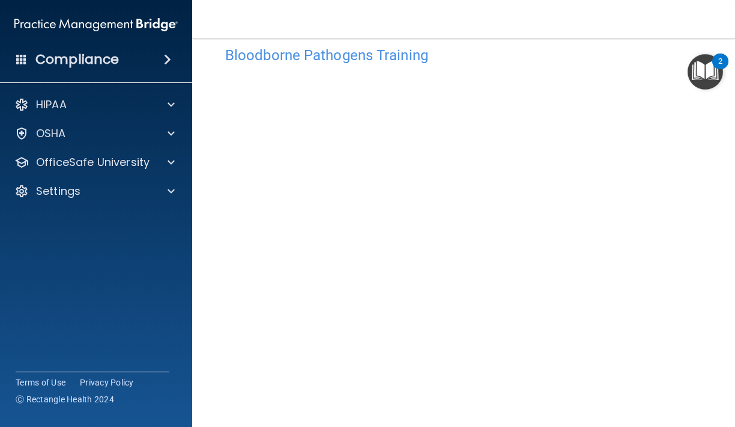
scroll to position [18, 0]
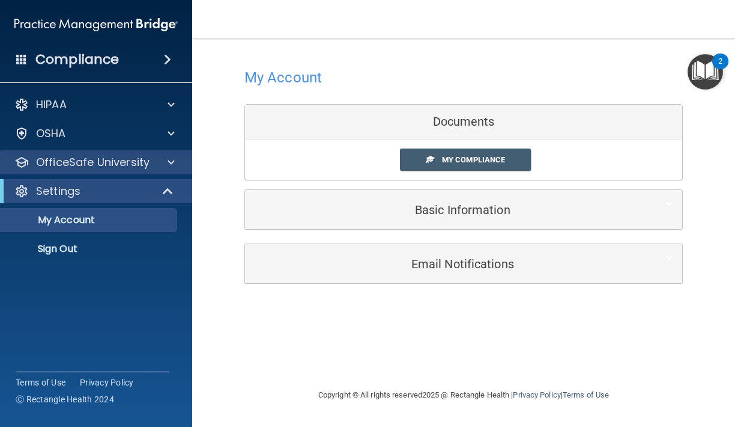
click at [135, 167] on p "OfficeSafe University" at bounding box center [93, 162] width 114 height 14
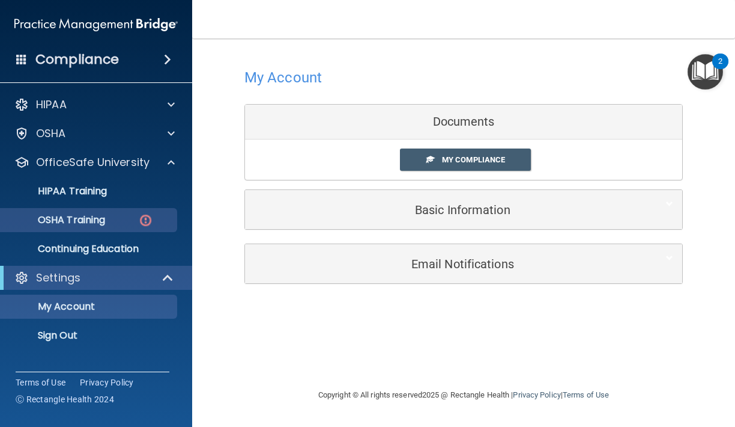
click at [129, 225] on div "OSHA Training" at bounding box center [90, 220] width 164 height 12
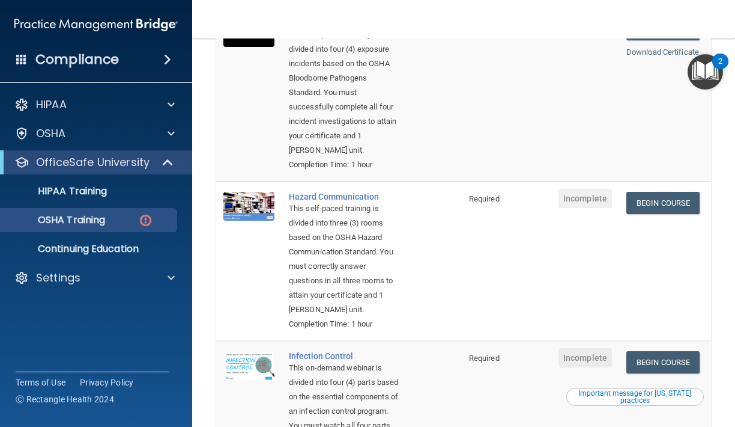
scroll to position [179, 0]
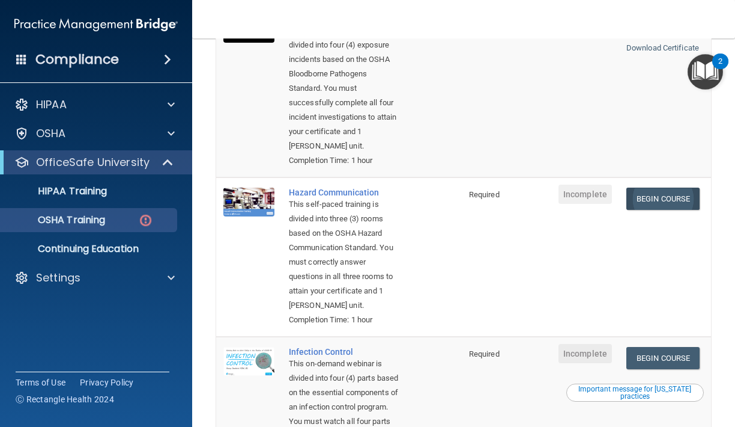
click at [684, 187] on link "Begin Course" at bounding box center [663, 198] width 73 height 22
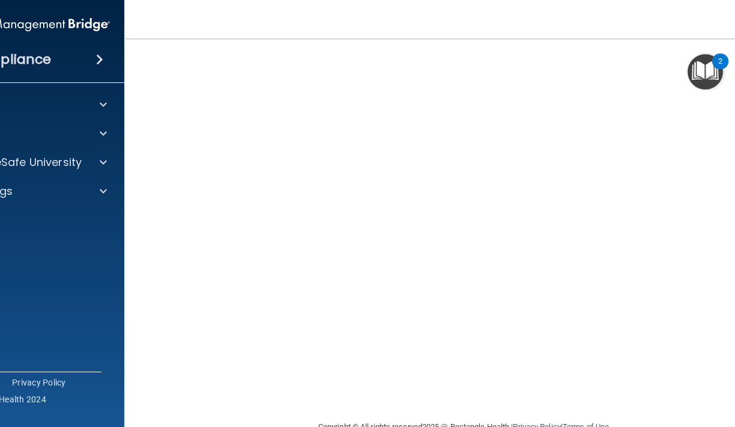
scroll to position [76, 0]
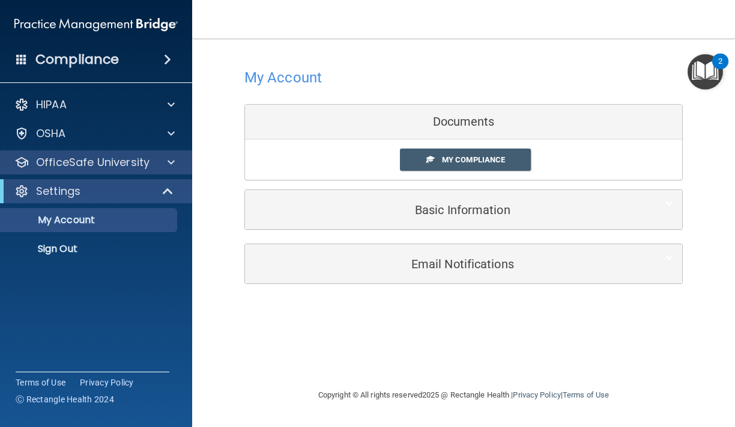
click at [148, 160] on div "OfficeSafe University" at bounding box center [79, 162] width 149 height 14
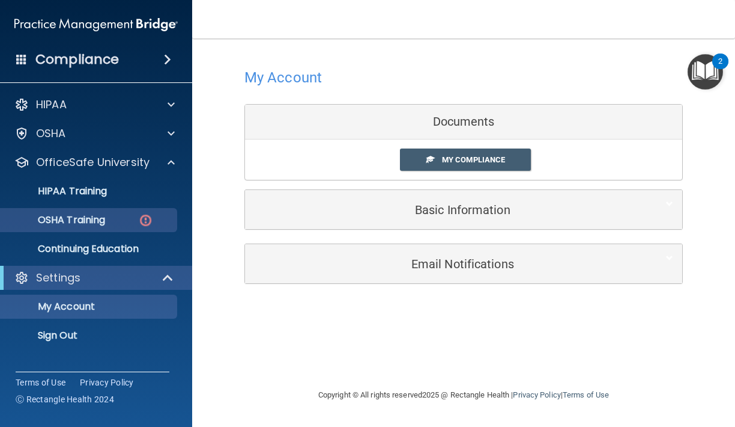
click at [132, 227] on link "OSHA Training" at bounding box center [82, 220] width 189 height 24
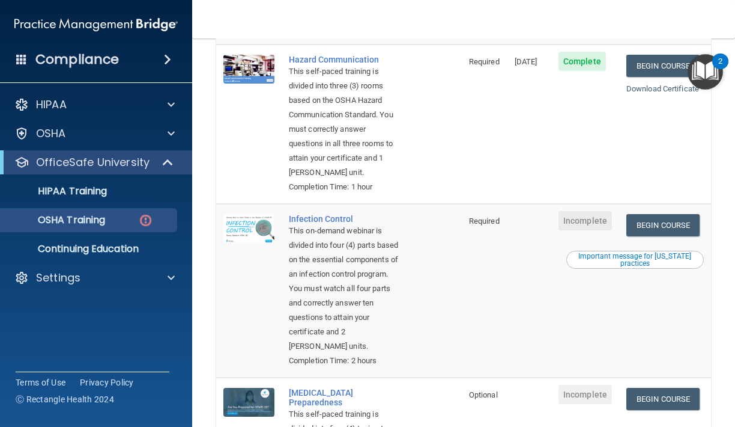
scroll to position [315, 0]
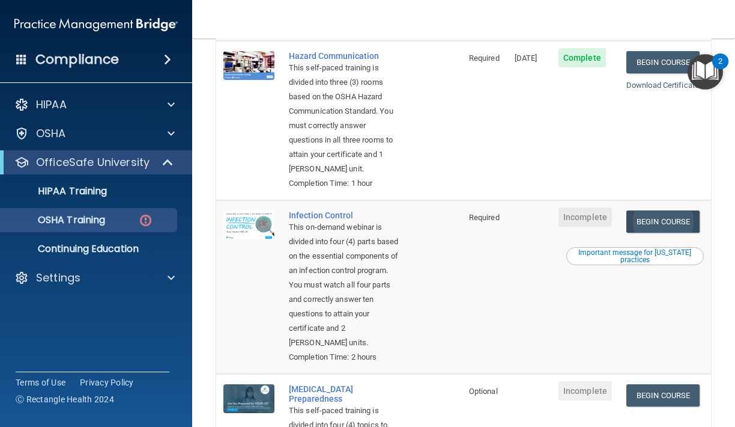
click at [647, 210] on link "Begin Course" at bounding box center [663, 221] width 73 height 22
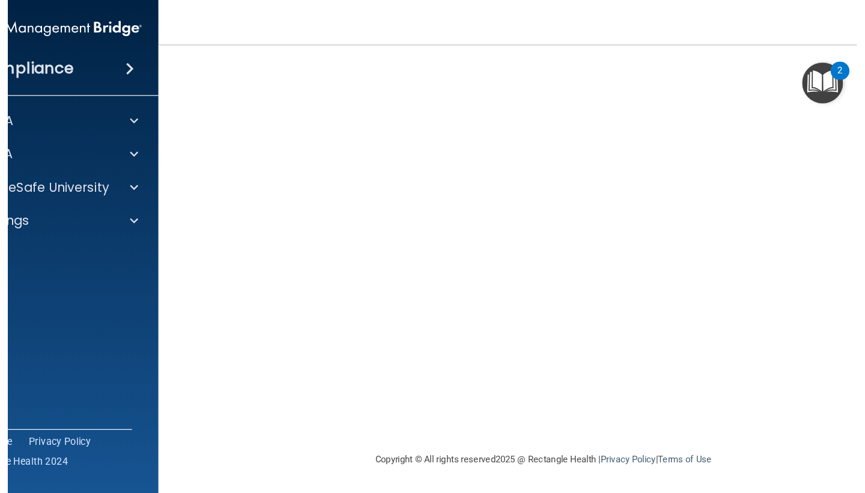
scroll to position [87, 0]
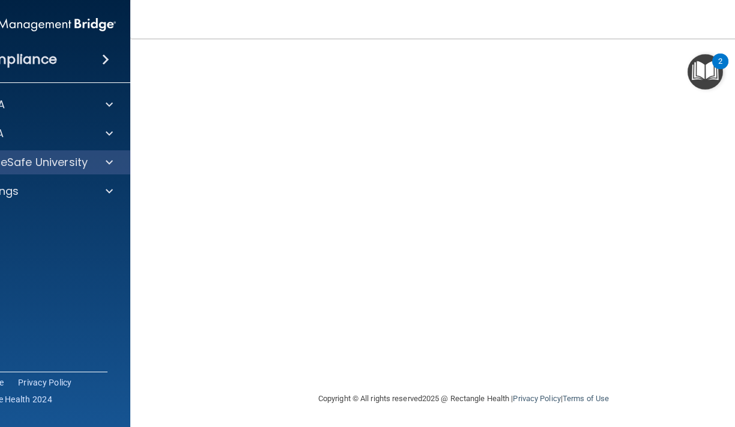
click at [85, 162] on p "OfficeSafe University" at bounding box center [31, 162] width 114 height 14
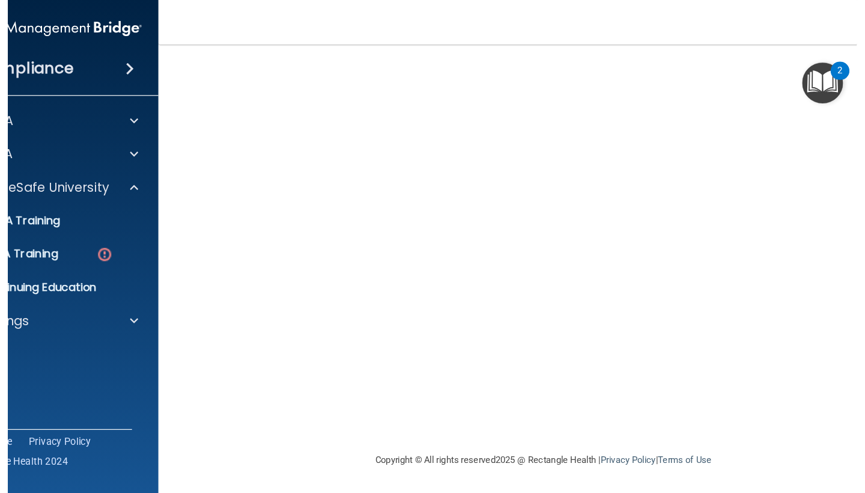
scroll to position [21, 0]
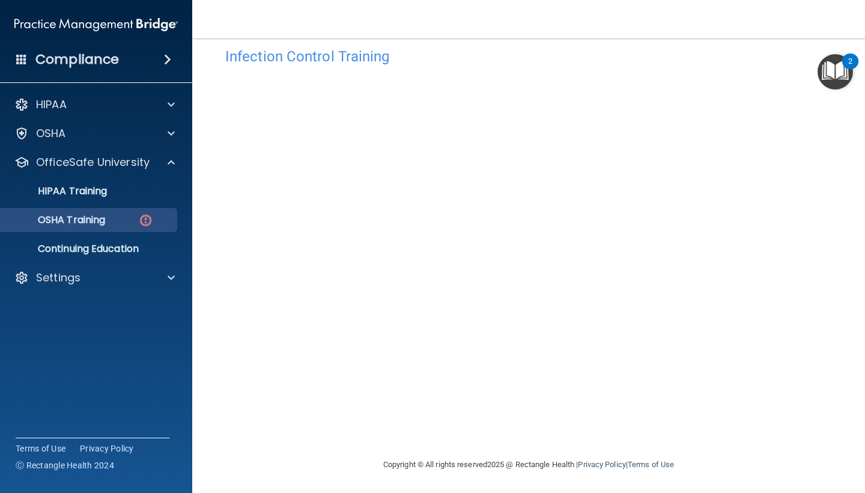
click at [105, 225] on p "OSHA Training" at bounding box center [56, 220] width 97 height 12
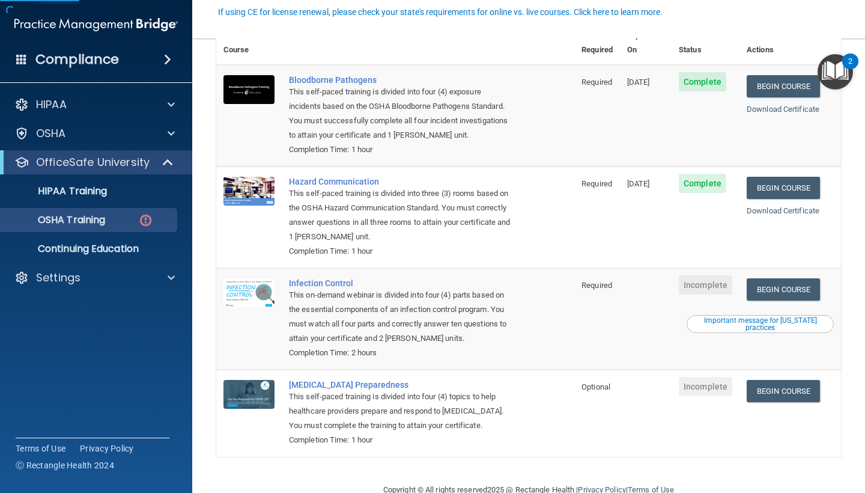
scroll to position [117, 0]
click at [735, 380] on link "Begin Course" at bounding box center [783, 391] width 73 height 22
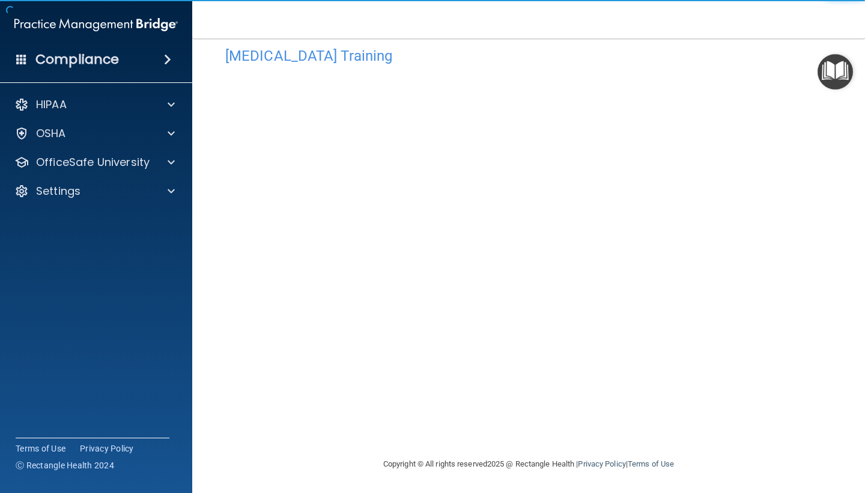
scroll to position [21, 0]
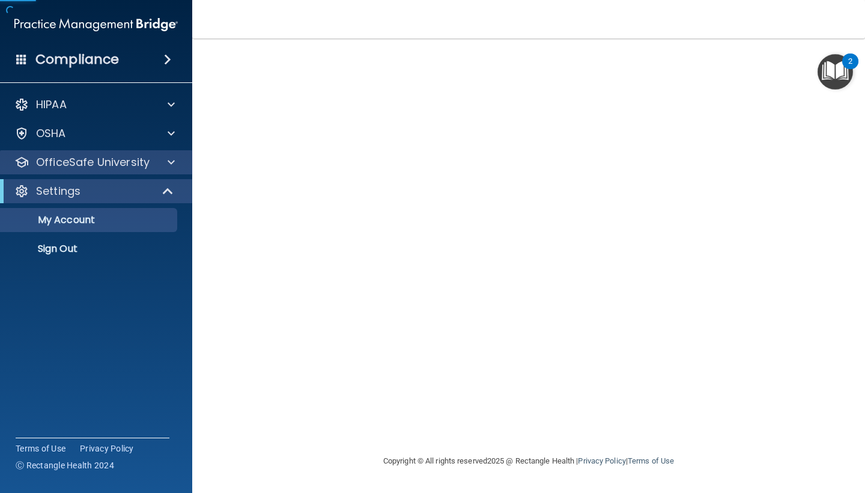
click at [102, 170] on div "OfficeSafe University" at bounding box center [96, 162] width 193 height 24
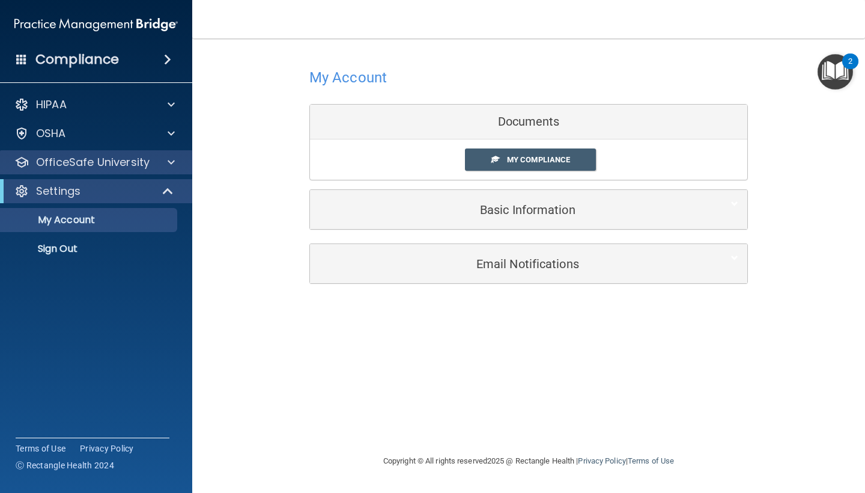
click at [166, 165] on div at bounding box center [169, 162] width 30 height 14
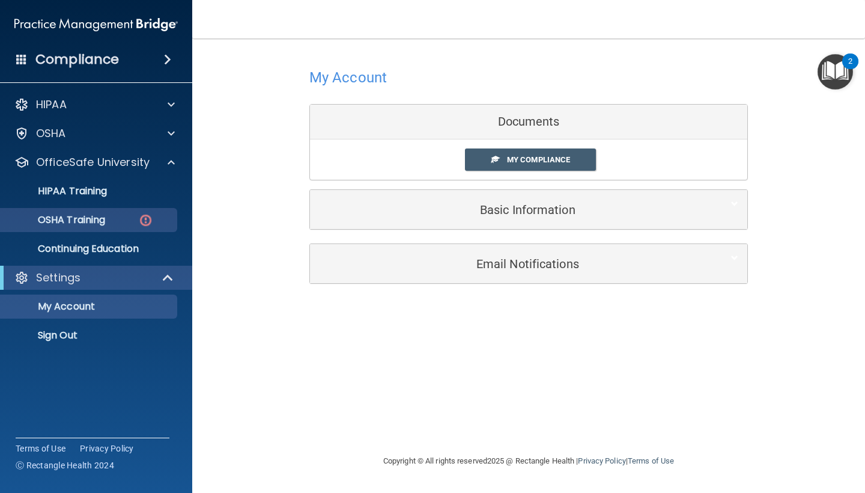
click at [130, 218] on div "OSHA Training" at bounding box center [90, 220] width 164 height 12
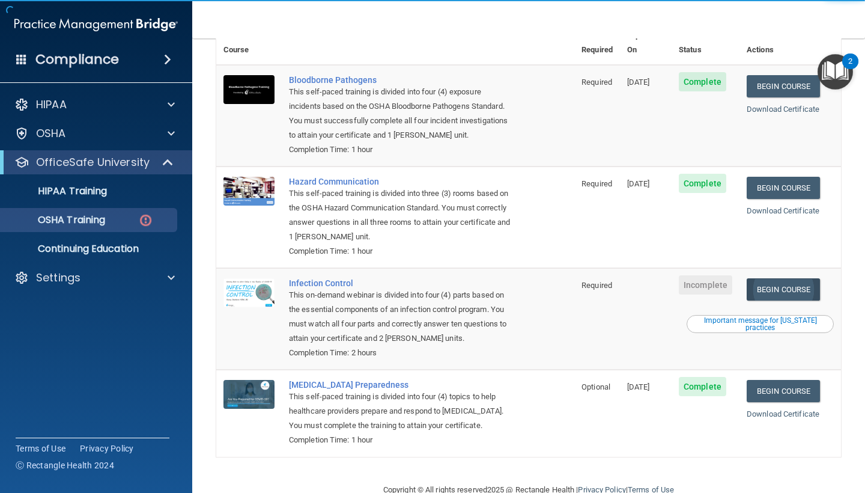
scroll to position [117, 0]
click at [787, 279] on link "Begin Course" at bounding box center [783, 290] width 73 height 22
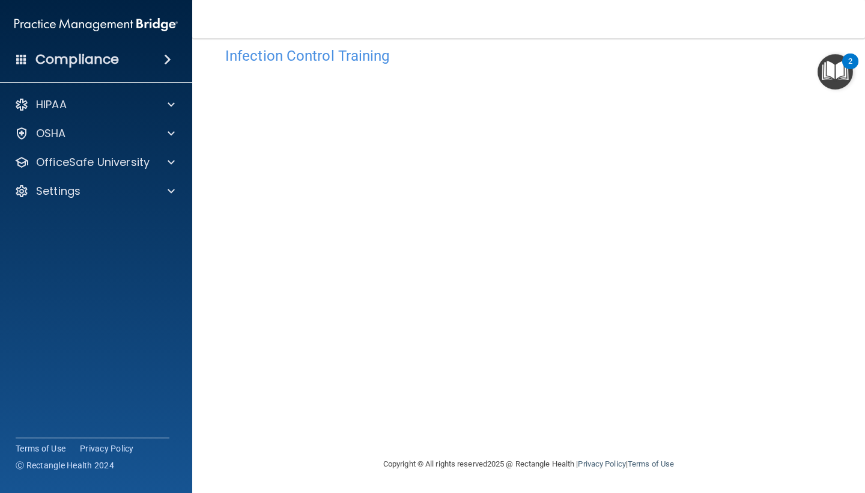
scroll to position [21, 0]
drag, startPoint x: 103, startPoint y: 36, endPoint x: 103, endPoint y: 44, distance: 7.8
click at [103, 36] on img at bounding box center [95, 25] width 163 height 24
click at [103, 52] on h4 "Compliance" at bounding box center [77, 59] width 84 height 17
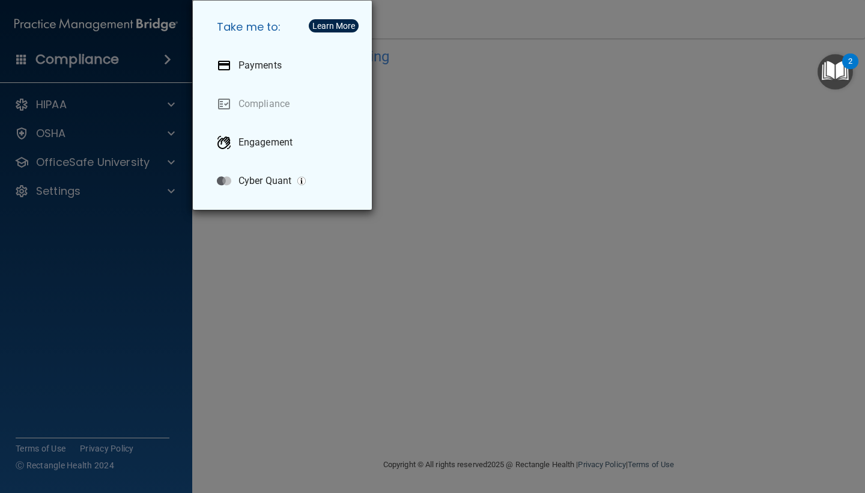
click at [416, 53] on div "Take me to: Payments Compliance Engagement Cyber Quant" at bounding box center [432, 246] width 865 height 493
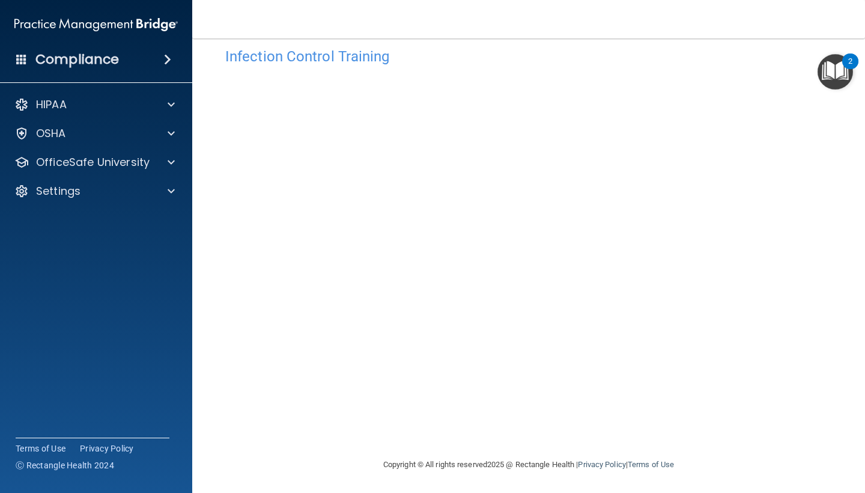
click at [832, 79] on img "Open Resource Center, 2 new notifications" at bounding box center [835, 71] width 35 height 35
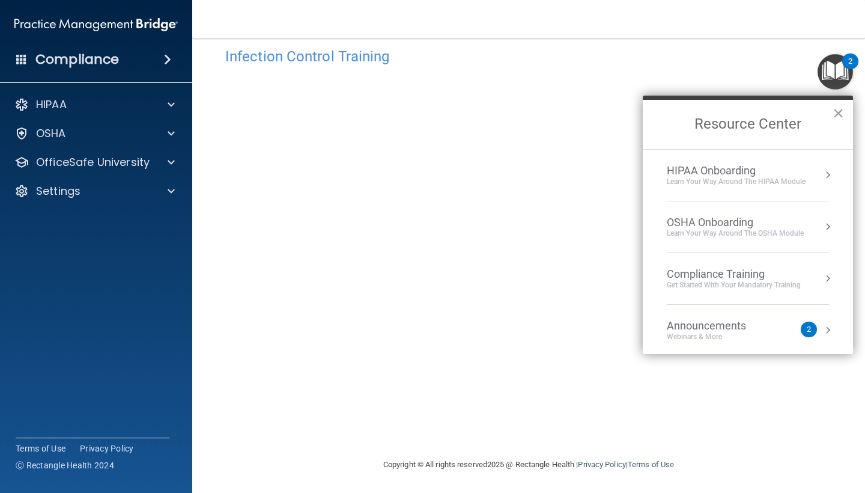
click at [765, 335] on div "Webinars & More" at bounding box center [718, 337] width 103 height 10
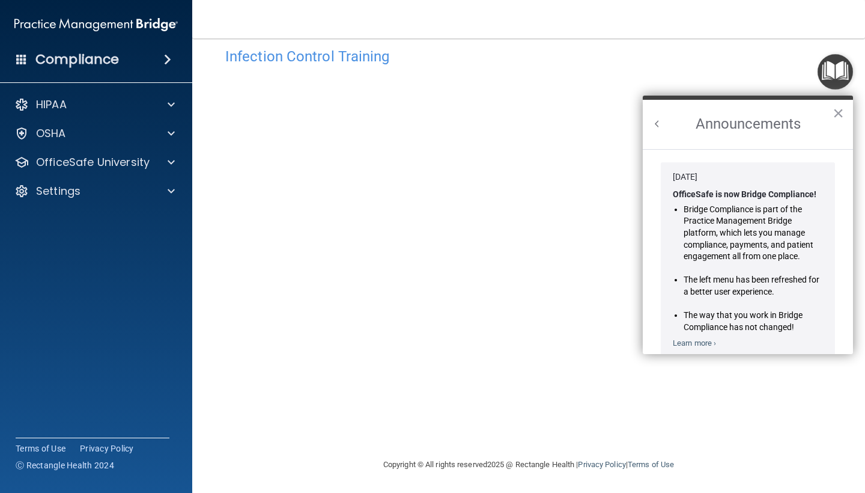
scroll to position [0, 0]
click at [838, 111] on button "×" at bounding box center [838, 112] width 11 height 19
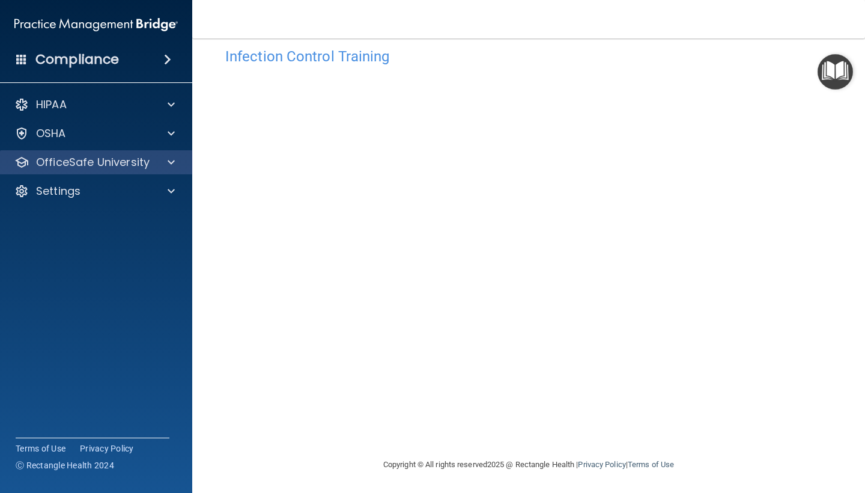
click at [115, 154] on div "OfficeSafe University" at bounding box center [96, 162] width 193 height 24
click at [115, 157] on p "OfficeSafe University" at bounding box center [93, 162] width 114 height 14
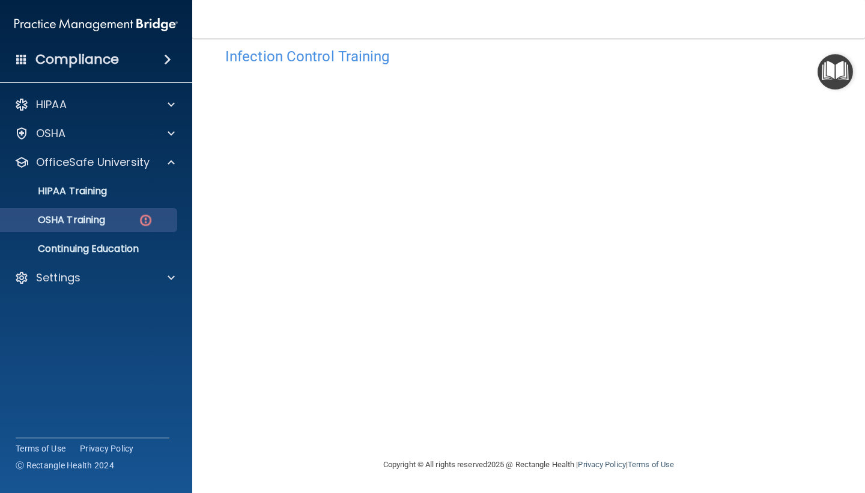
click at [102, 221] on p "OSHA Training" at bounding box center [56, 220] width 97 height 12
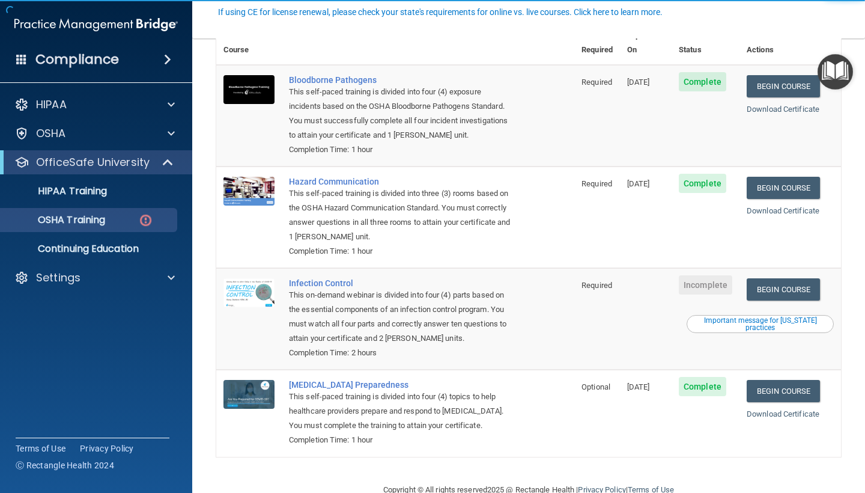
scroll to position [117, 0]
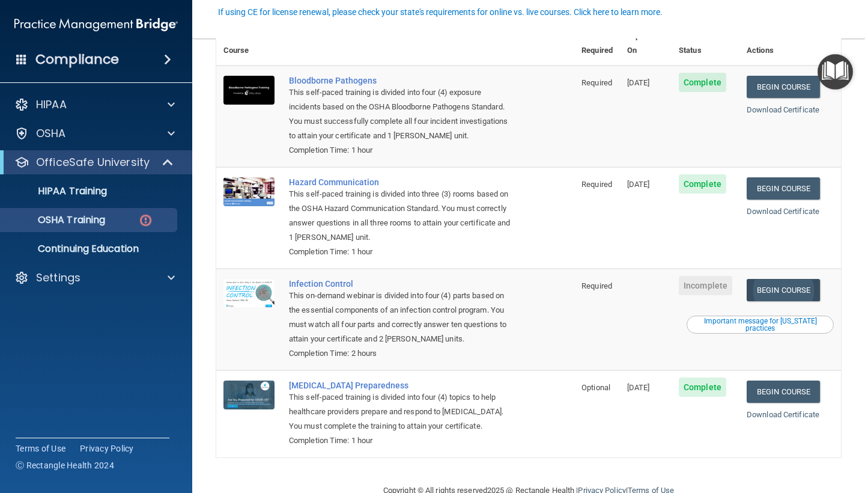
click at [804, 279] on link "Begin Course" at bounding box center [783, 290] width 73 height 22
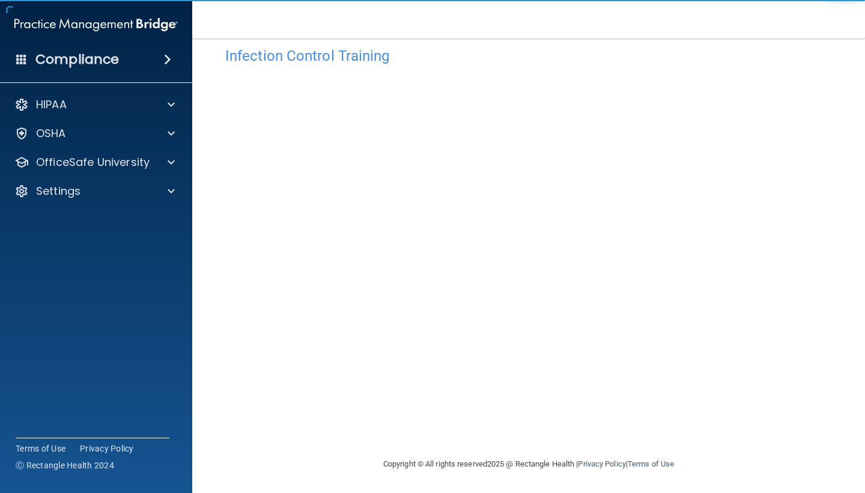
scroll to position [21, 0]
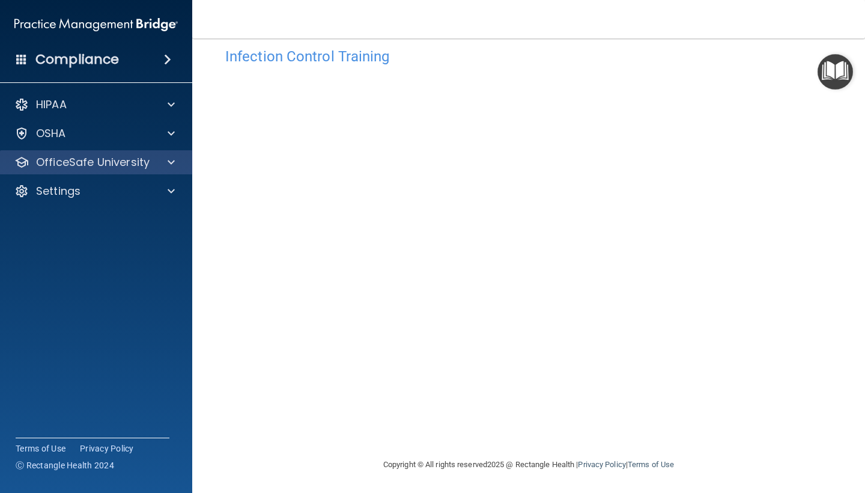
click at [93, 171] on div "OfficeSafe University" at bounding box center [96, 162] width 193 height 24
click at [176, 166] on div at bounding box center [169, 162] width 30 height 14
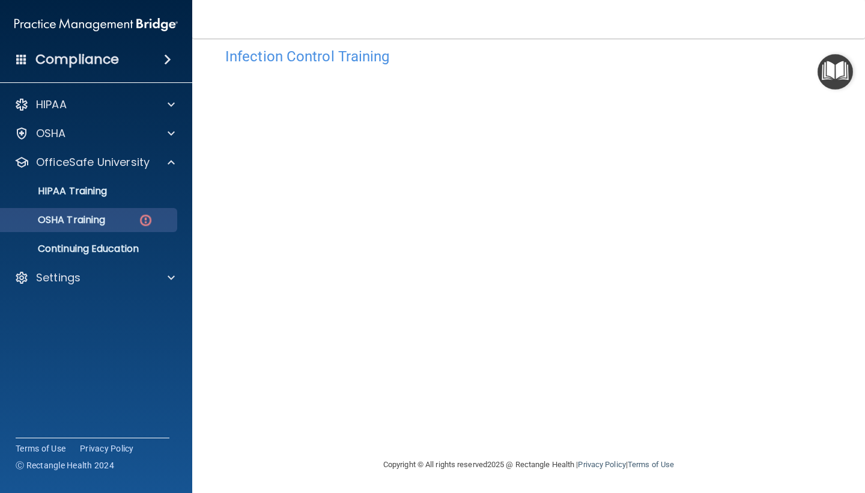
click at [88, 226] on p "OSHA Training" at bounding box center [56, 220] width 97 height 12
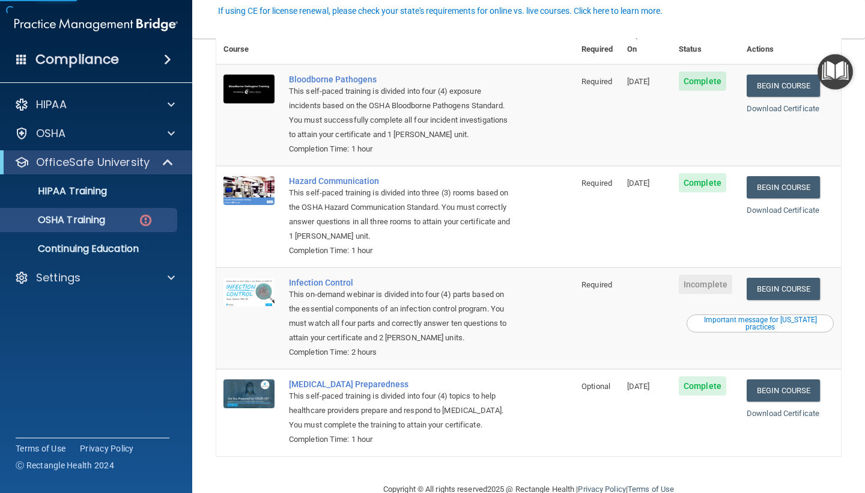
scroll to position [117, 0]
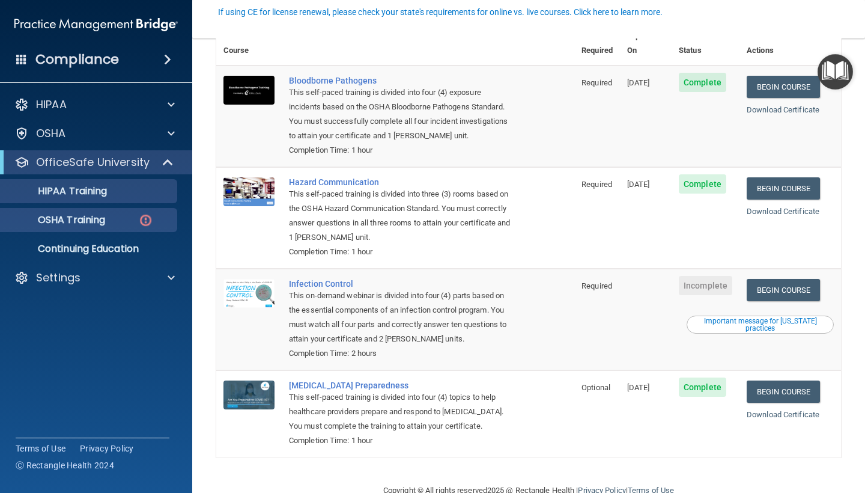
click at [76, 201] on link "HIPAA Training" at bounding box center [82, 191] width 189 height 24
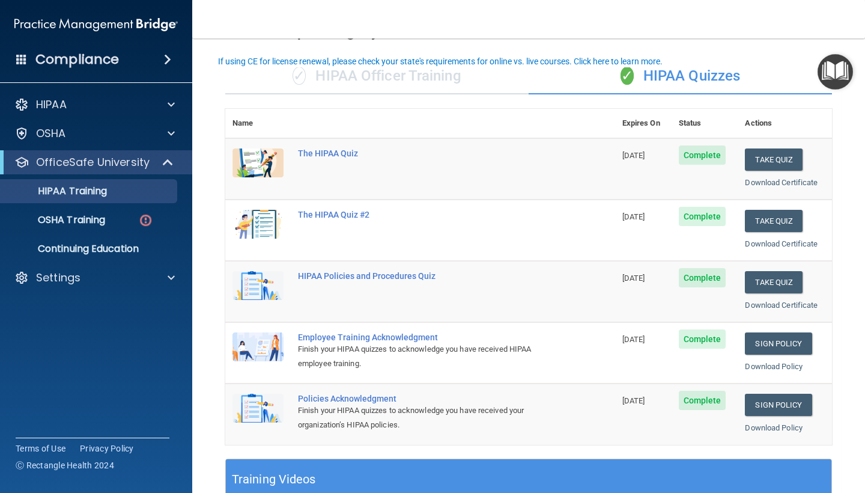
scroll to position [46, 0]
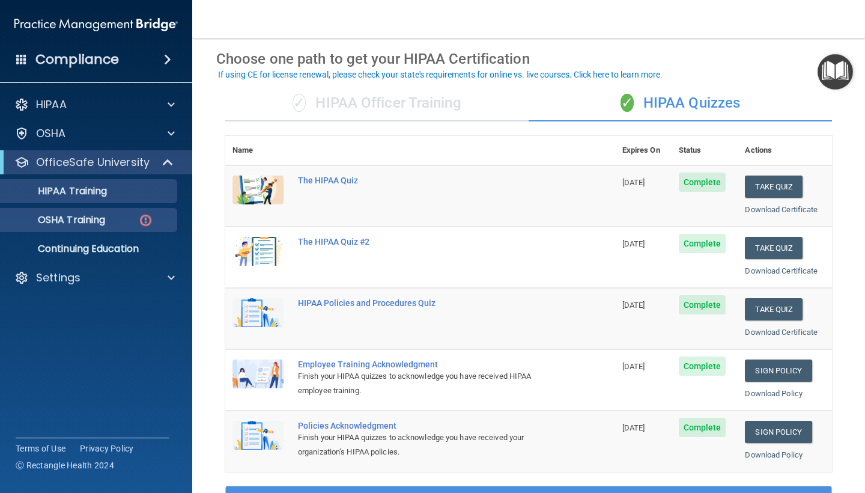
click at [80, 217] on p "OSHA Training" at bounding box center [56, 220] width 97 height 12
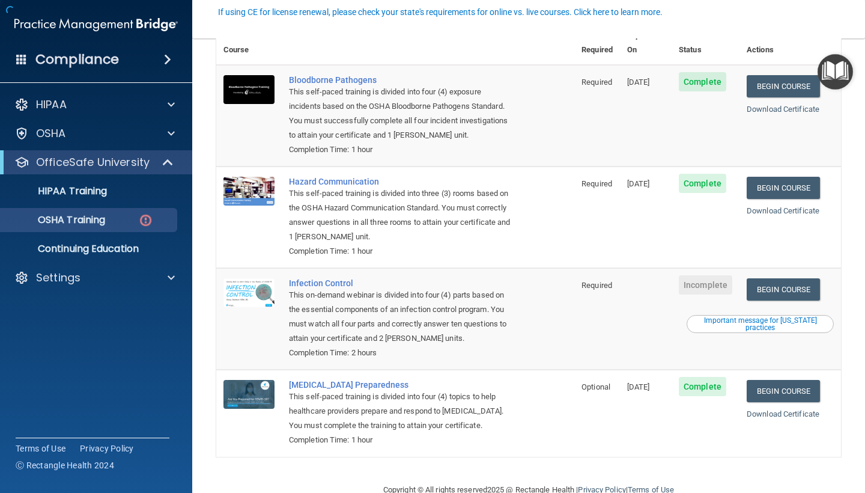
scroll to position [117, 0]
click at [802, 279] on link "Begin Course" at bounding box center [783, 290] width 73 height 22
